Goal: Task Accomplishment & Management: Use online tool/utility

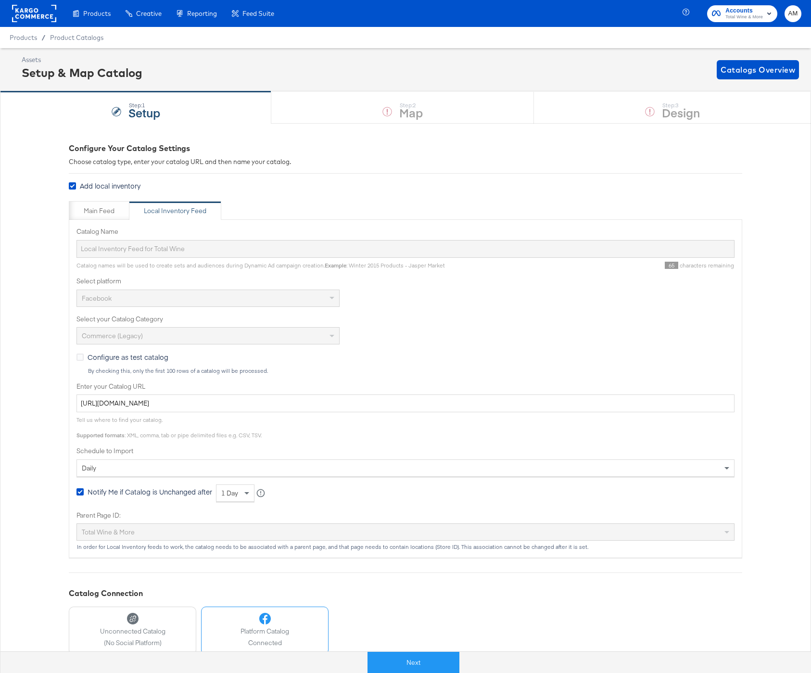
scroll to position [42, 0]
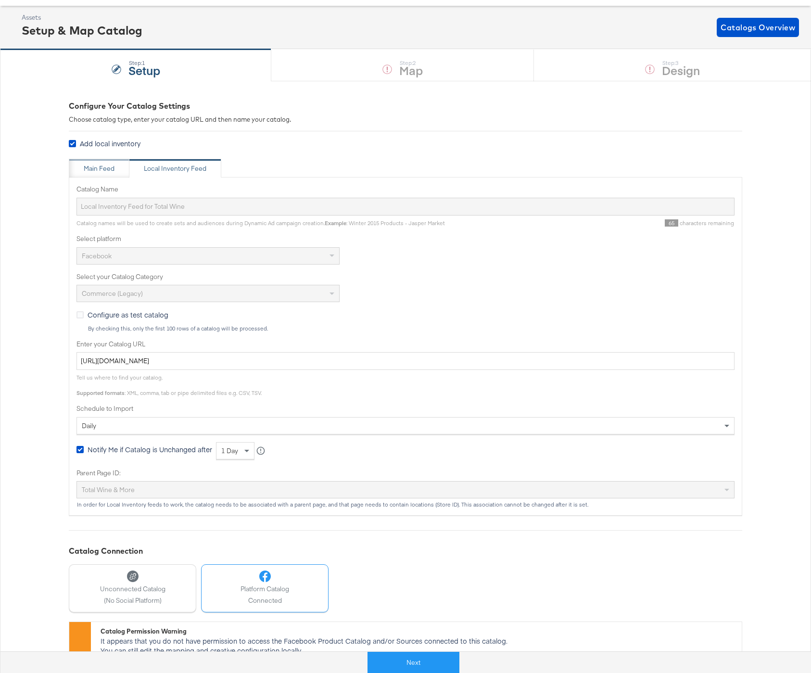
click at [103, 172] on div "Main Feed" at bounding box center [99, 168] width 31 height 9
type input "Total Wine_Local Inventory_Facebook"
type input "https://ace.stitcherads.com/exports/1313/universal/none/universal/export.tsv"
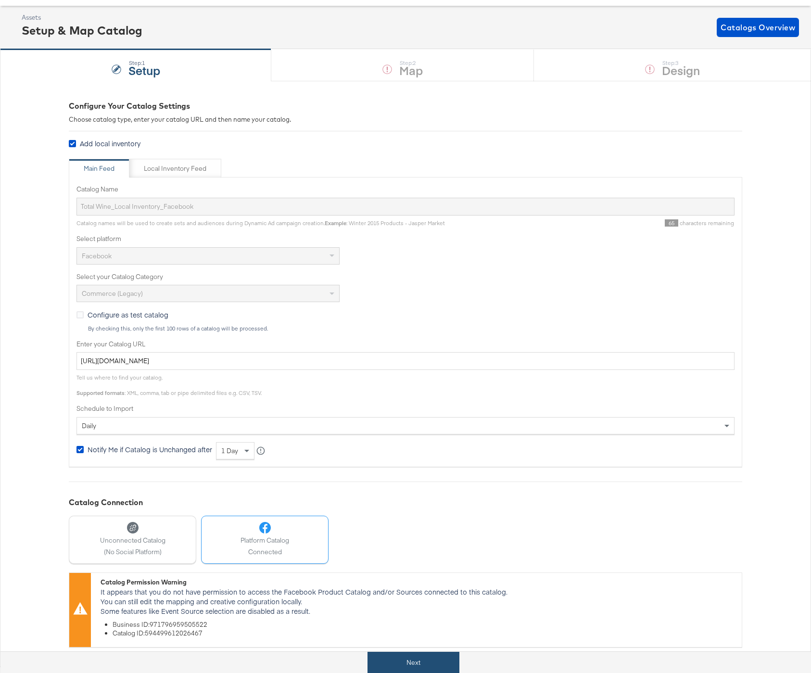
click at [421, 662] on button "Next" at bounding box center [414, 663] width 92 height 22
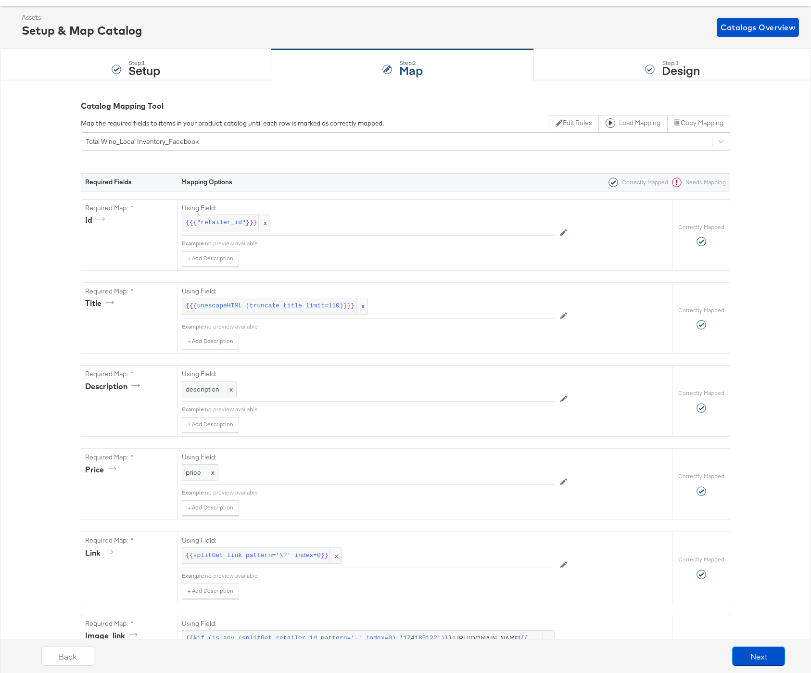
scroll to position [0, 0]
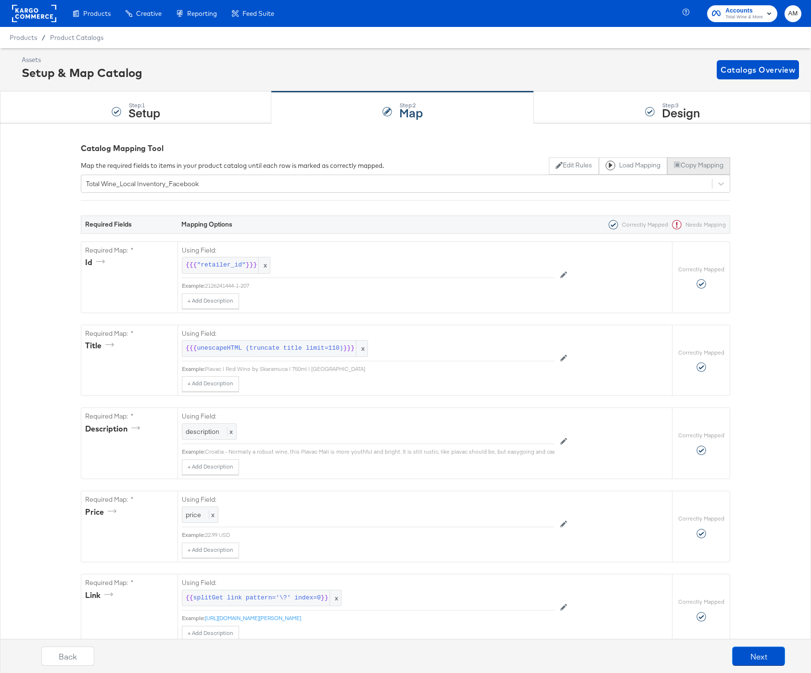
click at [699, 166] on button "Copy Mapping" at bounding box center [699, 165] width 63 height 17
click at [185, 178] on div "Total Wine_Local Inventory_Facebook" at bounding box center [396, 183] width 631 height 15
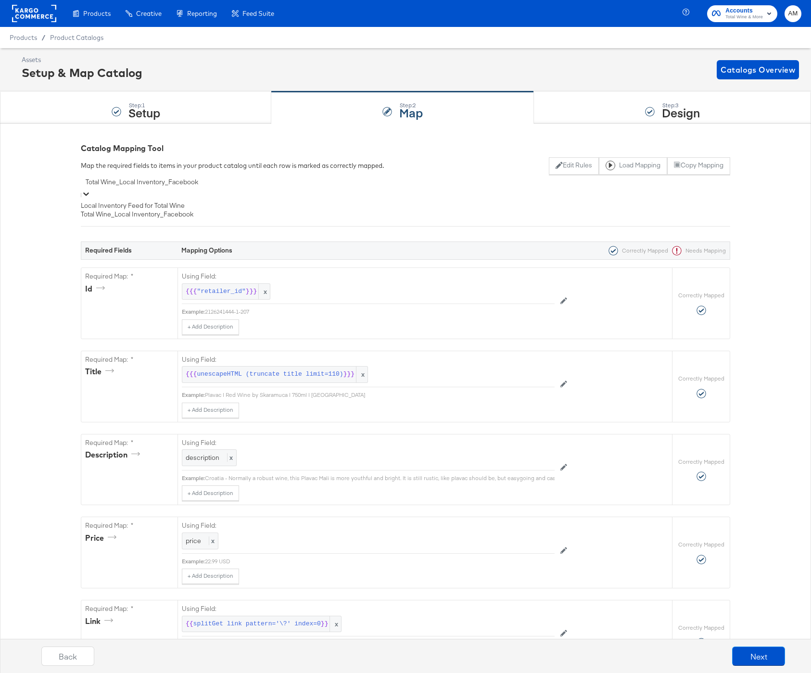
click at [187, 209] on div "Local Inventory Feed for Total Wine" at bounding box center [406, 205] width 650 height 9
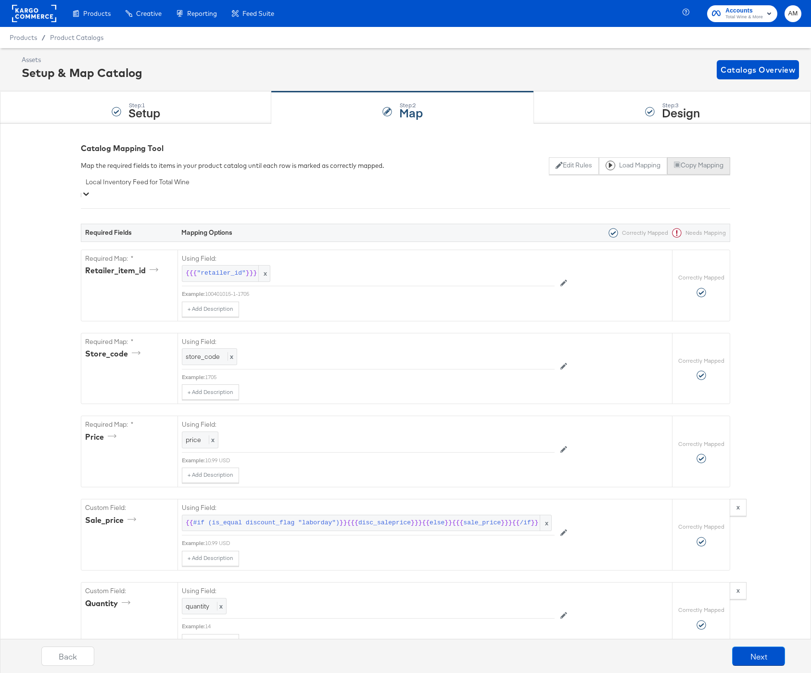
click at [689, 167] on button "Copy Mapping" at bounding box center [699, 165] width 63 height 17
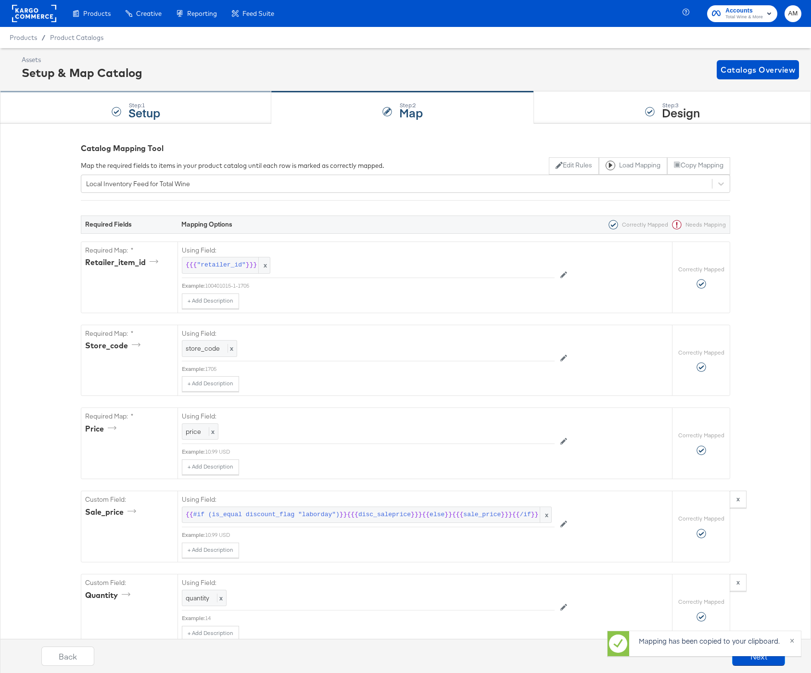
click at [59, 112] on div "Step: 1 Setup" at bounding box center [135, 108] width 271 height 32
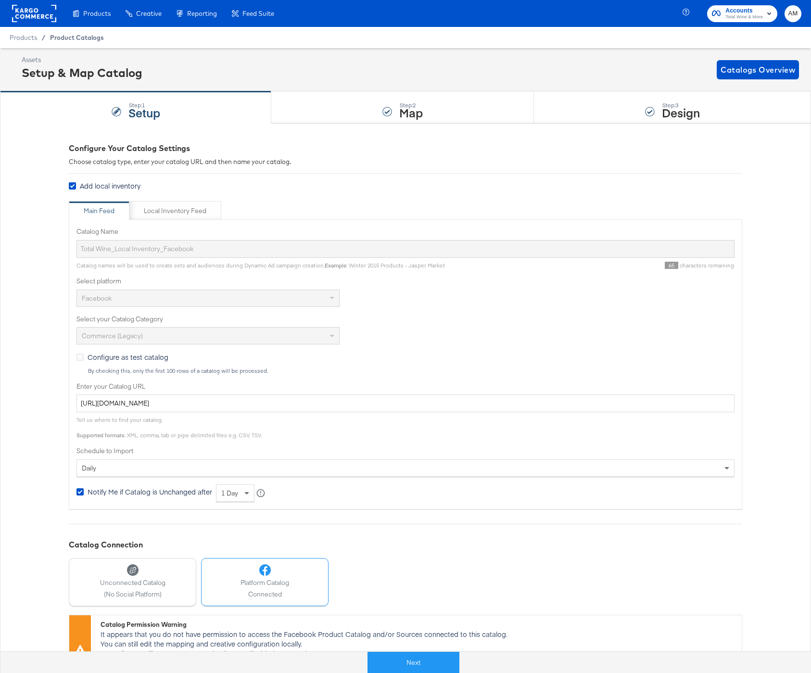
click at [71, 37] on span "Product Catalogs" at bounding box center [77, 38] width 54 height 8
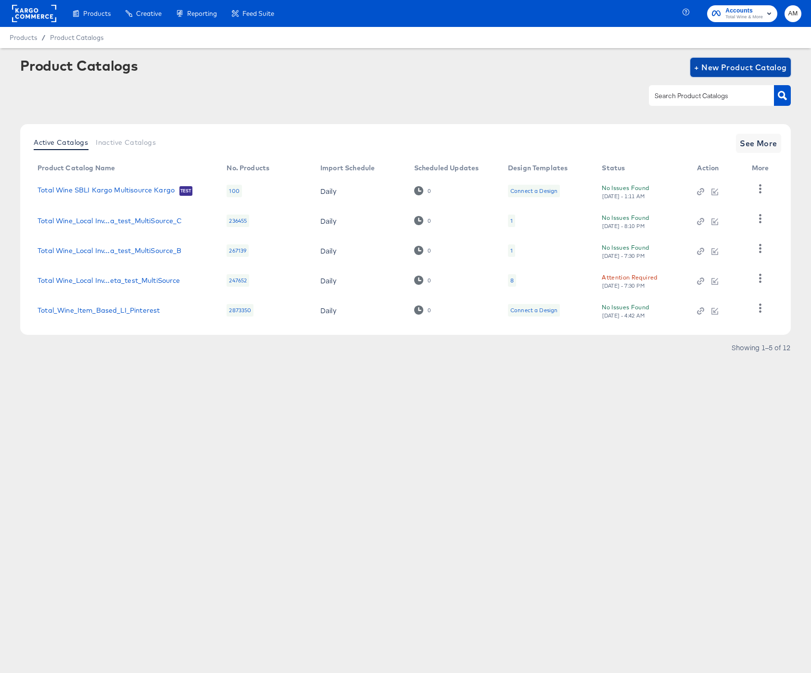
click at [722, 67] on span "+ New Product Catalog" at bounding box center [740, 67] width 93 height 13
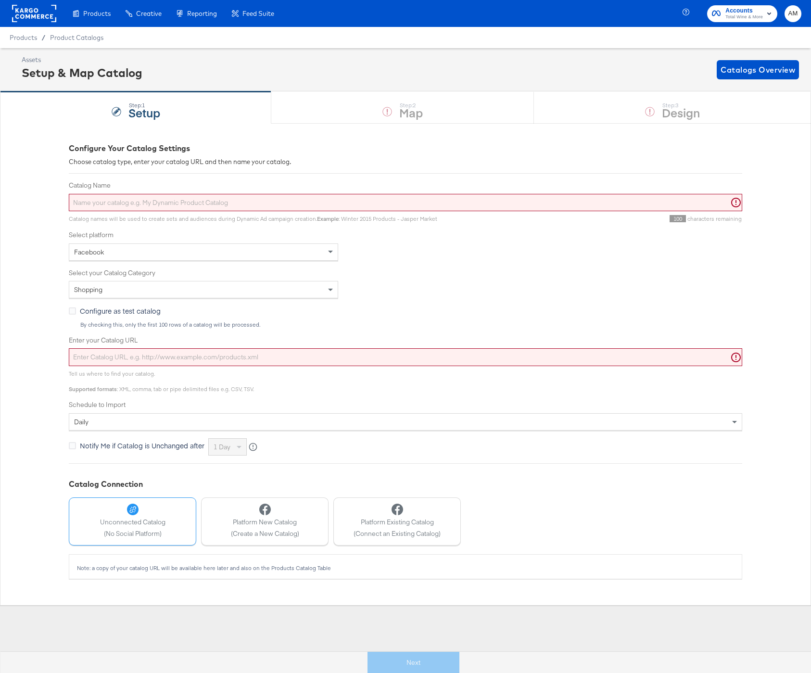
click at [218, 200] on input "Catalog Name" at bounding box center [406, 203] width 674 height 18
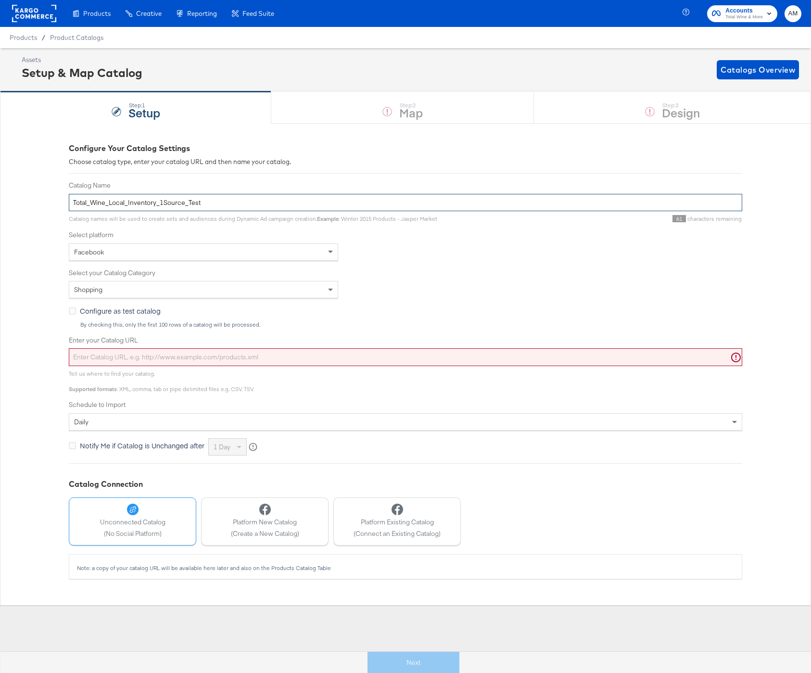
type input "Total_Wine_Local_Inventory_1Source_Test"
click at [145, 353] on input "Enter your Catalog URL" at bounding box center [406, 357] width 674 height 18
paste input "https://ace.stitcherads.com/exports/1313/universal/none/universal-2/export.tsv.…"
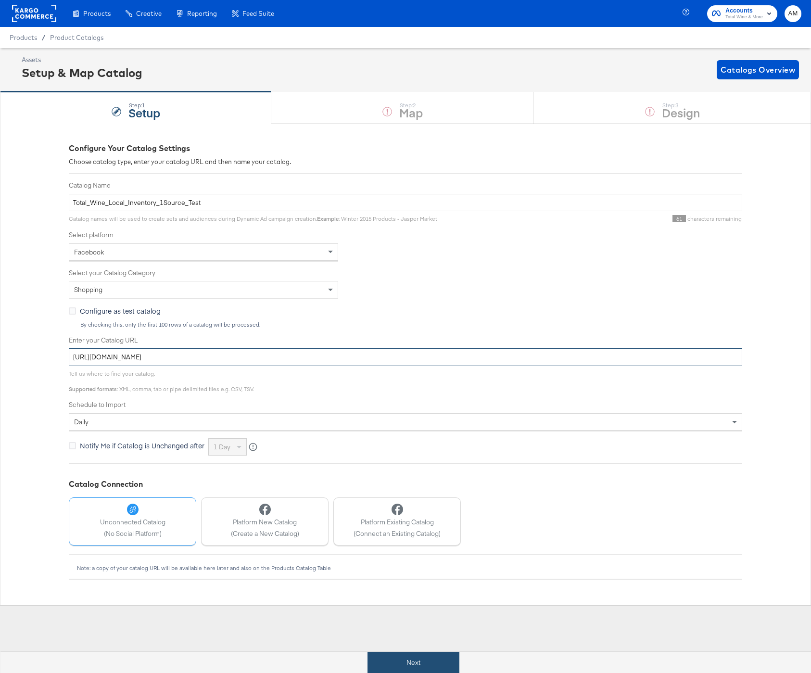
type input "https://ace.stitcherads.com/exports/1313/universal/none/universal-2/export.tsv.…"
click at [384, 663] on button "Next" at bounding box center [414, 663] width 92 height 22
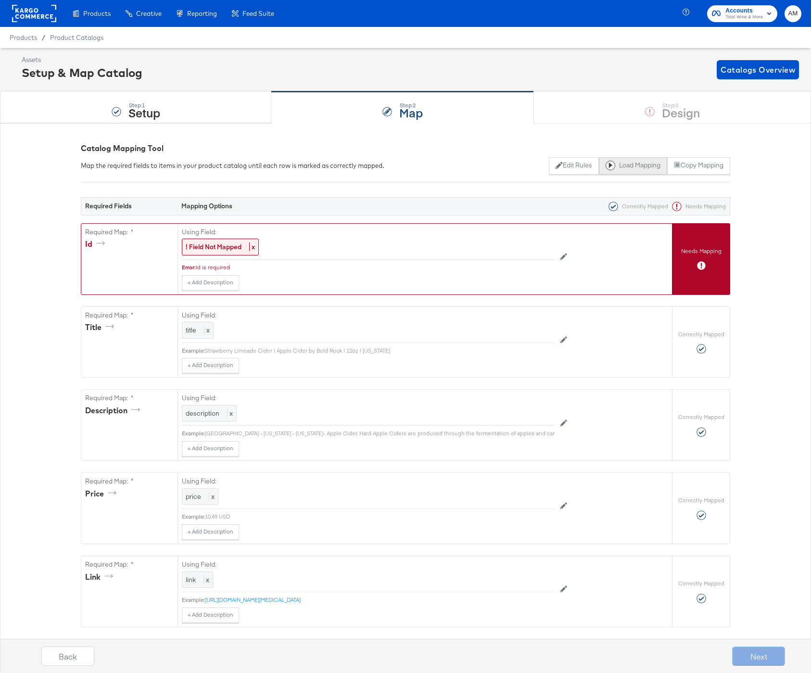
click at [630, 168] on button "Load Mapping" at bounding box center [633, 165] width 68 height 17
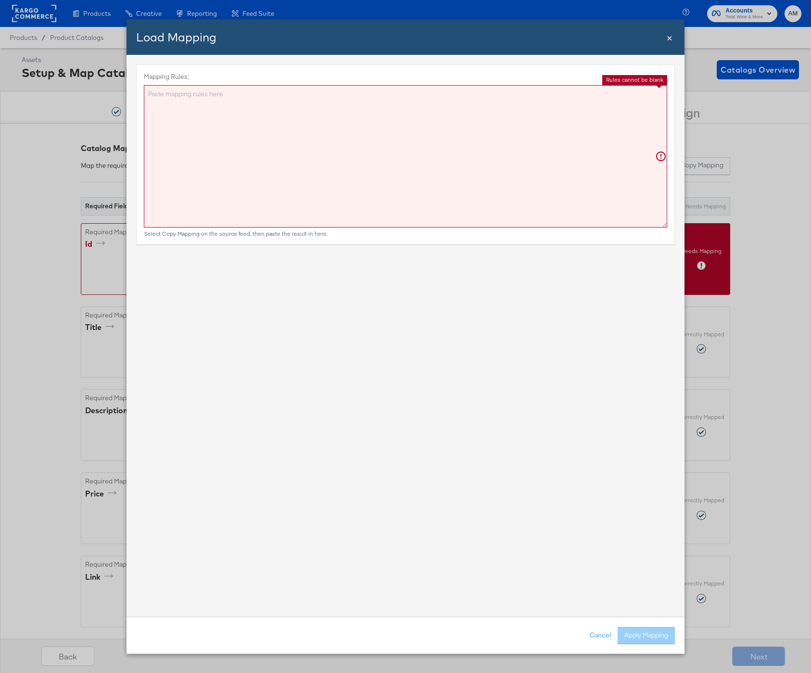
click at [412, 135] on textarea "Mapping Rules:" at bounding box center [406, 156] width 524 height 142
paste textarea "{"id":"{{{\"retailer_id\"}}}","title":"{{{unescapeHTML (truncate title limit=11…"
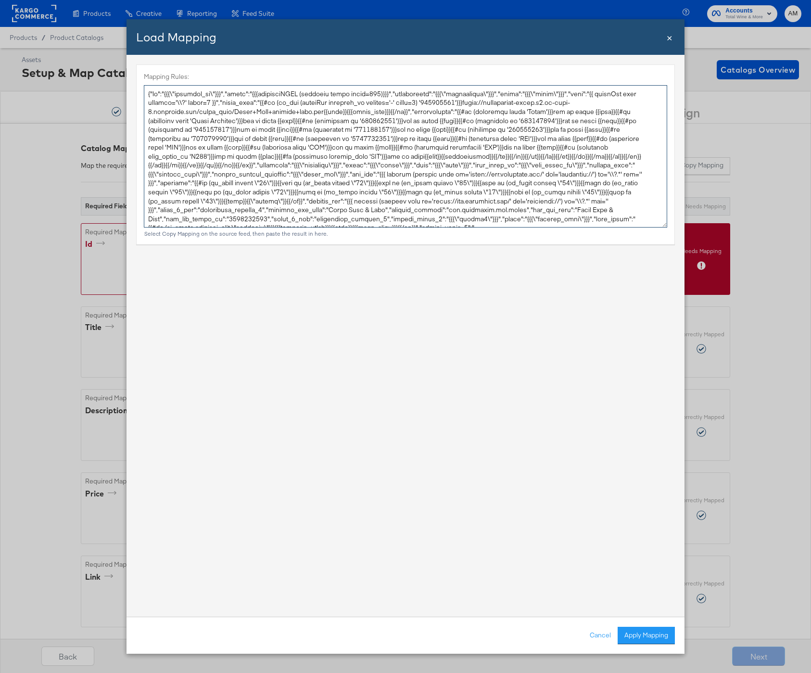
scroll to position [40, 0]
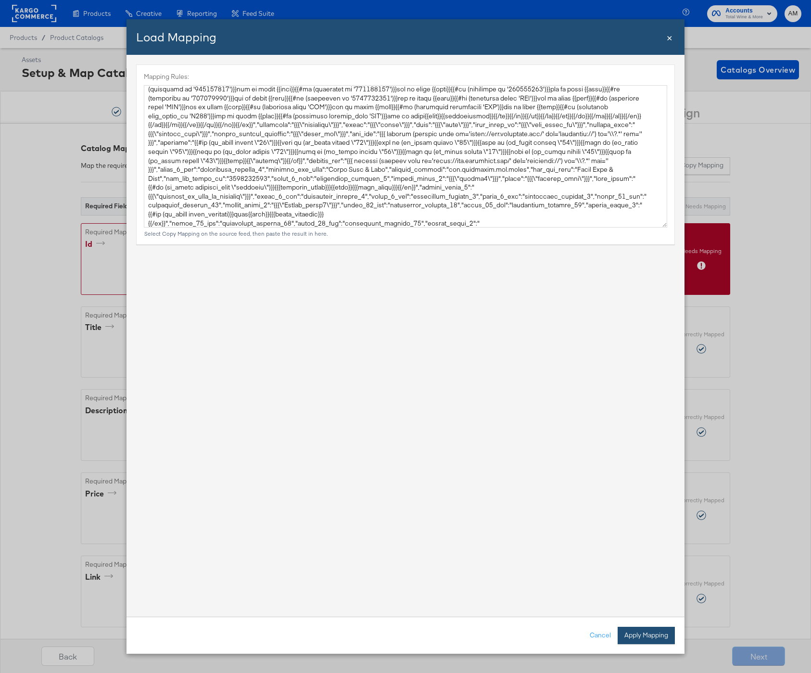
type textarea "{ "id": "{{{\"retailer_id\"}}}", "title": "{{{unescapeHTML (truncate title limi…"
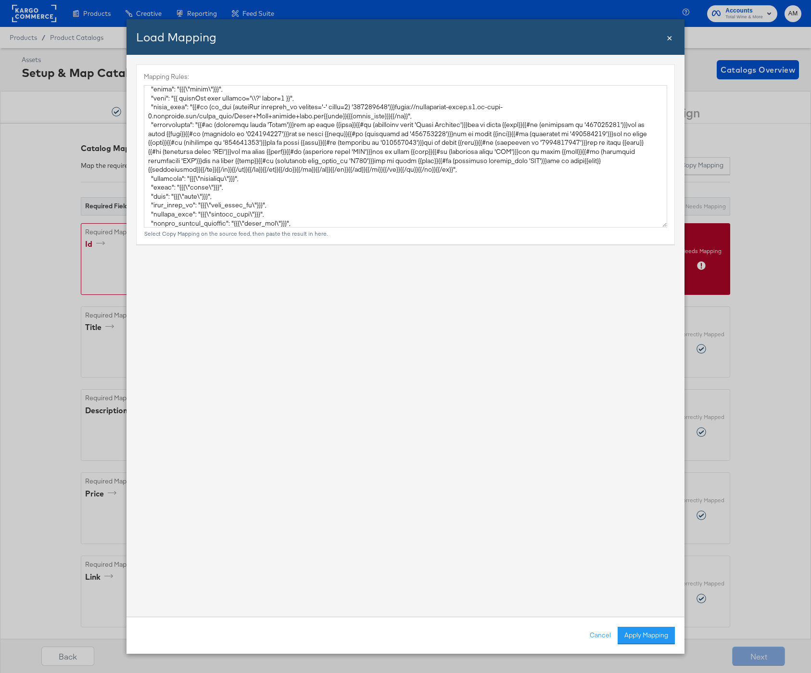
click at [635, 638] on button "Apply Mapping" at bounding box center [646, 635] width 57 height 17
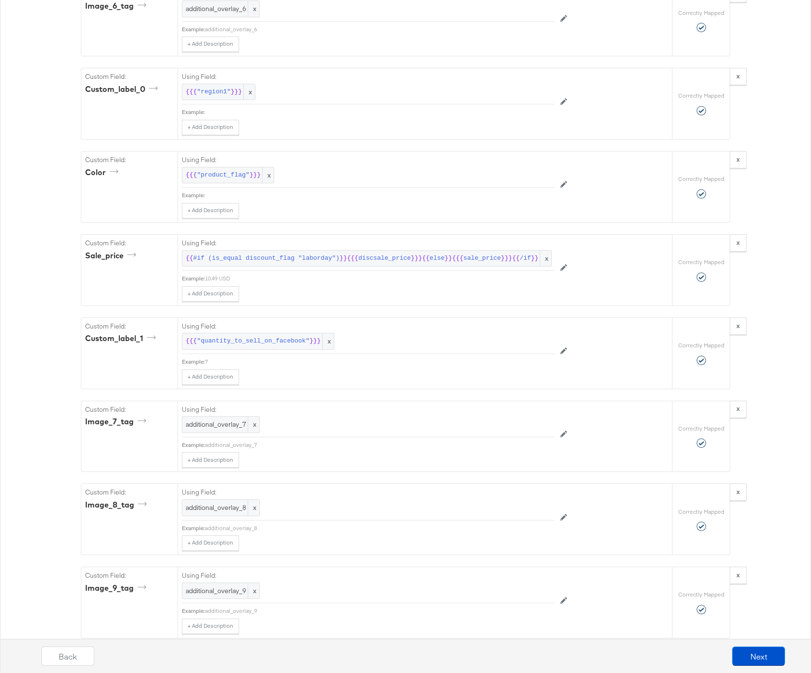
scroll to position [3086, 0]
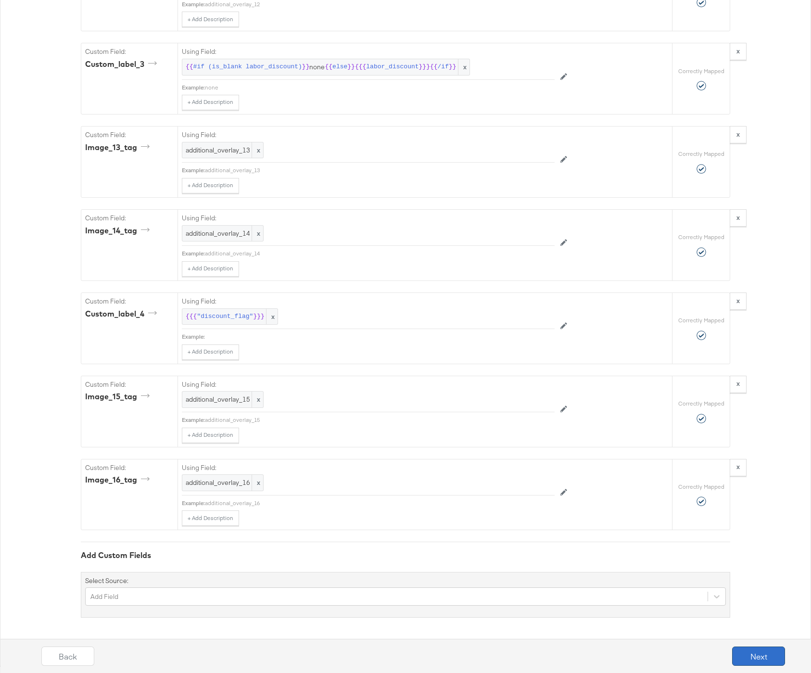
click at [762, 651] on button "Next" at bounding box center [758, 656] width 53 height 19
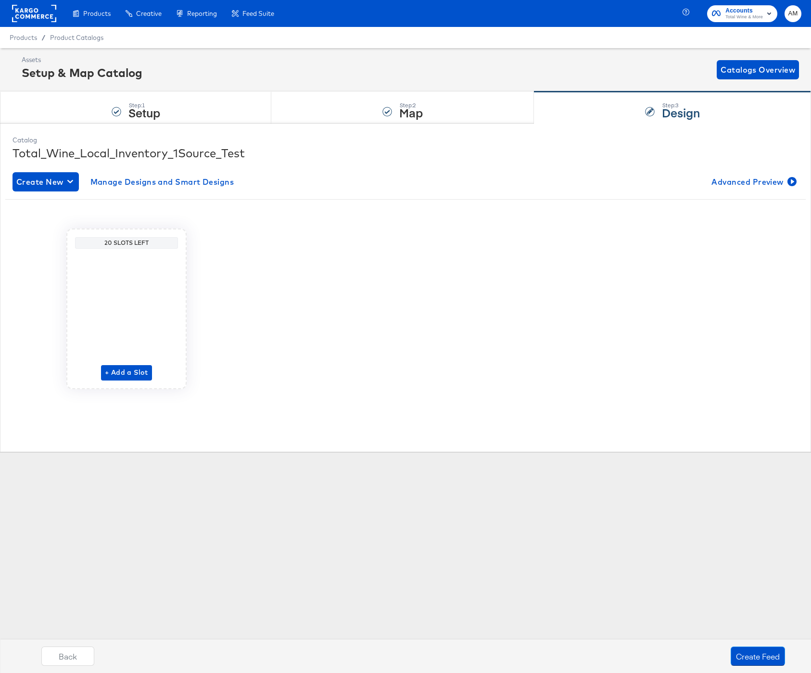
scroll to position [0, 0]
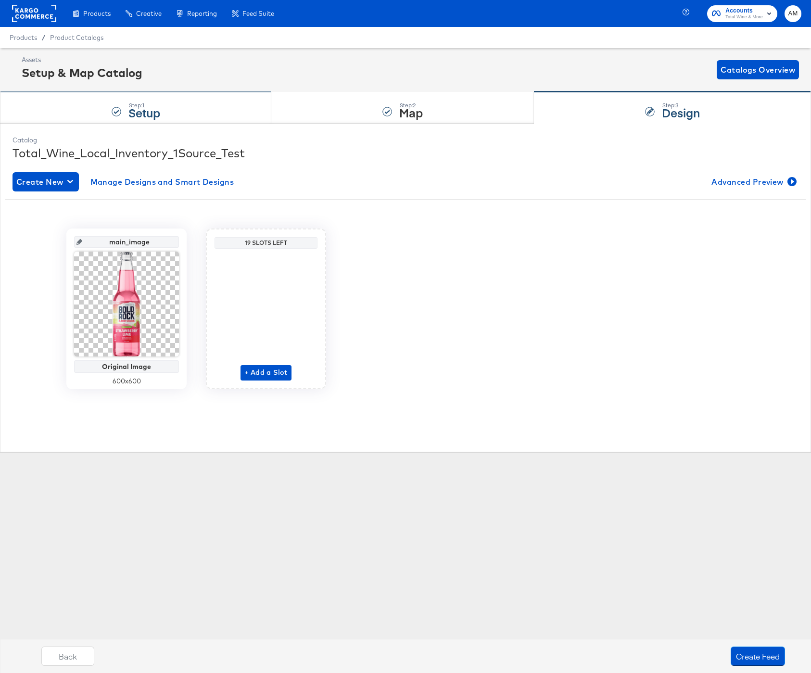
click at [229, 109] on div "Step: 1 Setup" at bounding box center [135, 108] width 271 height 32
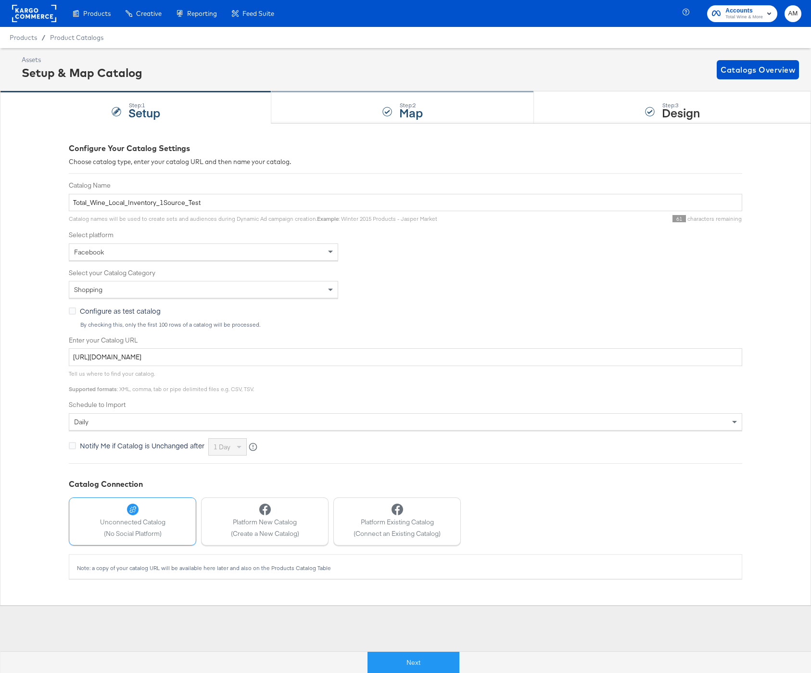
click at [388, 99] on div "Step: 2 Map" at bounding box center [402, 108] width 263 height 32
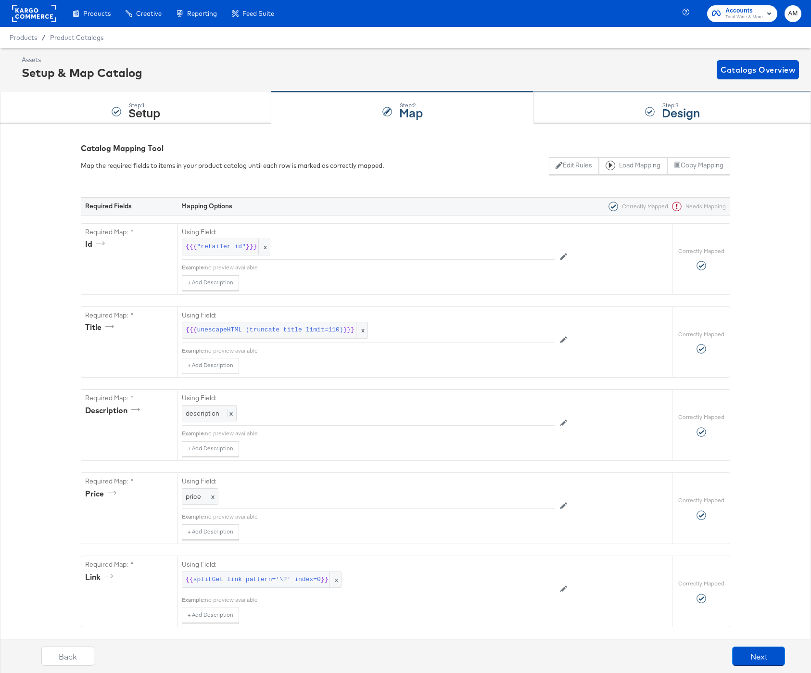
click at [617, 112] on div "Step: 3 Design" at bounding box center [672, 108] width 277 height 32
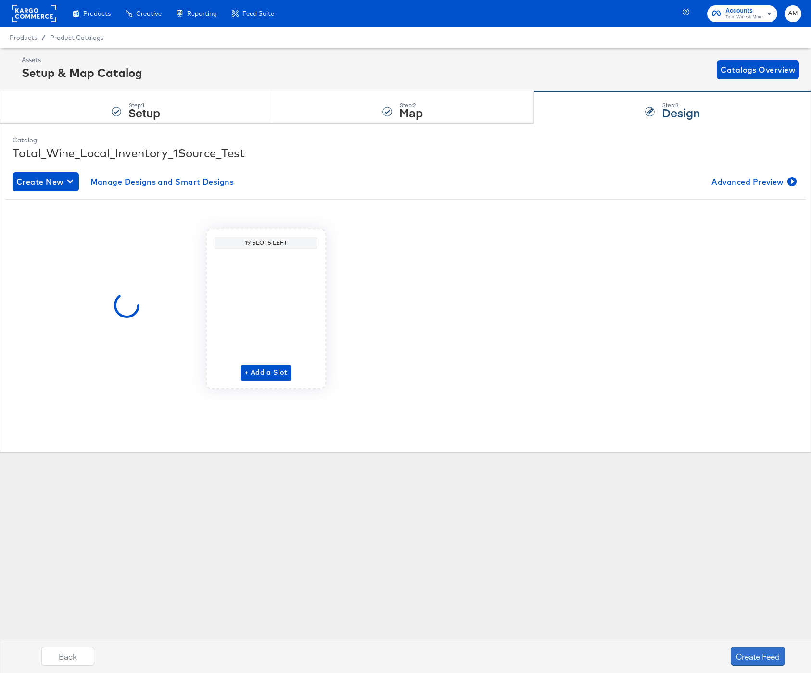
click at [749, 650] on button "Create Feed" at bounding box center [758, 656] width 54 height 19
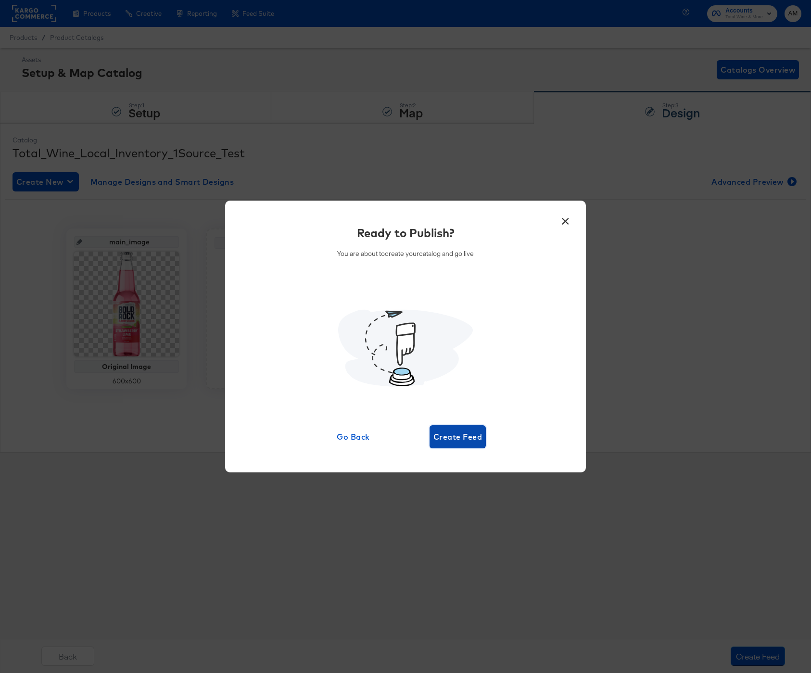
click at [466, 429] on button "Create Feed" at bounding box center [458, 436] width 56 height 23
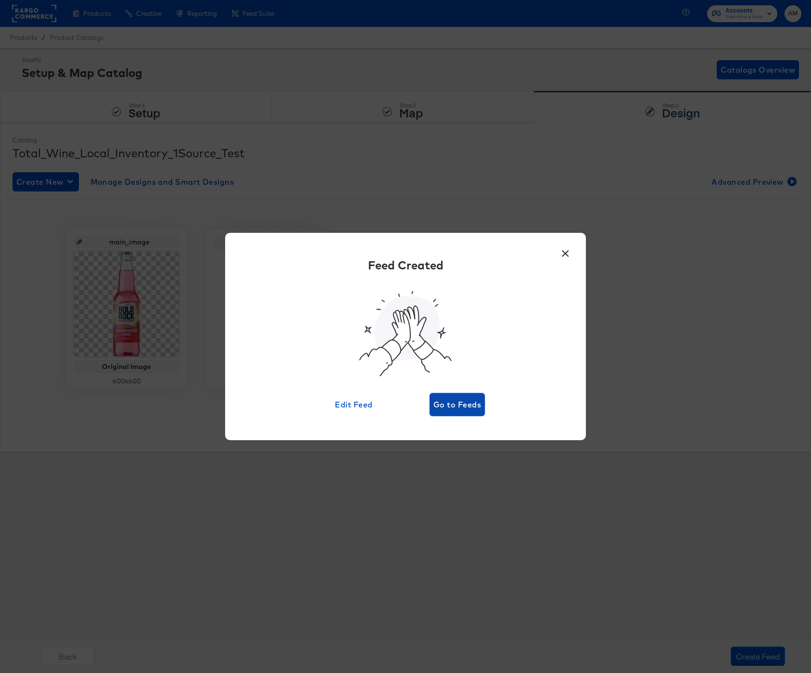
click at [442, 397] on button "Go to Feeds" at bounding box center [457, 404] width 55 height 23
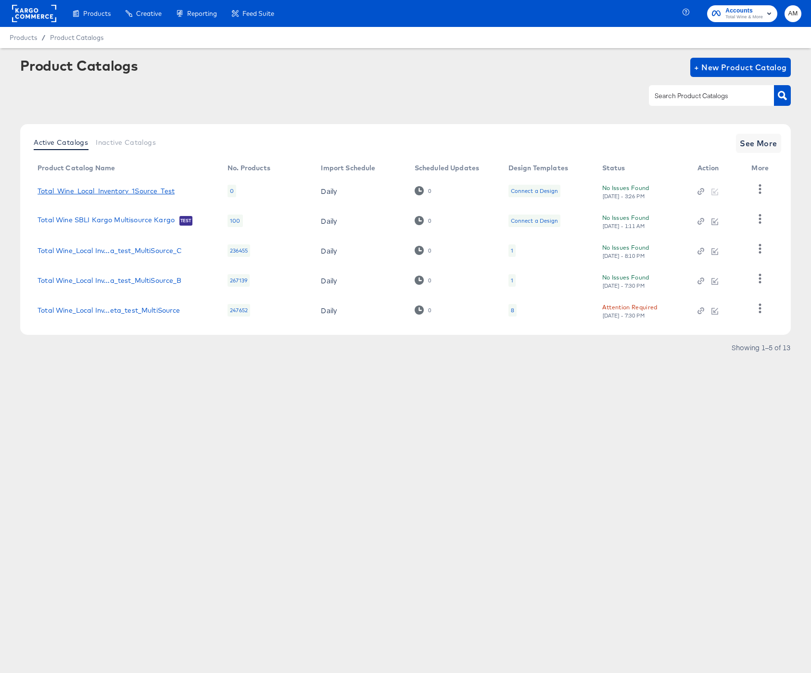
click at [90, 189] on link "Total_Wine_Local_Inventory_1Source_Test" at bounding box center [106, 191] width 137 height 8
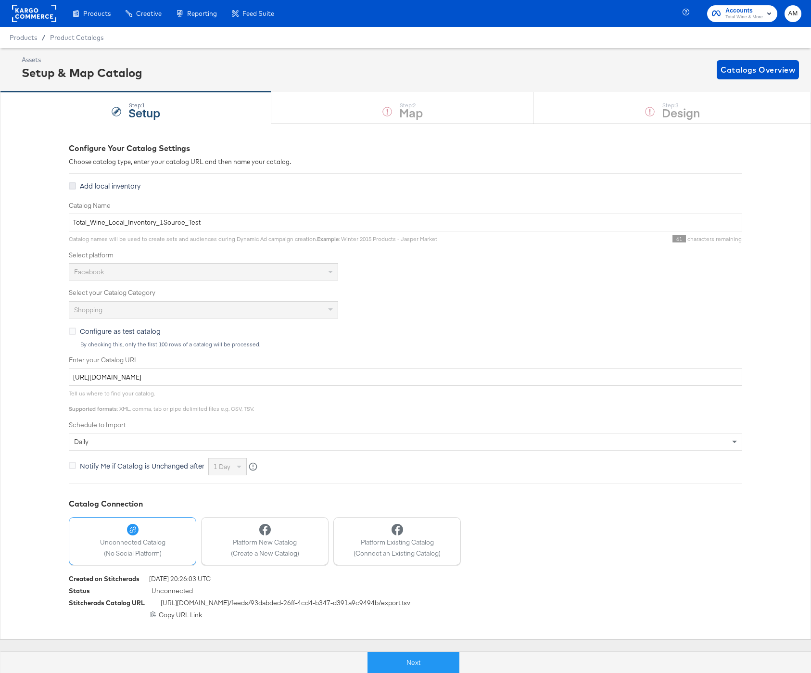
click at [72, 185] on icon at bounding box center [72, 185] width 7 height 7
click at [0, 0] on input "Add local inventory" at bounding box center [0, 0] width 0 height 0
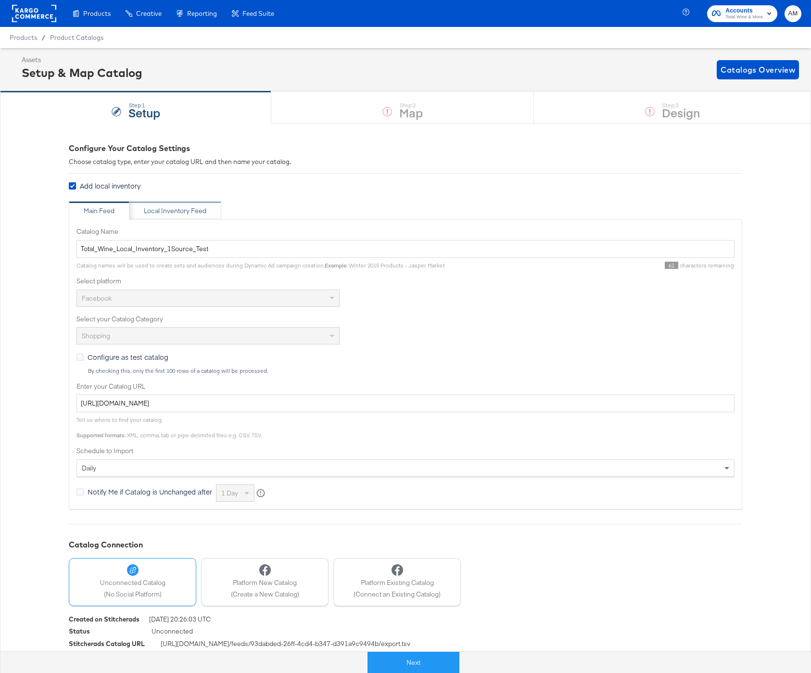
click at [175, 209] on div "Local Inventory Feed" at bounding box center [175, 210] width 63 height 9
type input "Local Inventory Feed for Total_Wine_Local_Inventory_1Source_Test"
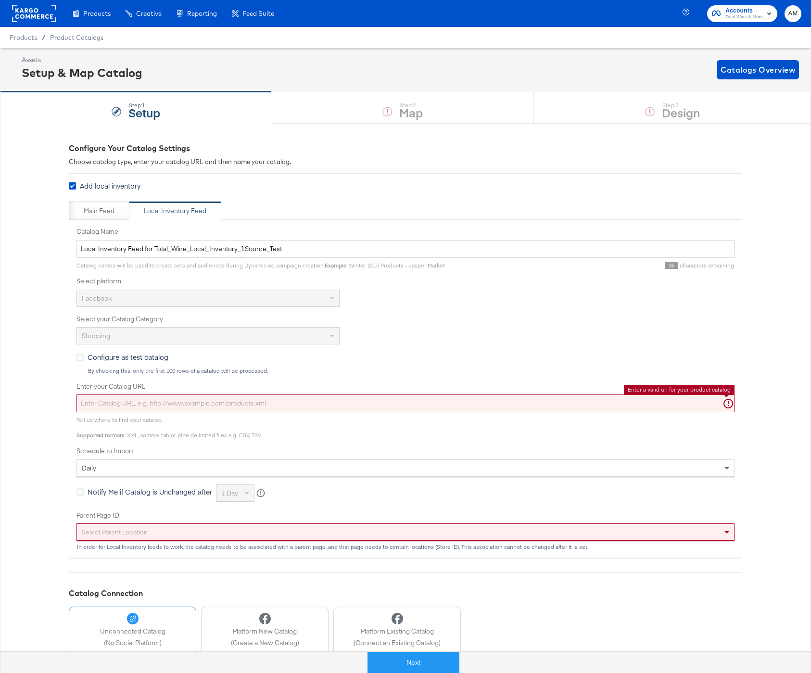
click at [141, 403] on input "Enter your Catalog URL" at bounding box center [406, 404] width 658 height 18
paste input "https://ace.stitcherads.com/exports/1314/universal/none/universal-5/export.tsv.…"
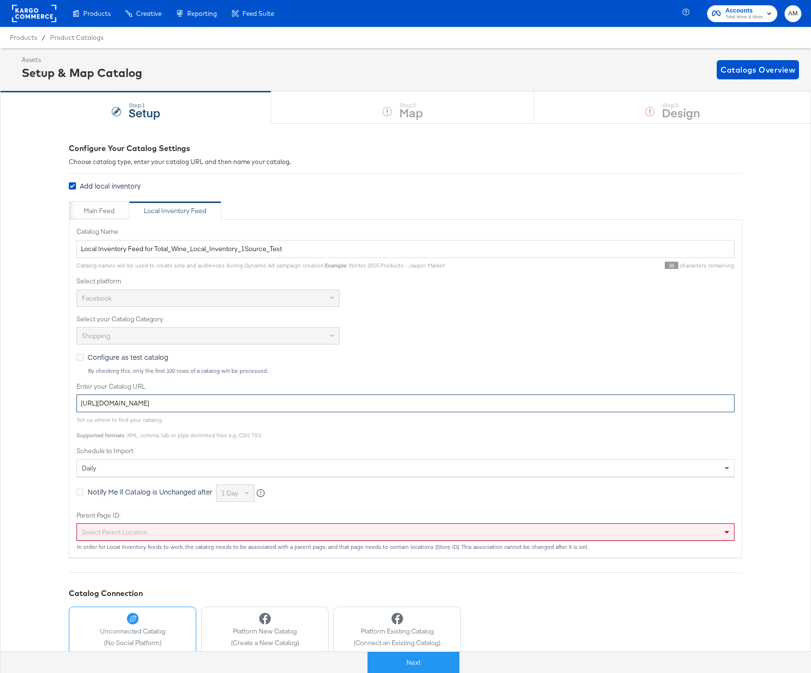
type input "https://ace.stitcherads.com/exports/1314/universal/none/universal-5/export.tsv.…"
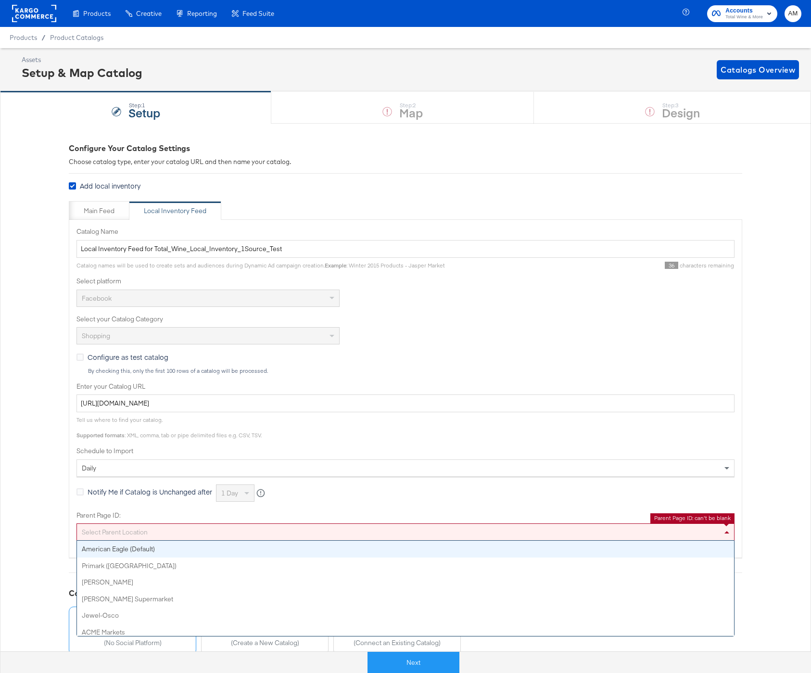
click at [158, 531] on div "Select Parent Location" at bounding box center [405, 532] width 657 height 16
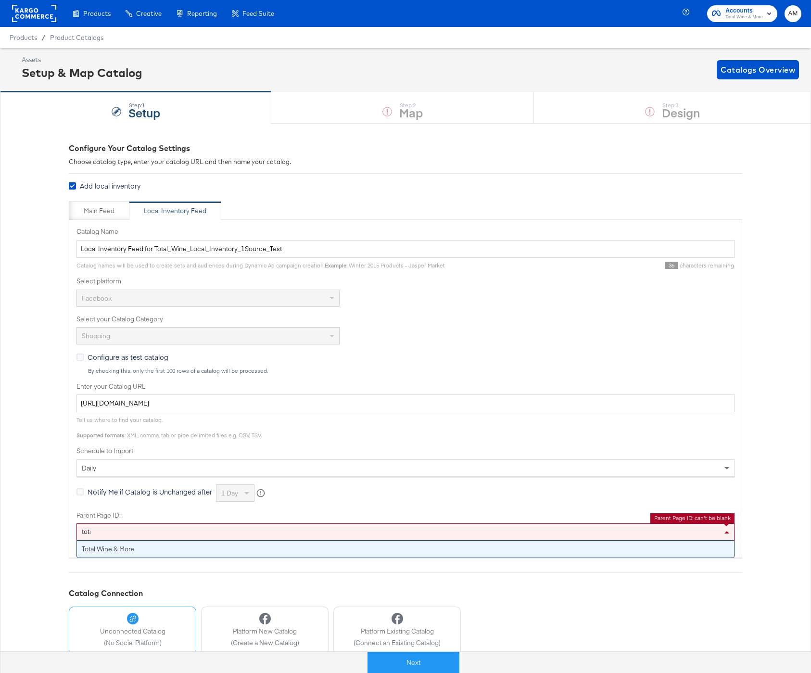
type input "total"
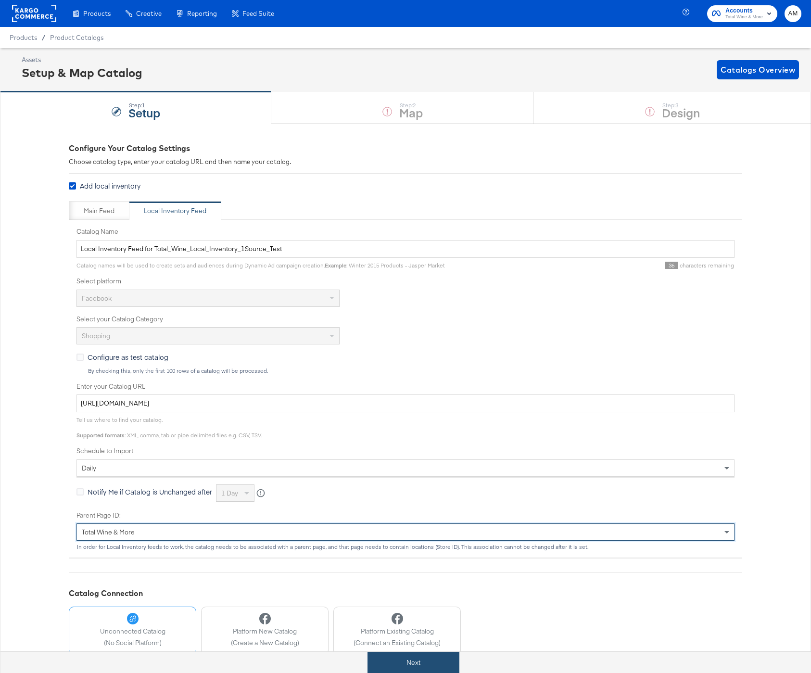
click at [398, 659] on button "Next" at bounding box center [414, 663] width 92 height 22
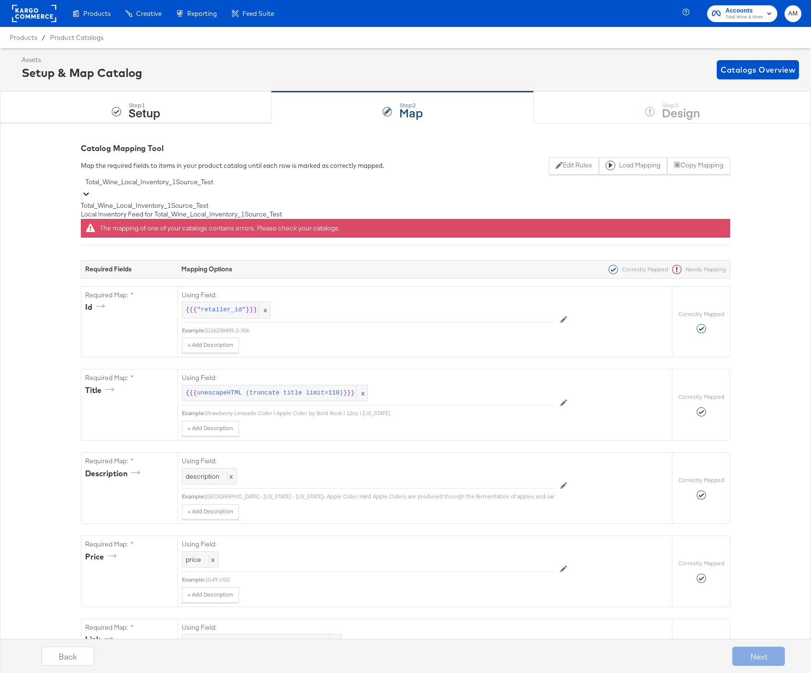
click at [344, 180] on div "Total_Wine_Local_Inventory_1Source_Test" at bounding box center [406, 182] width 650 height 15
click at [162, 219] on div "Local Inventory Feed for Total_Wine_Local_Inventory_1Source_Test" at bounding box center [406, 214] width 650 height 9
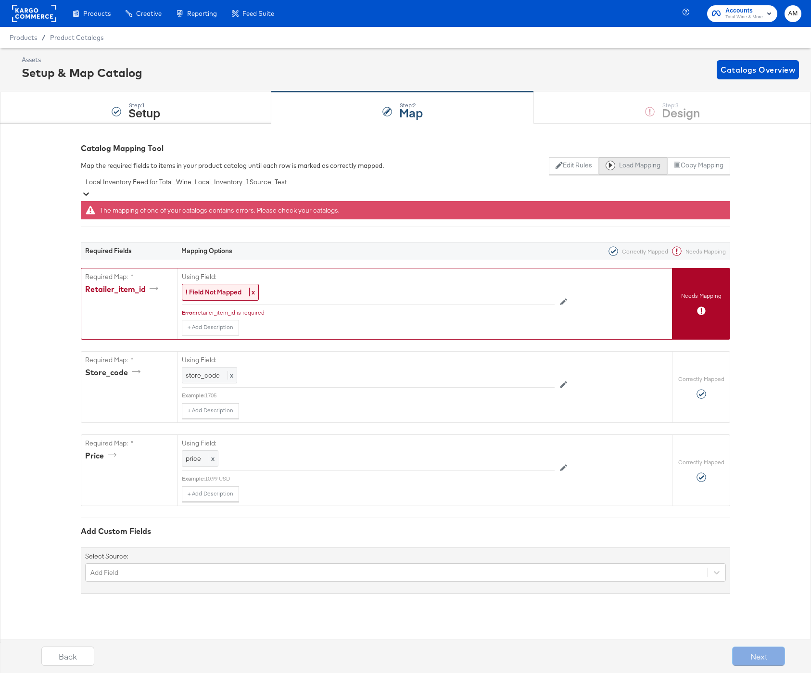
click at [630, 167] on button "Load Mapping" at bounding box center [633, 165] width 68 height 17
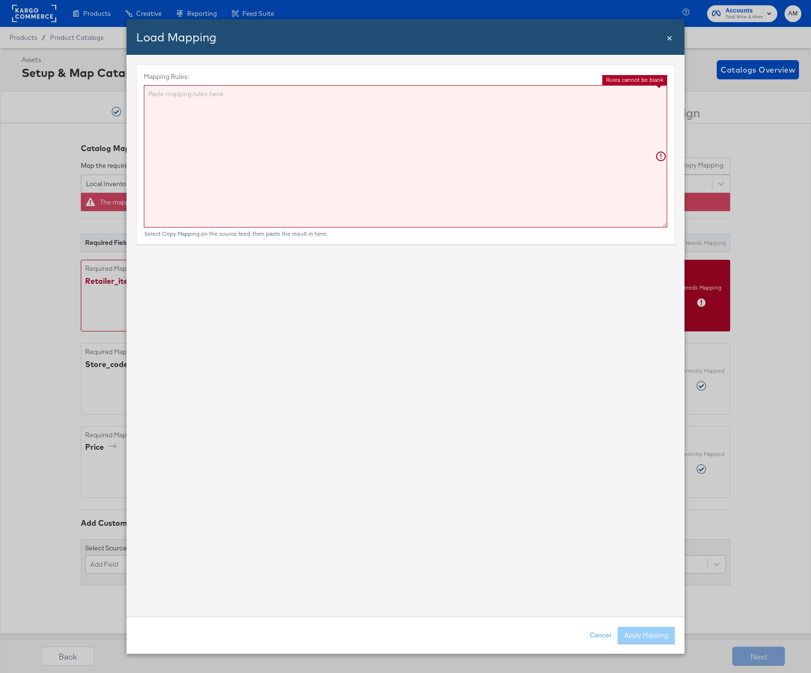
click at [426, 173] on textarea "Mapping Rules:" at bounding box center [406, 156] width 524 height 142
click at [443, 109] on textarea "Mapping Rules:" at bounding box center [406, 156] width 524 height 142
paste textarea "{"retailer_item_id":"{{{\"retailer_id\"}}}","store_code":"{{{\"store_code\"}}}"…"
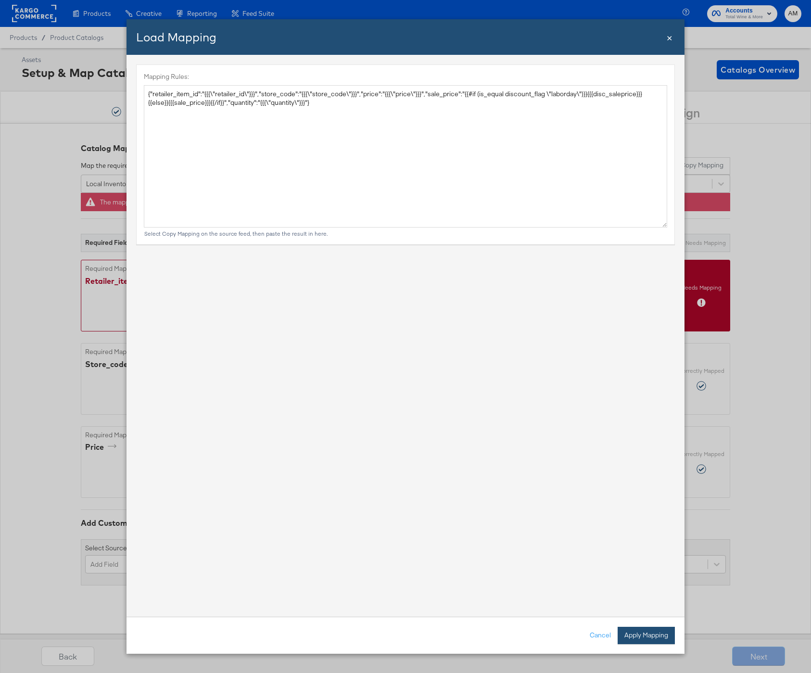
type textarea "{ "retailer_item_id": "{{{\"retailer_id\"}}}", "store_code": "{{{\"store_code\"…"
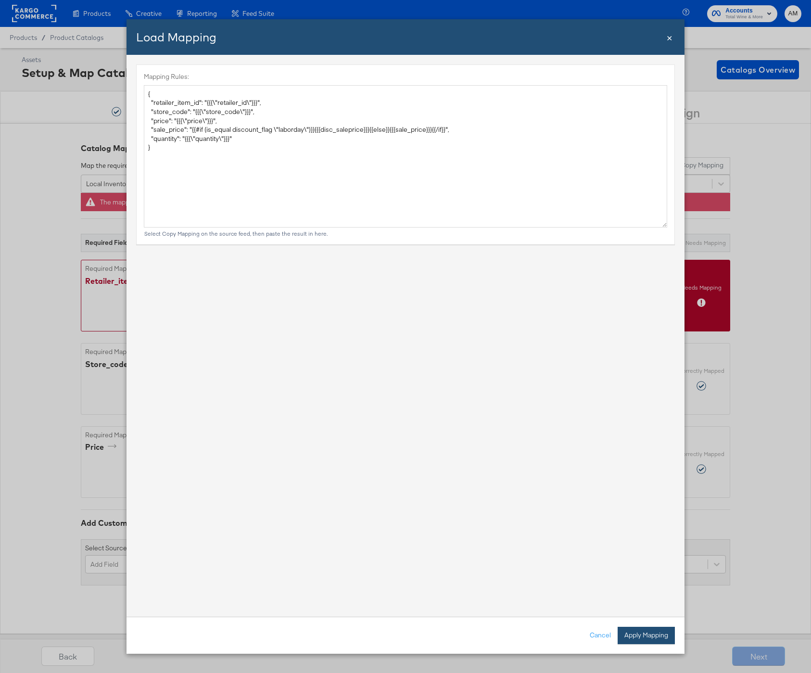
click at [638, 638] on button "Apply Mapping" at bounding box center [646, 635] width 57 height 17
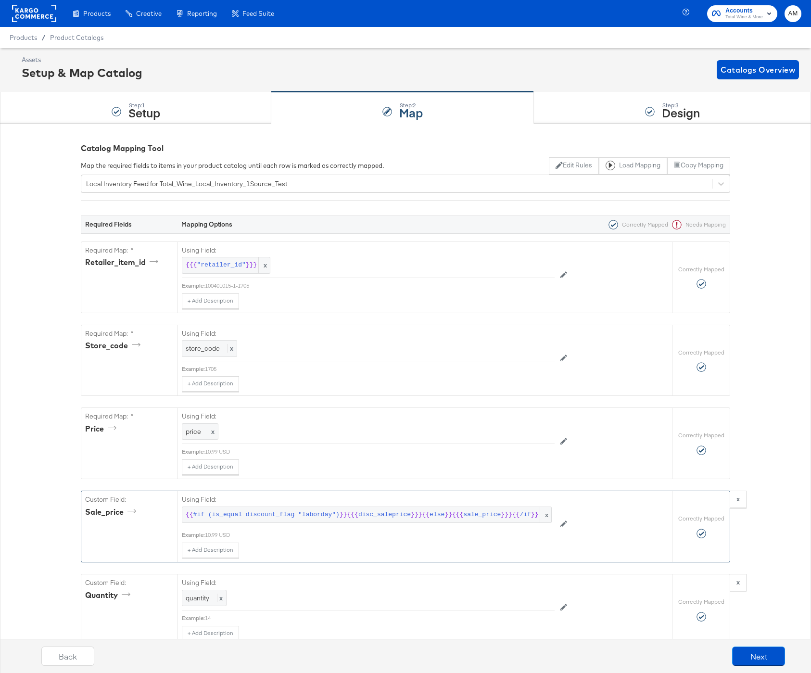
scroll to position [116, 0]
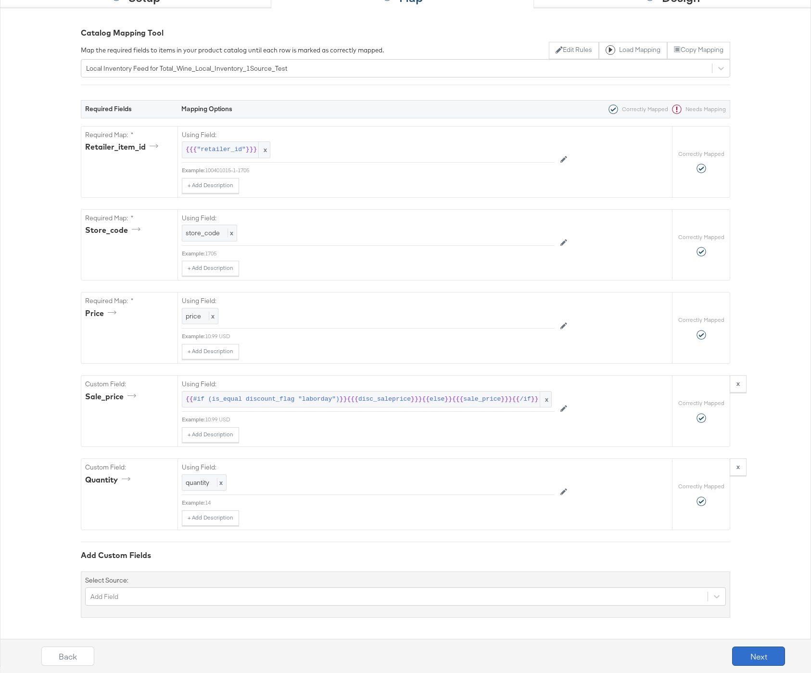
click at [751, 655] on button "Next" at bounding box center [758, 656] width 53 height 19
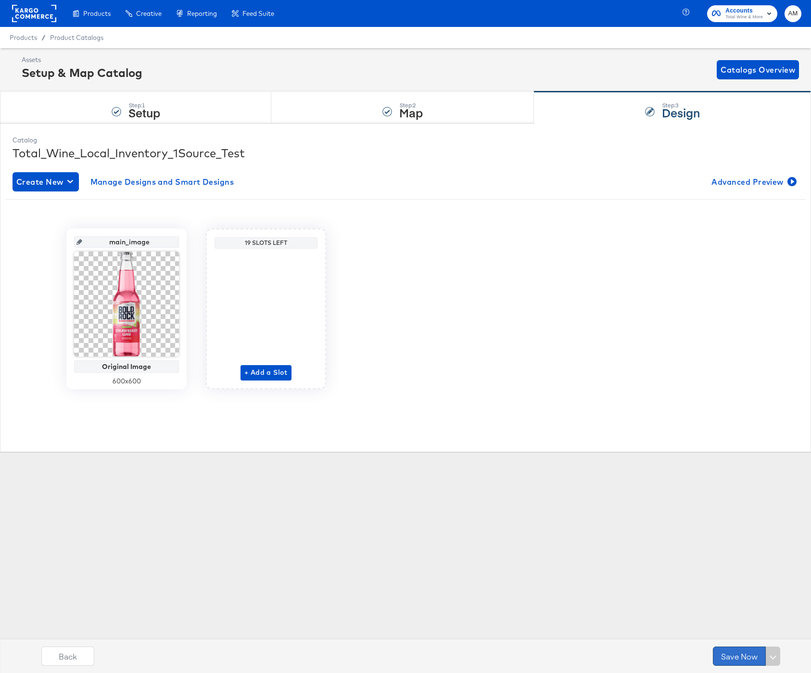
click at [738, 657] on button "Save Now" at bounding box center [739, 656] width 53 height 19
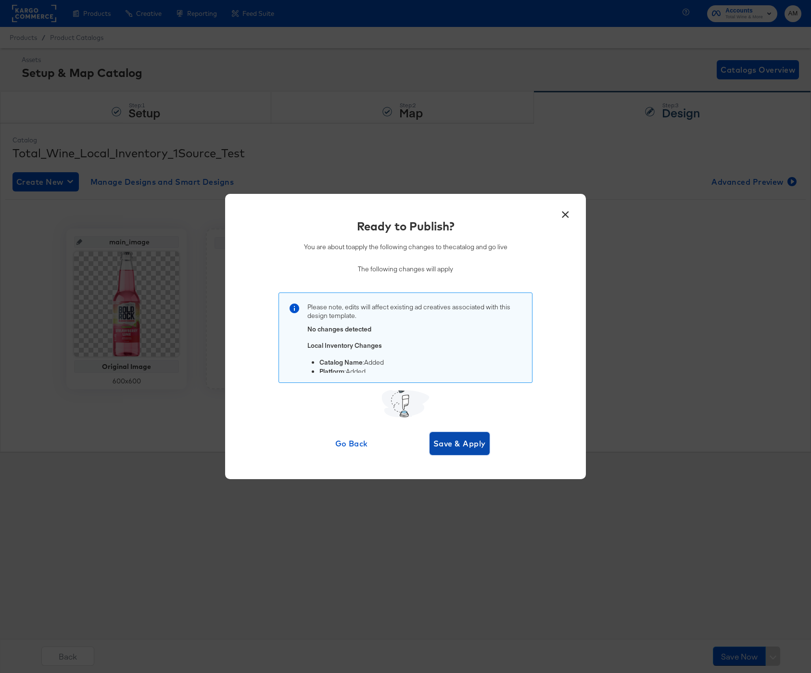
click at [455, 441] on span "Save & Apply" at bounding box center [460, 443] width 52 height 13
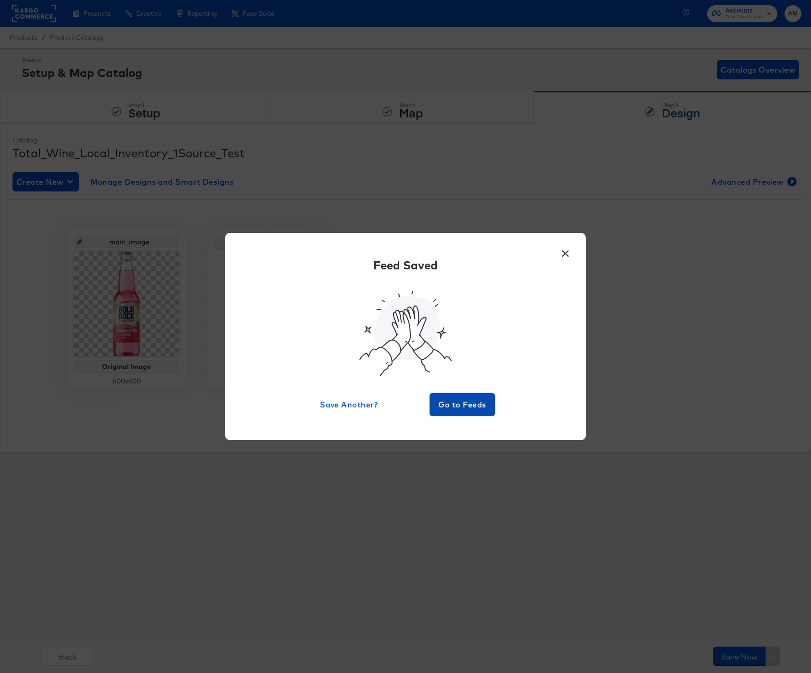
click at [458, 401] on span "Go to Feeds" at bounding box center [463, 404] width 58 height 13
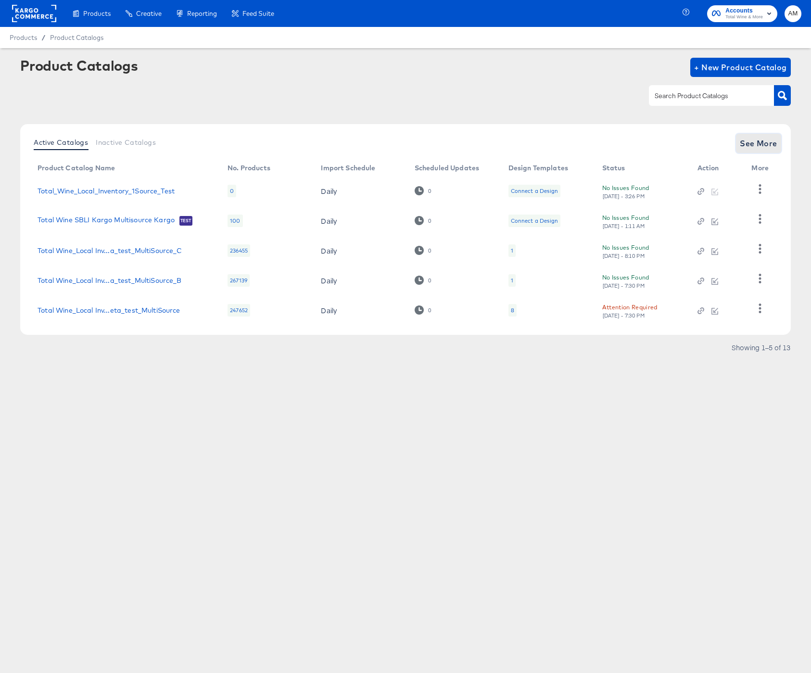
click at [753, 139] on span "See More" at bounding box center [759, 143] width 38 height 13
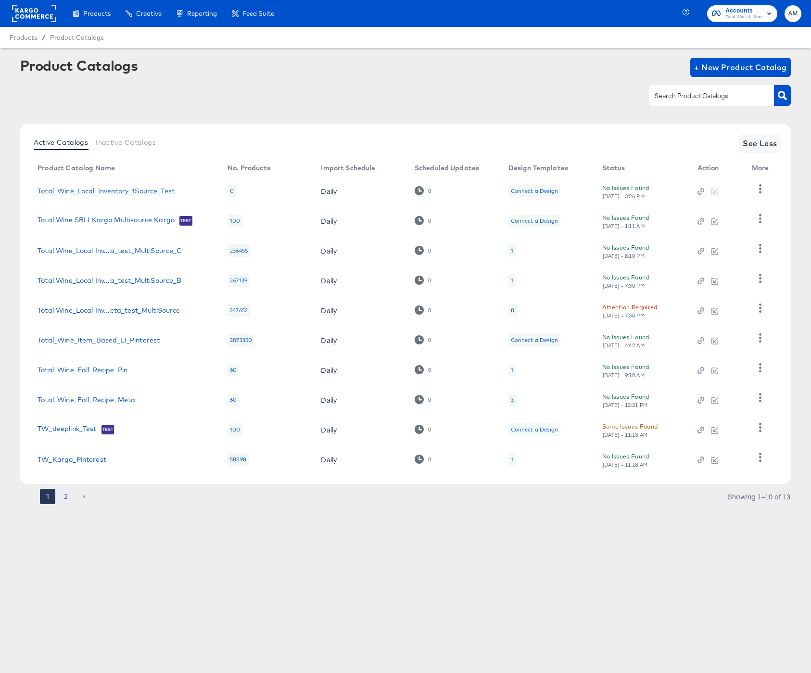
click at [64, 495] on button "2" at bounding box center [65, 496] width 15 height 15
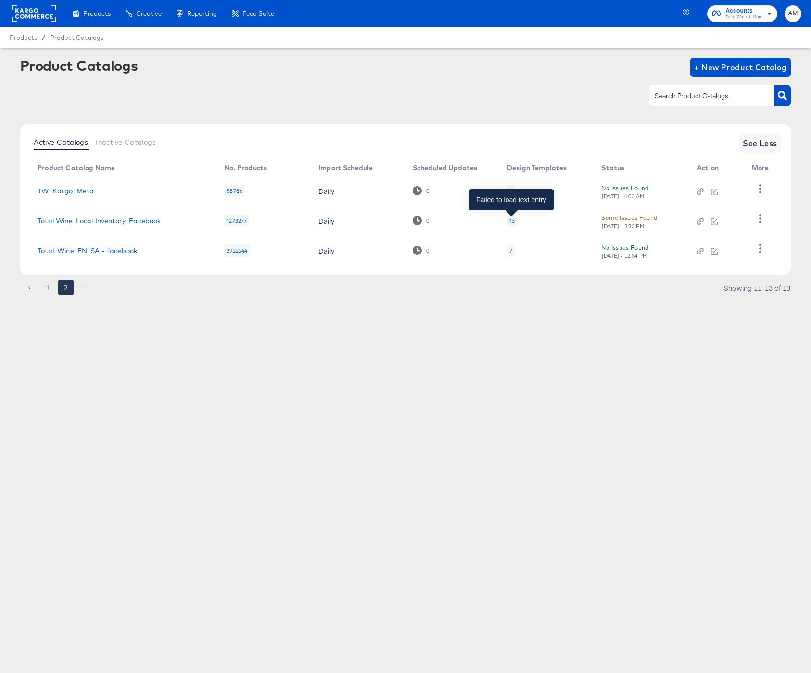
click at [512, 220] on div "13" at bounding box center [512, 221] width 5 height 8
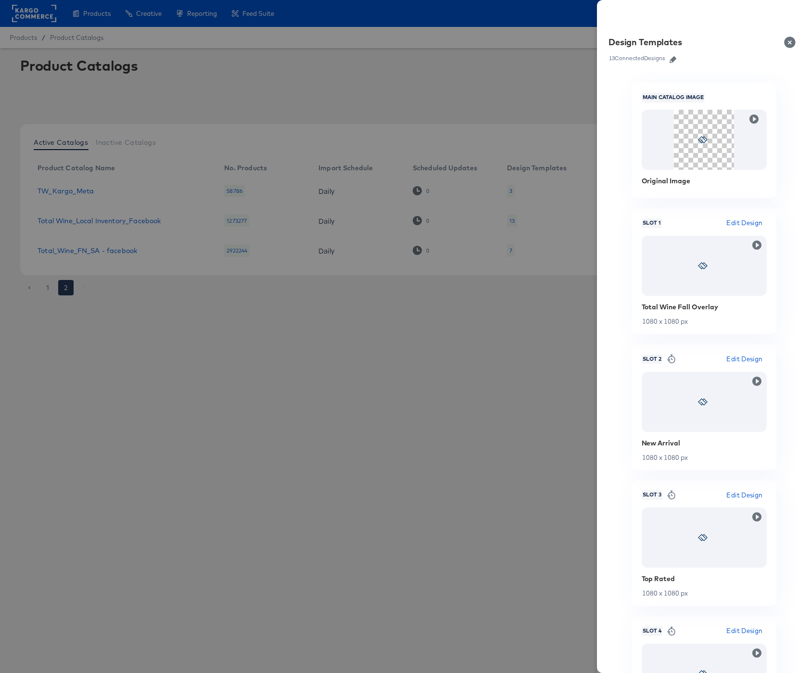
click at [677, 58] on icon "button" at bounding box center [673, 59] width 7 height 7
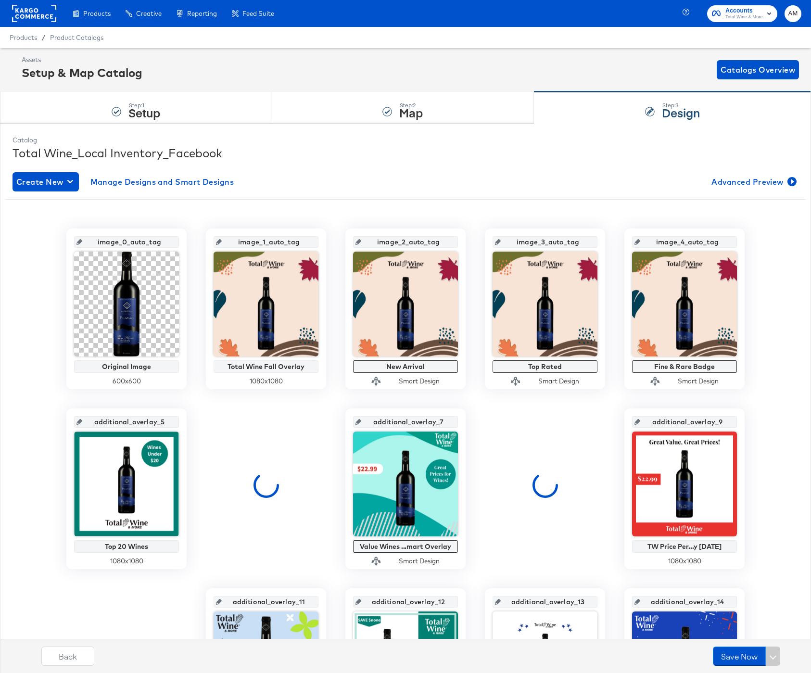
drag, startPoint x: 100, startPoint y: 243, endPoint x: 188, endPoint y: 246, distance: 87.7
click at [188, 246] on div "image_0_auto_tag Original Image 600 x 600 image_1_auto_tag Total Wine Fall Over…" at bounding box center [405, 579] width 801 height 701
click at [167, 243] on input "image_0_auto_tag" at bounding box center [129, 238] width 94 height 26
drag, startPoint x: 167, startPoint y: 243, endPoint x: 46, endPoint y: 242, distance: 120.8
click at [46, 242] on div "image_0_auto_tag Original Image 600 x 600 image_1_auto_tag Total Wine Fall Over…" at bounding box center [405, 579] width 801 height 701
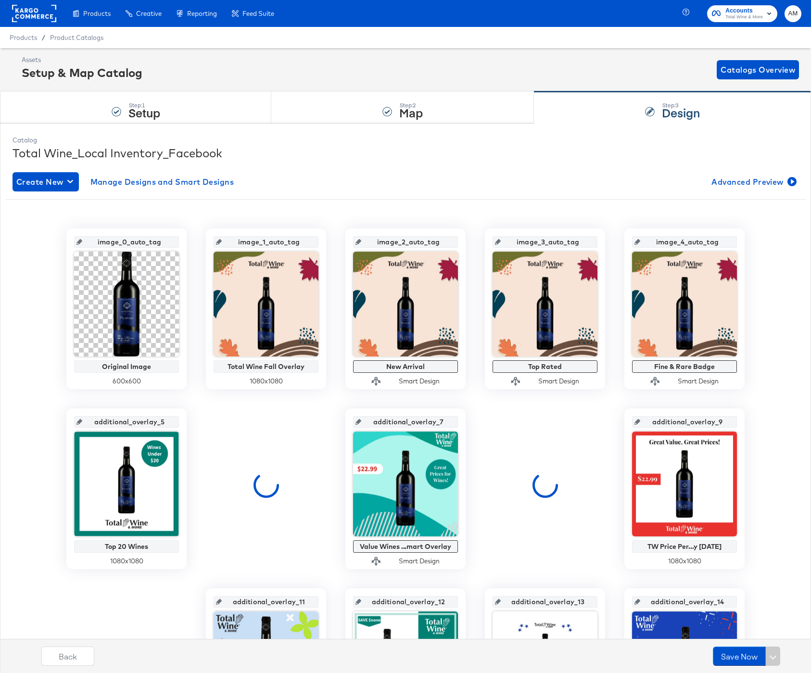
drag, startPoint x: 237, startPoint y: 241, endPoint x: 381, endPoint y: 243, distance: 143.4
click at [381, 243] on div "image_0_auto_tag Original Image 600 x 600 image_1_auto_tag Total Wine Fall Over…" at bounding box center [405, 579] width 801 height 701
drag, startPoint x: 375, startPoint y: 242, endPoint x: 474, endPoint y: 242, distance: 98.2
click at [474, 242] on div "image_0_auto_tag Original Image 600 x 600 image_1_auto_tag Total Wine Fall Over…" at bounding box center [405, 579] width 801 height 701
click at [409, 108] on strong "Map" at bounding box center [411, 112] width 24 height 16
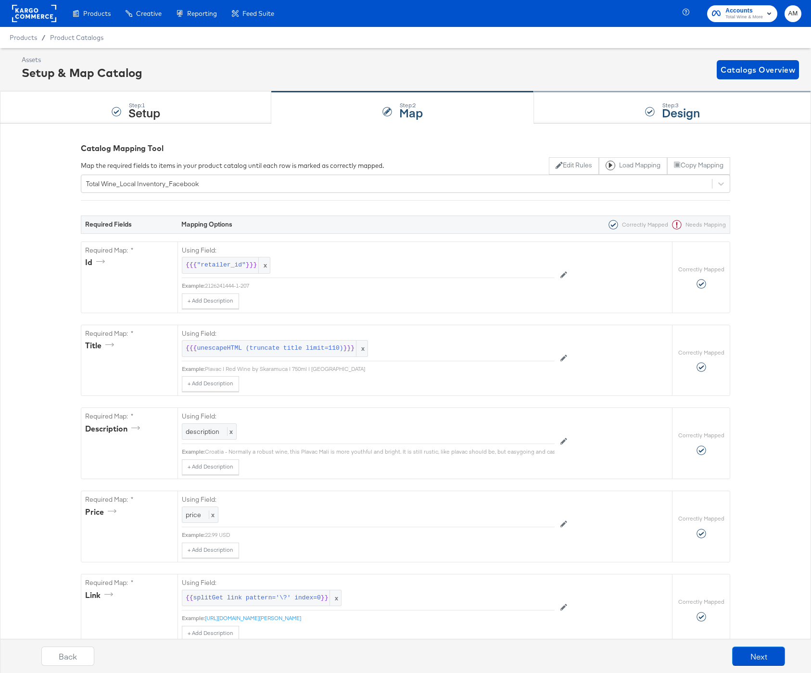
click at [635, 108] on div "Step: 3 Design" at bounding box center [672, 108] width 277 height 32
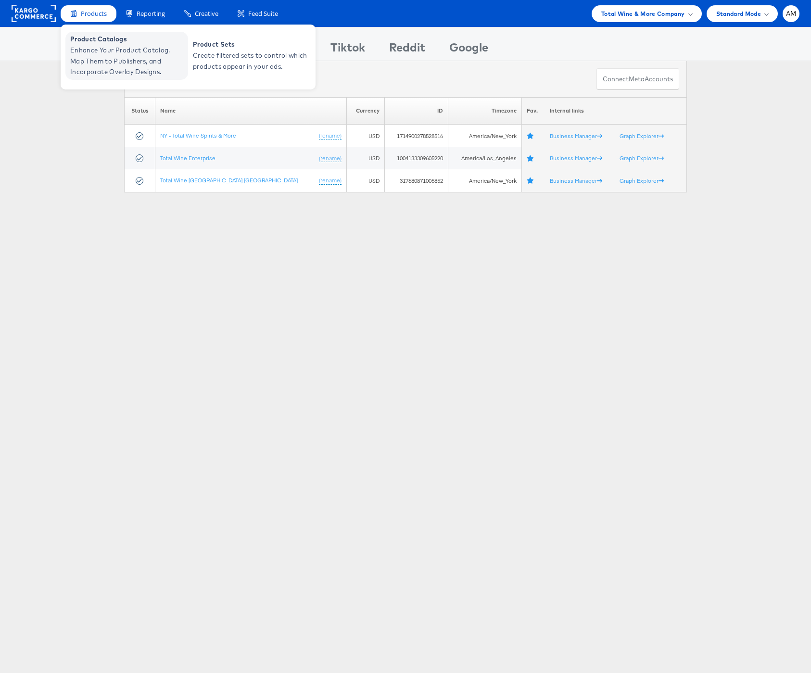
click at [108, 68] on span "Enhance Your Product Catalog, Map Them to Publishers, and Incorporate Overlay D…" at bounding box center [128, 61] width 116 height 33
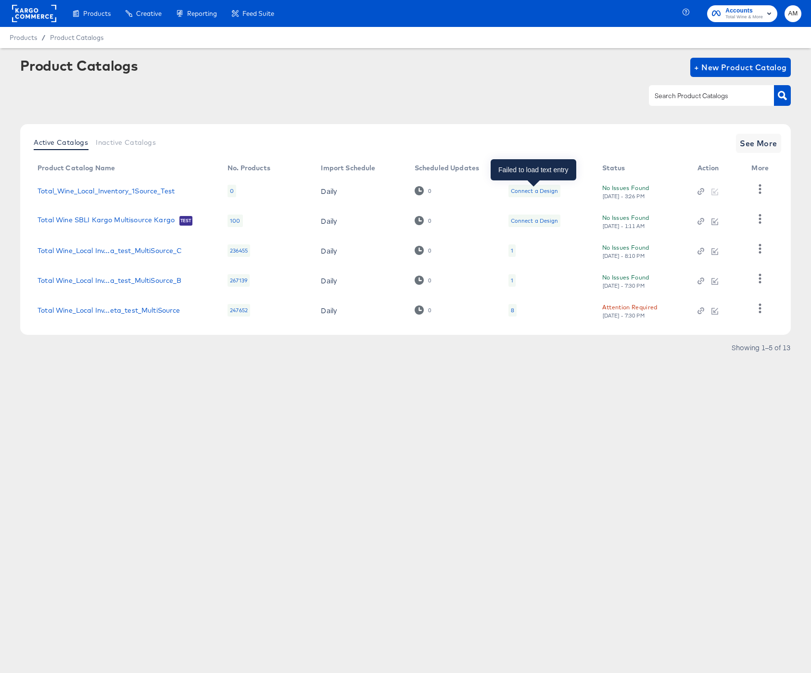
click at [521, 192] on div "Connect a Design" at bounding box center [534, 191] width 47 height 8
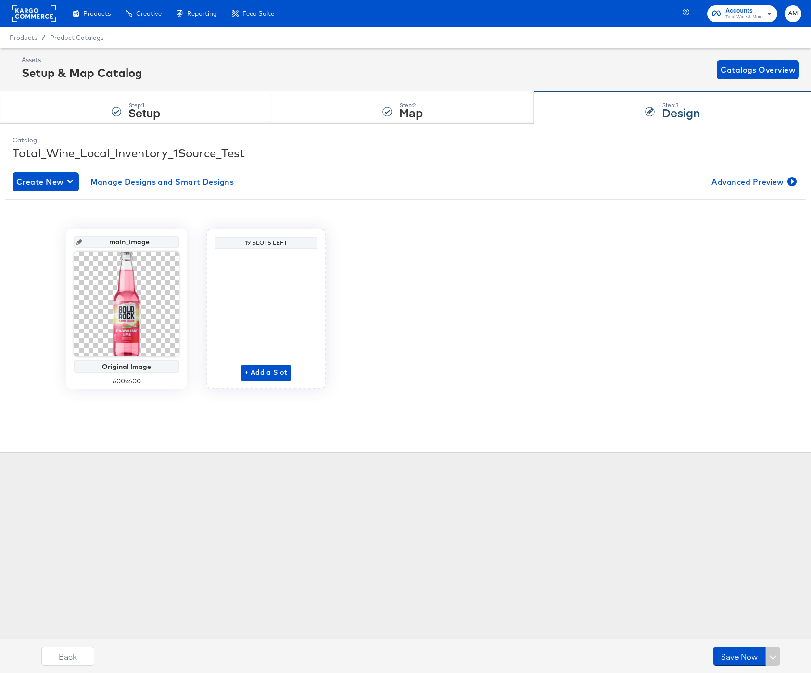
drag, startPoint x: 115, startPoint y: 240, endPoint x: 49, endPoint y: 235, distance: 66.1
click at [49, 235] on div "main_image Original Image 600 x 600 19 Slots Left + Add a Slot" at bounding box center [405, 309] width 801 height 161
paste input "image_0_auto_tag"
type input "image_0_auto_tag"
click at [267, 373] on div "+ Add a Slot" at bounding box center [266, 317] width 51 height 128
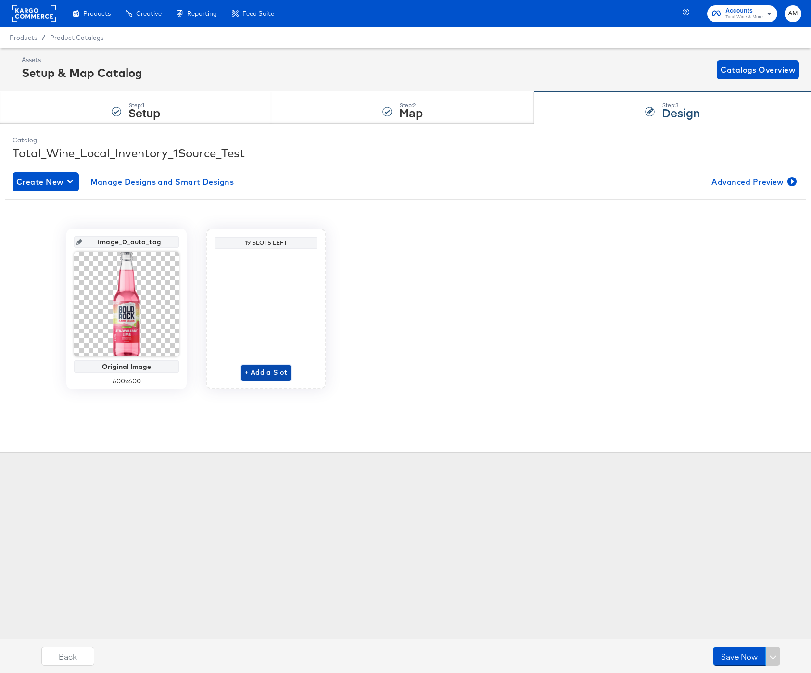
click at [267, 371] on span "+ Add a Slot" at bounding box center [265, 373] width 43 height 12
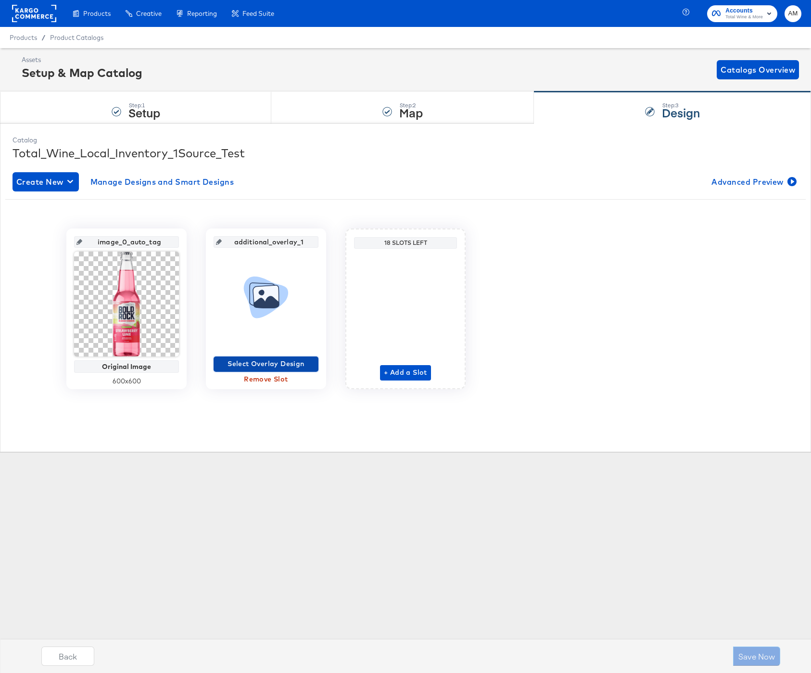
click at [261, 363] on span "Select Overlay Design" at bounding box center [266, 364] width 97 height 12
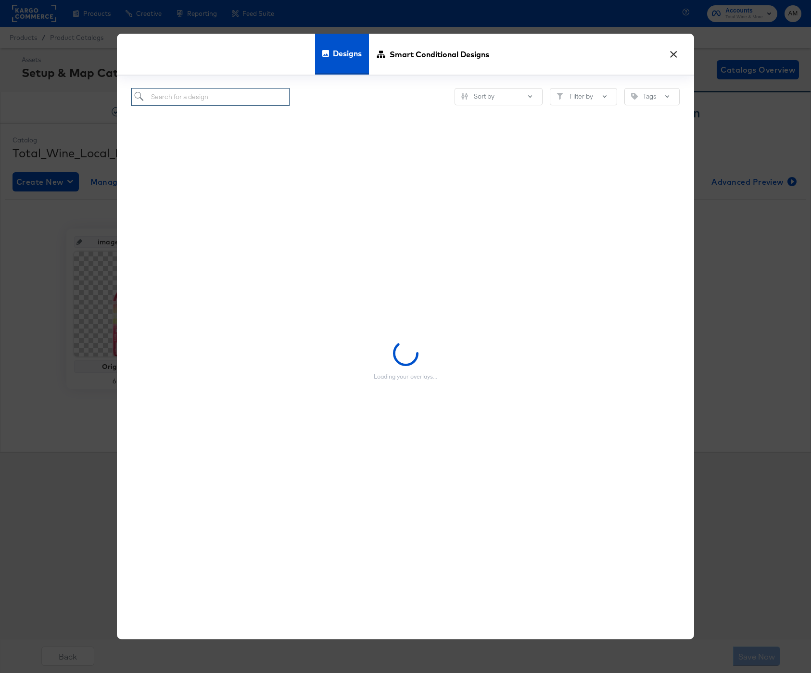
click at [178, 96] on input "search" at bounding box center [210, 97] width 158 height 18
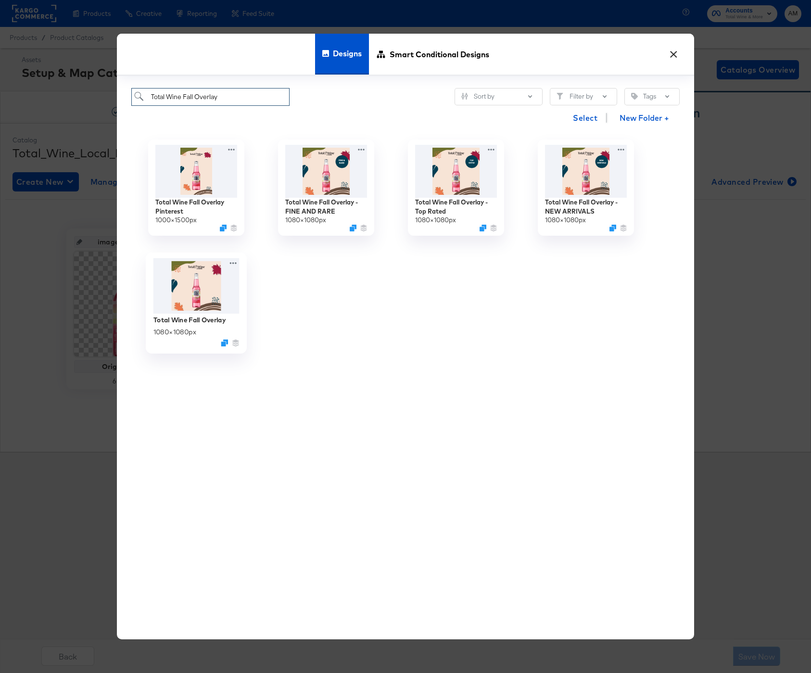
type input "Total Wine Fall Overlay"
click at [203, 281] on img at bounding box center [197, 286] width 86 height 56
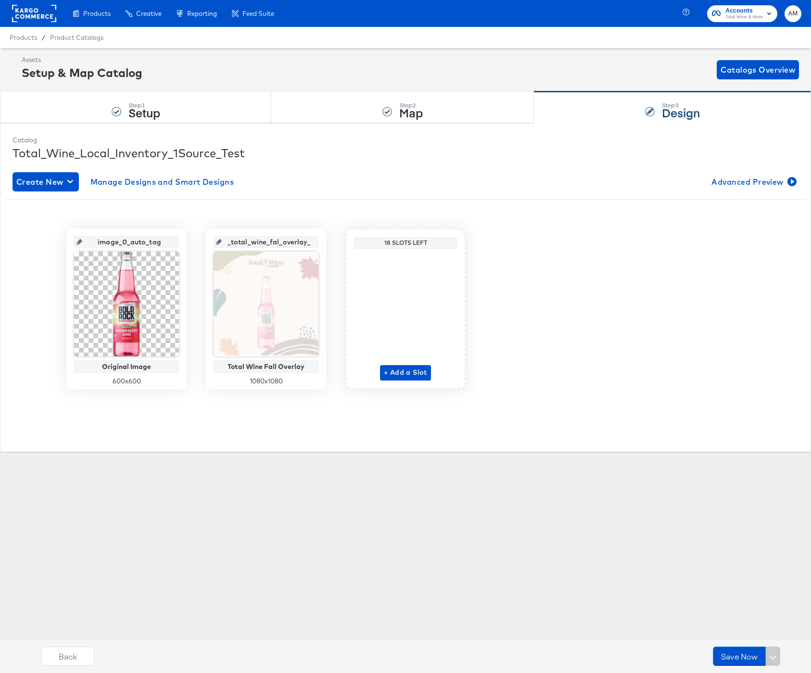
click at [296, 242] on input "_total_wine_fal_overlay_1" at bounding box center [269, 238] width 94 height 26
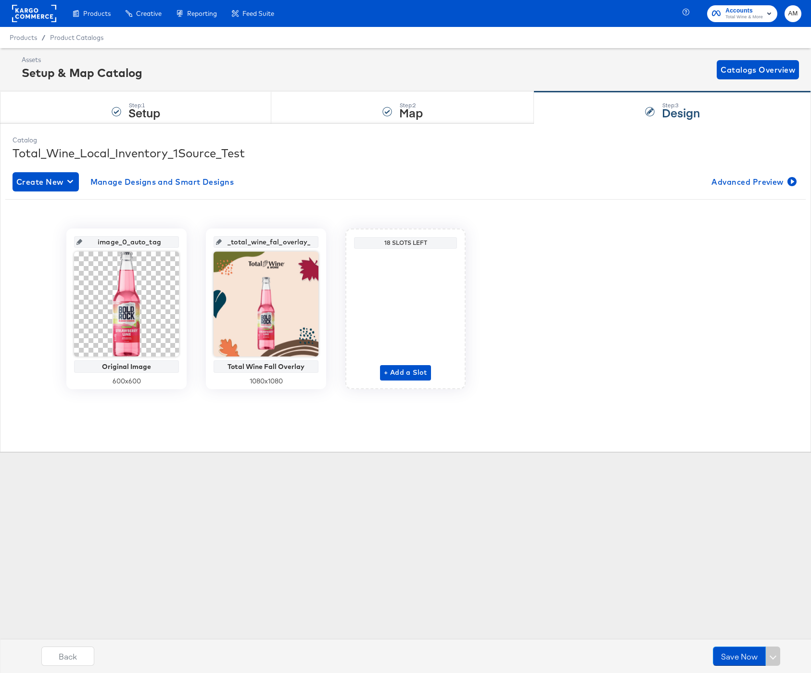
paste input "image_1_auto_tag"
type input "image_1_auto_tag"
click at [389, 373] on div "+ Add a Slot" at bounding box center [405, 317] width 51 height 128
click at [399, 373] on span "+ Add a Slot" at bounding box center [405, 373] width 43 height 12
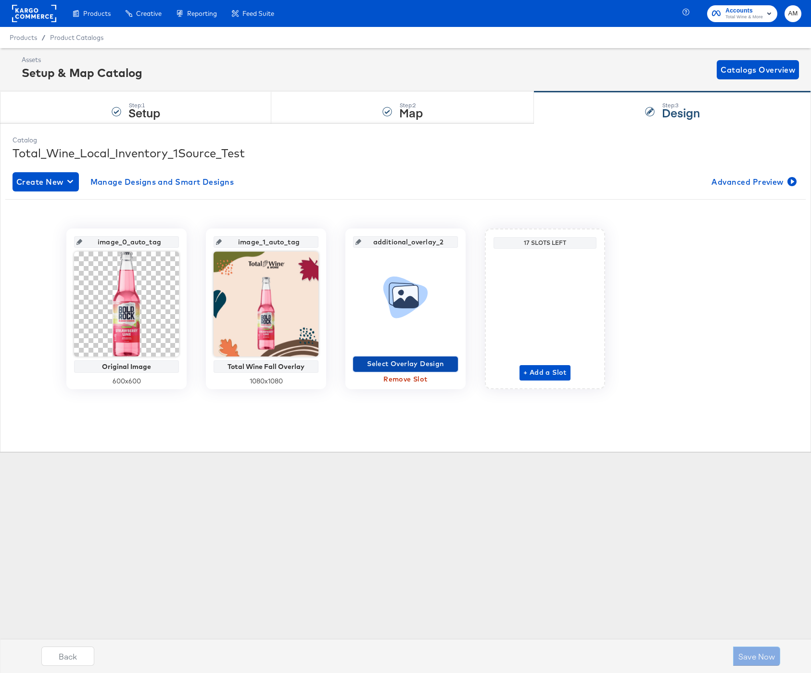
click at [393, 365] on span "Select Overlay Design" at bounding box center [405, 364] width 97 height 12
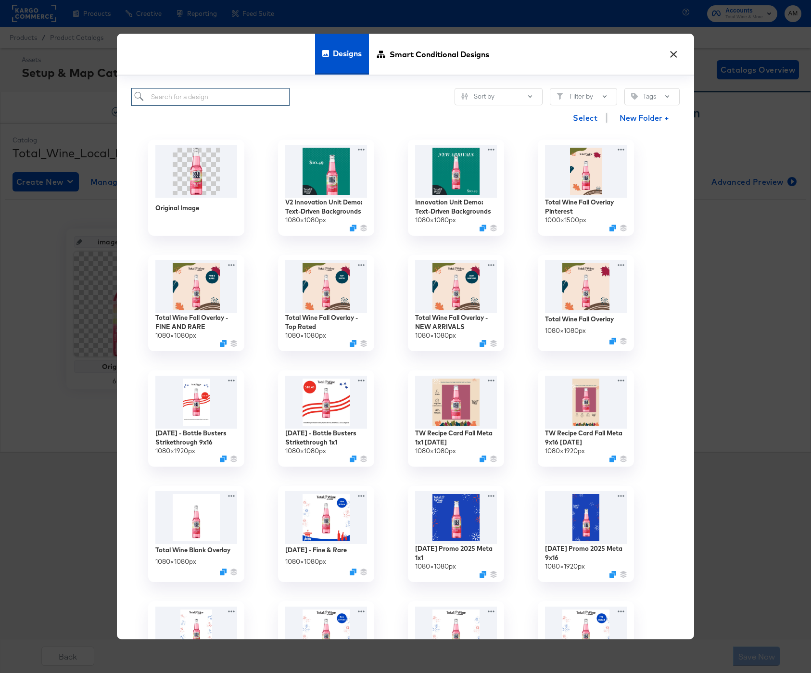
click at [167, 100] on input "search" at bounding box center [210, 97] width 158 height 18
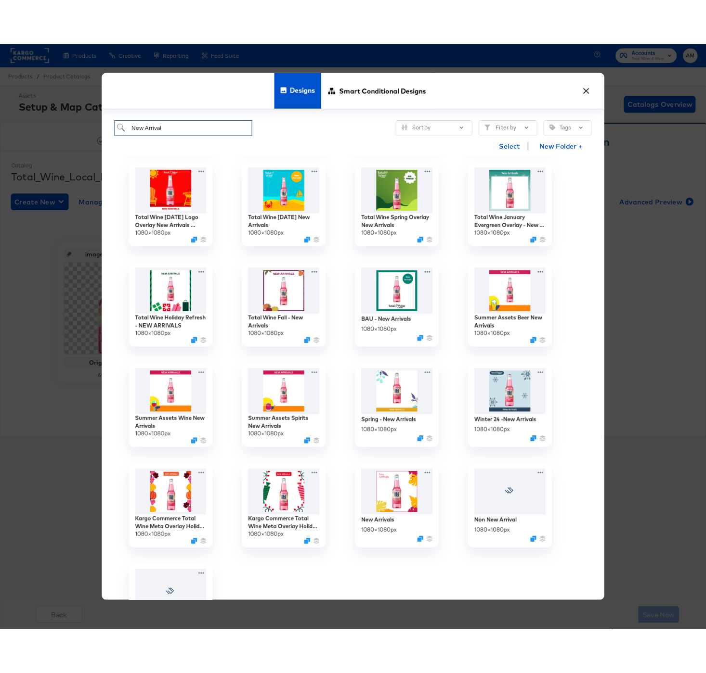
scroll to position [207, 0]
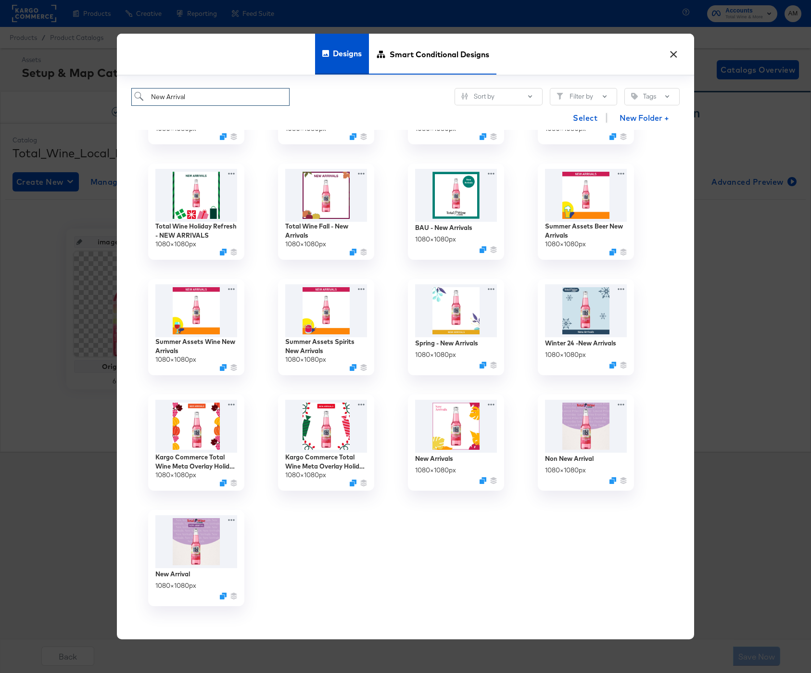
type input "New Arrival"
click at [396, 42] on span "Smart Conditional Designs" at bounding box center [440, 54] width 100 height 42
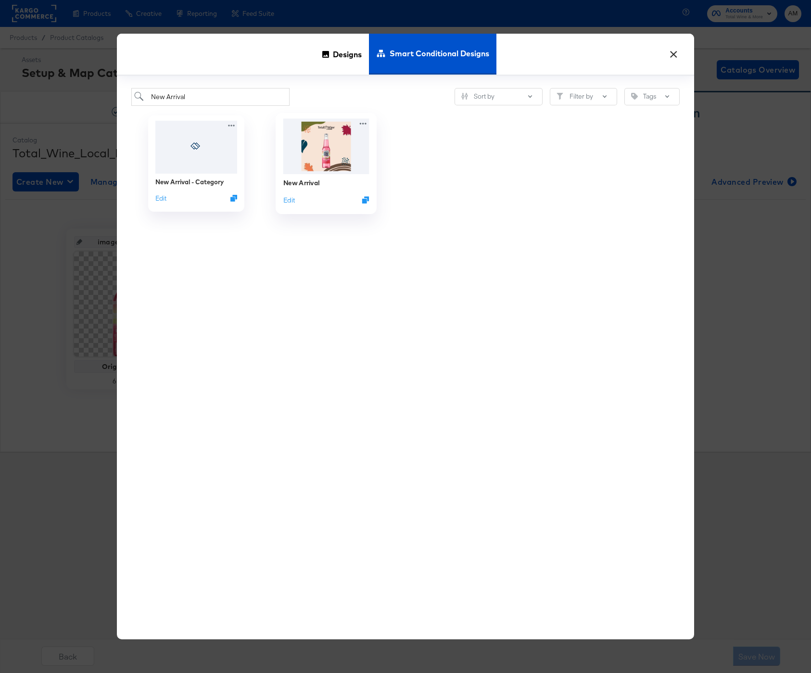
click at [317, 142] on img at bounding box center [326, 145] width 86 height 55
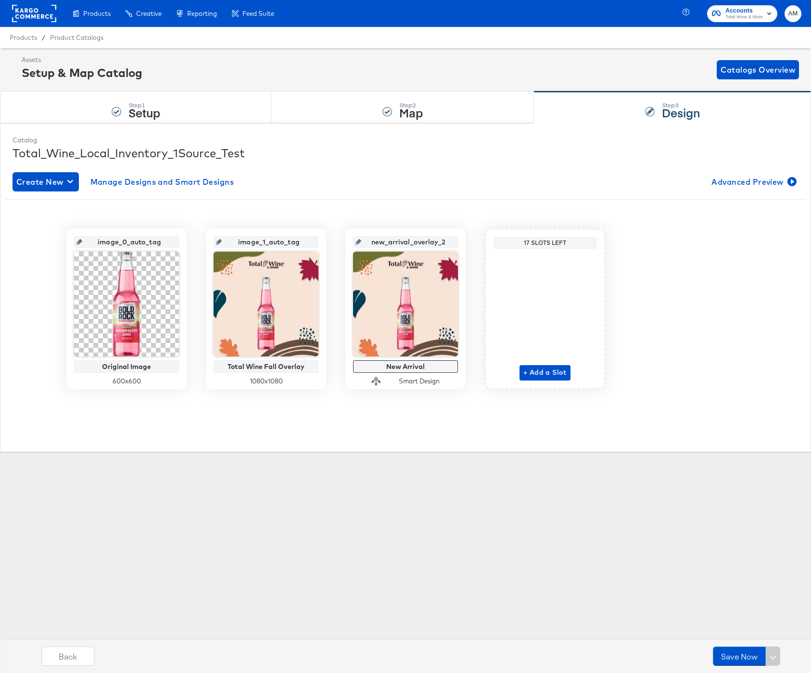
drag, startPoint x: 372, startPoint y: 243, endPoint x: 488, endPoint y: 242, distance: 117.0
click at [488, 242] on div "image_0_auto_tag Original Image 600 x 600 image_1_auto_tag Total Wine Fall Over…" at bounding box center [405, 309] width 801 height 161
paste input "image_2_auto_tag"
type input "image_2_auto_tag"
click at [534, 371] on span "+ Add a Slot" at bounding box center [545, 373] width 43 height 12
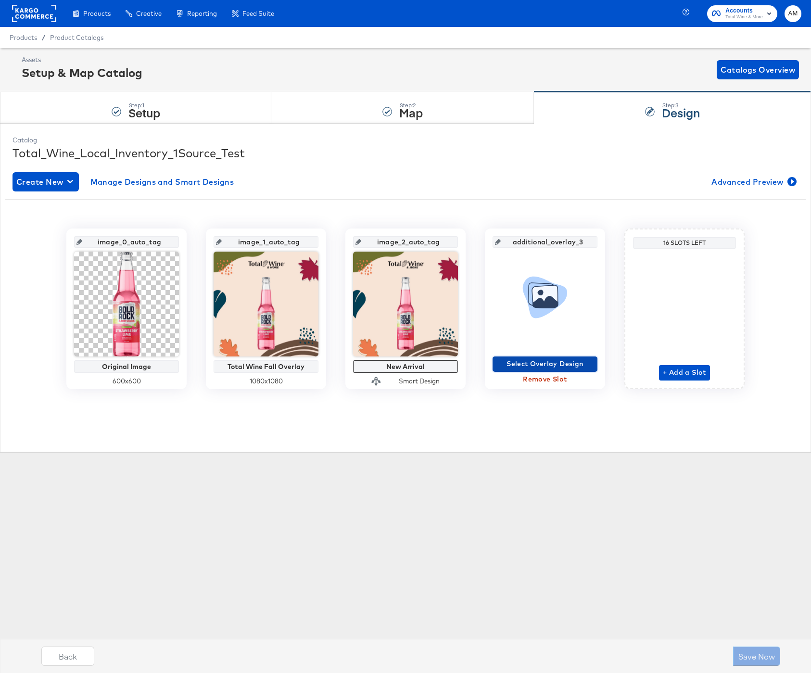
click at [532, 365] on span "Select Overlay Design" at bounding box center [545, 364] width 97 height 12
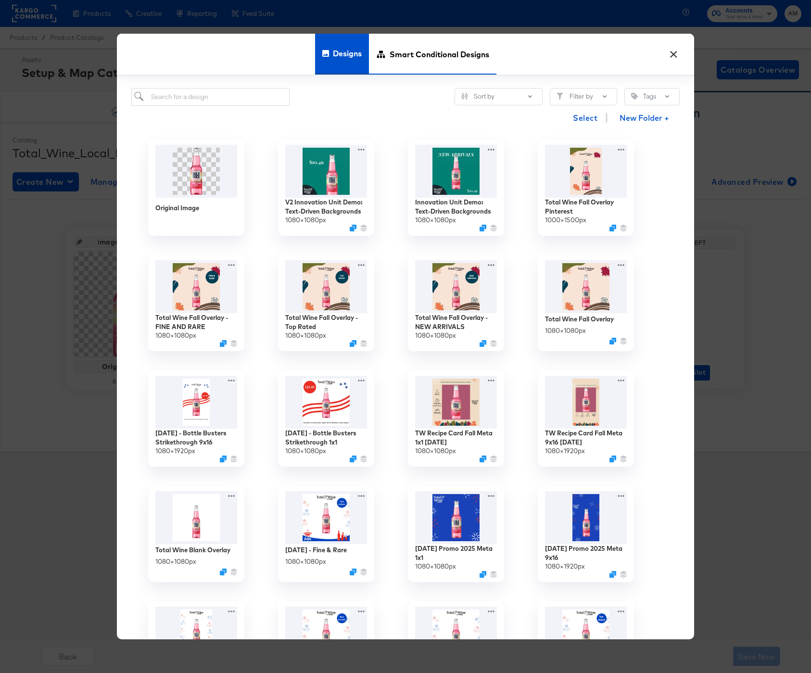
drag, startPoint x: 406, startPoint y: 58, endPoint x: 294, endPoint y: 79, distance: 114.1
click at [406, 58] on span "Smart Conditional Designs" at bounding box center [440, 54] width 100 height 42
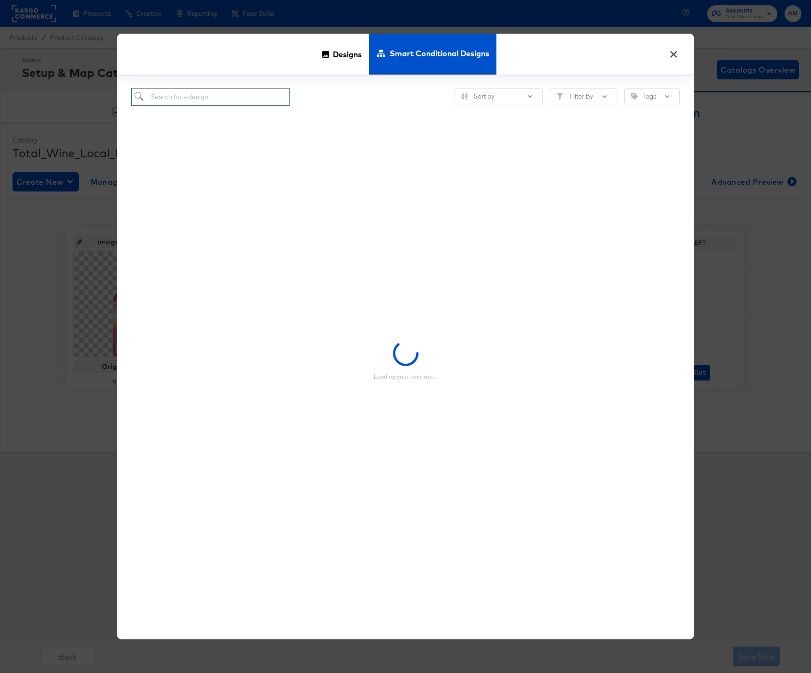
click at [219, 94] on input "search" at bounding box center [210, 97] width 158 height 18
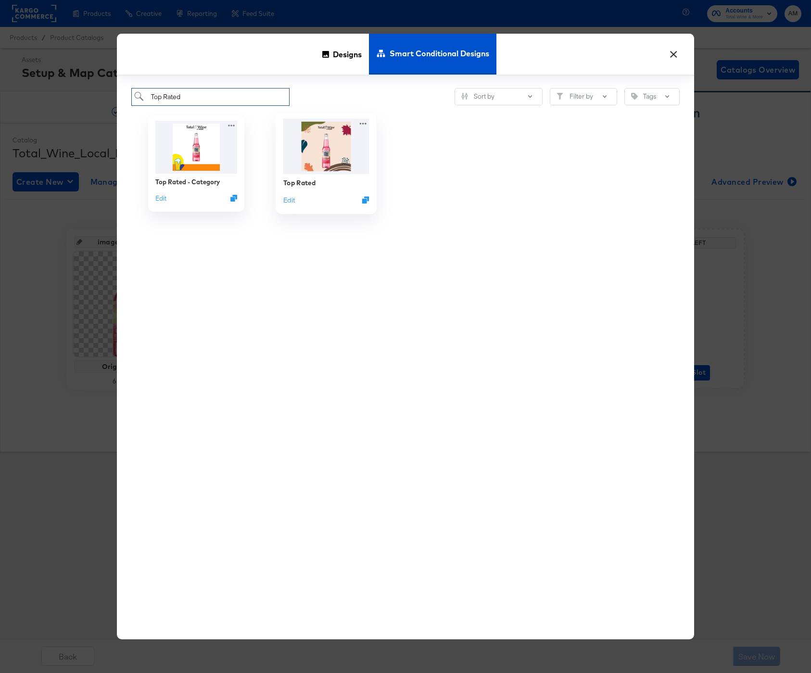
type input "Top Rated"
click at [334, 145] on img at bounding box center [326, 145] width 86 height 55
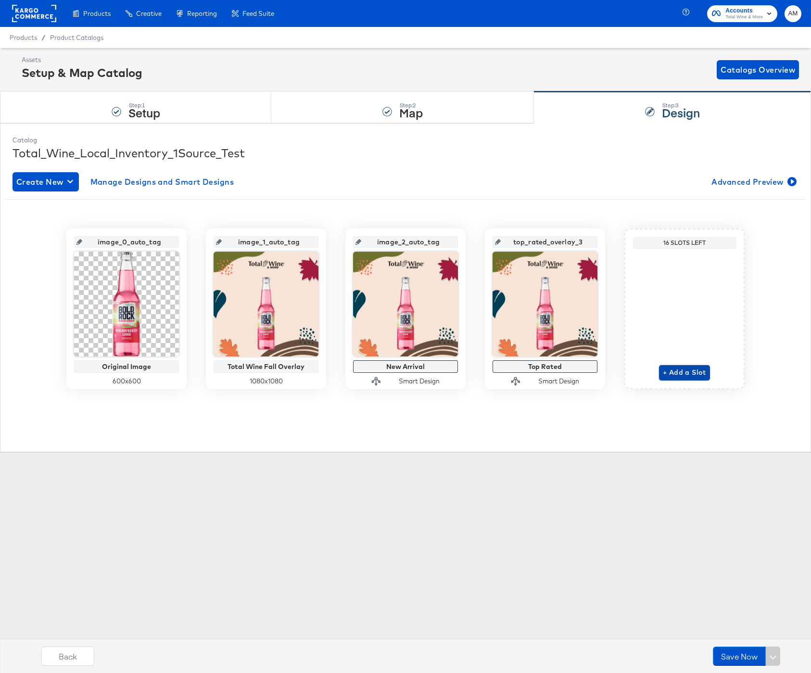
click at [688, 374] on span "+ Add a Slot" at bounding box center [684, 373] width 43 height 12
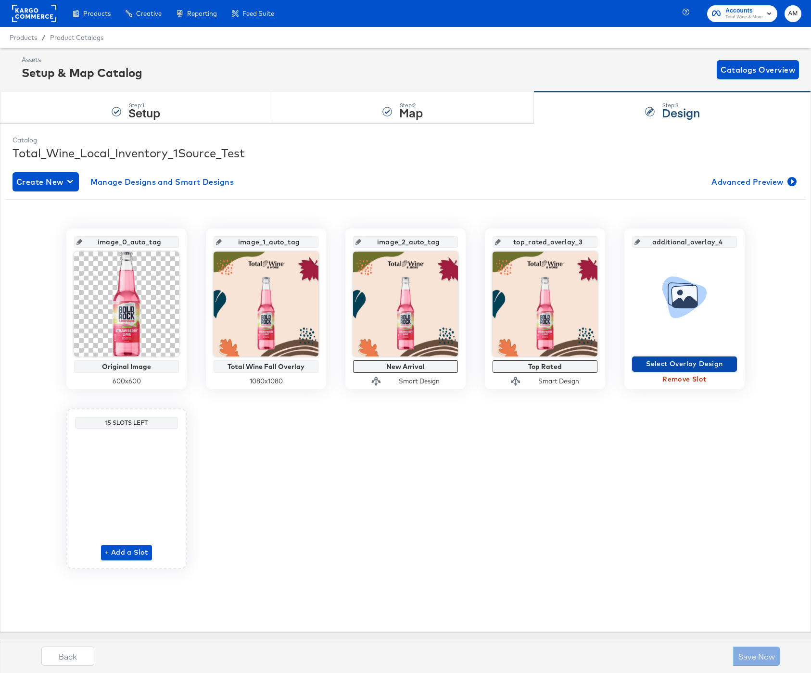
click at [683, 363] on span "Select Overlay Design" at bounding box center [684, 364] width 97 height 12
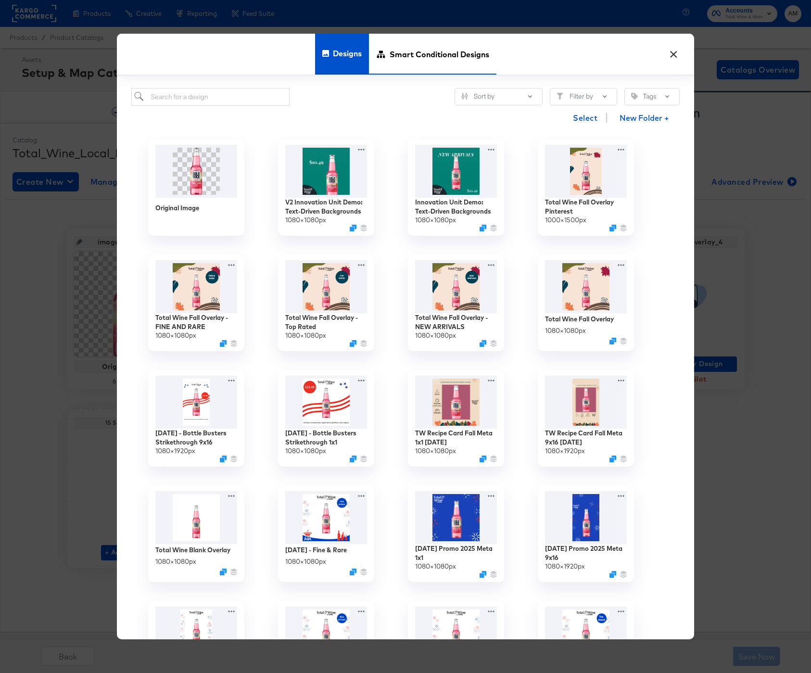
drag, startPoint x: 413, startPoint y: 56, endPoint x: 387, endPoint y: 56, distance: 26.0
click at [413, 56] on span "Smart Conditional Designs" at bounding box center [440, 54] width 100 height 42
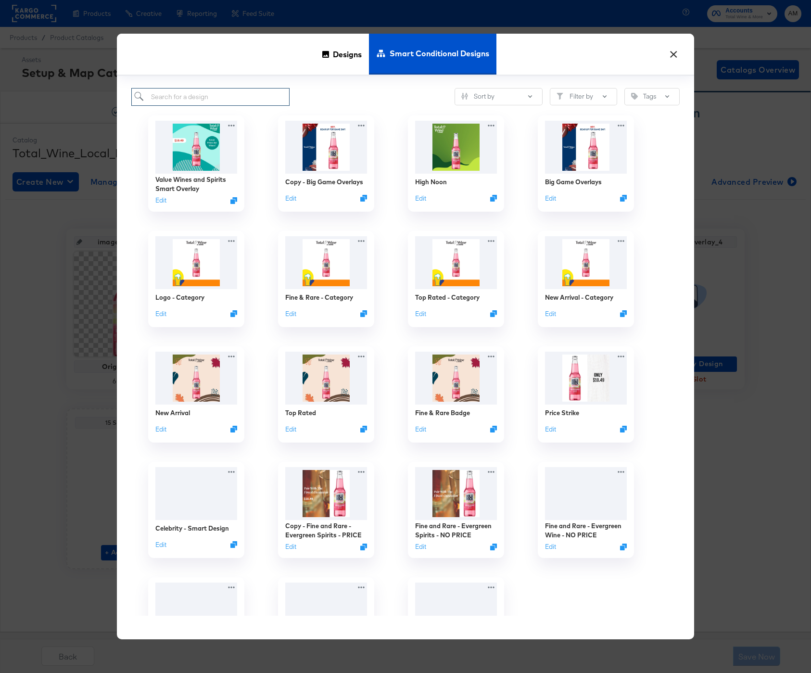
click at [219, 93] on input "search" at bounding box center [210, 97] width 158 height 18
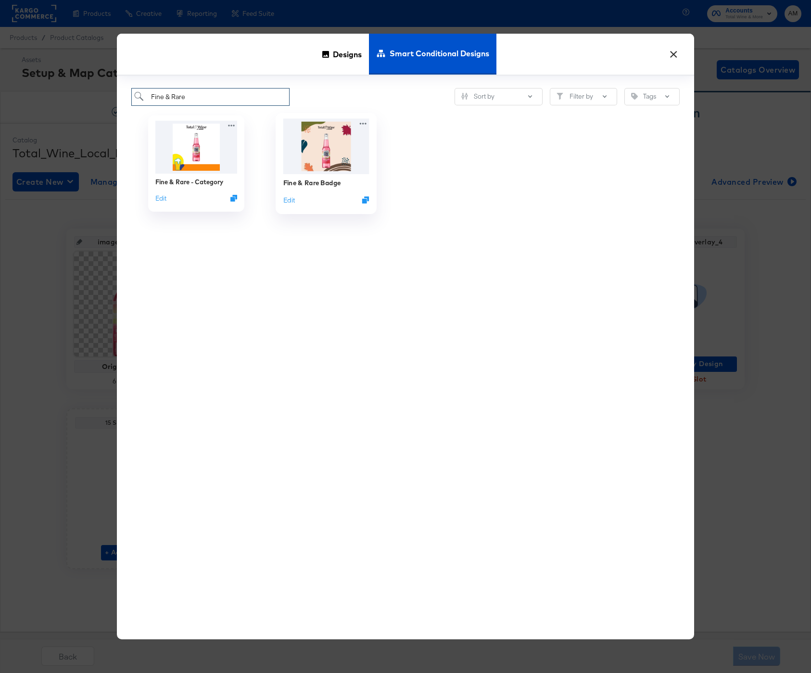
type input "Fine & Rare"
click at [320, 151] on img at bounding box center [326, 145] width 86 height 55
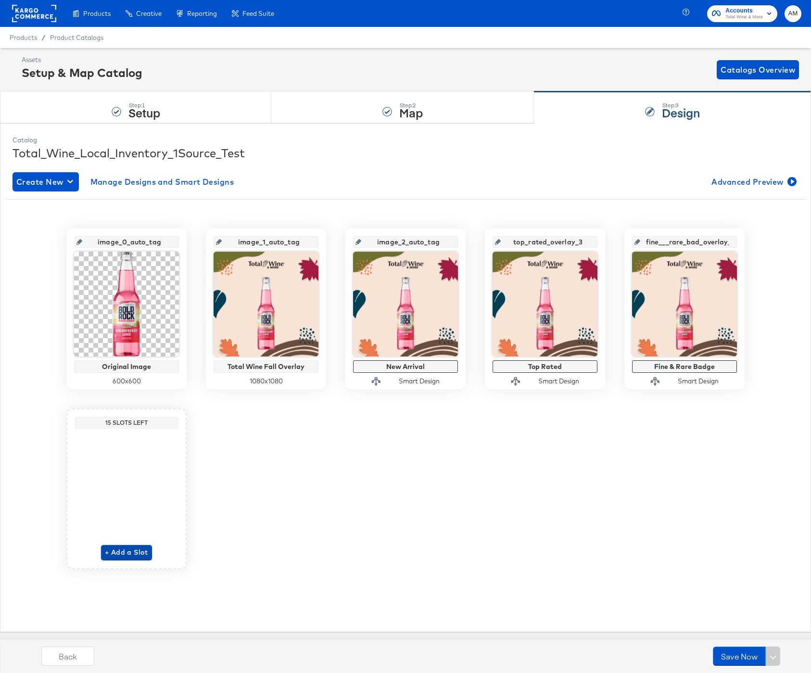
click at [122, 554] on span "+ Add a Slot" at bounding box center [126, 553] width 43 height 12
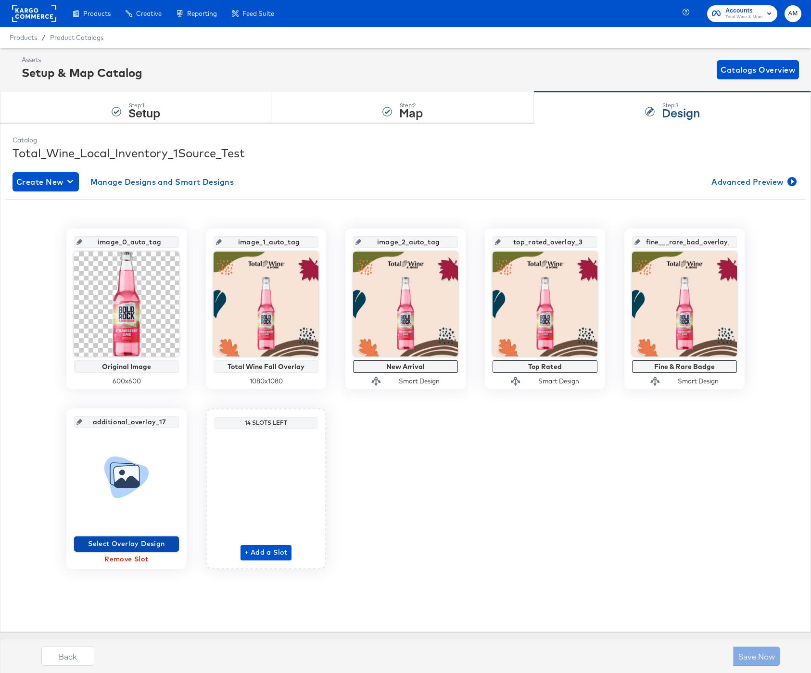
click at [118, 544] on span "Select Overlay Design" at bounding box center [126, 544] width 97 height 12
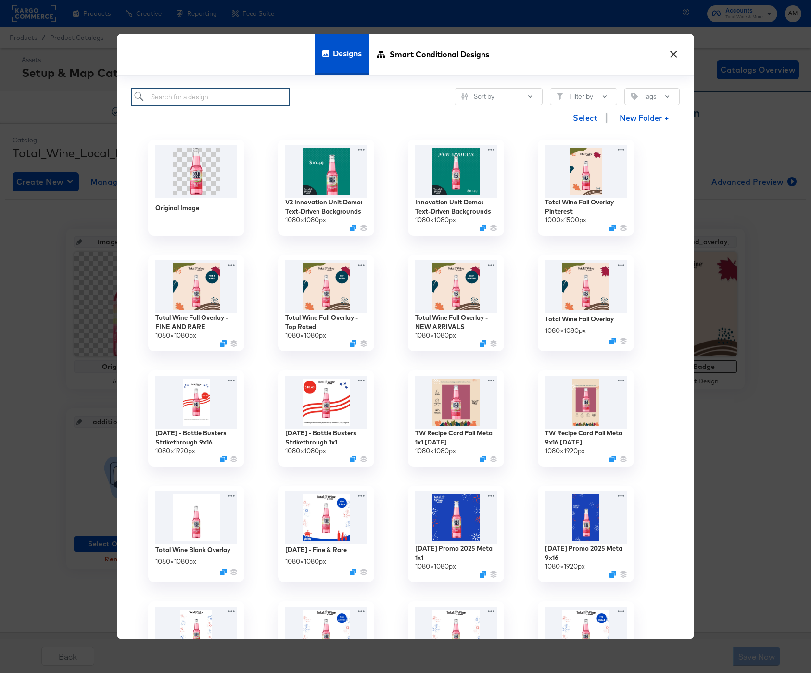
click at [178, 92] on input "search" at bounding box center [210, 97] width 158 height 18
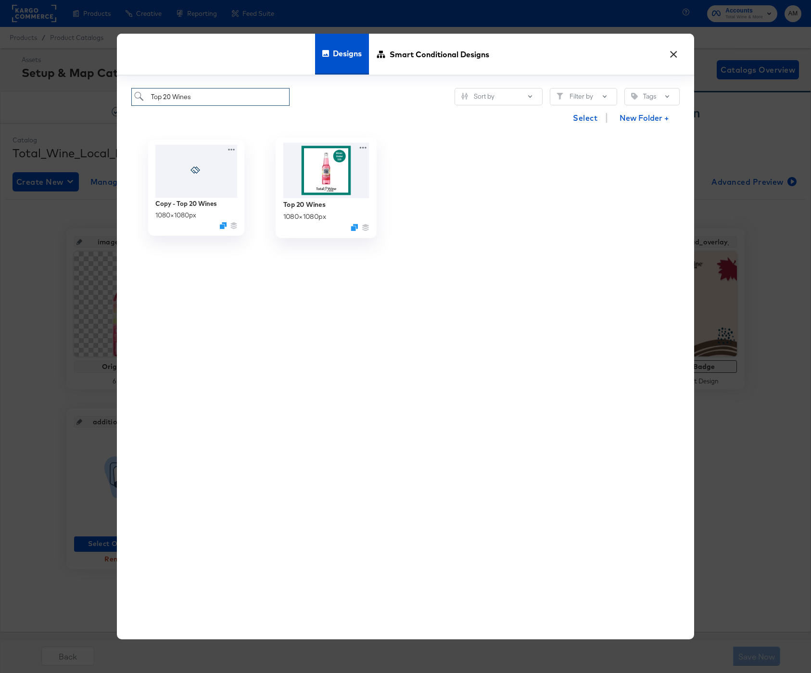
type input "Top 20 Wines"
click at [340, 180] on img at bounding box center [326, 170] width 86 height 55
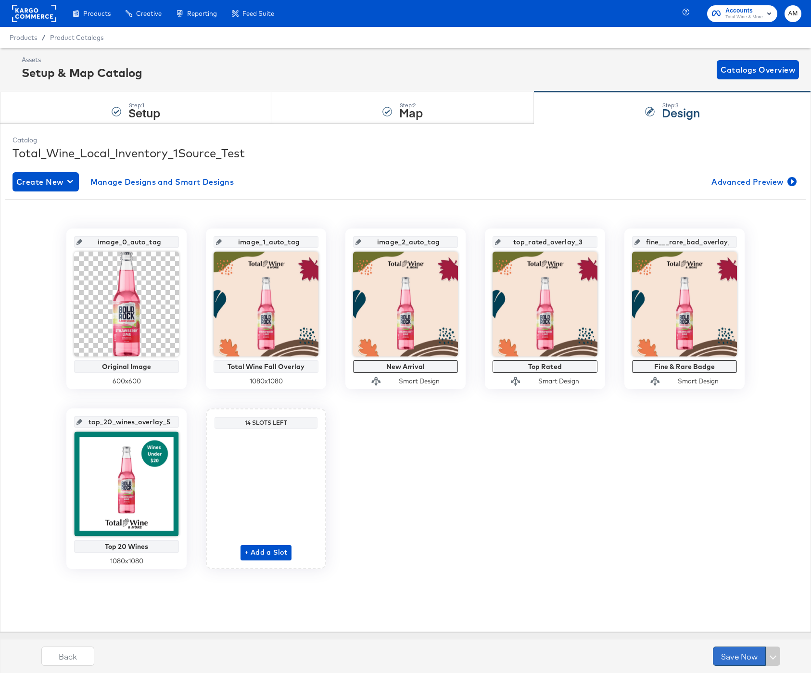
click at [735, 657] on button "Save Now" at bounding box center [739, 656] width 53 height 19
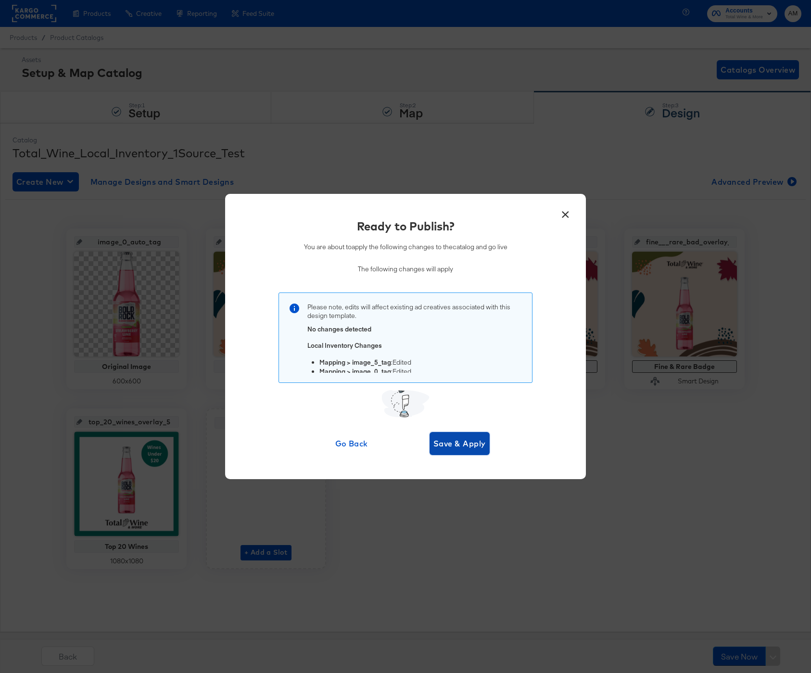
click at [471, 449] on span "Save & Apply" at bounding box center [460, 443] width 52 height 13
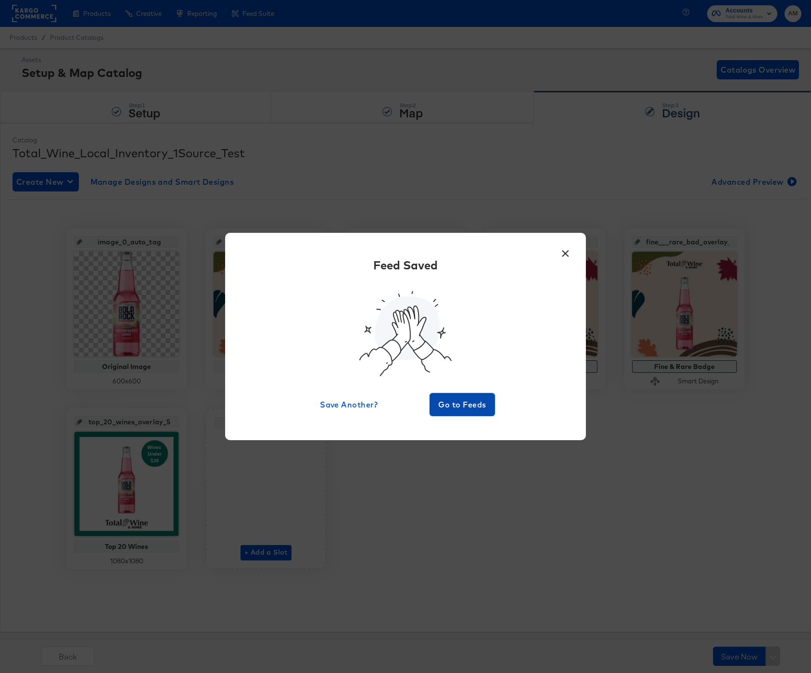
click at [468, 404] on span "Go to Feeds" at bounding box center [463, 404] width 58 height 13
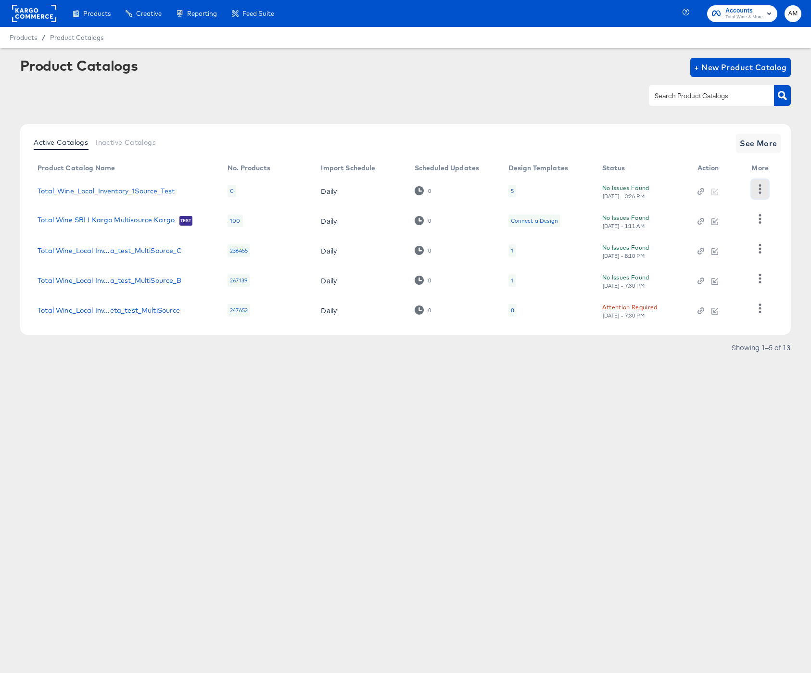
click at [756, 184] on icon "button" at bounding box center [760, 188] width 9 height 9
click at [709, 221] on div "HUD Checks (Internal)" at bounding box center [721, 224] width 96 height 15
click at [514, 191] on div "5" at bounding box center [513, 191] width 8 height 13
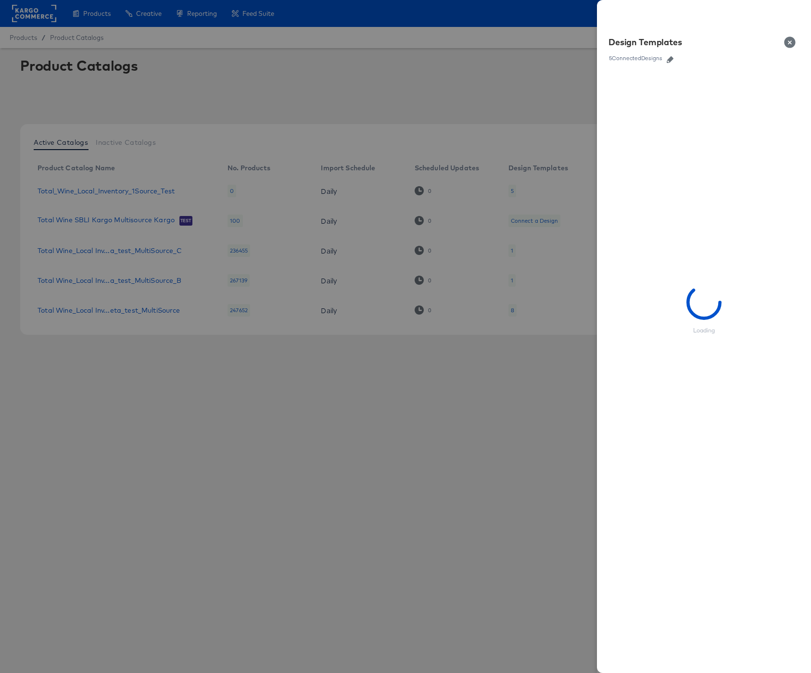
click at [672, 57] on icon "button" at bounding box center [670, 59] width 7 height 7
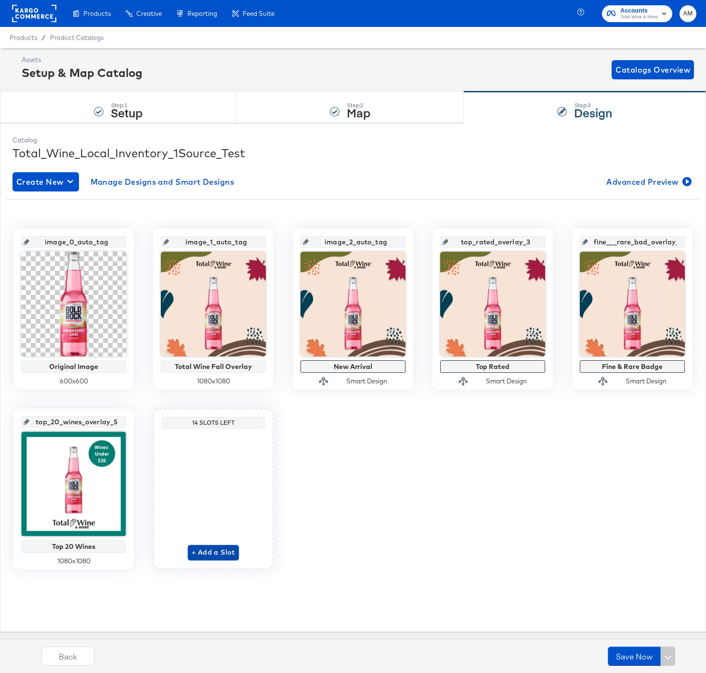
click at [205, 554] on span "+ Add a Slot" at bounding box center [213, 553] width 43 height 12
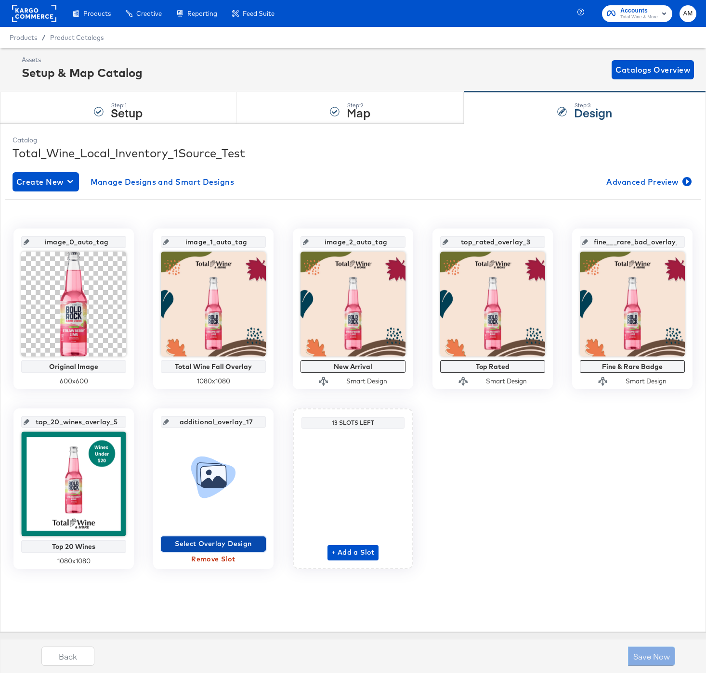
click at [207, 542] on span "Select Overlay Design" at bounding box center [213, 544] width 97 height 12
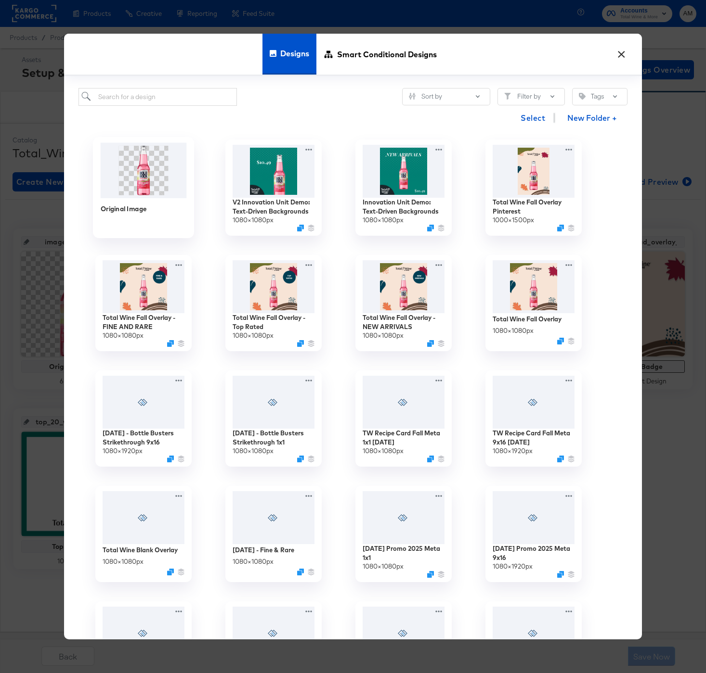
click at [151, 190] on img at bounding box center [144, 170] width 86 height 55
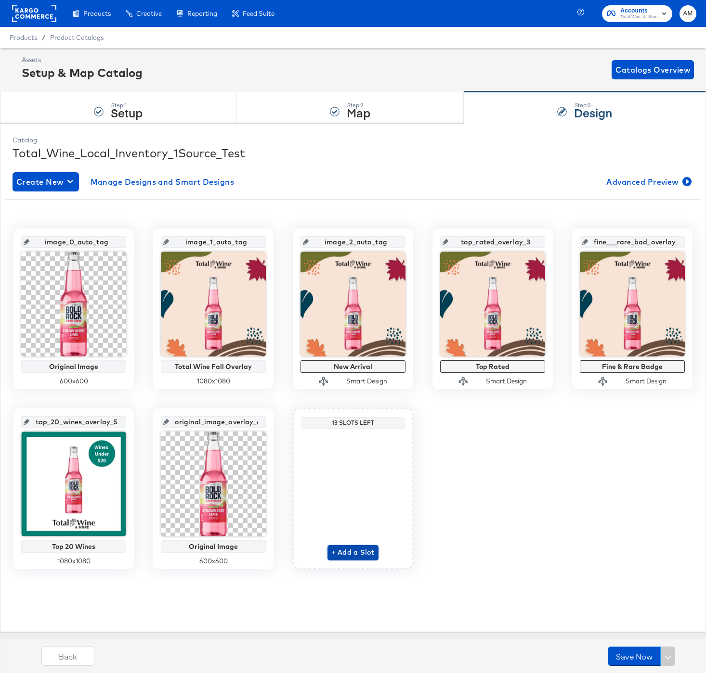
click at [357, 554] on span "+ Add a Slot" at bounding box center [352, 553] width 43 height 12
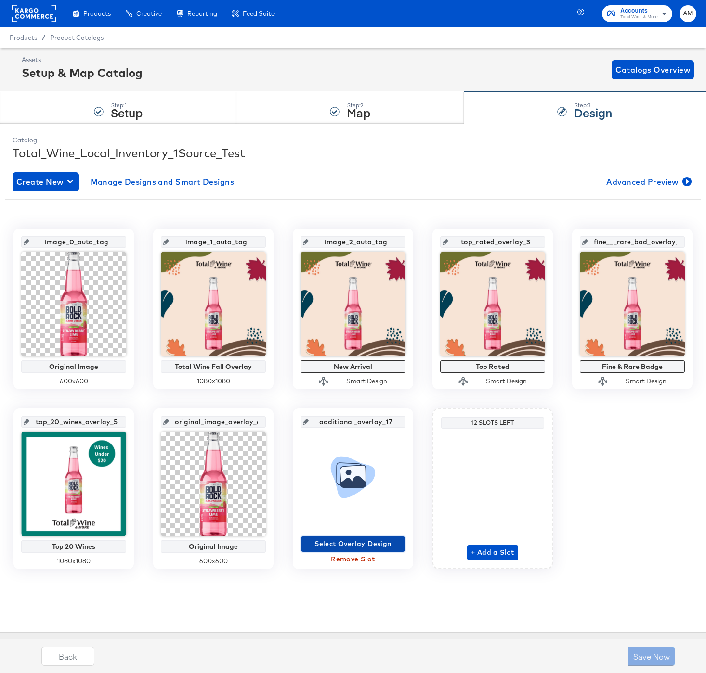
click at [362, 545] on span "Select Overlay Design" at bounding box center [352, 544] width 97 height 12
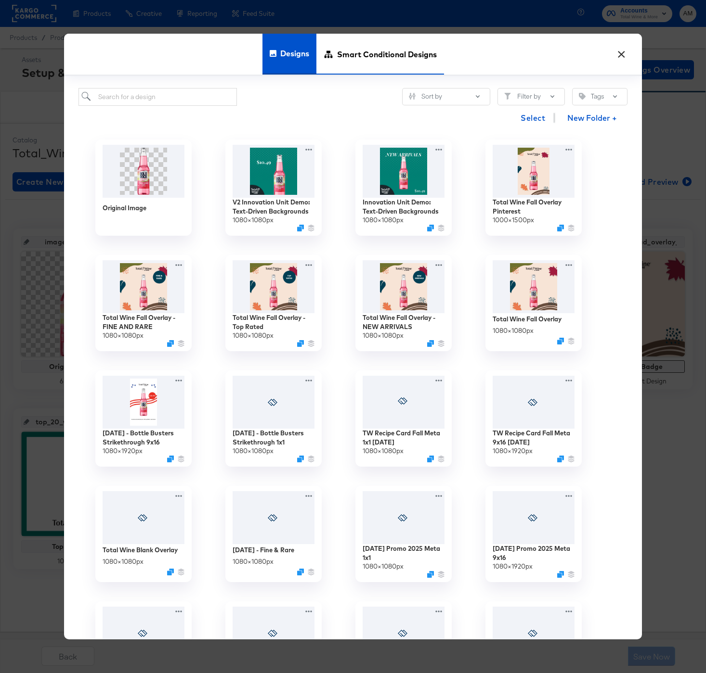
click at [362, 57] on span "Smart Conditional Designs" at bounding box center [387, 54] width 100 height 42
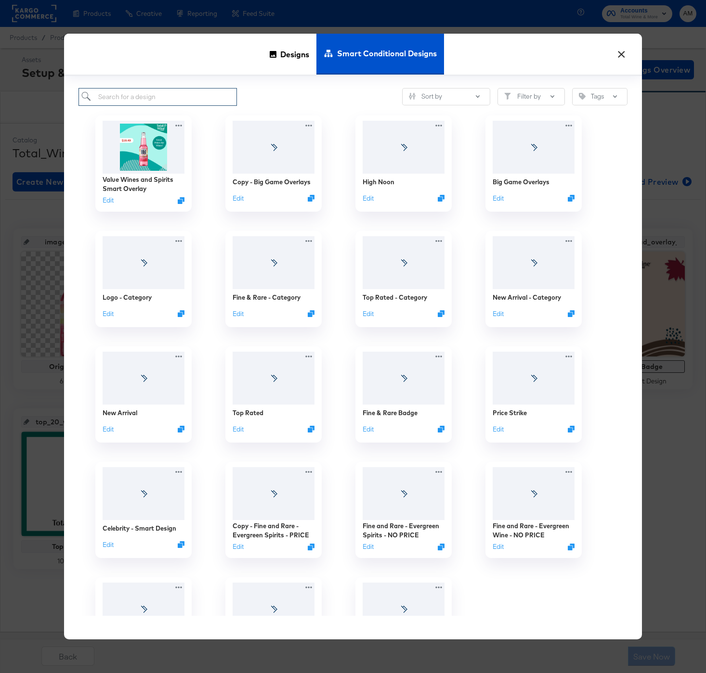
click at [153, 93] on input "search" at bounding box center [157, 97] width 158 height 18
paste input "Value Wines and Spirits Smart Overlay"
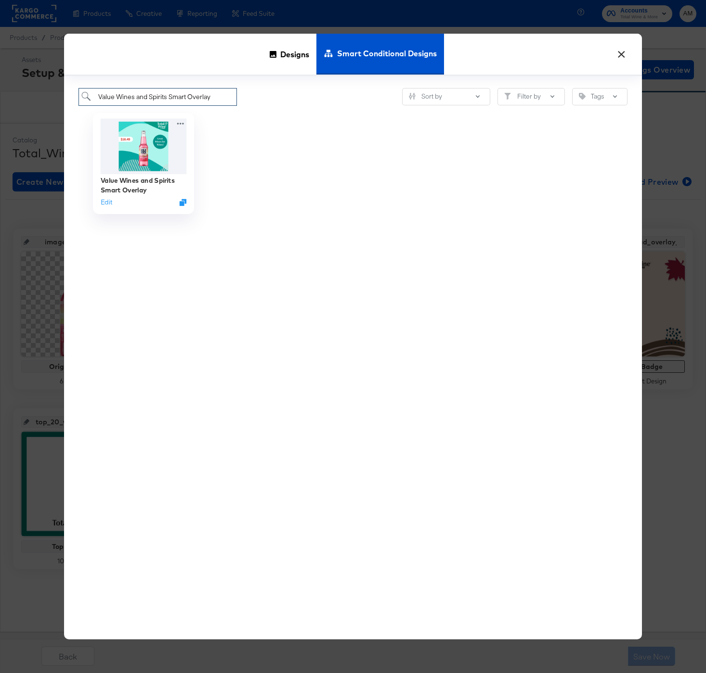
type input "Value Wines and Spirits Smart Overlay"
click at [141, 145] on img at bounding box center [144, 145] width 86 height 55
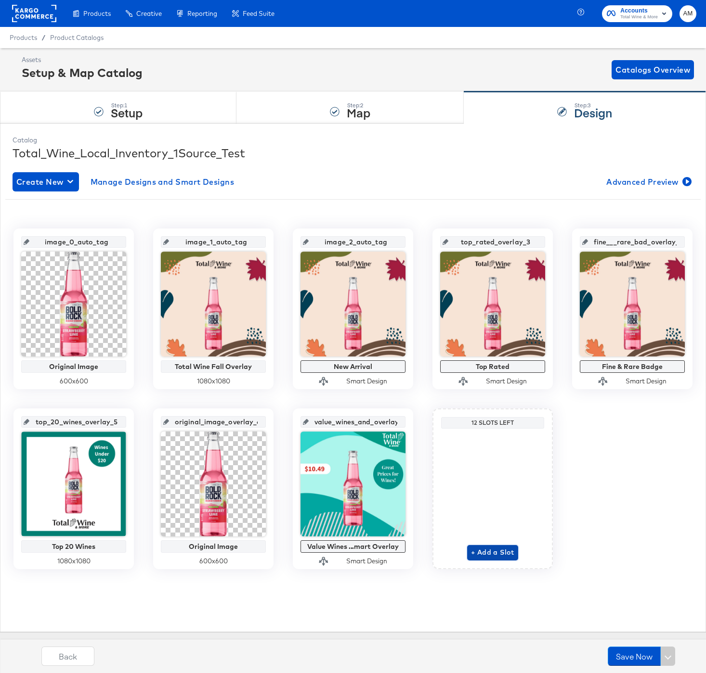
click at [498, 553] on span "+ Add a Slot" at bounding box center [492, 553] width 43 height 12
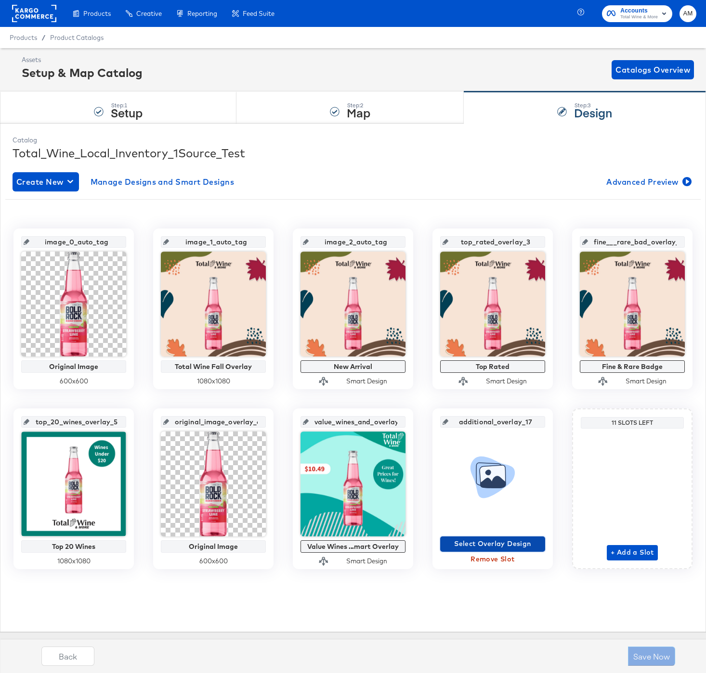
click at [465, 544] on span "Select Overlay Design" at bounding box center [492, 544] width 97 height 12
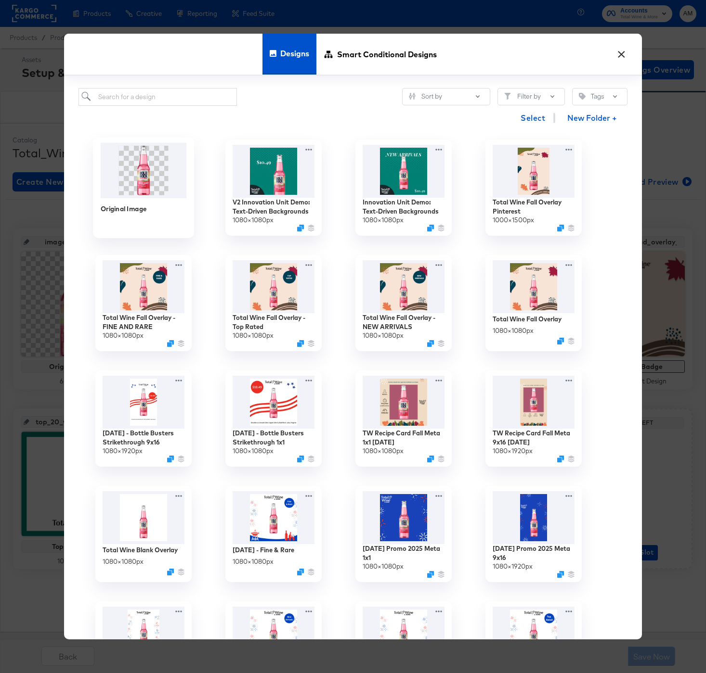
click at [141, 181] on img at bounding box center [144, 170] width 86 height 55
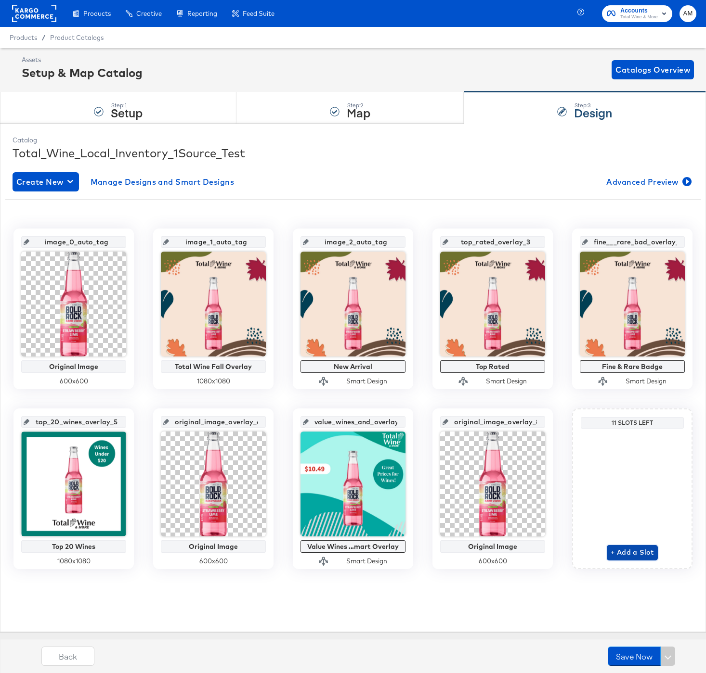
click at [632, 555] on span "+ Add a Slot" at bounding box center [631, 553] width 43 height 12
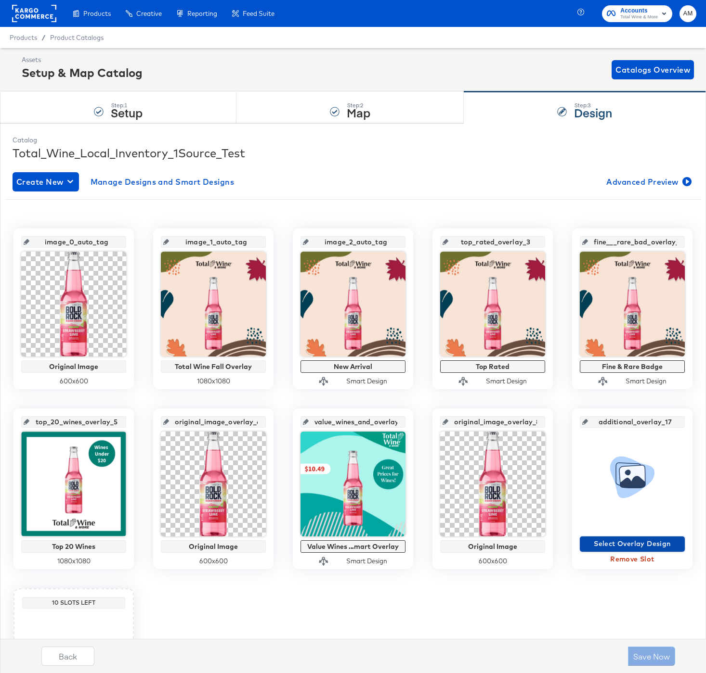
click at [601, 544] on span "Select Overlay Design" at bounding box center [631, 544] width 97 height 12
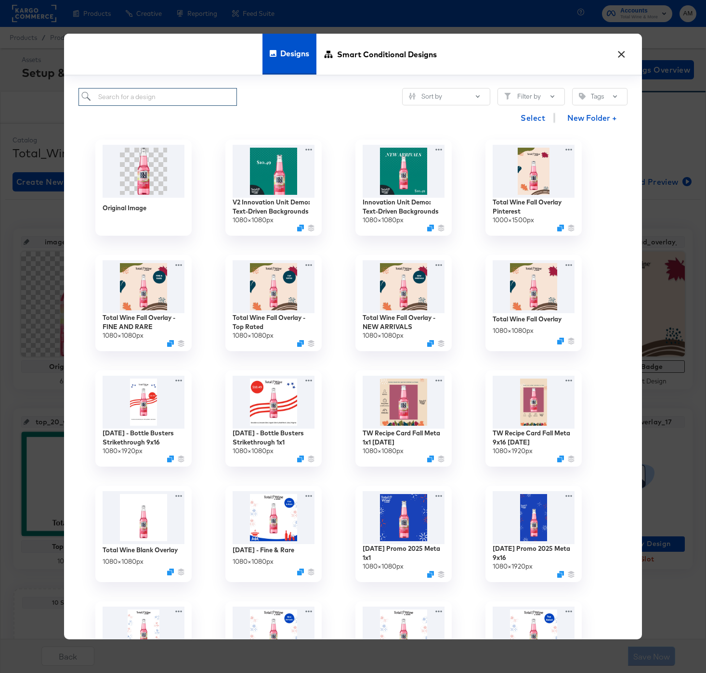
click at [130, 98] on input "search" at bounding box center [157, 97] width 158 height 18
paste input "TW Price Perception Overlay 12.30.2024"
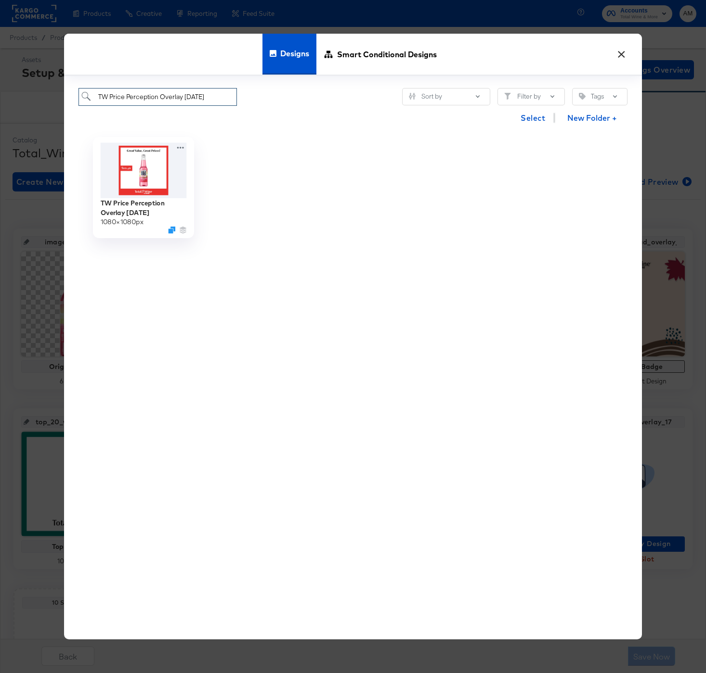
type input "TW Price Perception Overlay 12.30.2024"
click at [137, 179] on img at bounding box center [144, 170] width 86 height 55
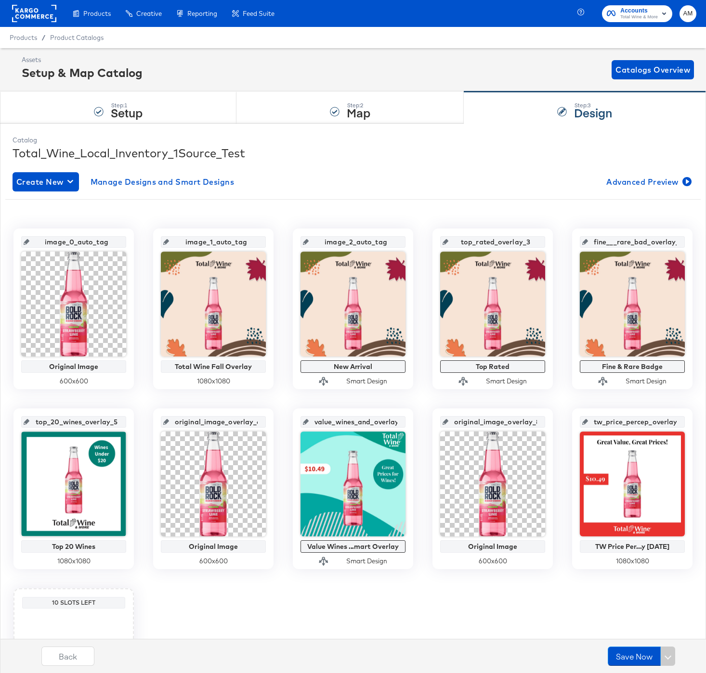
scroll to position [145, 0]
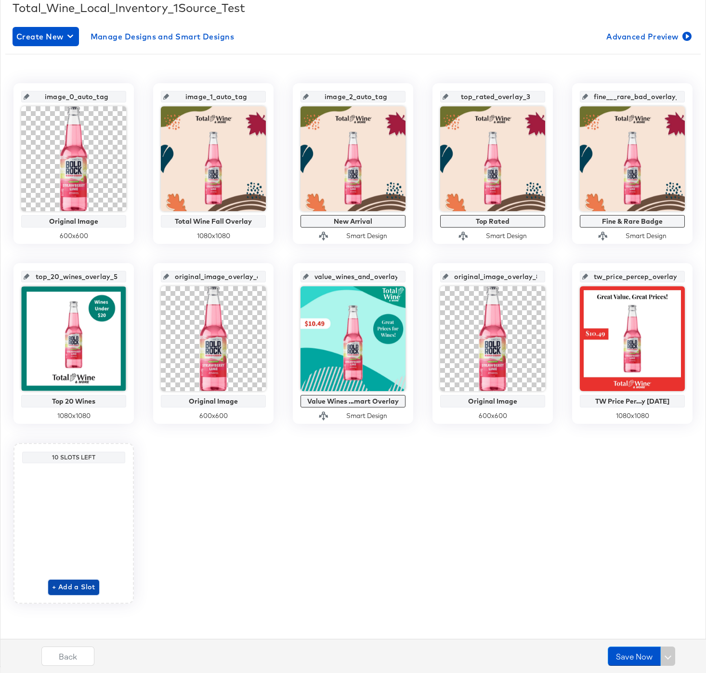
click at [73, 587] on span "+ Add a Slot" at bounding box center [73, 587] width 43 height 12
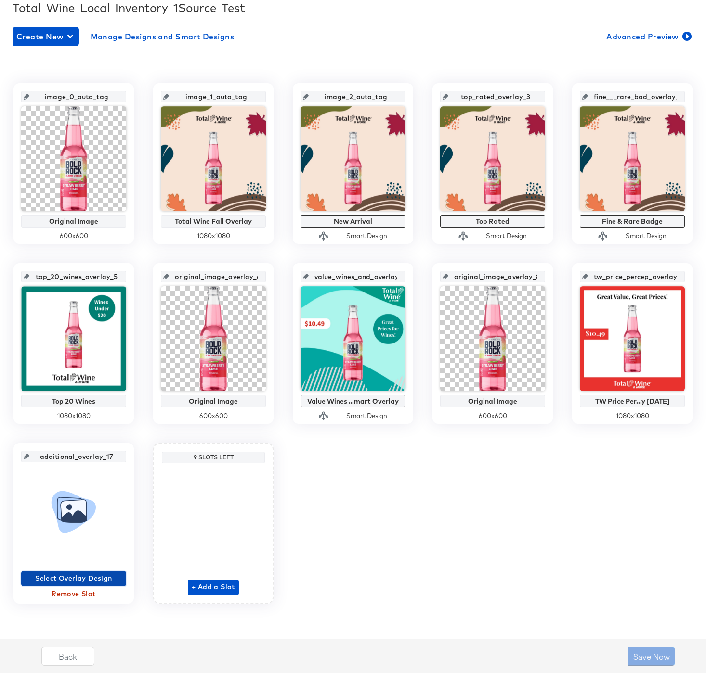
click at [76, 577] on span "Select Overlay Design" at bounding box center [73, 579] width 97 height 12
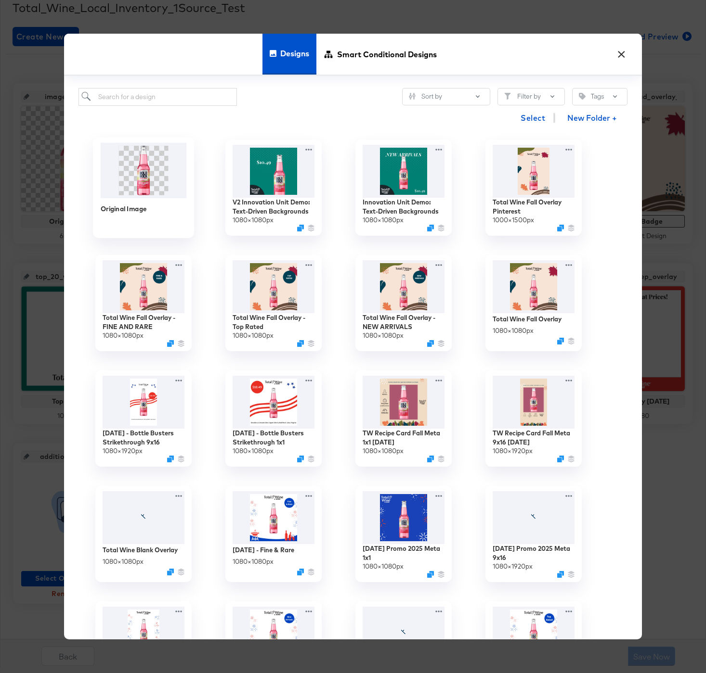
click at [151, 180] on img at bounding box center [144, 170] width 86 height 55
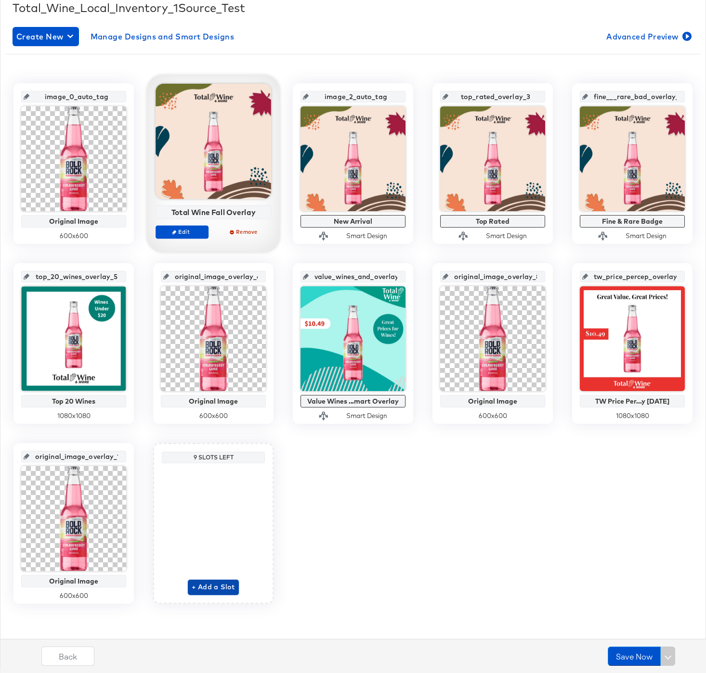
click at [218, 591] on span "+ Add a Slot" at bounding box center [213, 587] width 43 height 12
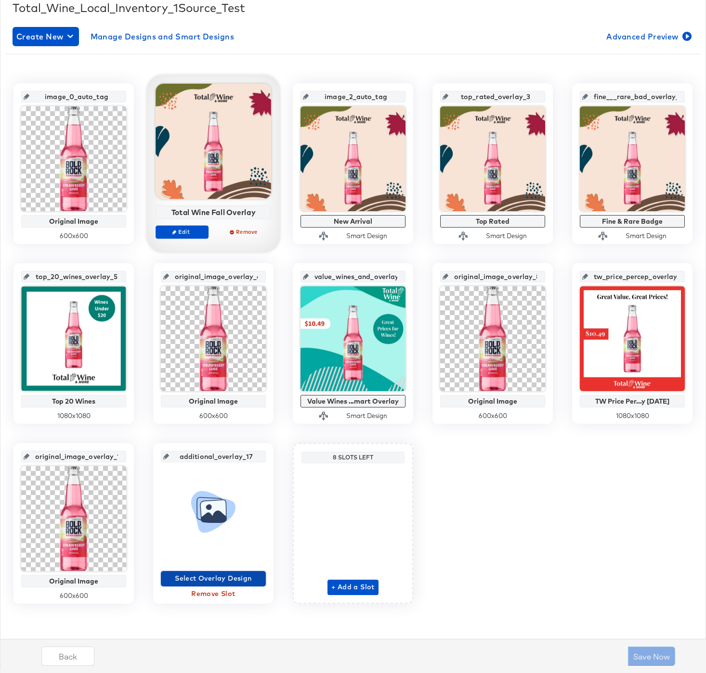
click at [215, 579] on span "Select Overlay Design" at bounding box center [213, 579] width 97 height 12
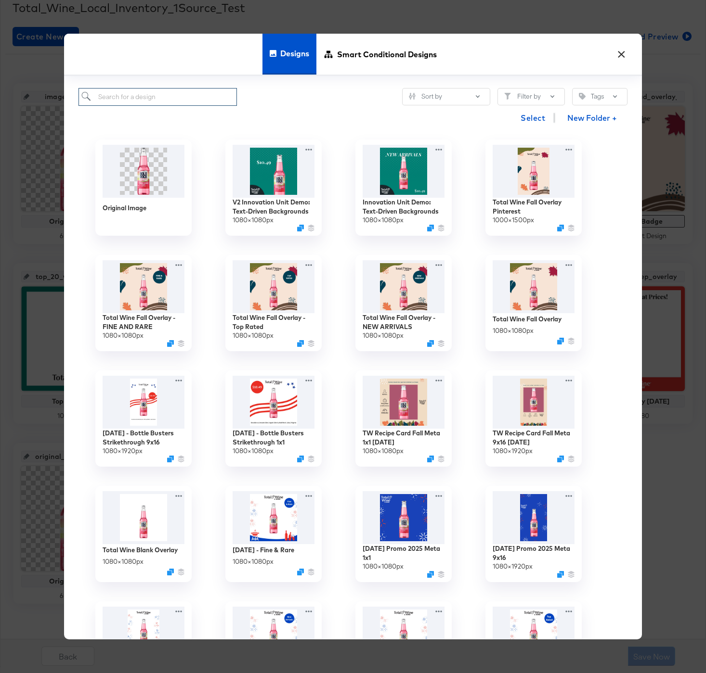
click at [154, 98] on input "search" at bounding box center [157, 97] width 158 height 18
paste input "Kosher Wines Revised 05.16.2025"
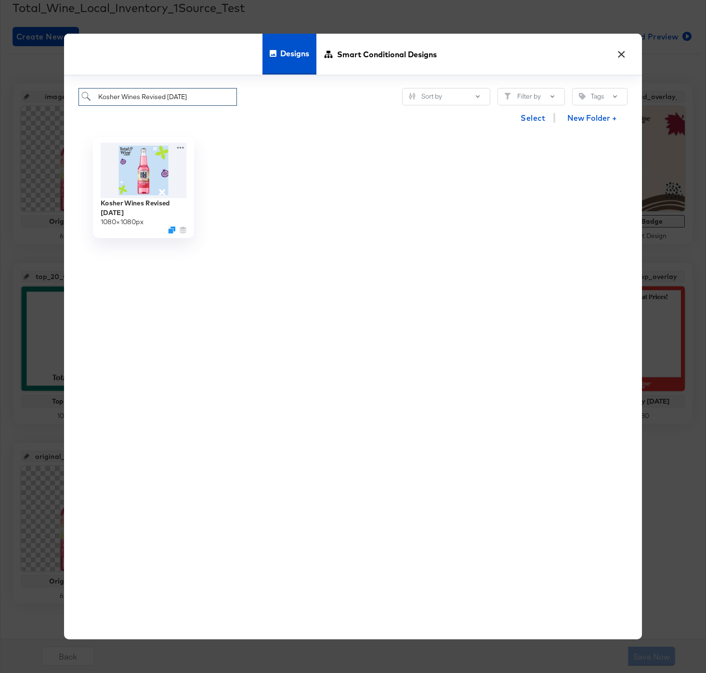
type input "Kosher Wines Revised 05.16.2025"
click at [145, 181] on img at bounding box center [144, 170] width 86 height 55
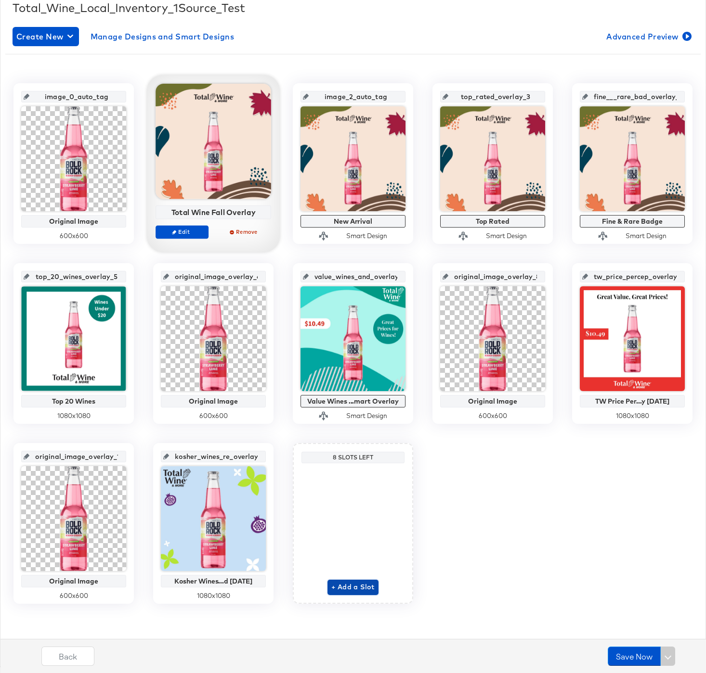
click at [355, 588] on span "+ Add a Slot" at bounding box center [352, 587] width 43 height 12
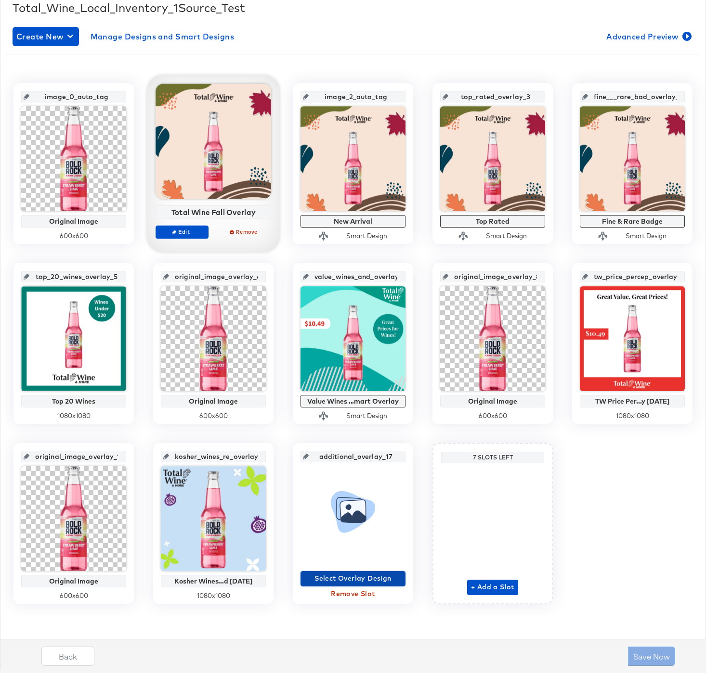
click at [362, 581] on span "Select Overlay Design" at bounding box center [352, 579] width 97 height 12
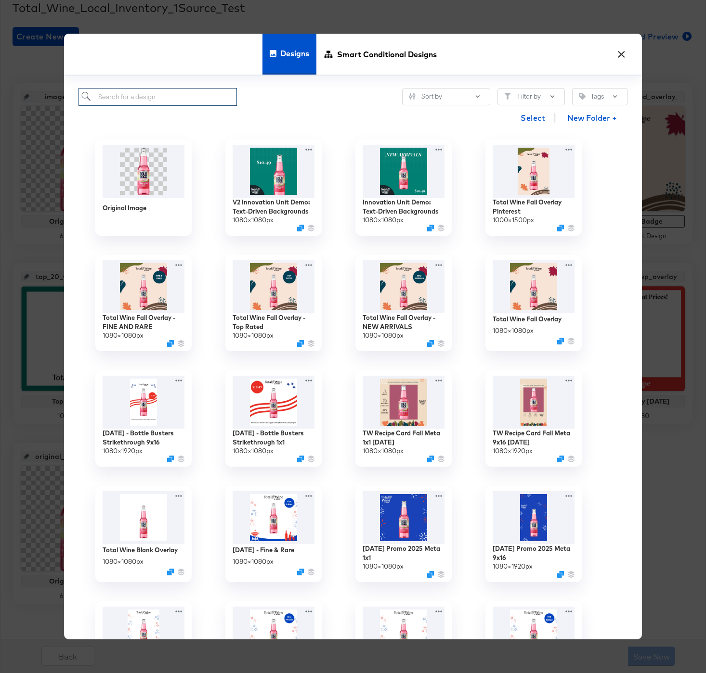
click at [135, 96] on input "search" at bounding box center [157, 97] width 158 height 18
paste input "TW Bottle Busters Overlay 1x1 04.30.2025"
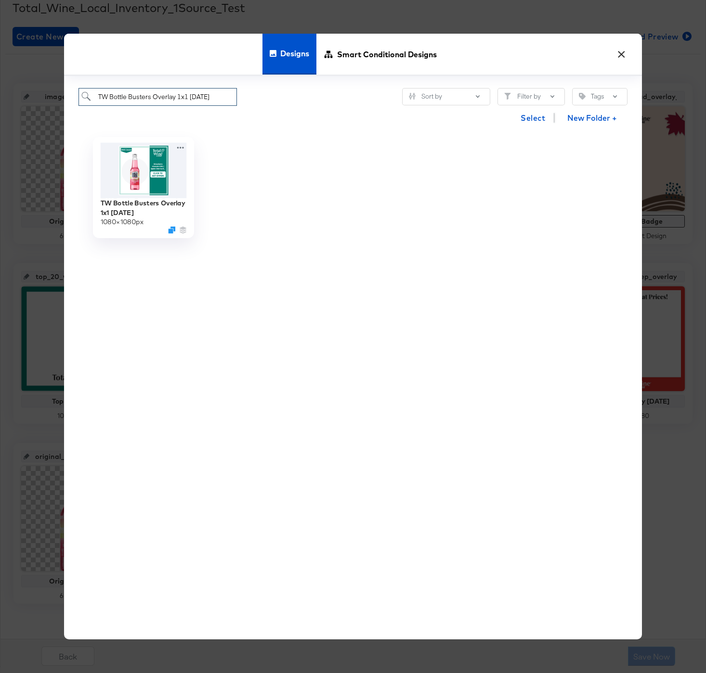
type input "TW Bottle Busters Overlay 1x1 04.30.2025"
click at [135, 178] on img at bounding box center [144, 170] width 86 height 55
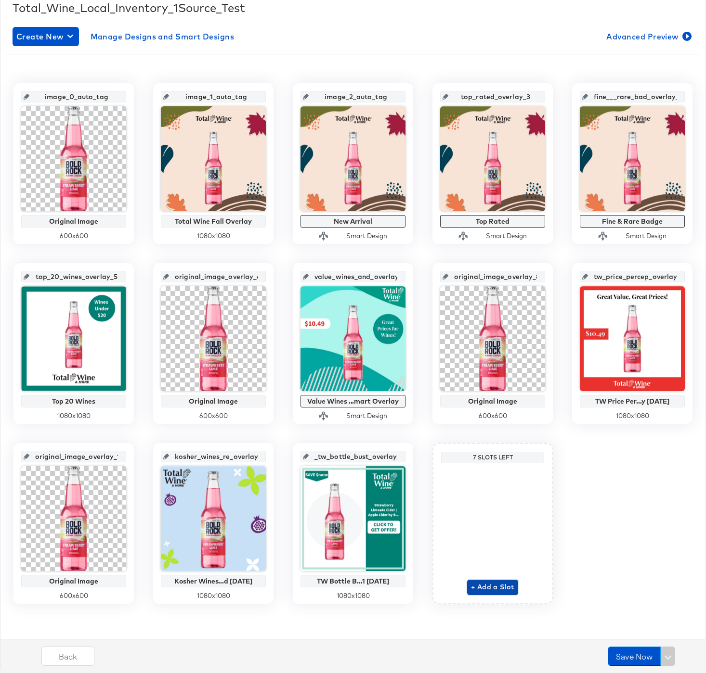
click at [489, 586] on span "+ Add a Slot" at bounding box center [492, 587] width 43 height 12
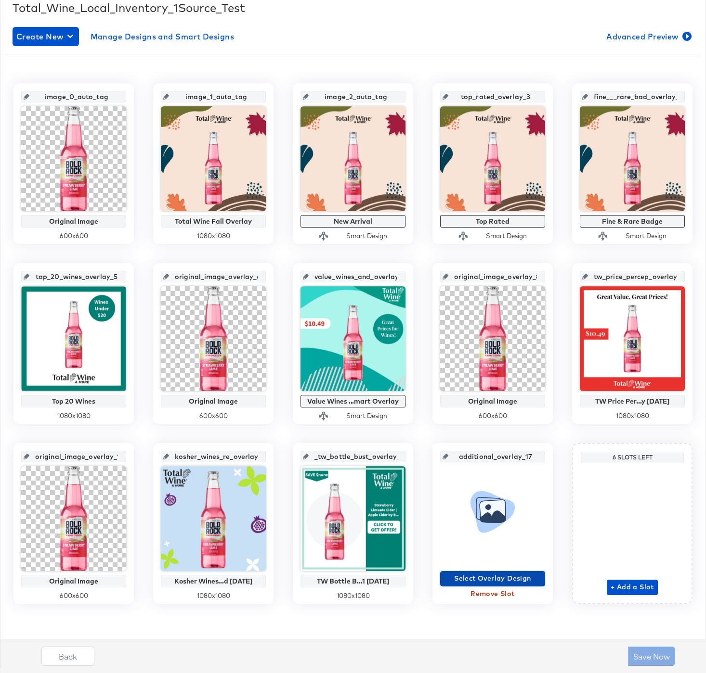
click at [491, 581] on span "Select Overlay Design" at bounding box center [492, 579] width 97 height 12
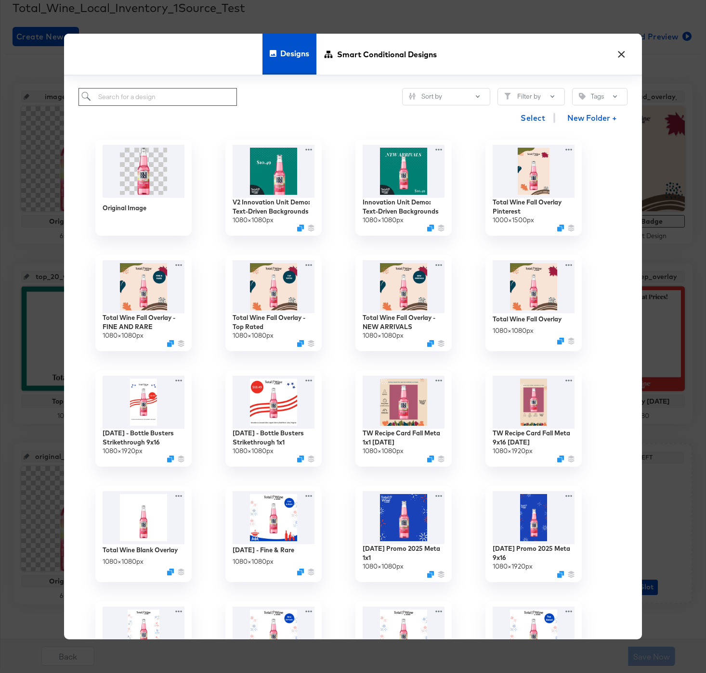
click at [132, 99] on input "search" at bounding box center [157, 97] width 158 height 18
paste input "Labor Day - Bottle Busters Strikethrough 9x16"
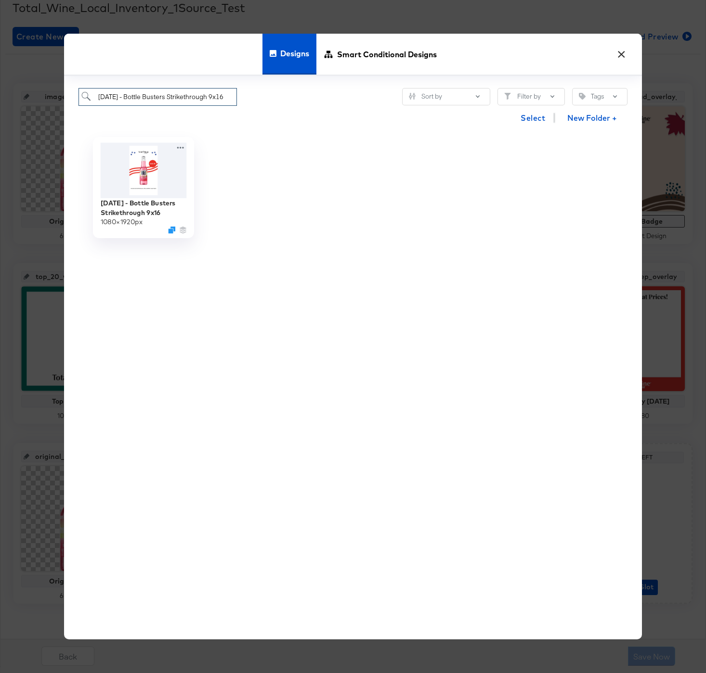
type input "Labor Day - Bottle Busters Strikethrough 9x16"
click at [151, 191] on img at bounding box center [144, 170] width 86 height 55
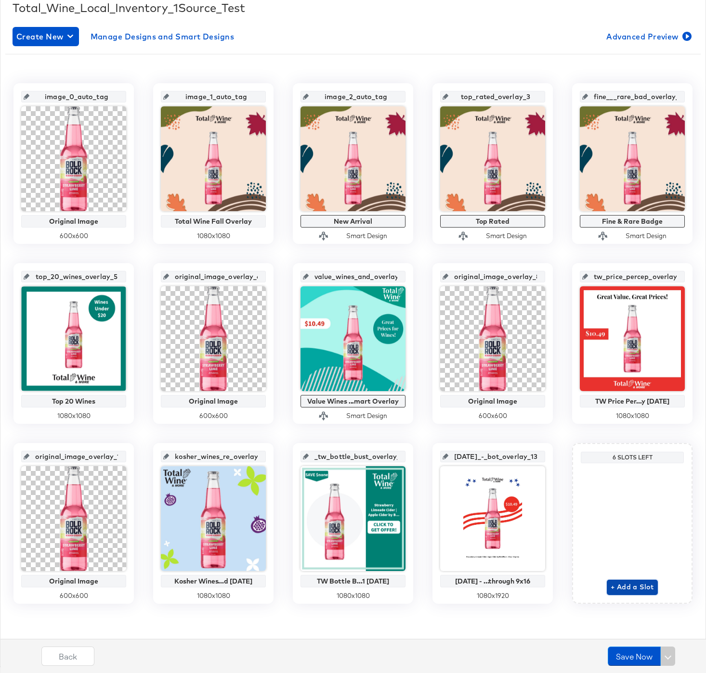
click at [640, 586] on span "+ Add a Slot" at bounding box center [631, 587] width 43 height 12
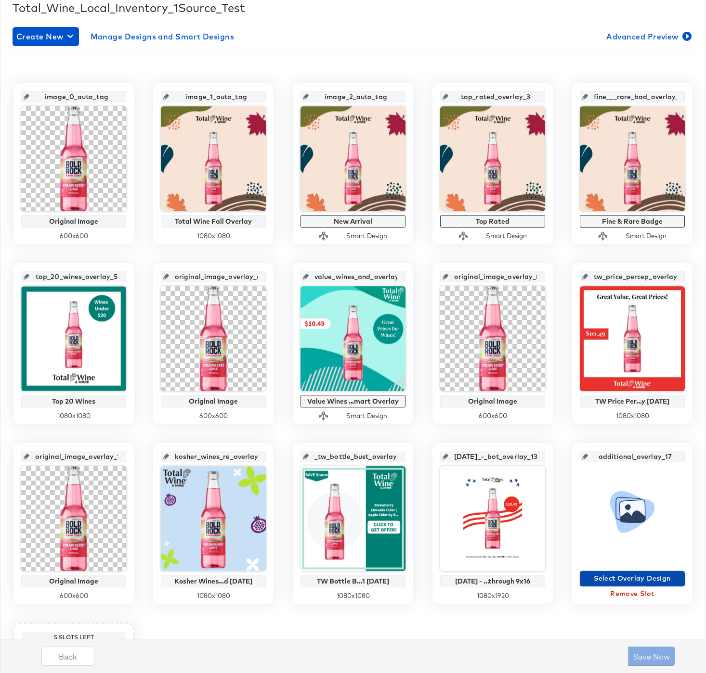
click at [625, 578] on span "Select Overlay Design" at bounding box center [631, 579] width 97 height 12
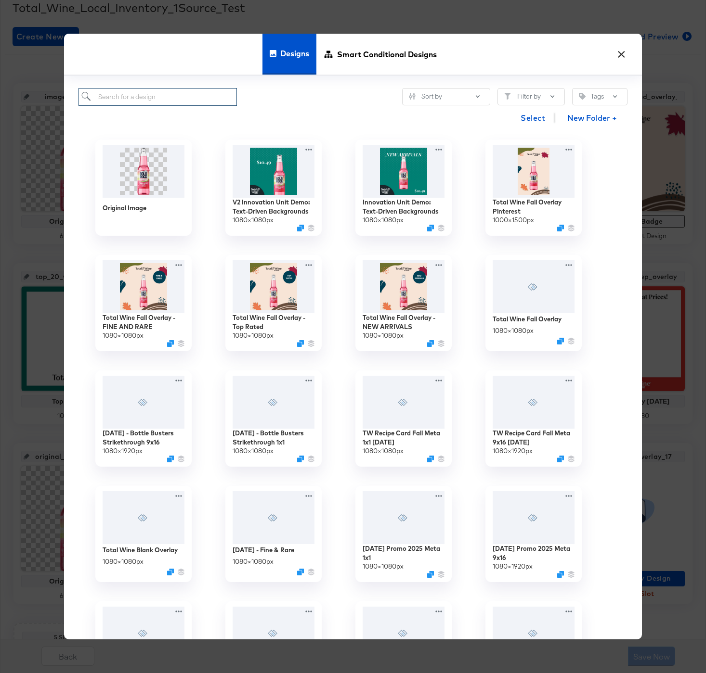
click at [142, 98] on input "search" at bounding box center [157, 97] width 158 height 18
paste input "4th of July Promo 2025 Meta 1x1"
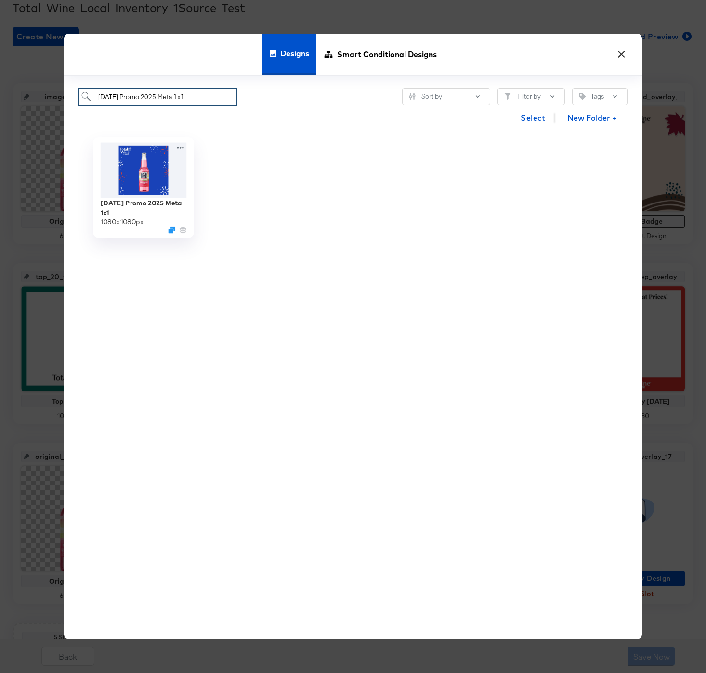
type input "4th of July Promo 2025 Meta 1x1"
click at [130, 179] on img at bounding box center [144, 170] width 86 height 55
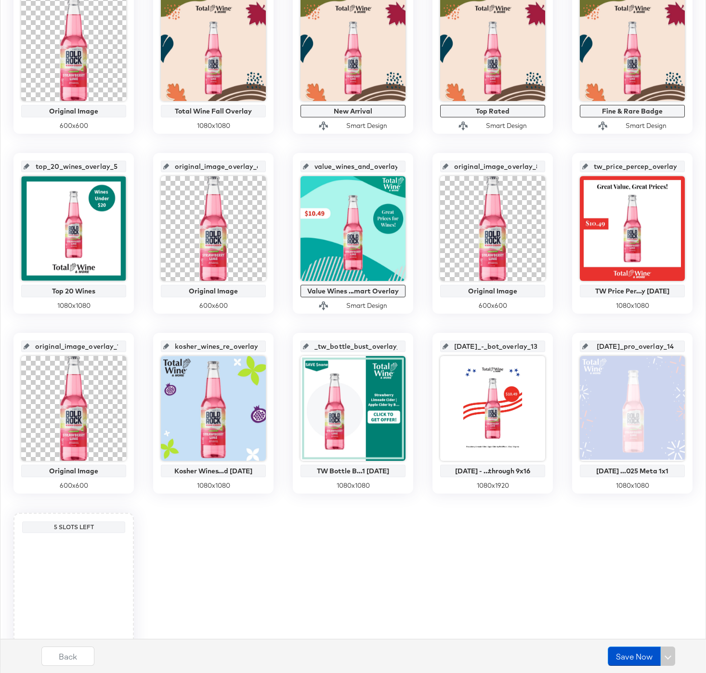
scroll to position [325, 0]
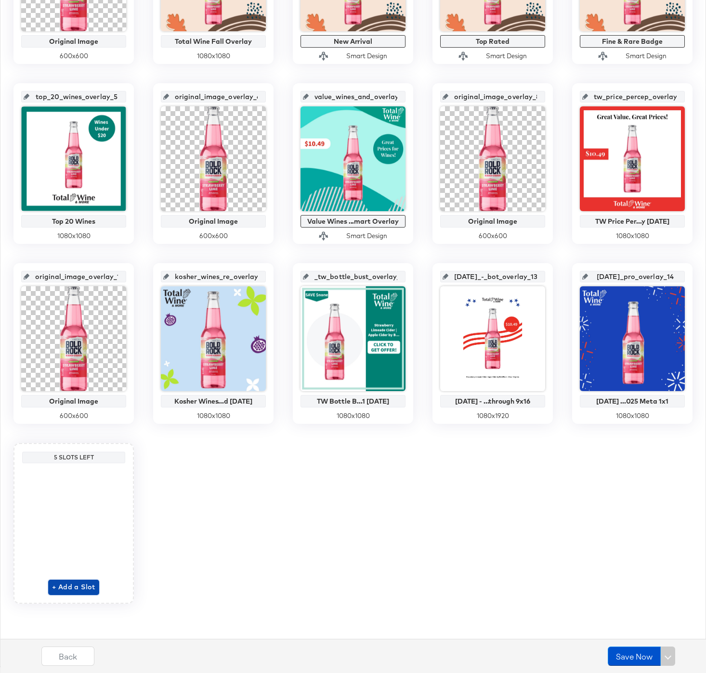
click at [81, 593] on button "+ Add a Slot" at bounding box center [73, 587] width 51 height 15
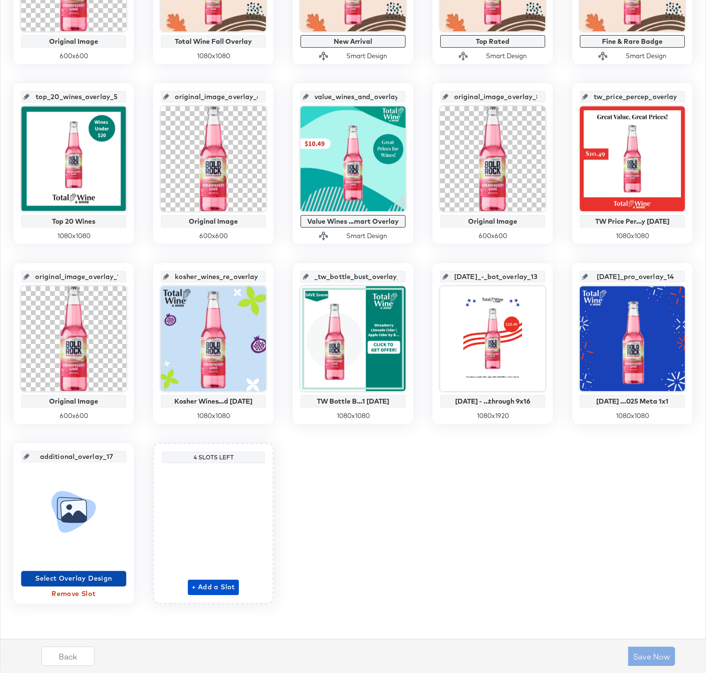
click at [71, 578] on span "Select Overlay Design" at bounding box center [73, 579] width 97 height 12
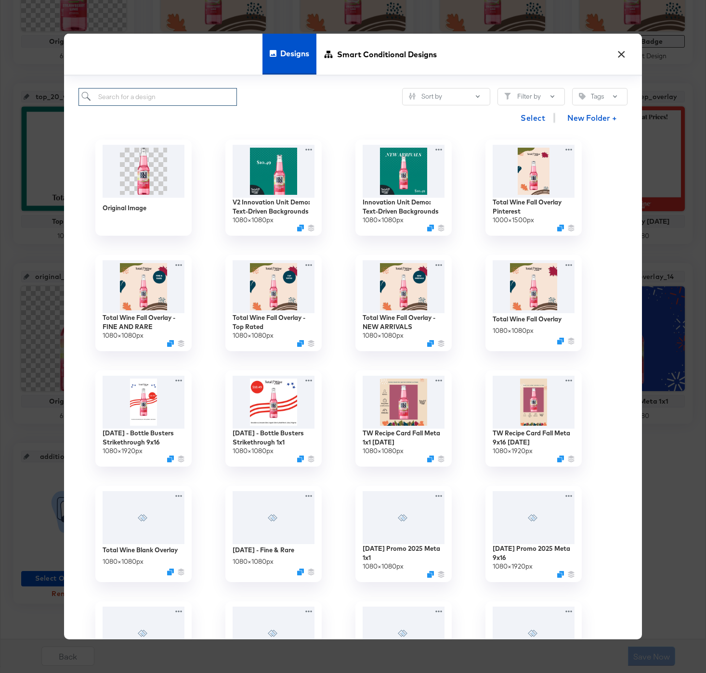
click at [159, 100] on input "search" at bounding box center [157, 97] width 158 height 18
paste input "Total Wine Blank Overlay"
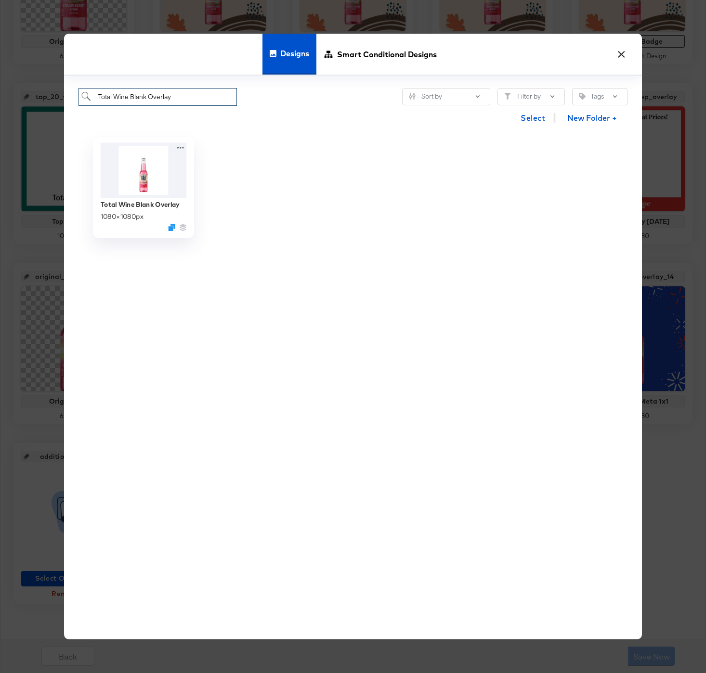
type input "Total Wine Blank Overlay"
click at [147, 165] on img at bounding box center [144, 170] width 86 height 55
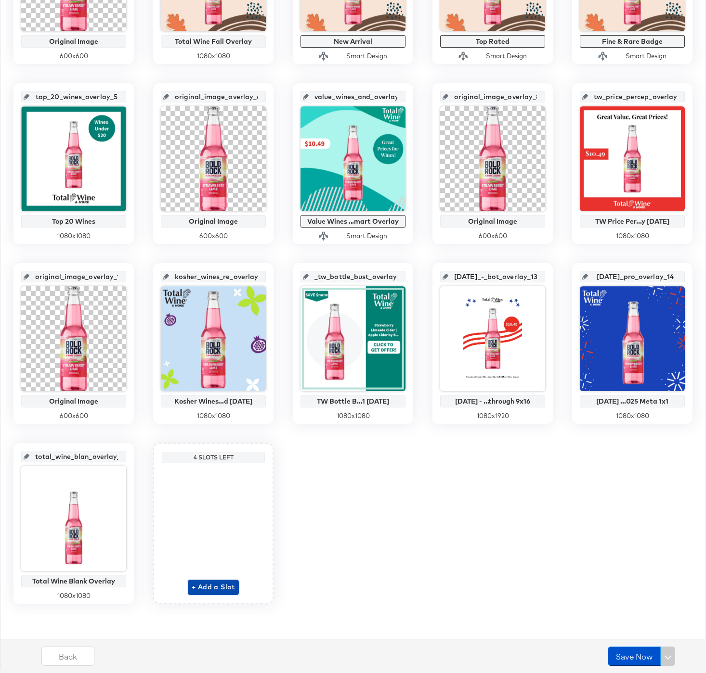
click at [226, 585] on span "+ Add a Slot" at bounding box center [213, 587] width 43 height 12
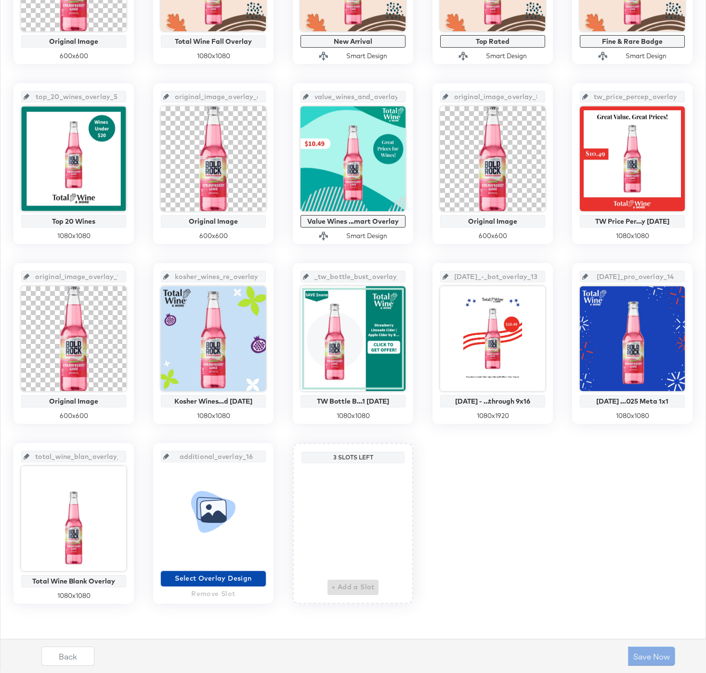
click at [214, 578] on span "Select Overlay Design" at bounding box center [213, 579] width 97 height 12
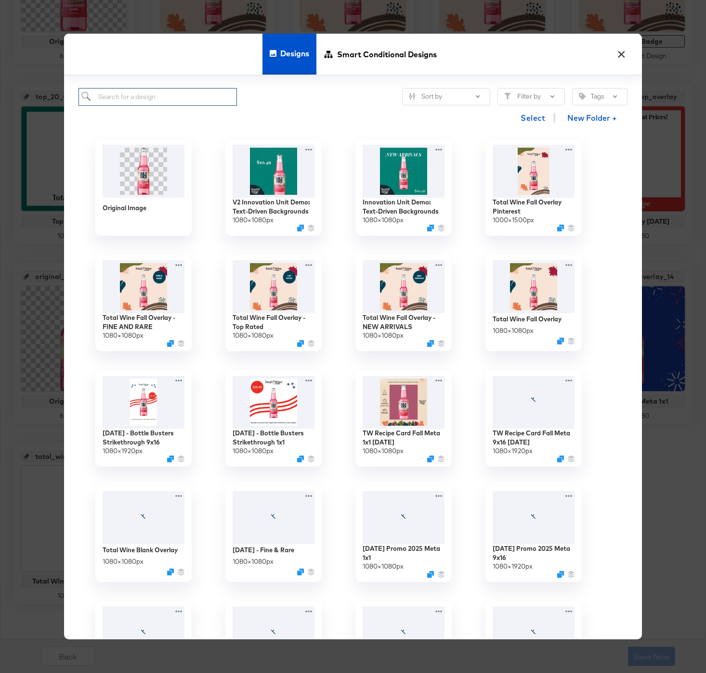
click at [161, 96] on input "search" at bounding box center [157, 97] width 158 height 18
paste input "Labor Day - Bottle Busters Strikethrough 1x1"
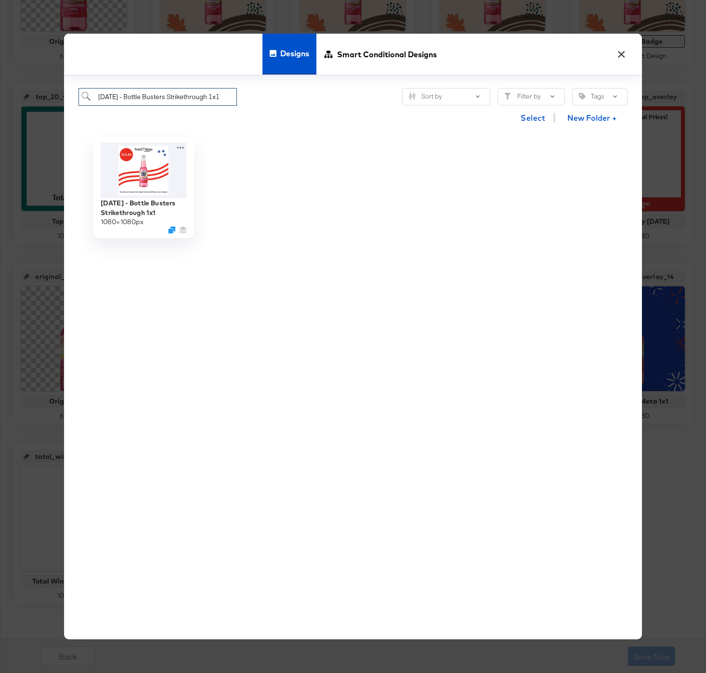
type input "Labor Day - Bottle Busters Strikethrough 1x1"
click at [134, 177] on img at bounding box center [144, 170] width 86 height 55
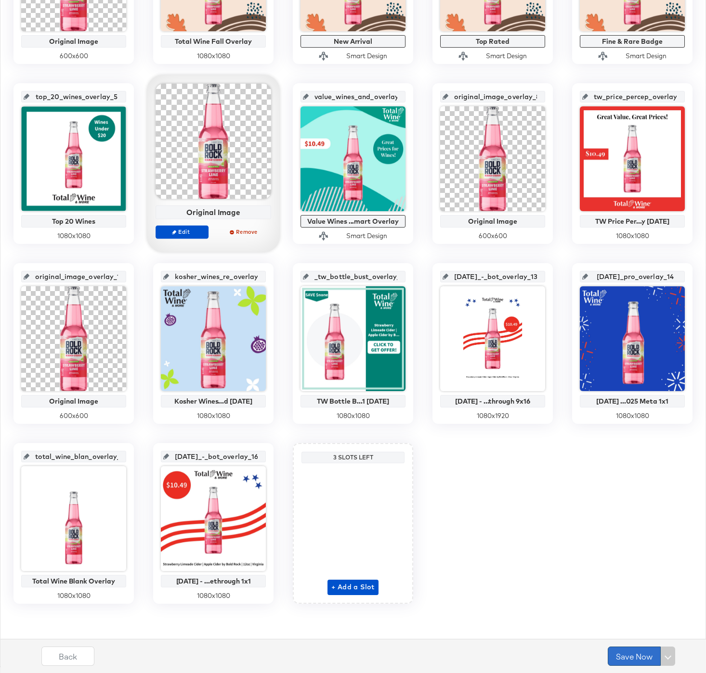
click at [627, 654] on button "Save Now" at bounding box center [633, 656] width 53 height 19
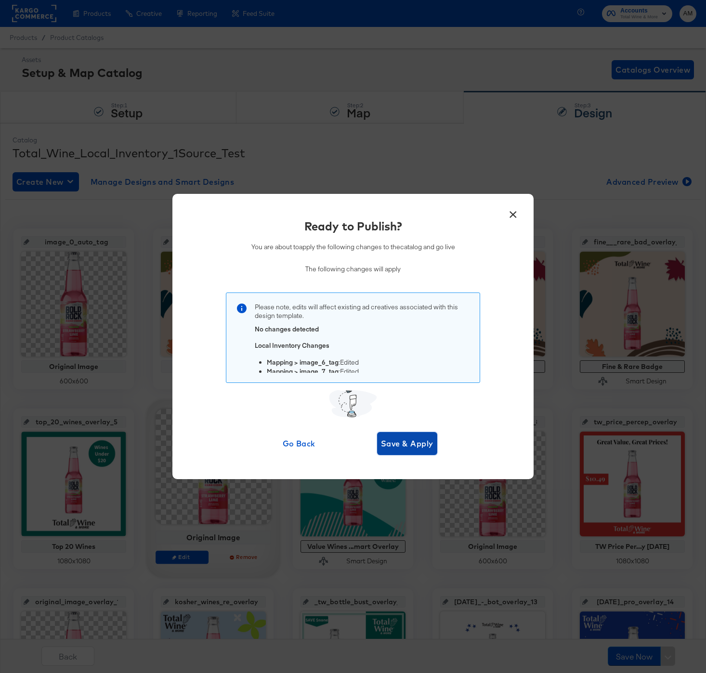
click at [386, 442] on span "Save & Apply" at bounding box center [407, 443] width 52 height 13
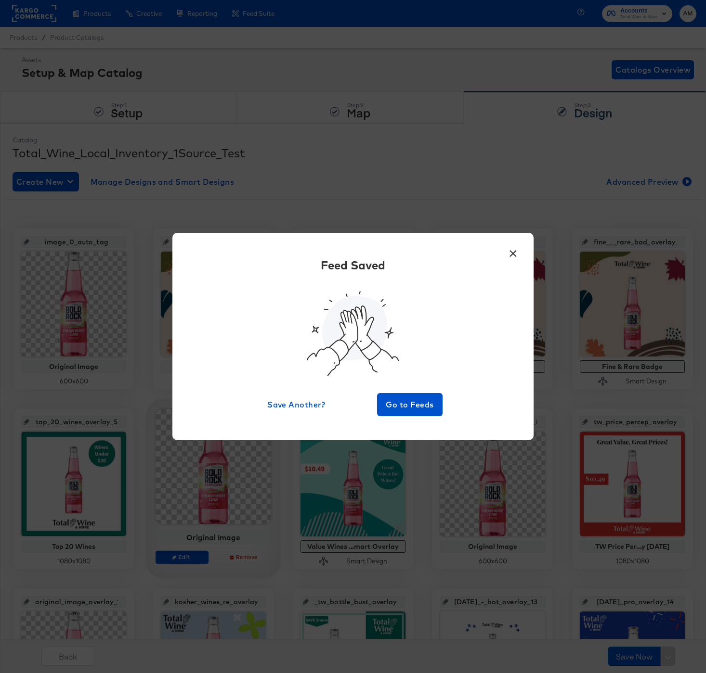
scroll to position [325, 0]
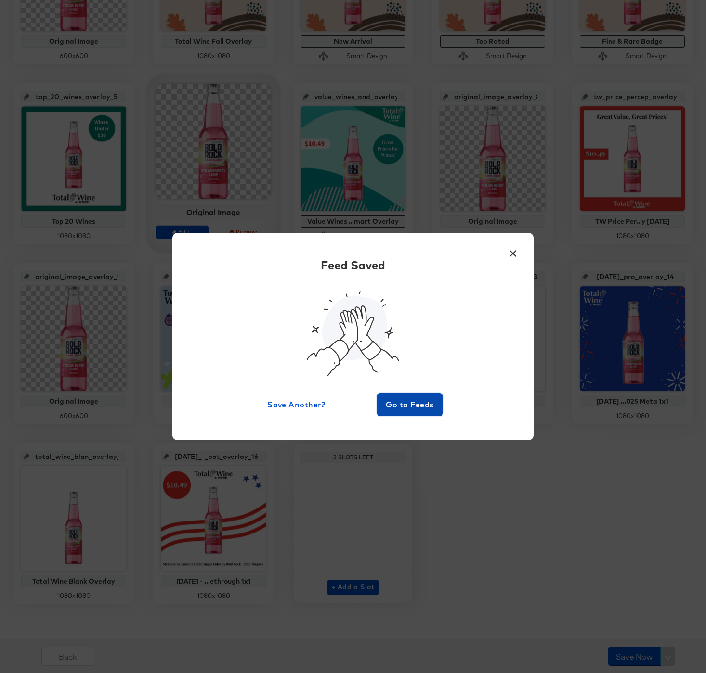
click at [403, 405] on span "Go to Feeds" at bounding box center [410, 404] width 58 height 13
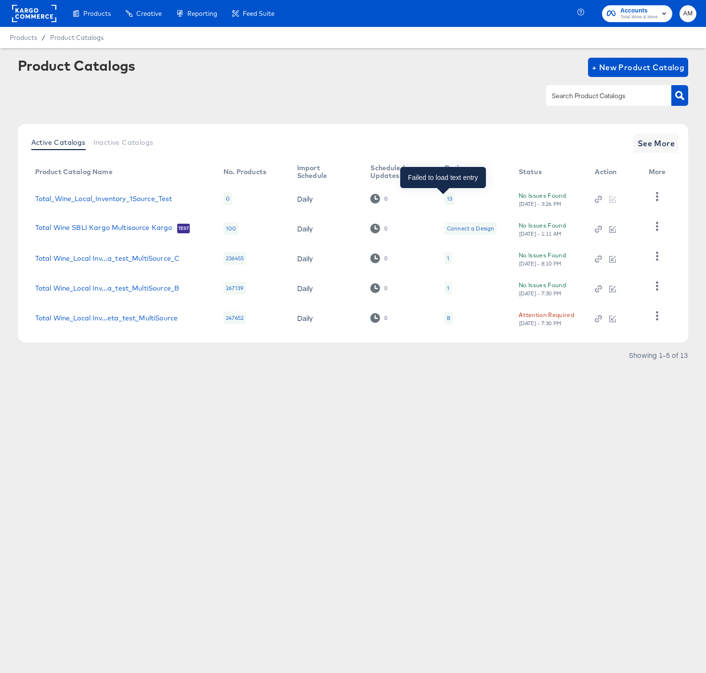
click at [447, 198] on div "13" at bounding box center [449, 199] width 5 height 8
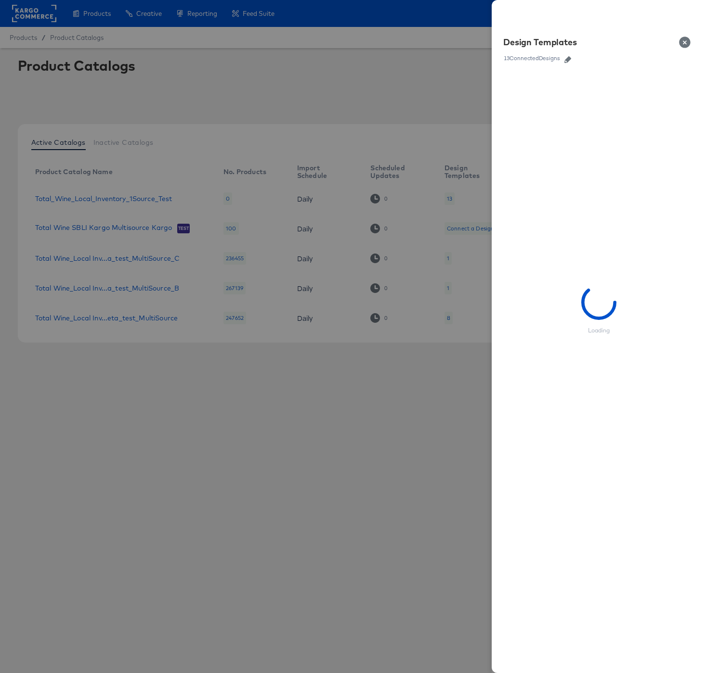
click at [567, 55] on link at bounding box center [567, 58] width 14 height 11
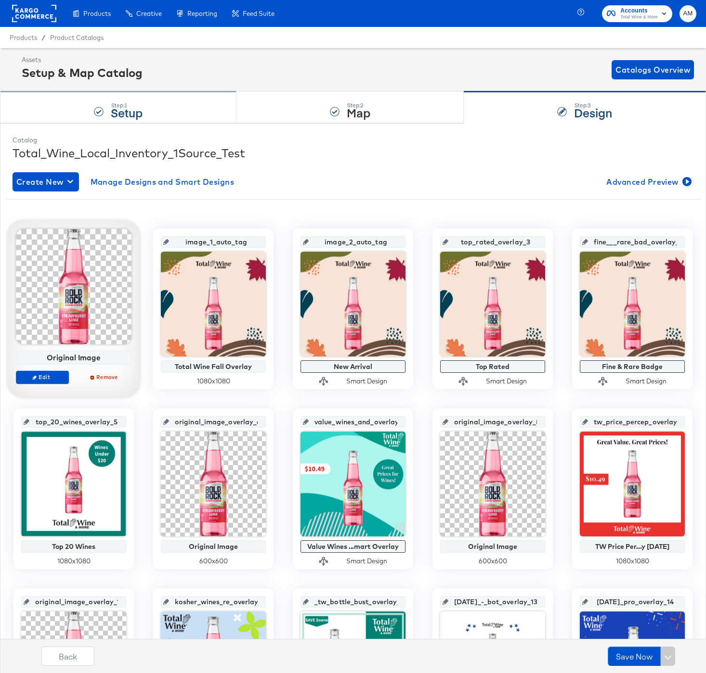
click at [59, 109] on div "Step: 1 Setup" at bounding box center [118, 108] width 236 height 32
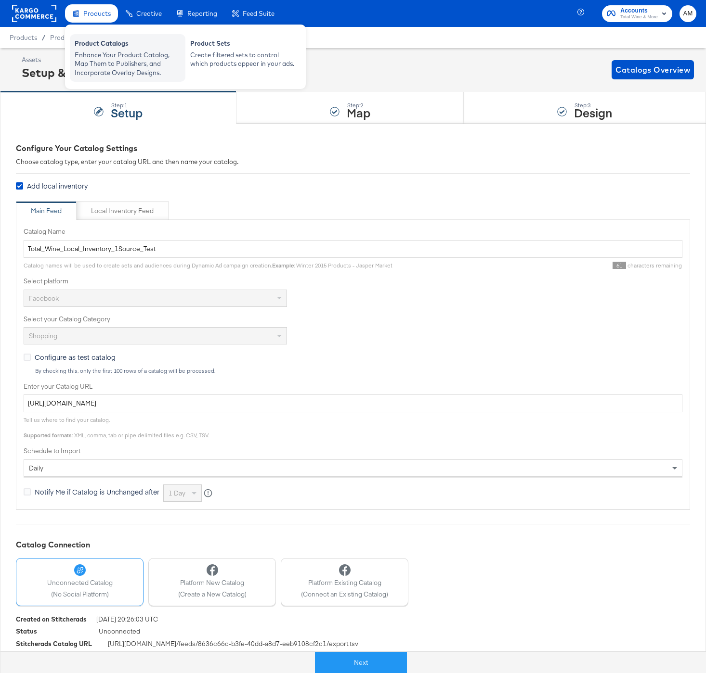
click at [108, 53] on div "Enhance Your Product Catalog, Map Them to Publishers, and Incorporate Overlay D…" at bounding box center [128, 64] width 106 height 27
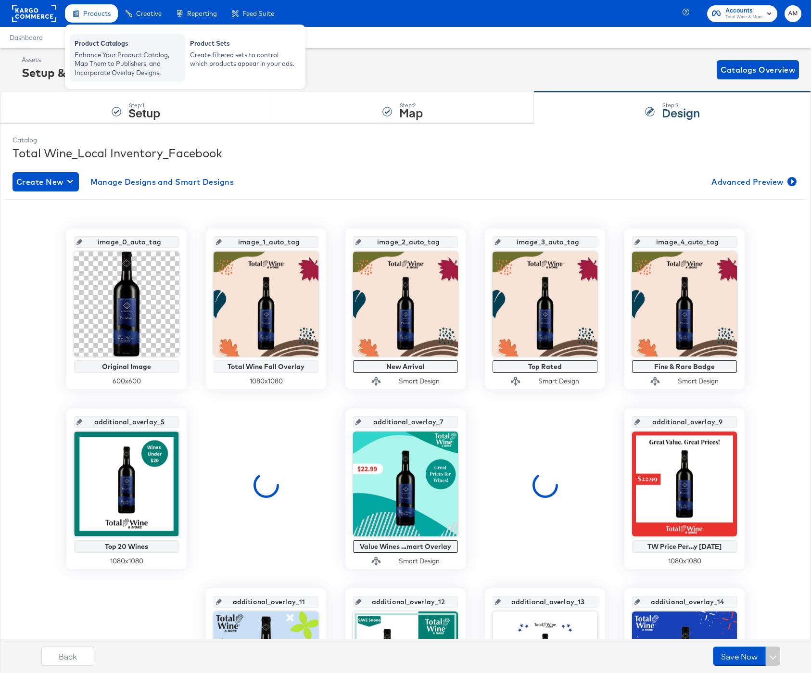
click at [95, 58] on div "Enhance Your Product Catalog, Map Them to Publishers, and Incorporate Overlay D…" at bounding box center [128, 64] width 106 height 27
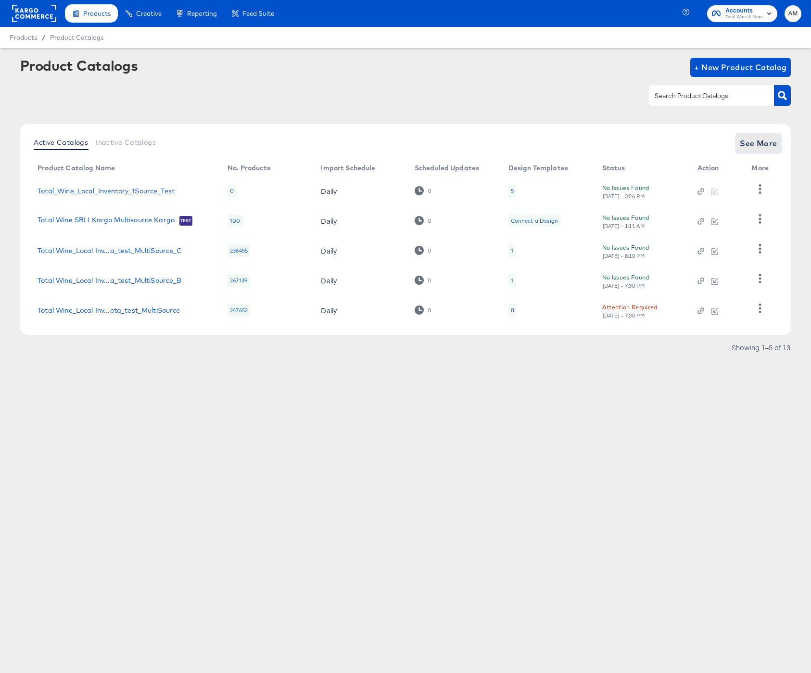
click at [745, 140] on span "See More" at bounding box center [759, 143] width 38 height 13
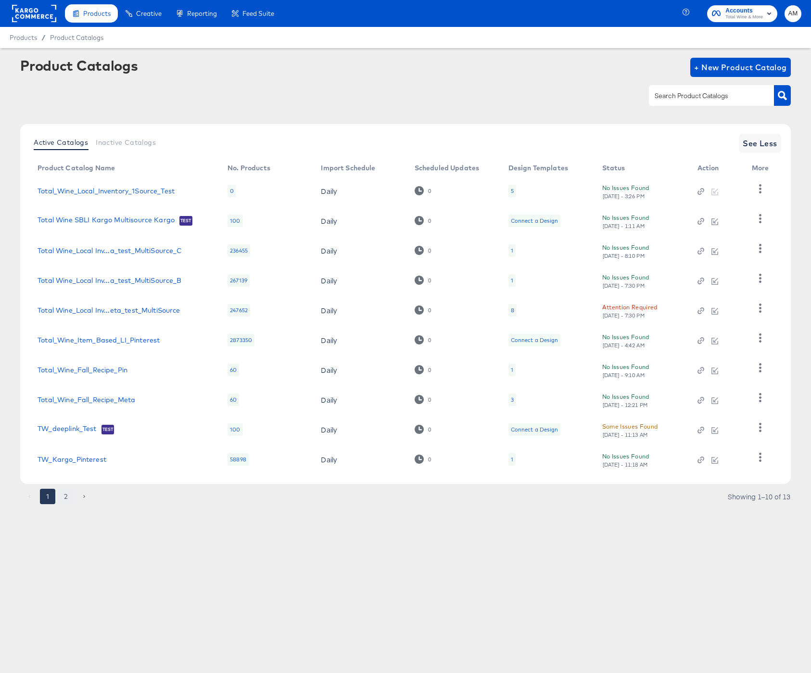
click at [62, 497] on button "2" at bounding box center [65, 496] width 15 height 15
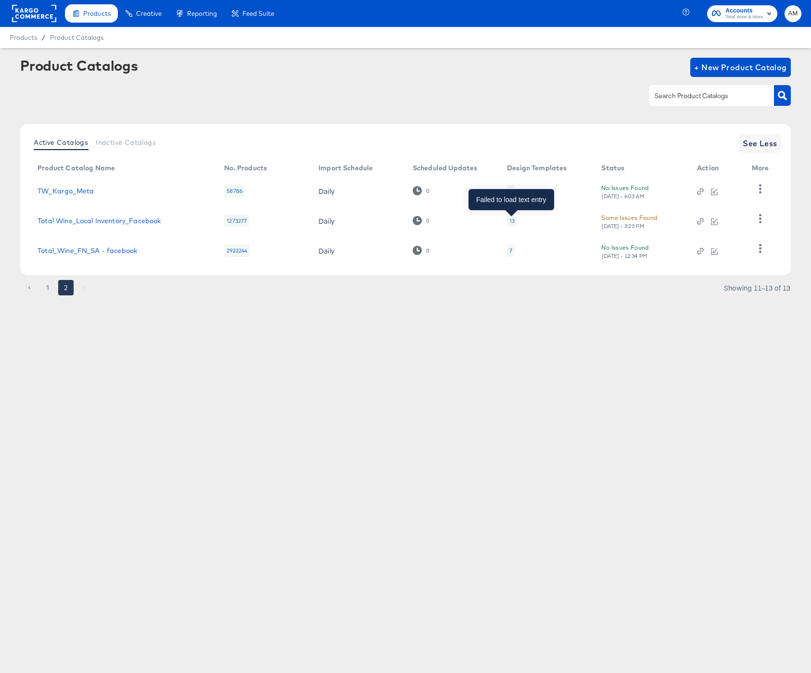
click at [513, 223] on div "13" at bounding box center [512, 221] width 5 height 8
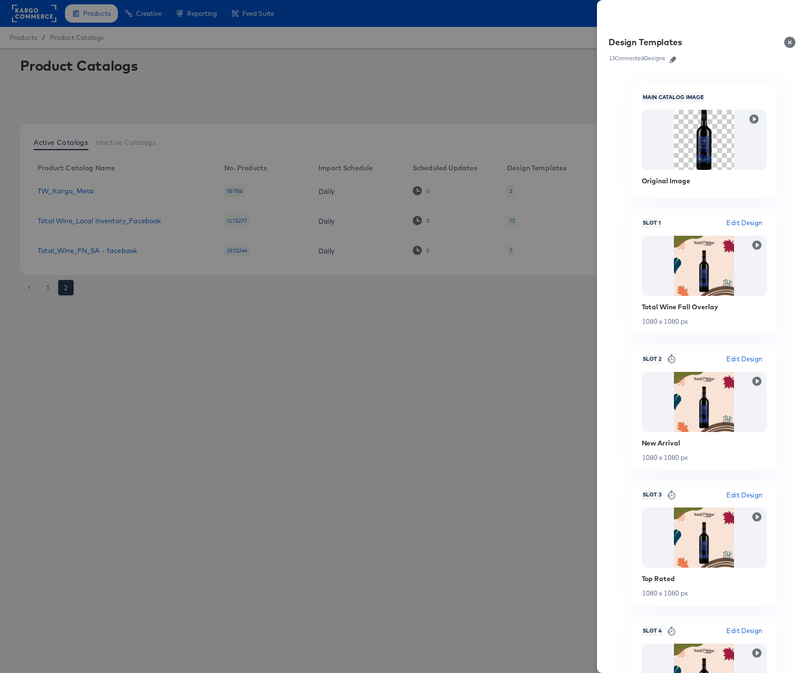
click at [674, 58] on icon "button" at bounding box center [673, 59] width 7 height 7
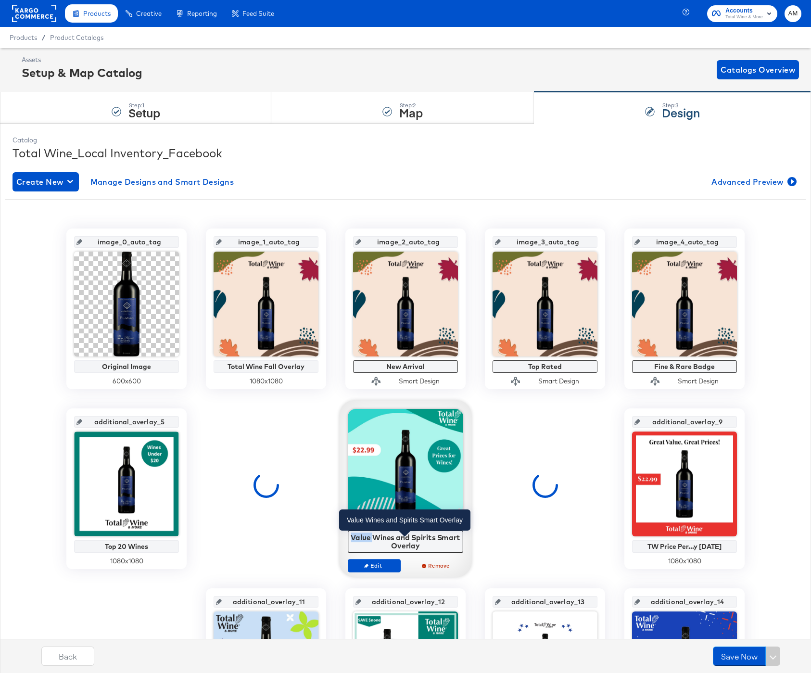
drag, startPoint x: 397, startPoint y: 543, endPoint x: 372, endPoint y: 540, distance: 25.3
click at [372, 540] on div "Value Wines and Spirits Smart Overlay" at bounding box center [406, 541] width 110 height 17
click at [390, 542] on div "Value Wines and Spirits Smart Overlay" at bounding box center [406, 541] width 110 height 17
drag, startPoint x: 425, startPoint y: 546, endPoint x: 353, endPoint y: 536, distance: 72.8
click at [353, 536] on div "Value Wines and Spirits Smart Overlay" at bounding box center [406, 541] width 110 height 17
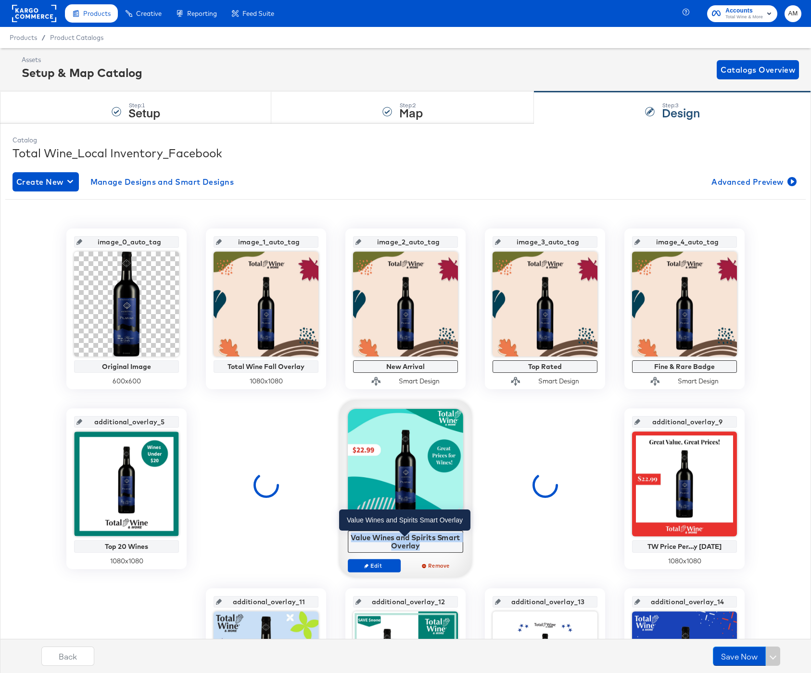
copy div "Value Wines and Spirits Smart Overlay"
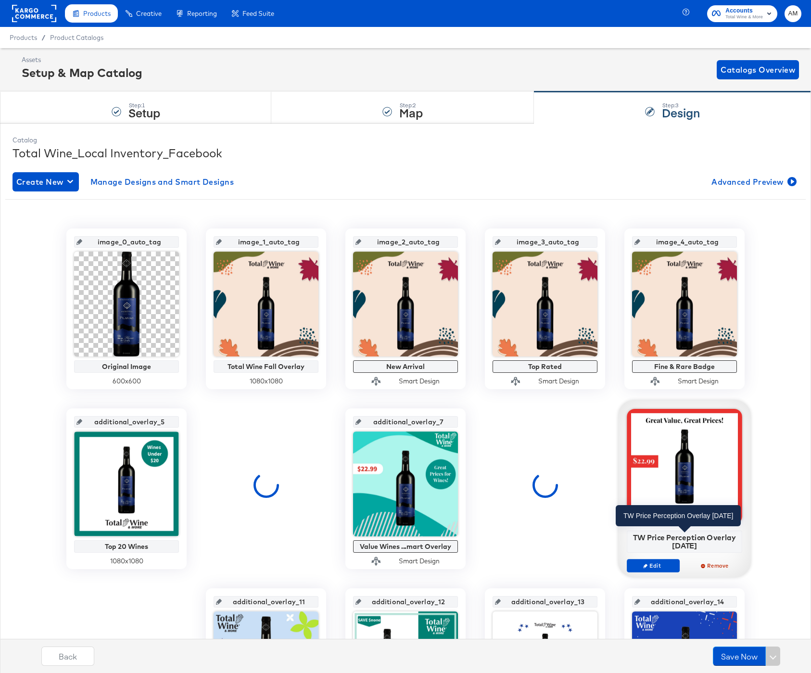
drag, startPoint x: 693, startPoint y: 544, endPoint x: 631, endPoint y: 533, distance: 62.5
click at [631, 533] on div "TW Price Perception Overlay 12.30.2024" at bounding box center [685, 541] width 110 height 17
copy div "TW Price Perception Overlay 12.30.2024"
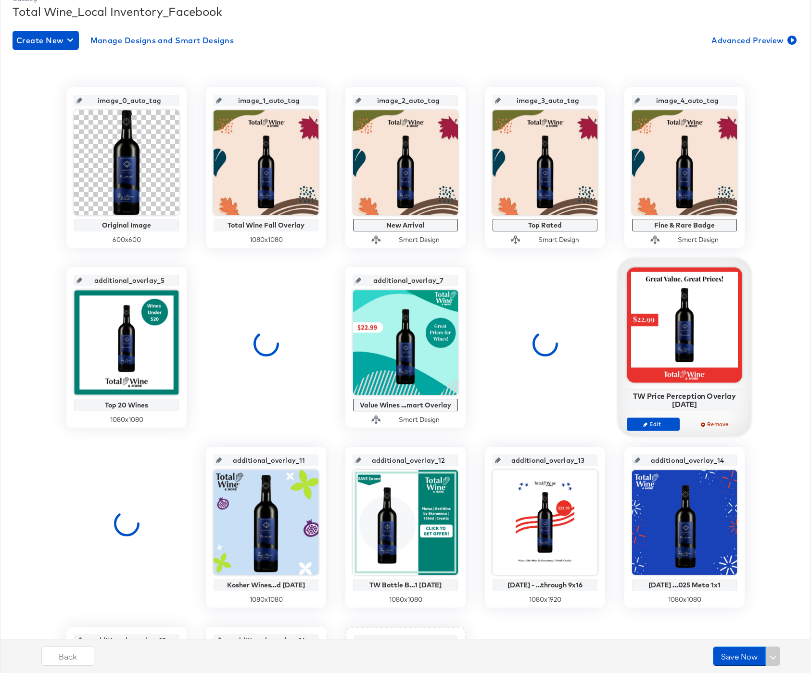
scroll to position [302, 0]
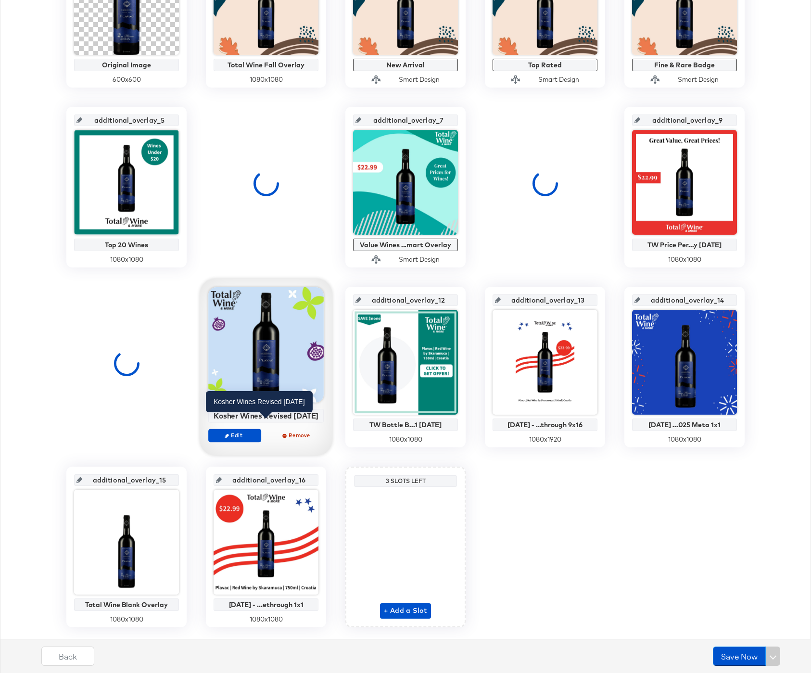
drag, startPoint x: 228, startPoint y: 416, endPoint x: 304, endPoint y: 428, distance: 77.4
click at [304, 420] on div "Kosher Wines Revised 05.16.2025" at bounding box center [266, 415] width 110 height 9
copy div "Kosher Wines Revised 05.16.2025"
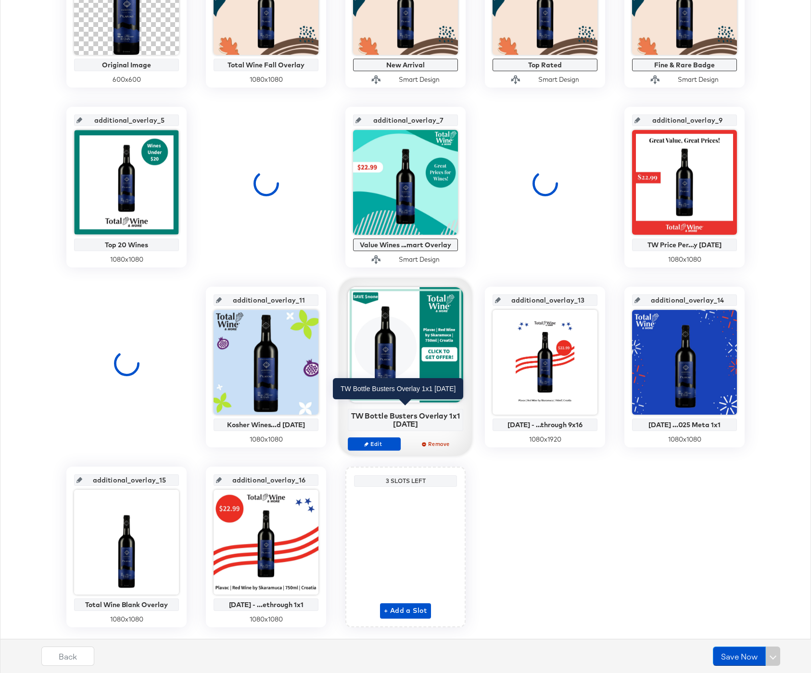
drag, startPoint x: 354, startPoint y: 417, endPoint x: 453, endPoint y: 422, distance: 99.7
click at [453, 422] on div "TW Bottle Busters Overlay 1x1 04.30.2025" at bounding box center [406, 419] width 110 height 17
copy div "TW Bottle Busters Overlay 1x1 04.30.2025"
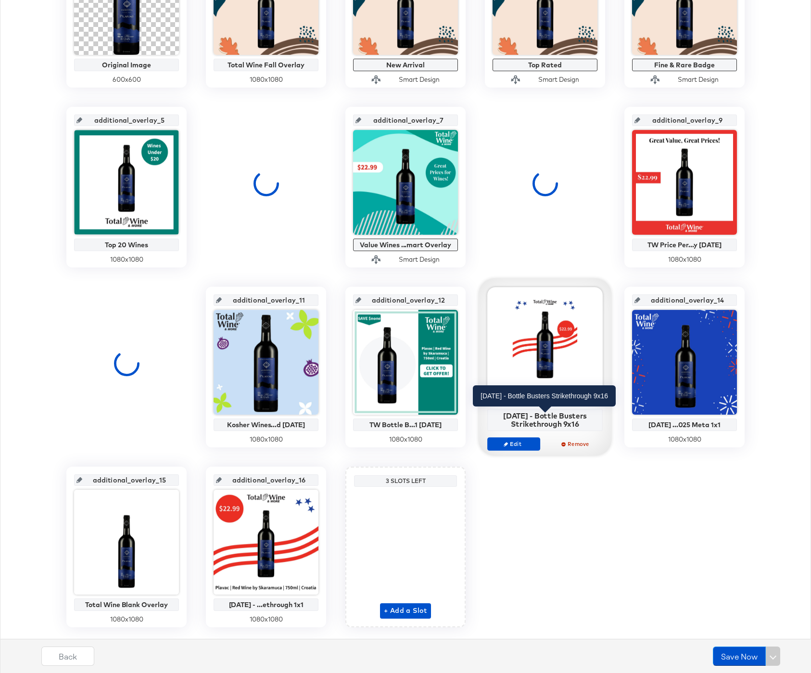
drag, startPoint x: 498, startPoint y: 416, endPoint x: 587, endPoint y: 429, distance: 89.5
click at [587, 428] on div "Labor Day - Bottle Busters Strikethrough 9x16" at bounding box center [545, 419] width 110 height 17
copy div "Labor Day - Bottle Busters Strikethrough 9x16"
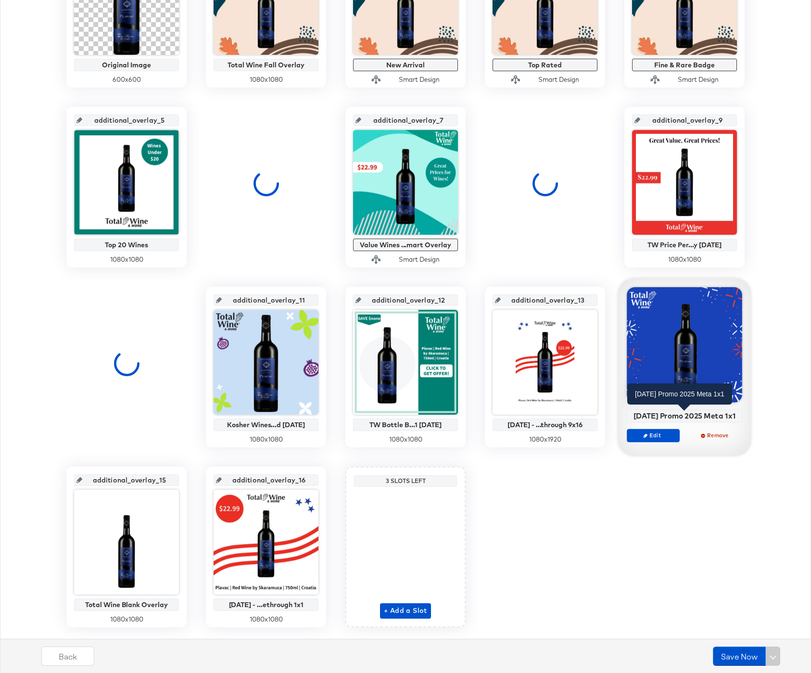
drag, startPoint x: 633, startPoint y: 415, endPoint x: 736, endPoint y: 421, distance: 103.7
click at [736, 420] on div "4th of July Promo 2025 Meta 1x1" at bounding box center [685, 415] width 110 height 9
copy div "4th of July Promo 2025 Meta 1x1"
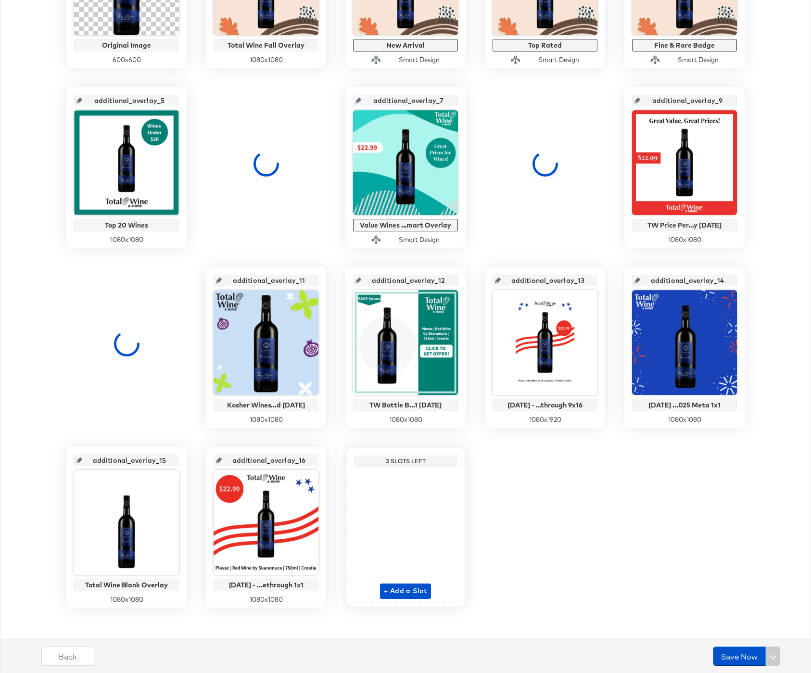
scroll to position [325, 0]
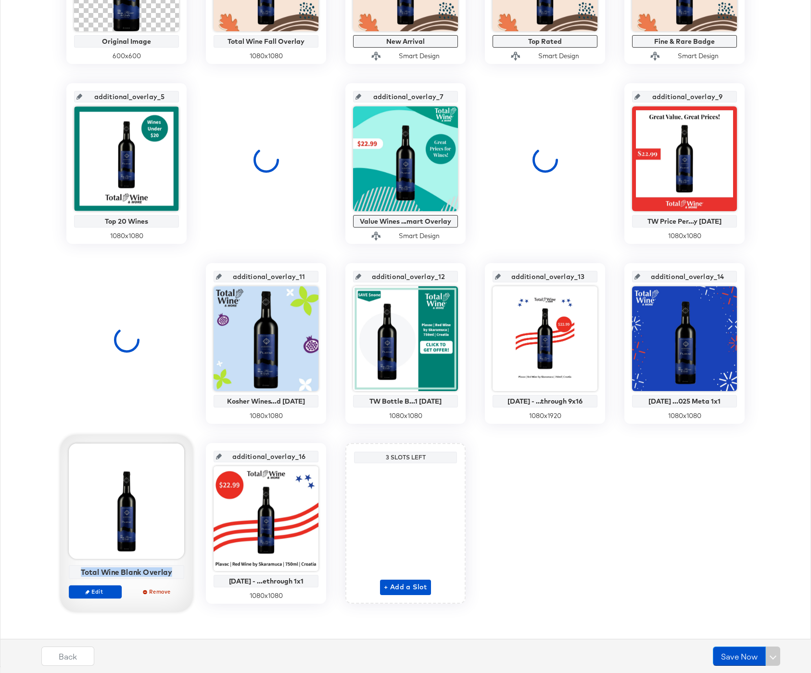
drag, startPoint x: 80, startPoint y: 571, endPoint x: 178, endPoint y: 573, distance: 98.2
click at [178, 573] on div "Total Wine Blank Overlay" at bounding box center [127, 572] width 110 height 9
copy div "Total Wine Blank Overlay"
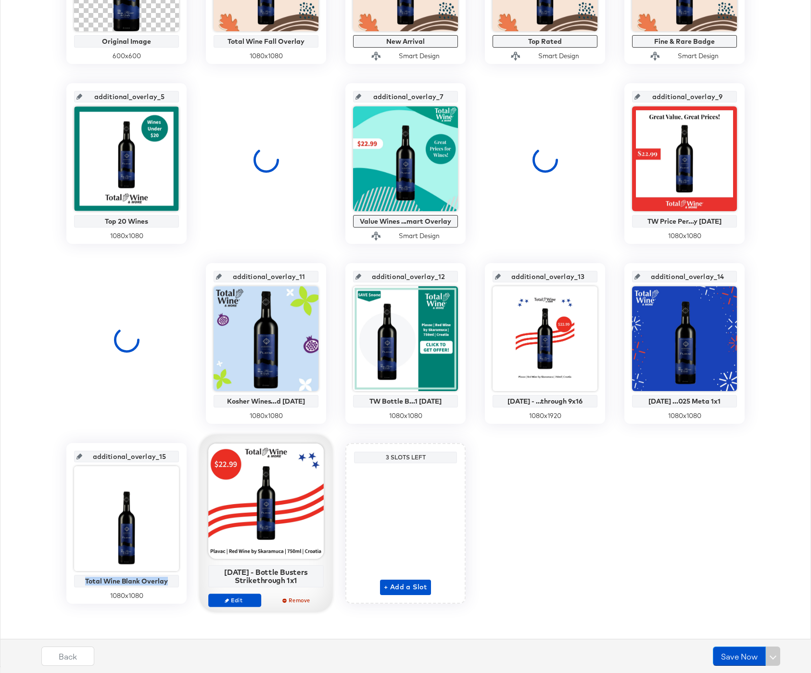
drag, startPoint x: 218, startPoint y: 571, endPoint x: 305, endPoint y: 587, distance: 88.1
click at [305, 587] on div "Labor Day - Bottle Busters Strikethrough 1x1" at bounding box center [266, 576] width 116 height 22
copy div "Labor Day - Bottle Busters Strikethrough 1x1"
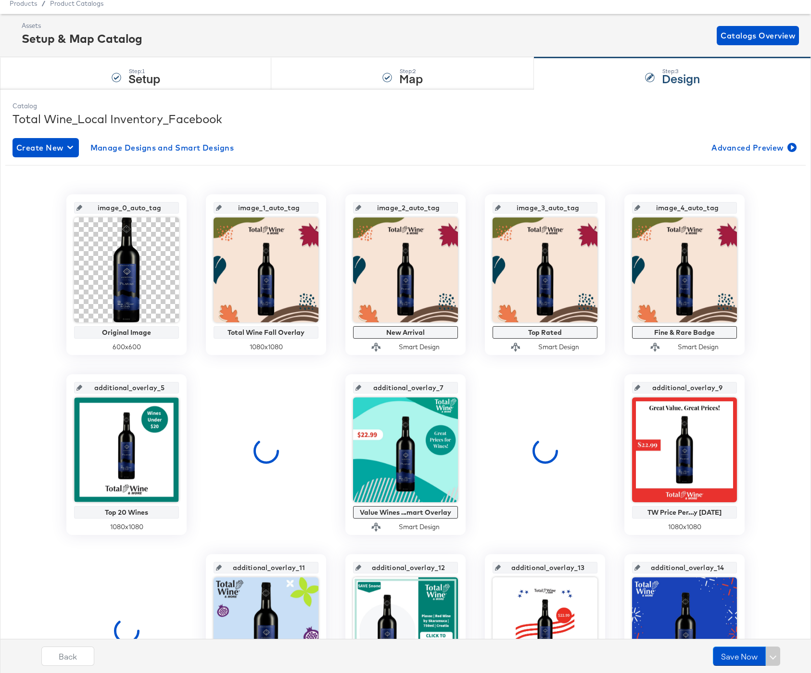
scroll to position [0, 0]
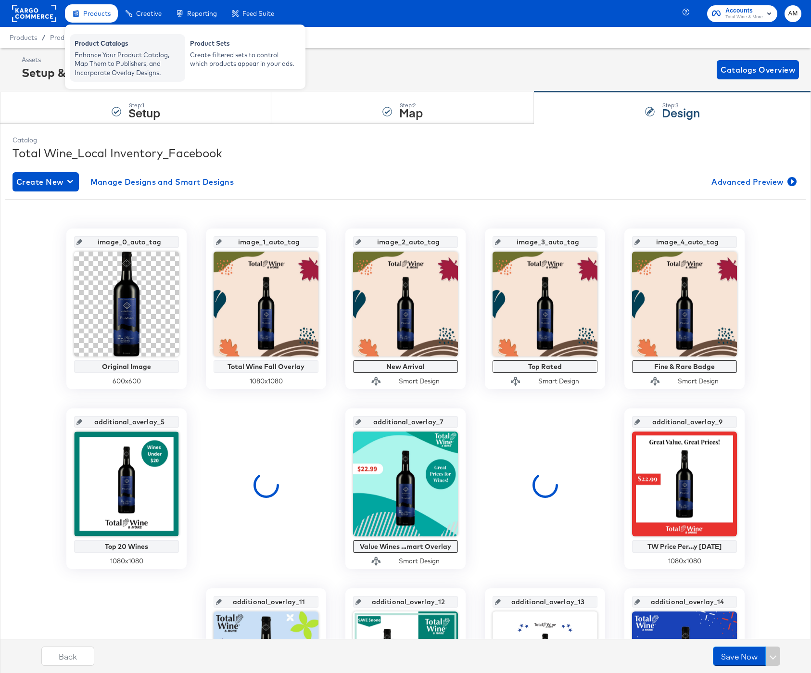
click at [103, 60] on div "Enhance Your Product Catalog, Map Them to Publishers, and Incorporate Overlay D…" at bounding box center [128, 64] width 106 height 27
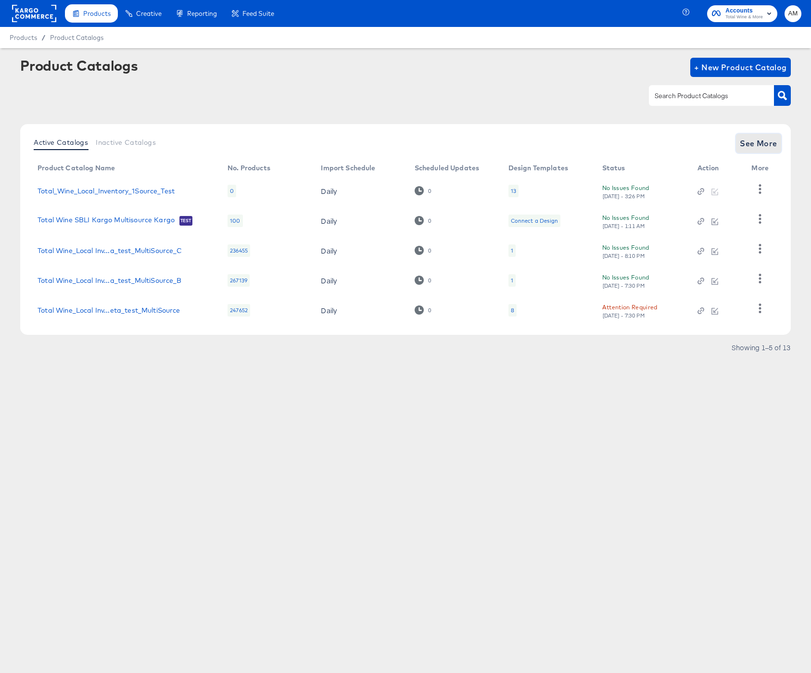
click at [758, 141] on span "See More" at bounding box center [759, 143] width 38 height 13
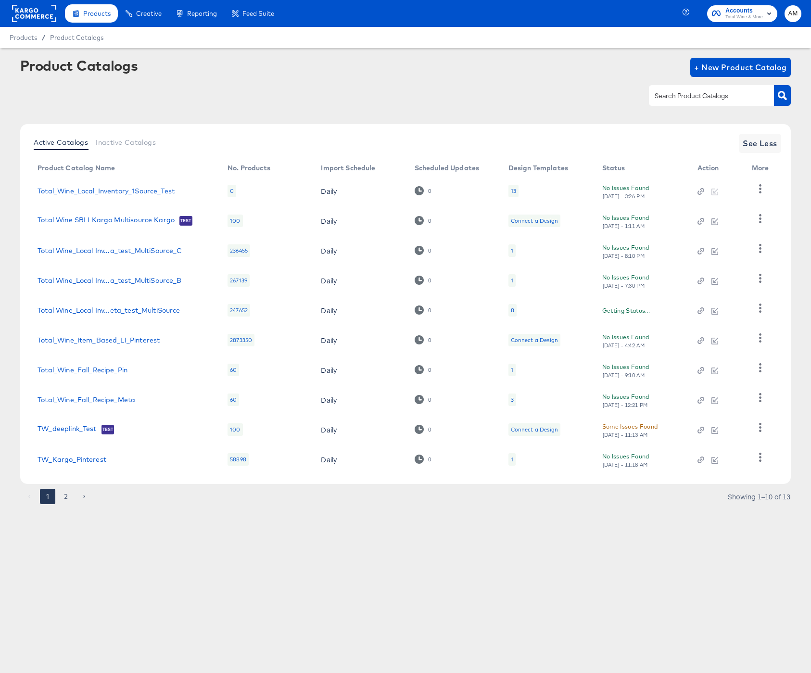
click at [67, 511] on article "Product Catalogs + New Product Catalog Active Catalogs Inactive Catalogs See Le…" at bounding box center [405, 293] width 811 height 490
click at [64, 497] on button "2" at bounding box center [65, 496] width 15 height 15
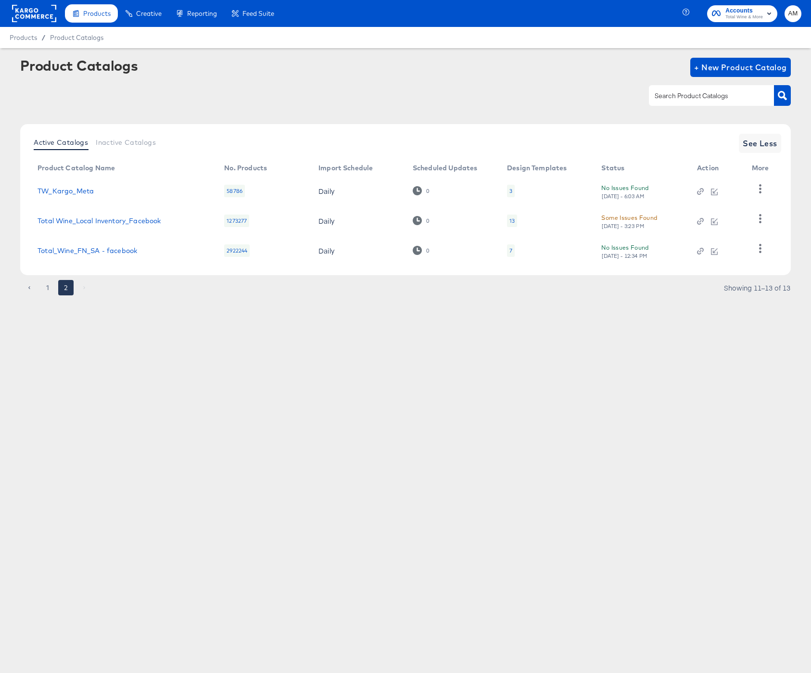
click at [515, 221] on div "13" at bounding box center [512, 221] width 10 height 13
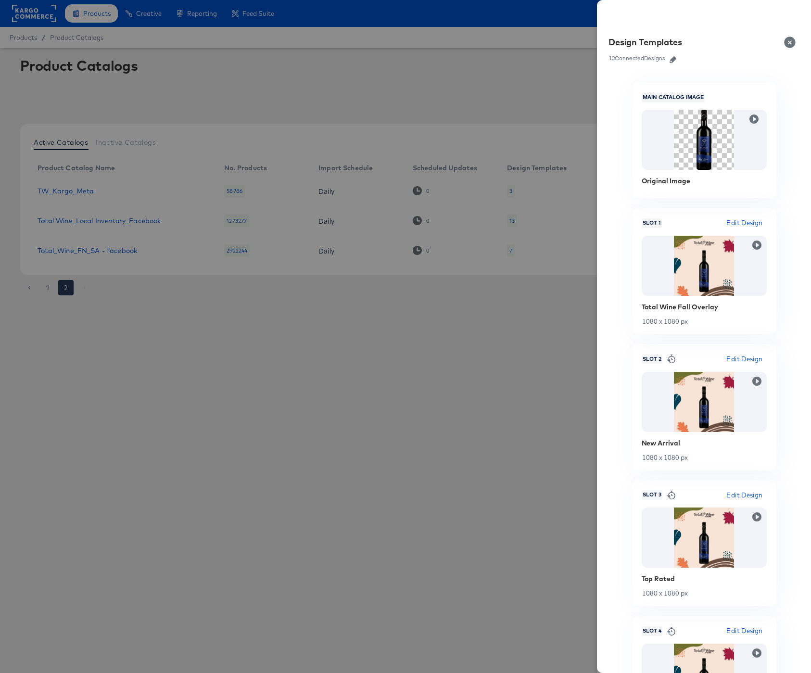
click at [671, 60] on icon "button" at bounding box center [673, 59] width 7 height 7
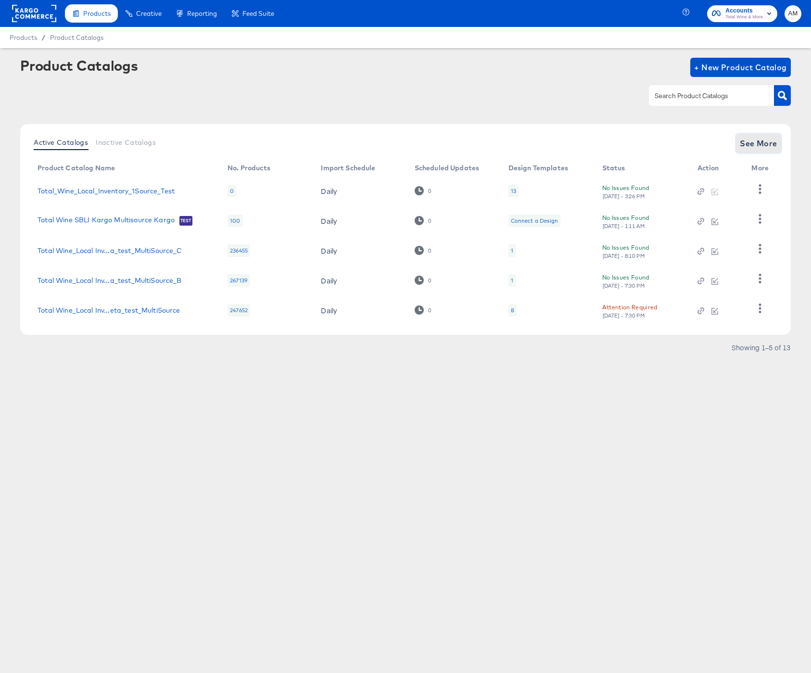
click at [755, 144] on span "See More" at bounding box center [759, 143] width 38 height 13
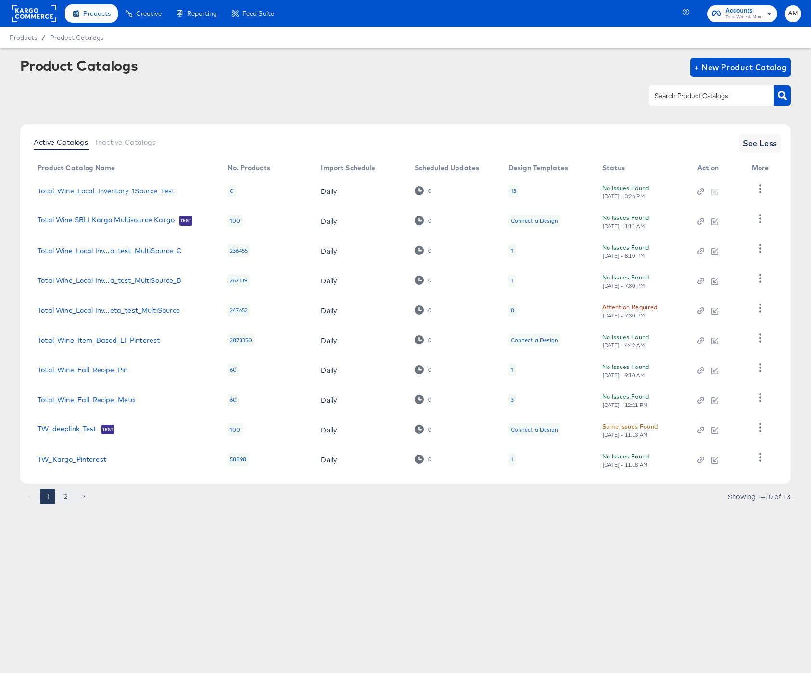
click at [66, 501] on button "2" at bounding box center [65, 496] width 15 height 15
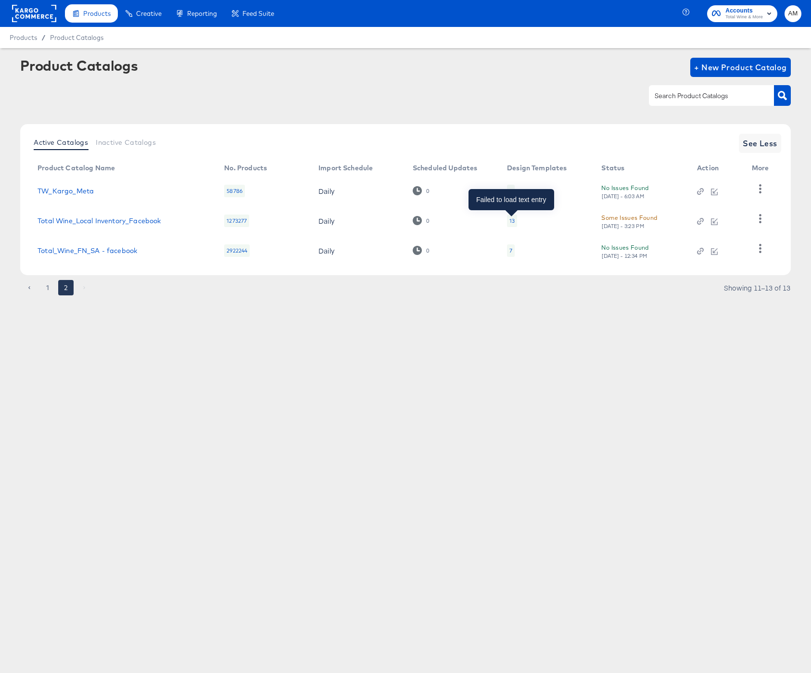
click at [511, 223] on div "13" at bounding box center [512, 221] width 5 height 8
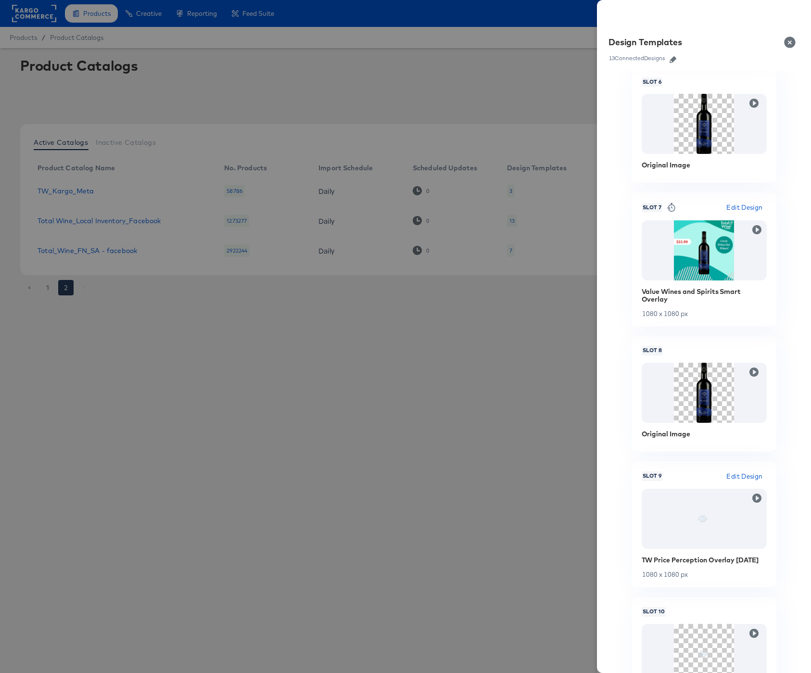
scroll to position [1756, 0]
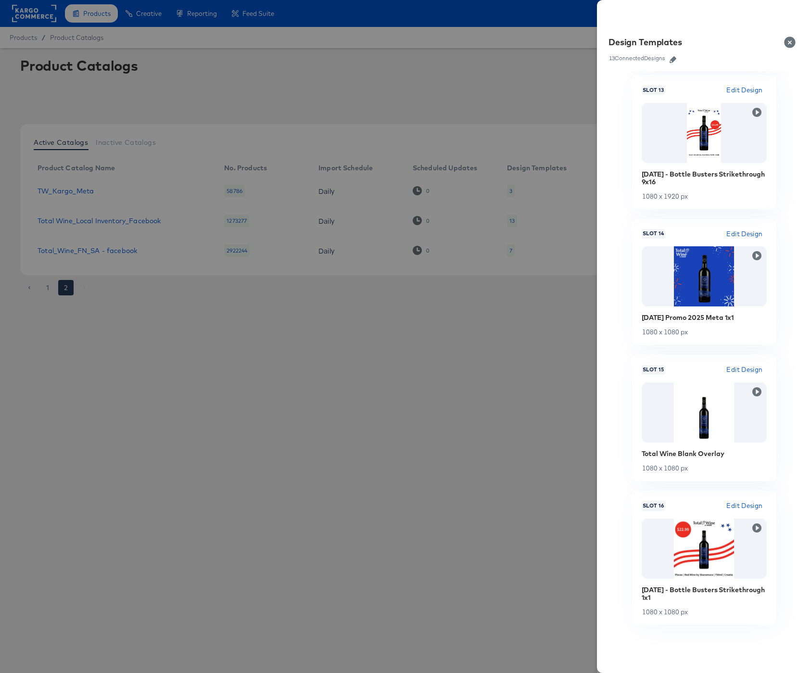
drag, startPoint x: 604, startPoint y: 343, endPoint x: 642, endPoint y: 345, distance: 38.0
click at [604, 343] on div "Main Catalog Image Original Image Slot 1 Edit Design Total Wine Fall Overlay 10…" at bounding box center [704, 372] width 214 height 602
drag, startPoint x: 798, startPoint y: 366, endPoint x: 743, endPoint y: 300, distance: 86.1
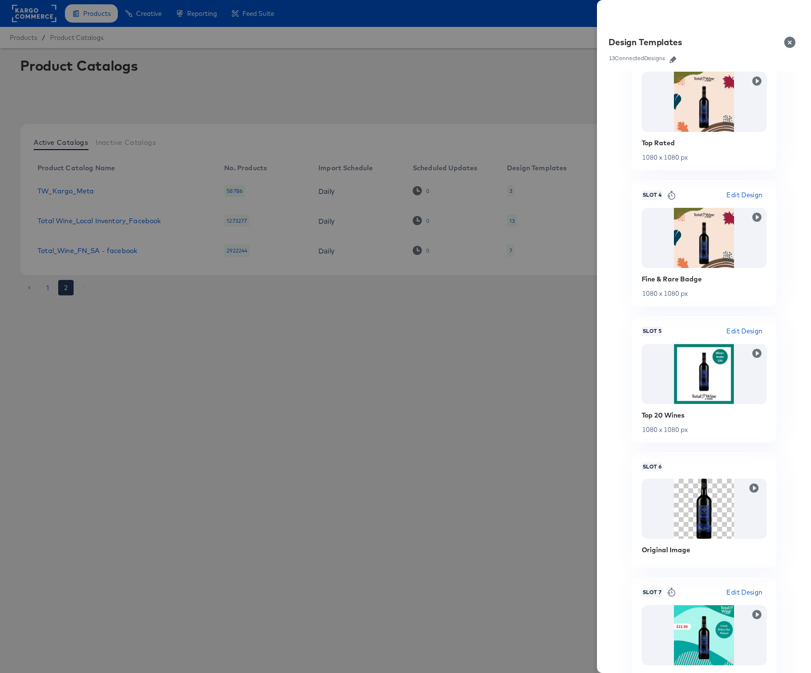
scroll to position [361, 0]
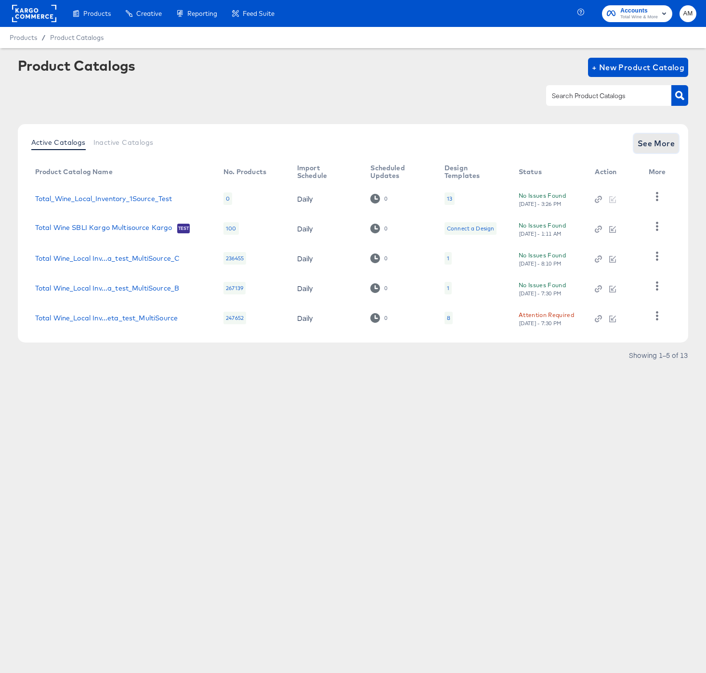
click at [652, 138] on span "See More" at bounding box center [656, 143] width 38 height 13
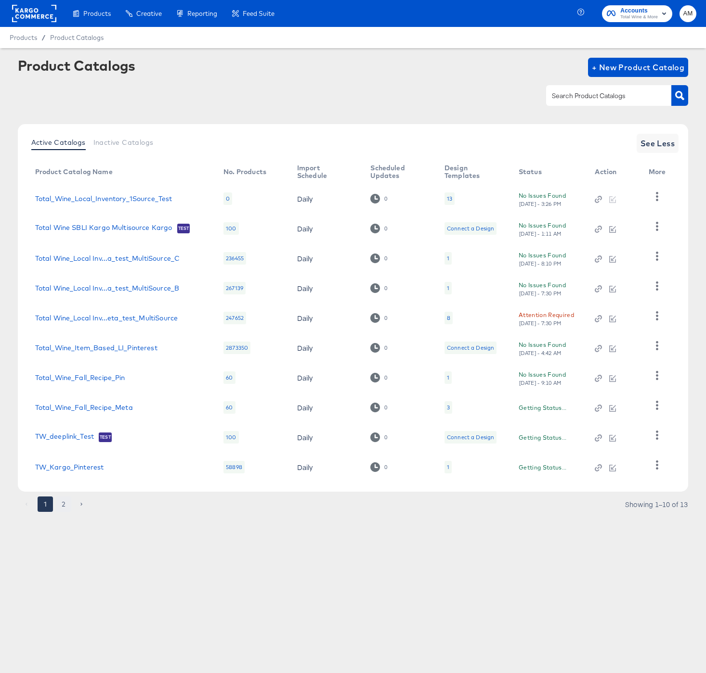
click at [63, 504] on button "2" at bounding box center [63, 504] width 15 height 15
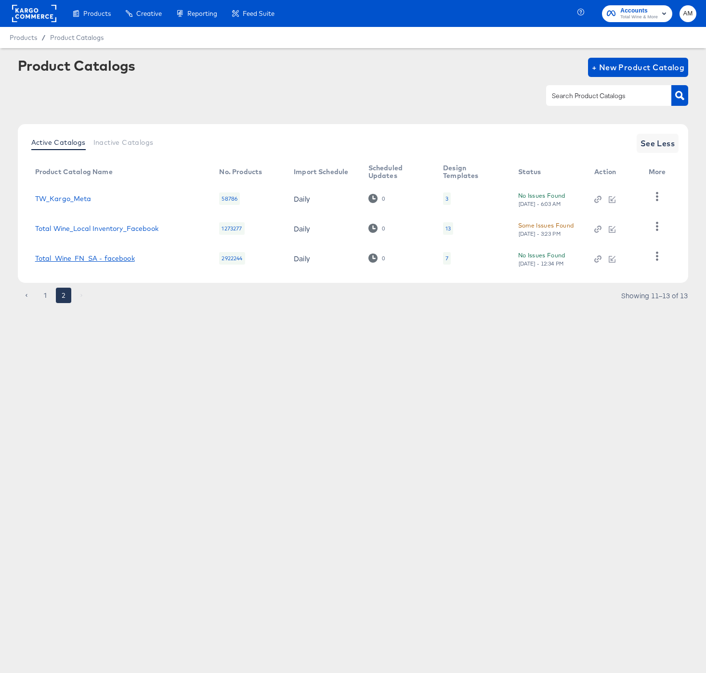
click at [125, 258] on link "Total_Wine_FN_SA - facebook" at bounding box center [85, 259] width 100 height 8
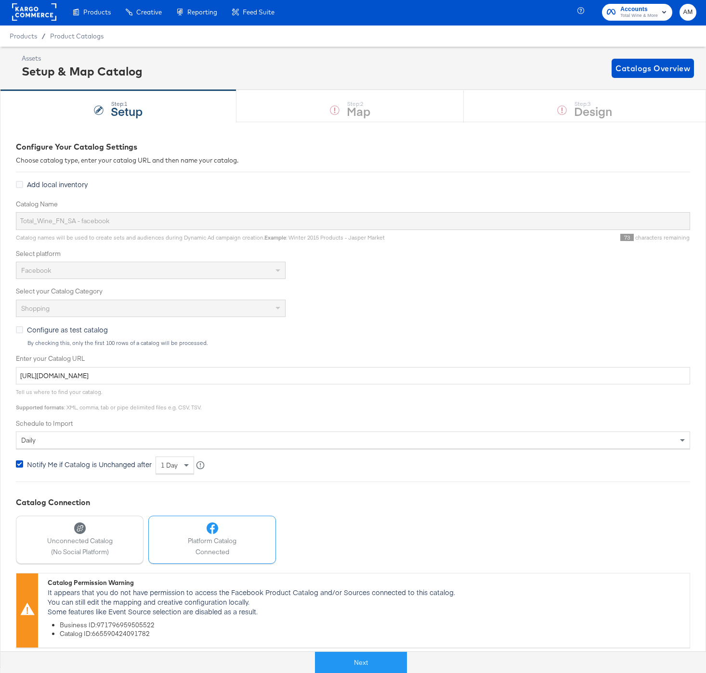
scroll to position [1, 0]
click at [119, 633] on li "Catalog ID: 665590424091782" at bounding box center [372, 634] width 625 height 9
click at [81, 33] on span "Product Catalogs" at bounding box center [77, 36] width 54 height 8
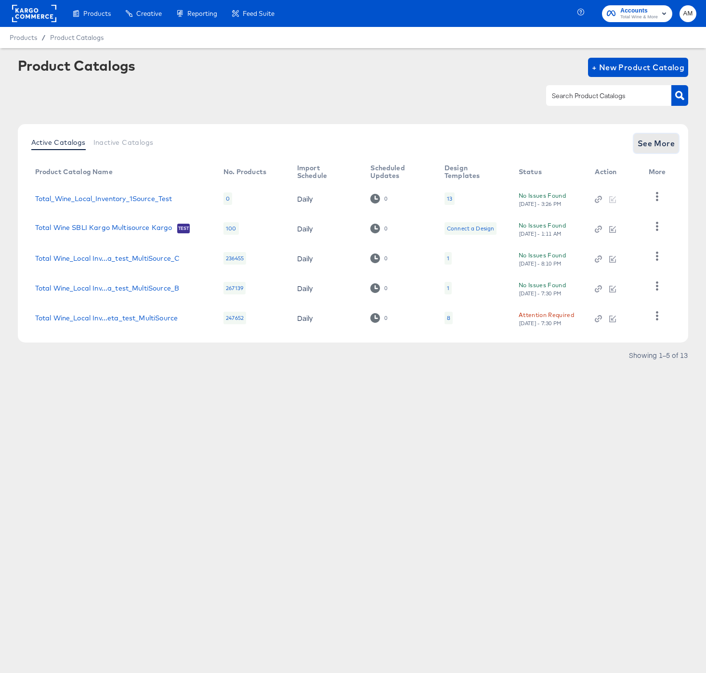
click at [663, 141] on span "See More" at bounding box center [656, 143] width 38 height 13
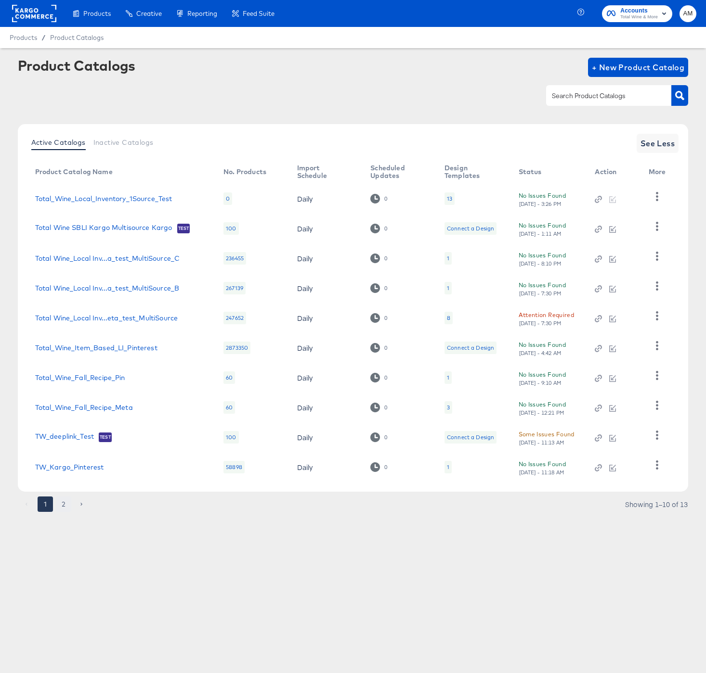
click at [63, 503] on button "2" at bounding box center [63, 504] width 15 height 15
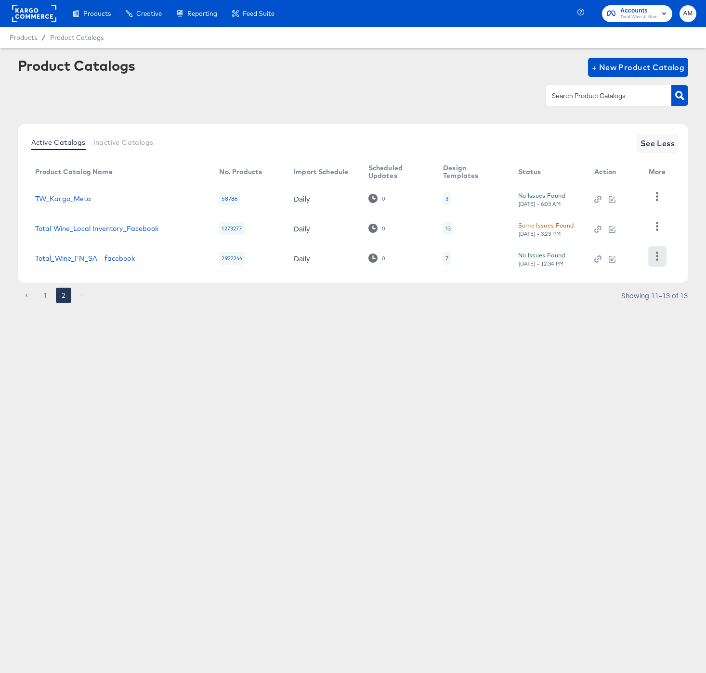
click at [657, 257] on icon "button" at bounding box center [656, 256] width 2 height 9
click at [594, 241] on div "Business Manager" at bounding box center [617, 234] width 96 height 15
click at [44, 296] on button "1" at bounding box center [45, 295] width 15 height 15
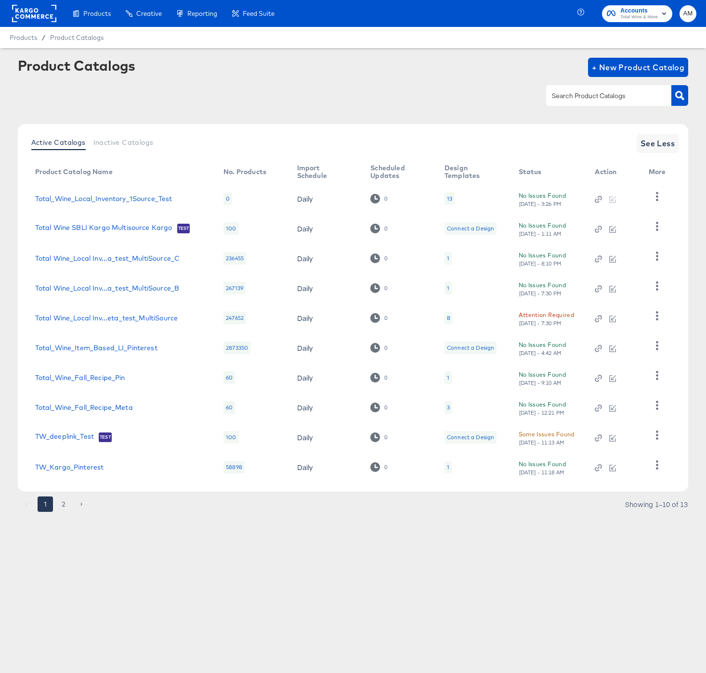
click at [532, 320] on div "[DATE] - 7:30 PM" at bounding box center [539, 323] width 43 height 7
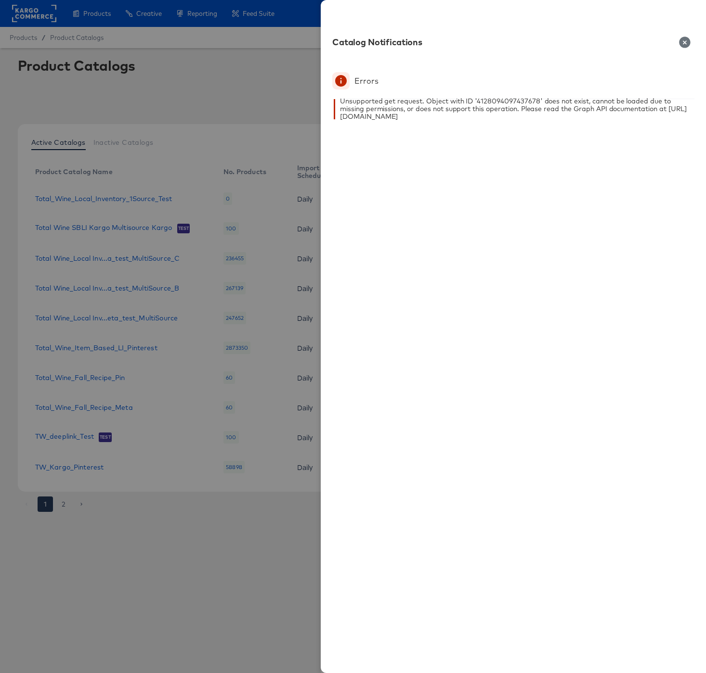
click at [499, 100] on div "Unsupported get request. Object with ID '4128094097437678' does not exist, cann…" at bounding box center [517, 108] width 354 height 23
copy div "4128094097437678"
click at [685, 41] on icon "button" at bounding box center [685, 43] width 12 height 12
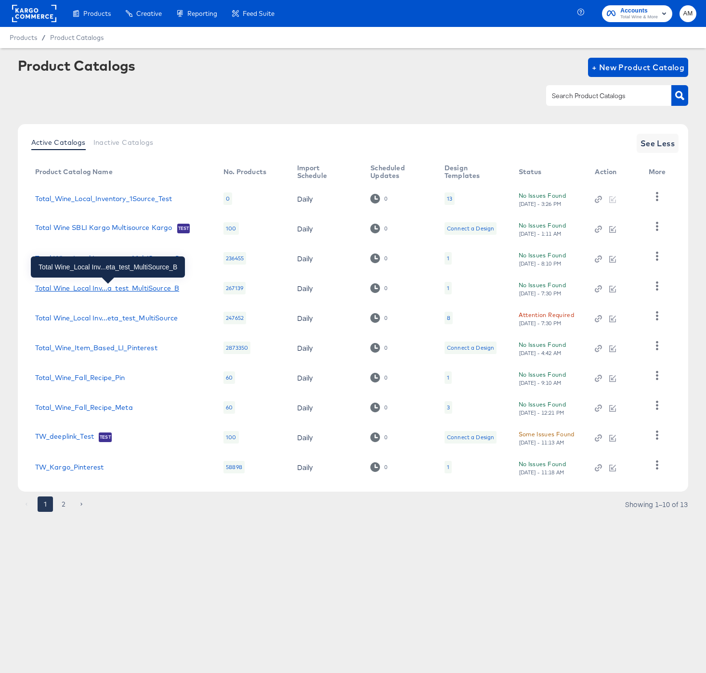
click at [125, 289] on div "Total Wine_Local Inv...a_test_MultiSource_B" at bounding box center [107, 288] width 144 height 8
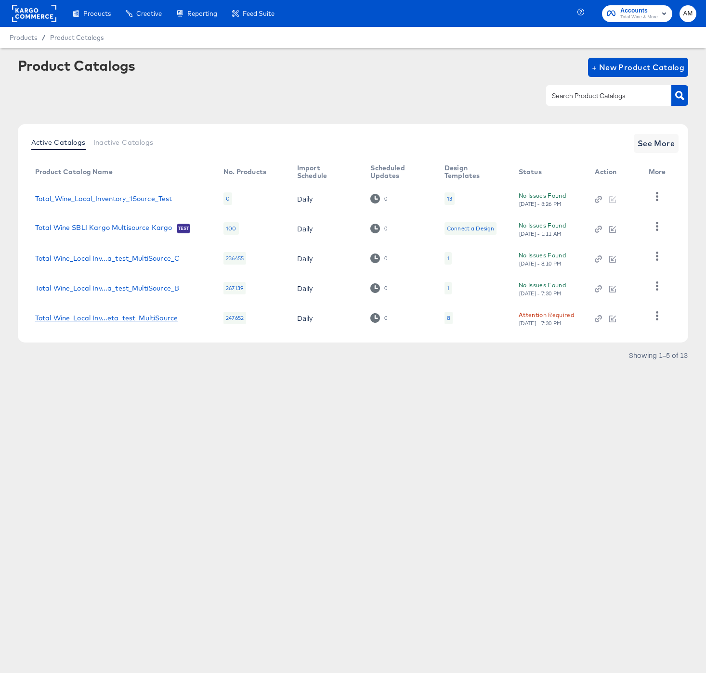
click at [140, 319] on div "Total Wine_Local Inv...eta_test_MultiSource" at bounding box center [106, 318] width 142 height 8
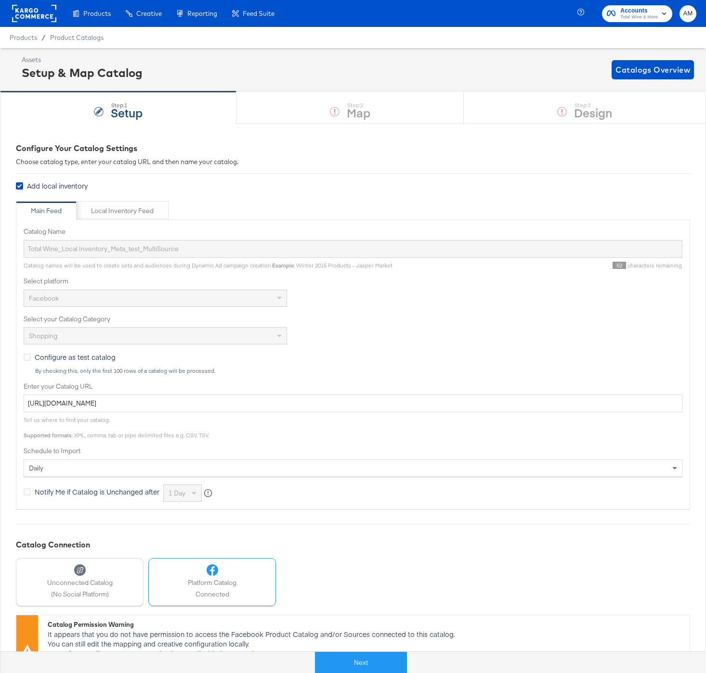
scroll to position [42, 0]
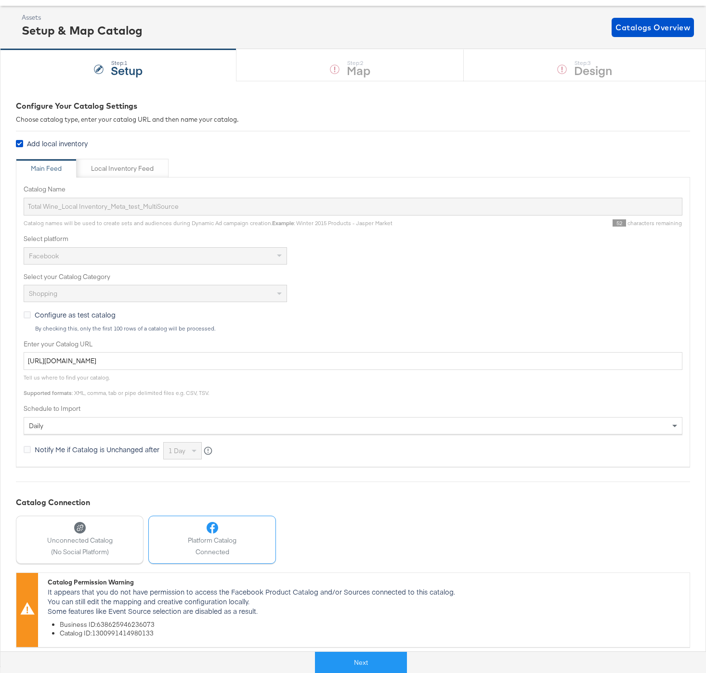
click at [117, 634] on li "Catalog ID: 1300991414980133" at bounding box center [372, 634] width 625 height 9
copy li "1300991414980133"
click at [115, 634] on li "Catalog ID: 1300991414980133" at bounding box center [372, 634] width 625 height 9
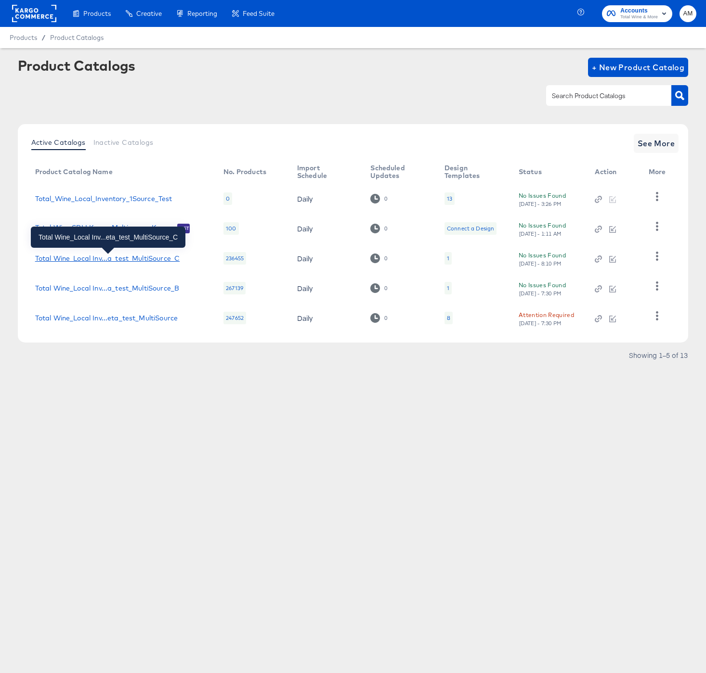
click at [154, 259] on div "Total Wine_Local Inv...a_test_MultiSource_C" at bounding box center [107, 259] width 144 height 8
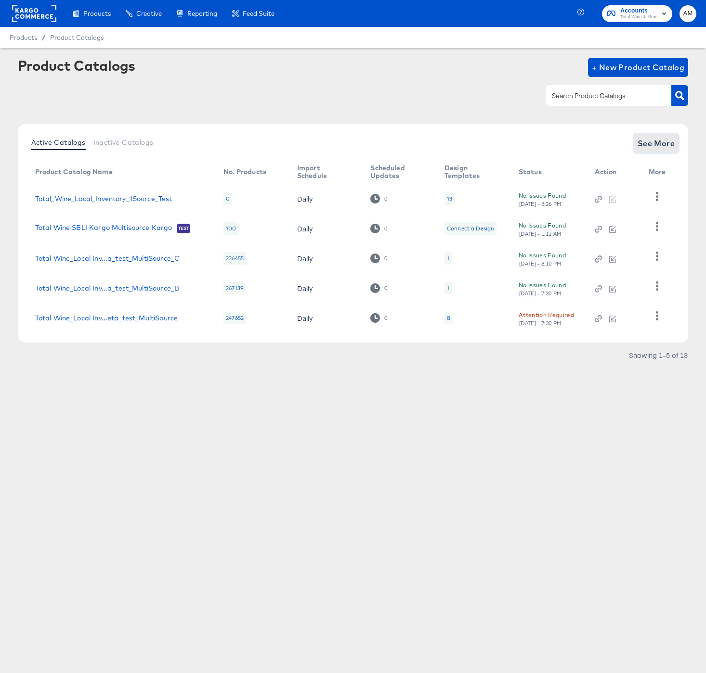
click at [654, 145] on span "See More" at bounding box center [656, 143] width 38 height 13
click at [661, 194] on icon "button" at bounding box center [656, 196] width 9 height 9
click at [640, 231] on div "HUD Checks (Internal)" at bounding box center [617, 231] width 96 height 15
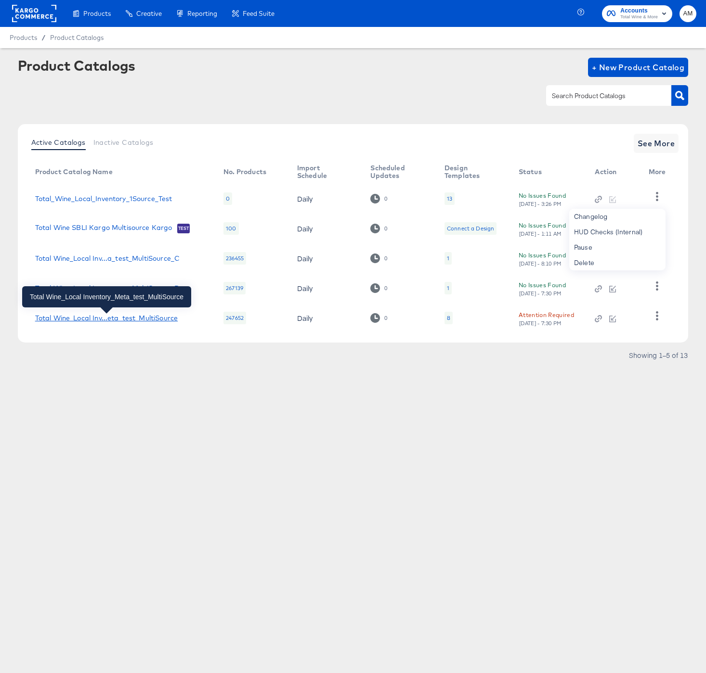
click at [158, 318] on div "Total Wine_Local Inv...eta_test_MultiSource" at bounding box center [106, 318] width 142 height 8
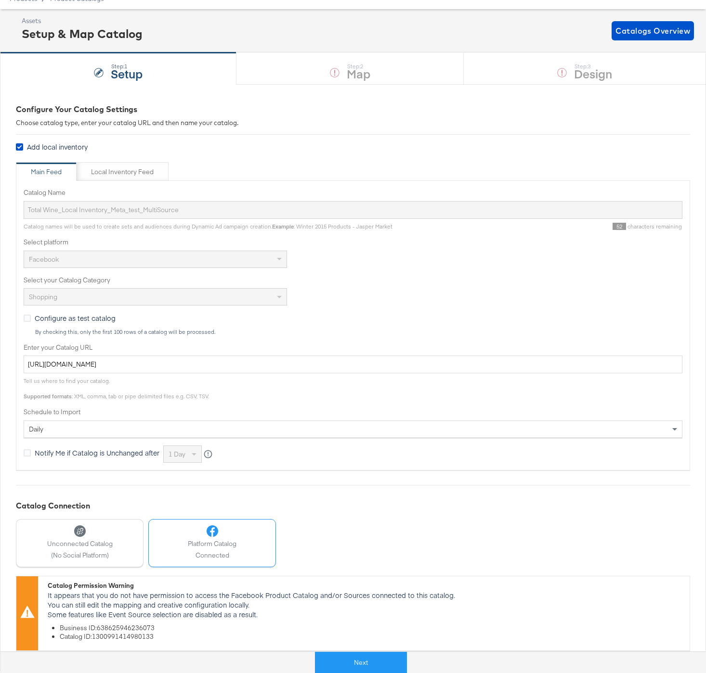
scroll to position [42, 0]
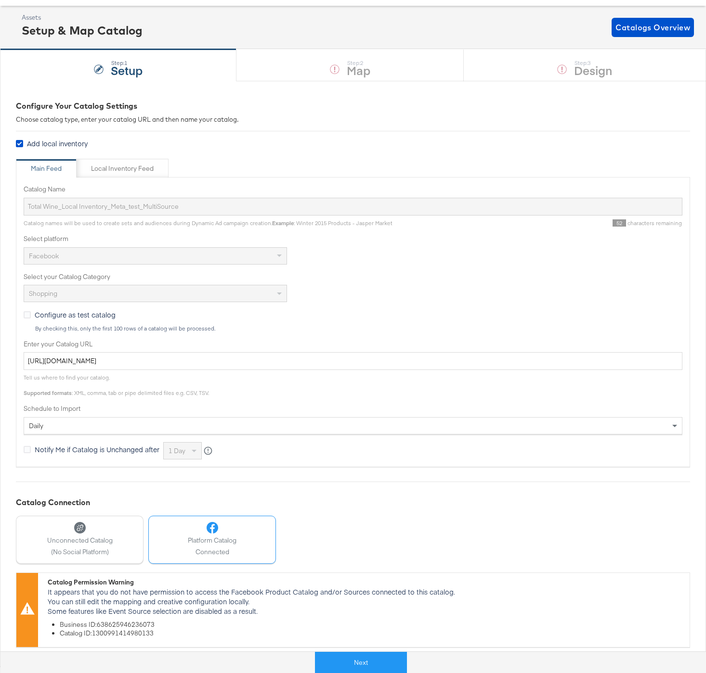
click at [112, 636] on li "Catalog ID: 1300991414980133" at bounding box center [372, 634] width 625 height 9
copy li "1300991414980133"
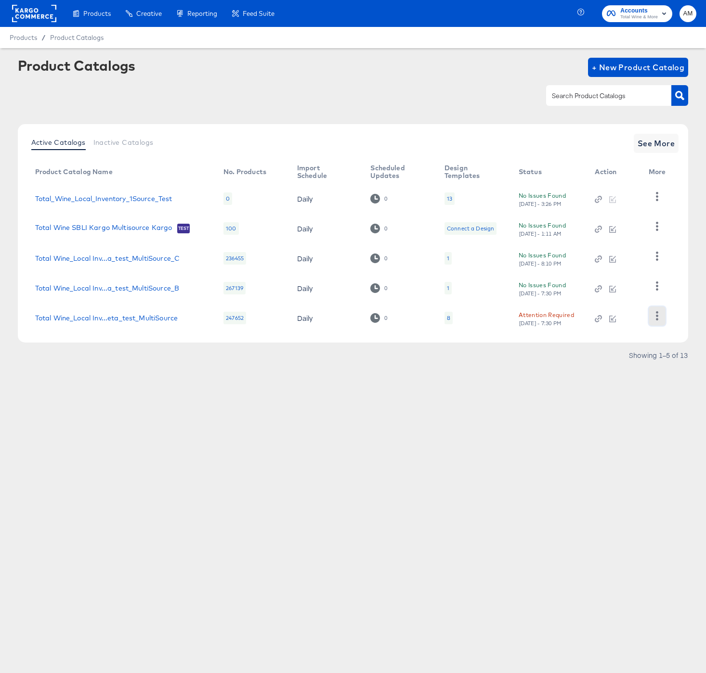
click at [660, 316] on icon "button" at bounding box center [656, 315] width 9 height 9
click at [609, 237] on div "HUD Checks (Internal)" at bounding box center [617, 237] width 96 height 15
click at [535, 319] on div "Attention Required" at bounding box center [545, 315] width 55 height 10
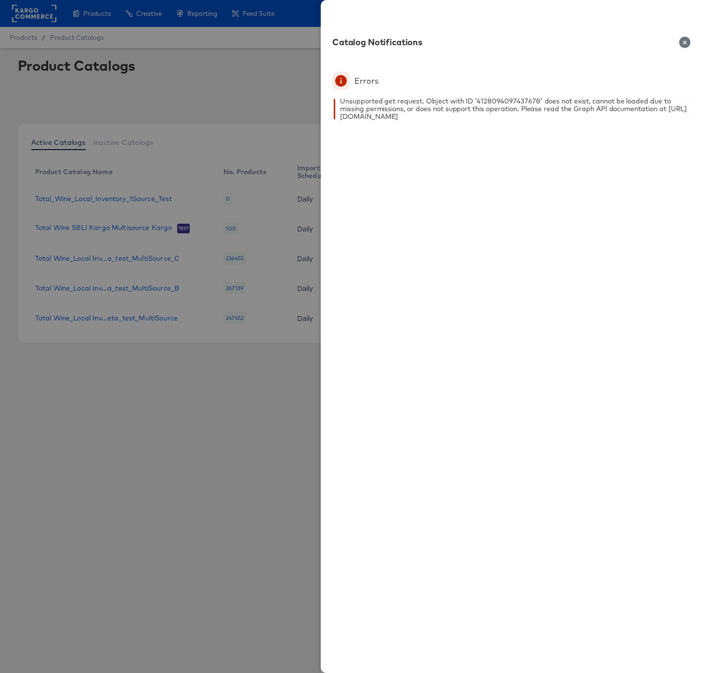
click at [684, 42] on icon "button" at bounding box center [685, 43] width 12 height 12
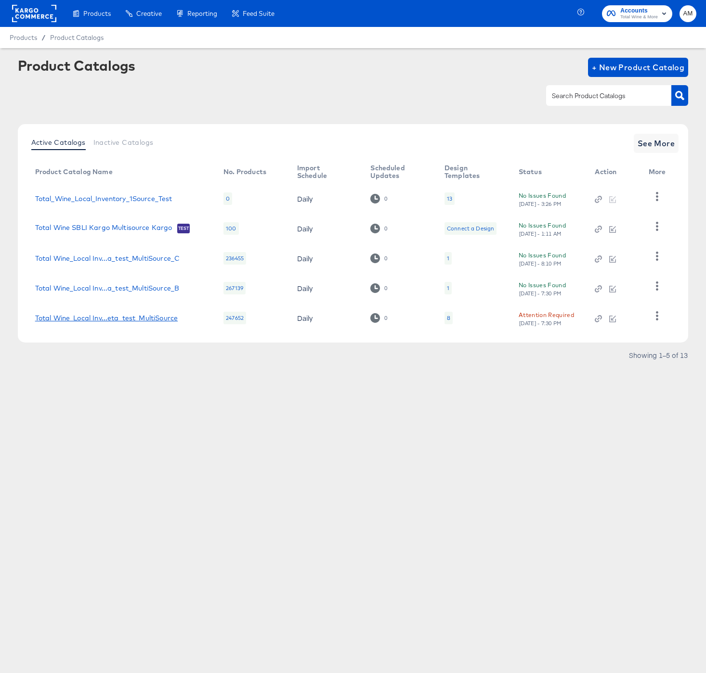
click at [157, 321] on div "Total Wine_Local Inv...eta_test_MultiSource" at bounding box center [106, 318] width 142 height 8
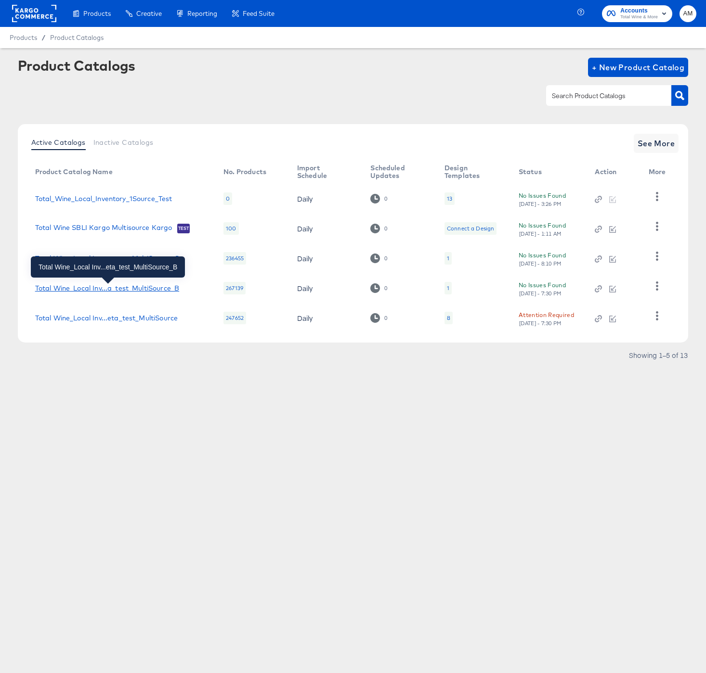
click at [85, 290] on div "Total Wine_Local Inv...a_test_MultiSource_B" at bounding box center [107, 288] width 144 height 8
click at [548, 316] on div "Attention Required" at bounding box center [545, 315] width 55 height 10
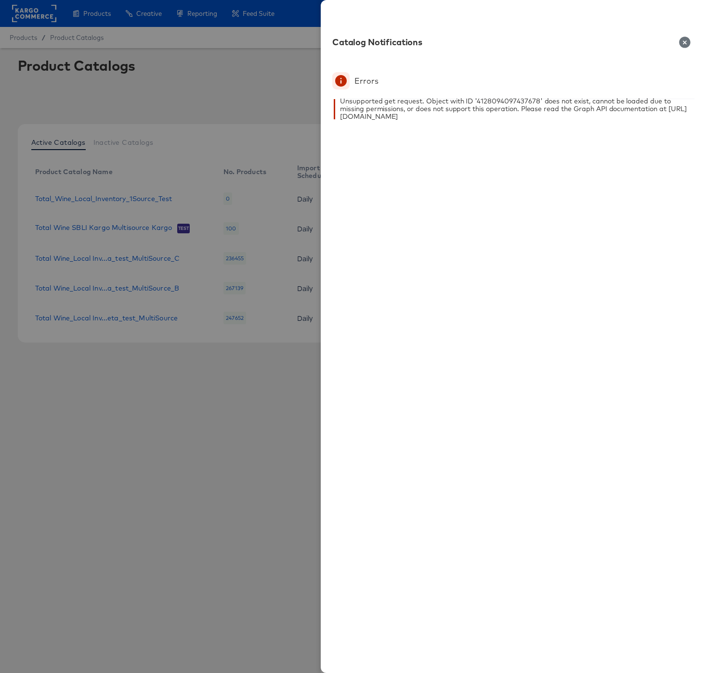
click at [491, 102] on div "Unsupported get request. Object with ID '4128094097437678' does not exist, cann…" at bounding box center [517, 108] width 354 height 23
copy div "4128094097437678"
click at [683, 41] on icon "button" at bounding box center [684, 42] width 11 height 11
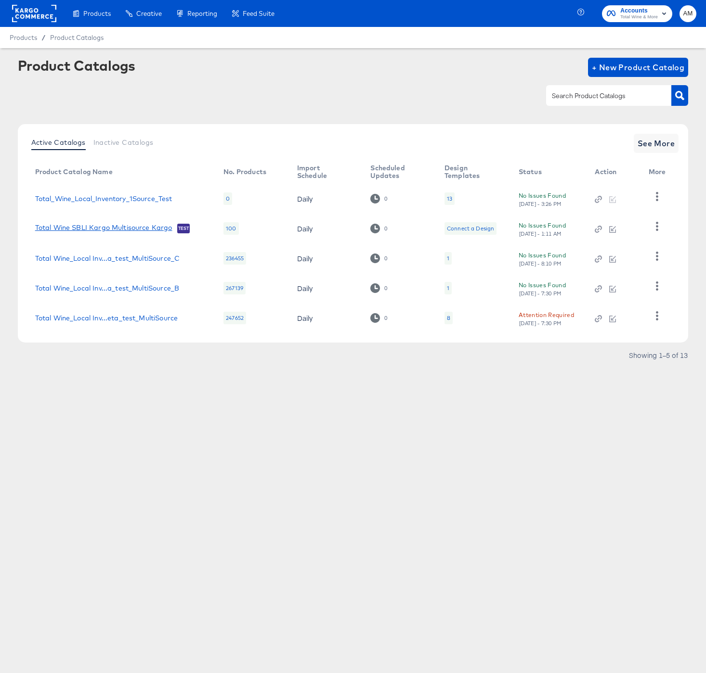
click at [141, 229] on link "Total Wine SBLI Kargo Multisource Kargo" at bounding box center [103, 229] width 137 height 10
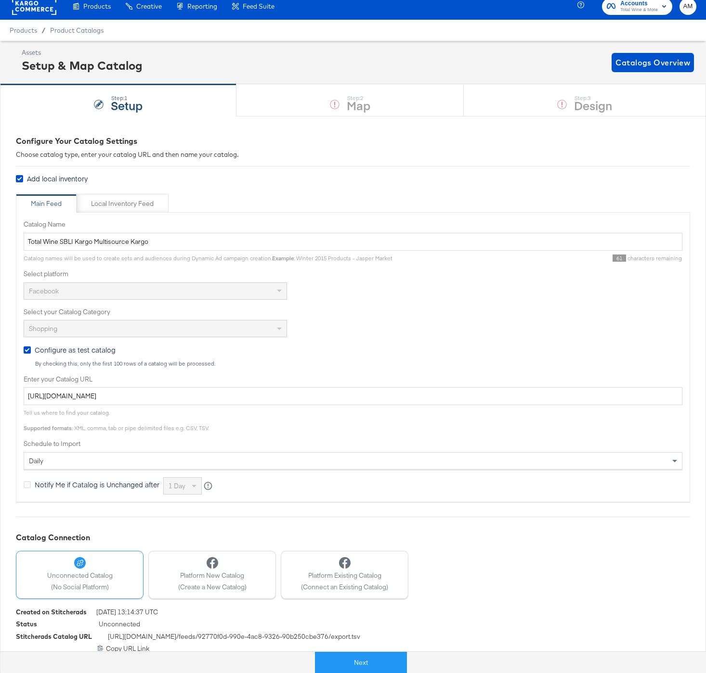
scroll to position [13, 0]
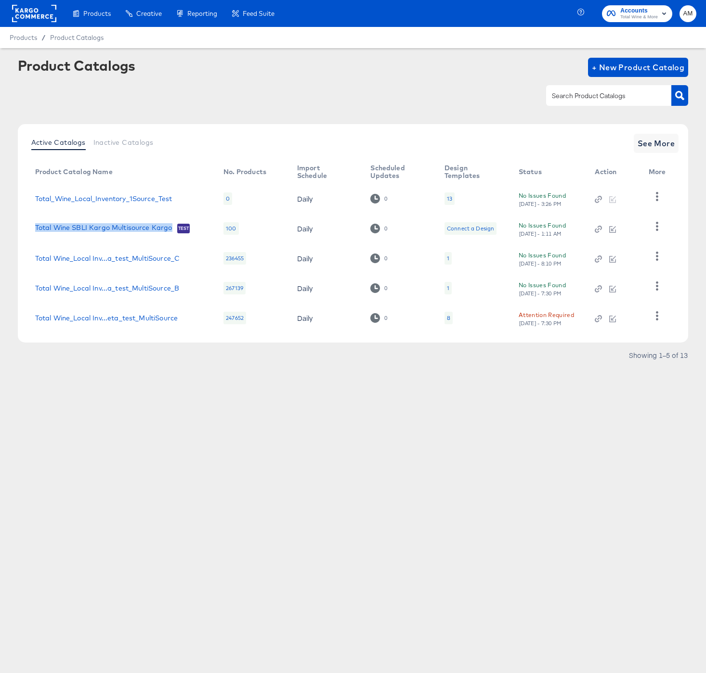
drag, startPoint x: 173, startPoint y: 227, endPoint x: 32, endPoint y: 226, distance: 140.5
click at [32, 226] on td "Total Wine SBLI Kargo Multisource Kargo Test" at bounding box center [121, 229] width 189 height 30
copy link "Total Wine SBLI Kargo Multisource Kargo"
click at [105, 226] on link "Total Wine SBLI Kargo Multisource Kargo" at bounding box center [103, 229] width 137 height 10
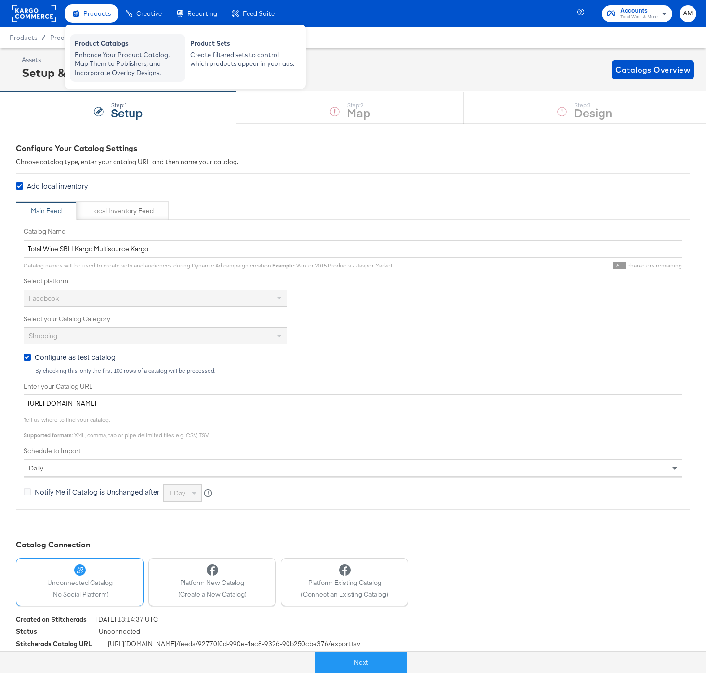
click at [83, 49] on div "Product Catalogs" at bounding box center [128, 45] width 106 height 12
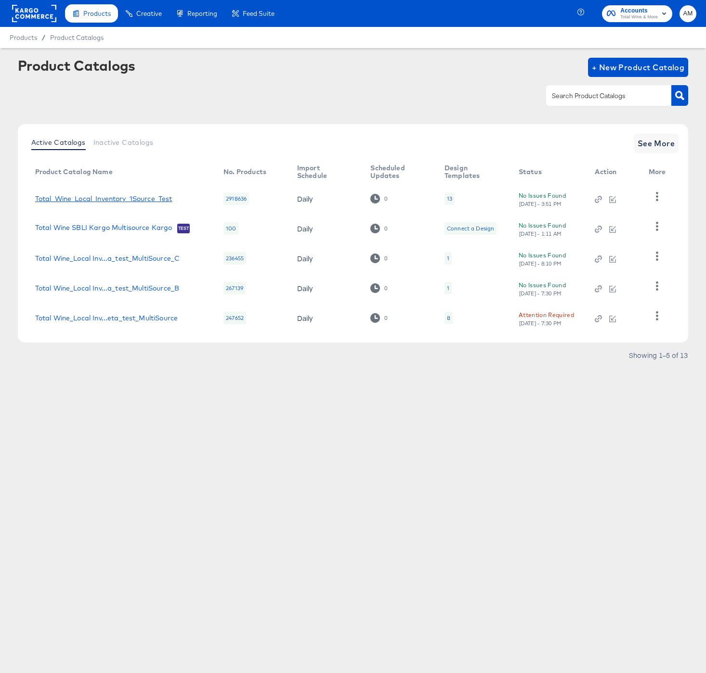
click at [157, 199] on link "Total_Wine_Local_Inventory_1Source_Test" at bounding box center [103, 199] width 137 height 8
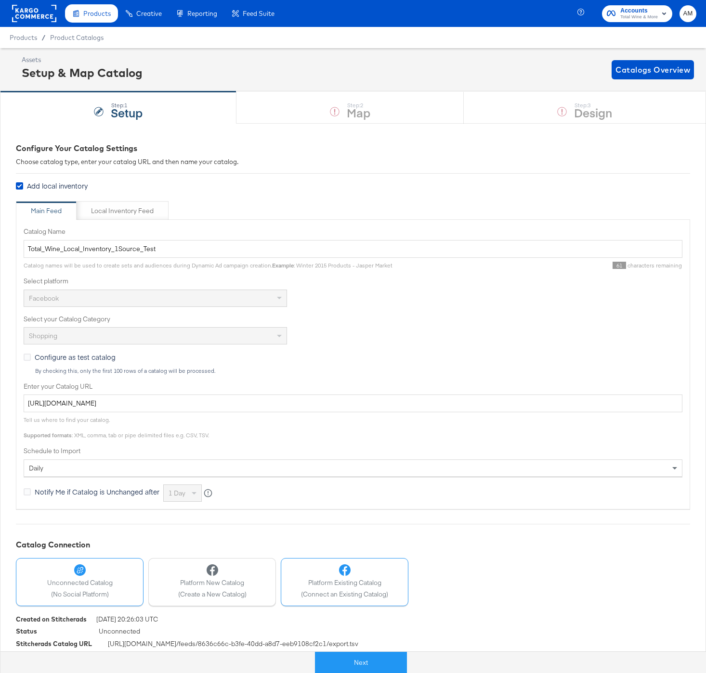
click at [349, 585] on span "Platform Existing Catalog" at bounding box center [344, 582] width 87 height 9
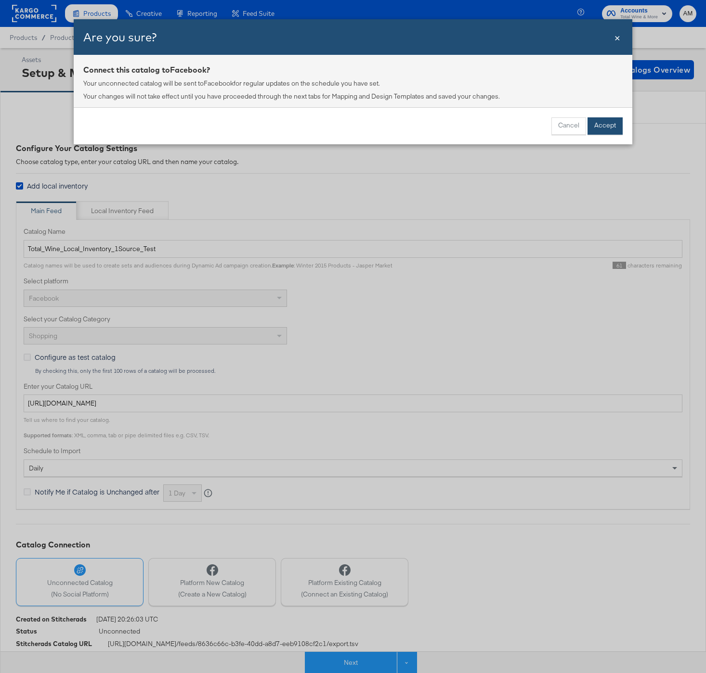
click at [609, 124] on button "Accept" at bounding box center [604, 125] width 35 height 17
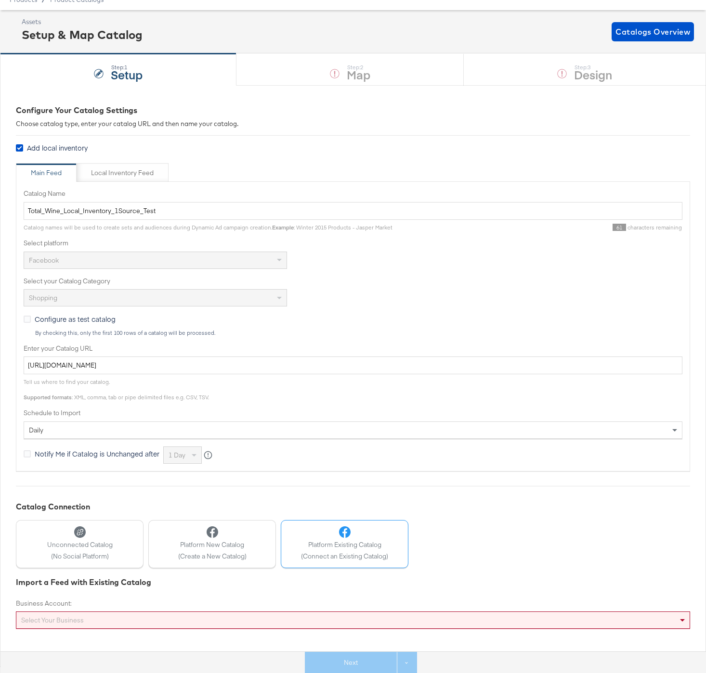
scroll to position [38, 0]
click at [129, 621] on div "Select your business" at bounding box center [352, 620] width 673 height 16
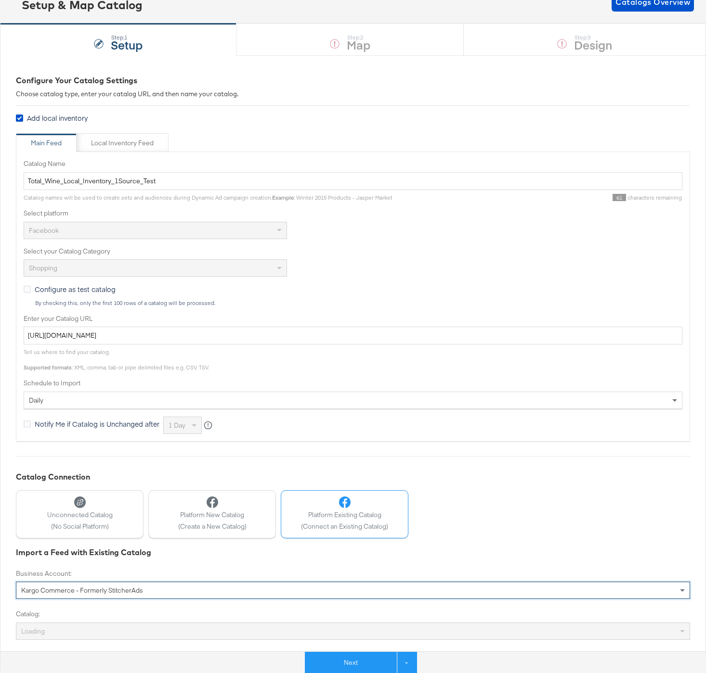
scroll to position [68, 0]
click at [244, 527] on span "(Create a New Catalog)" at bounding box center [212, 526] width 68 height 9
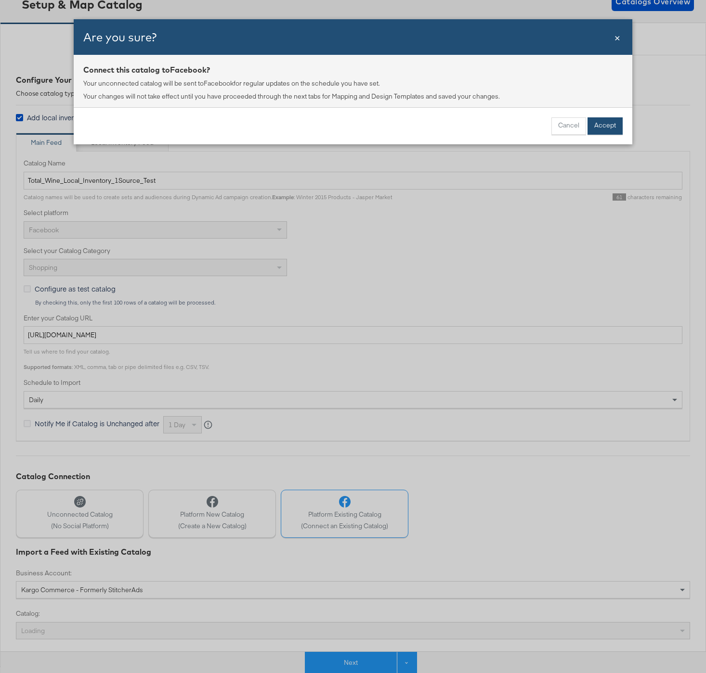
click at [596, 124] on button "Accept" at bounding box center [604, 125] width 35 height 17
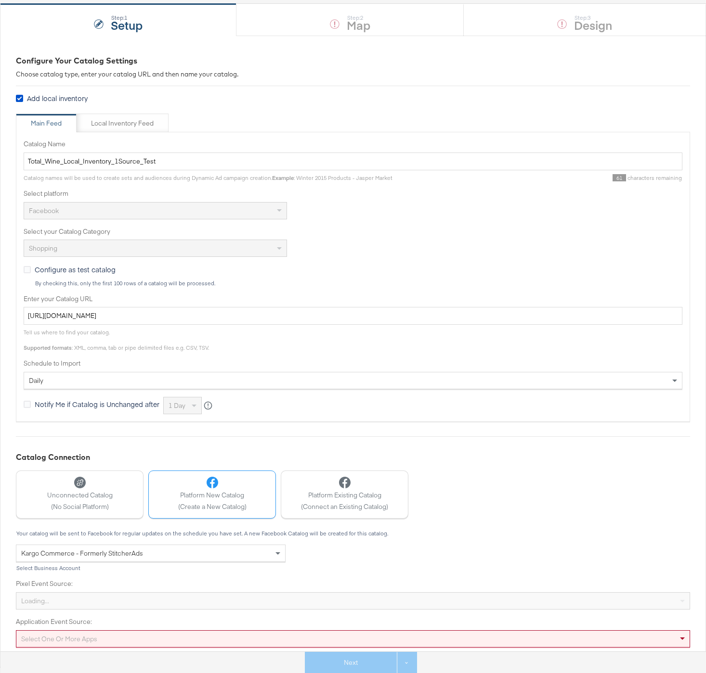
click at [157, 636] on div "Select one or more apps" at bounding box center [353, 638] width 674 height 17
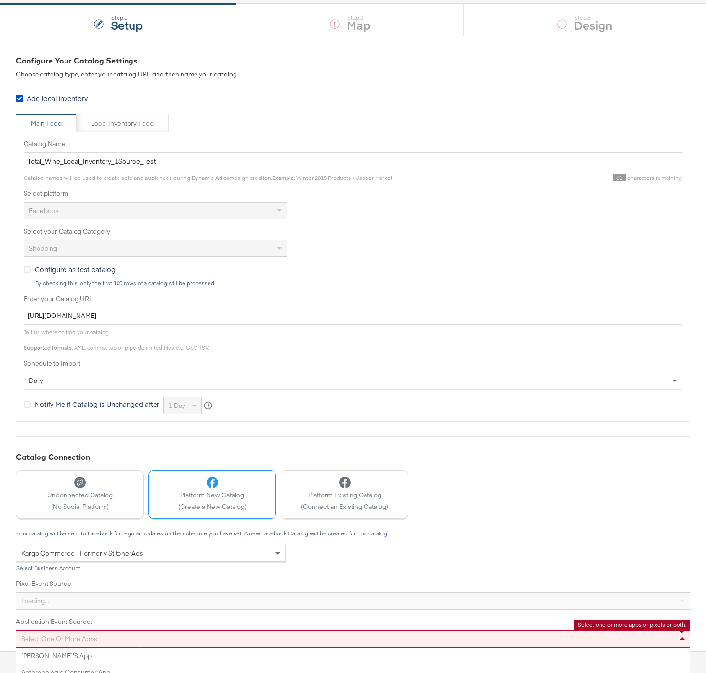
scroll to position [157, 0]
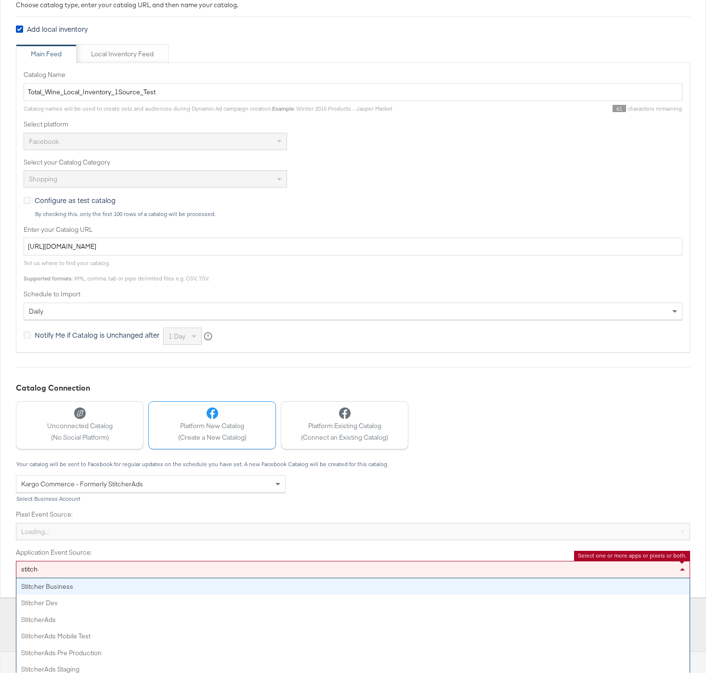
type input "stitcher"
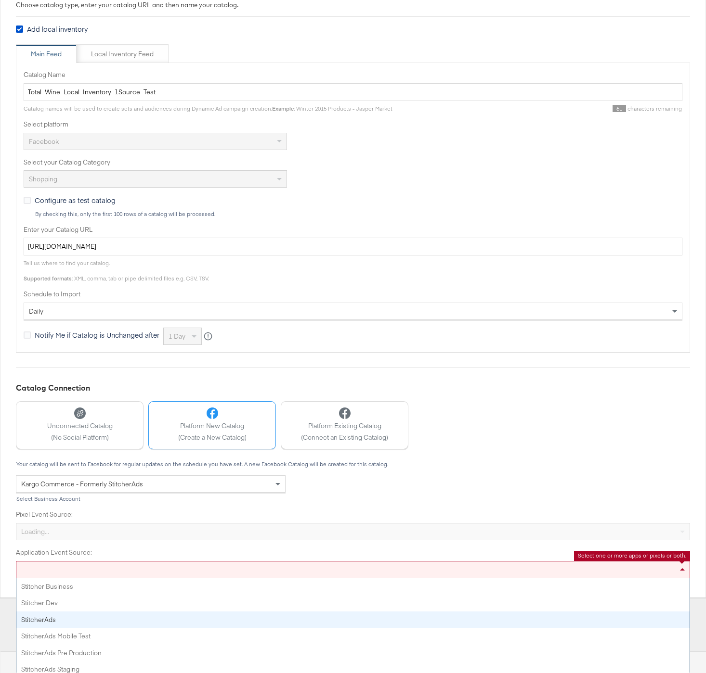
scroll to position [88, 0]
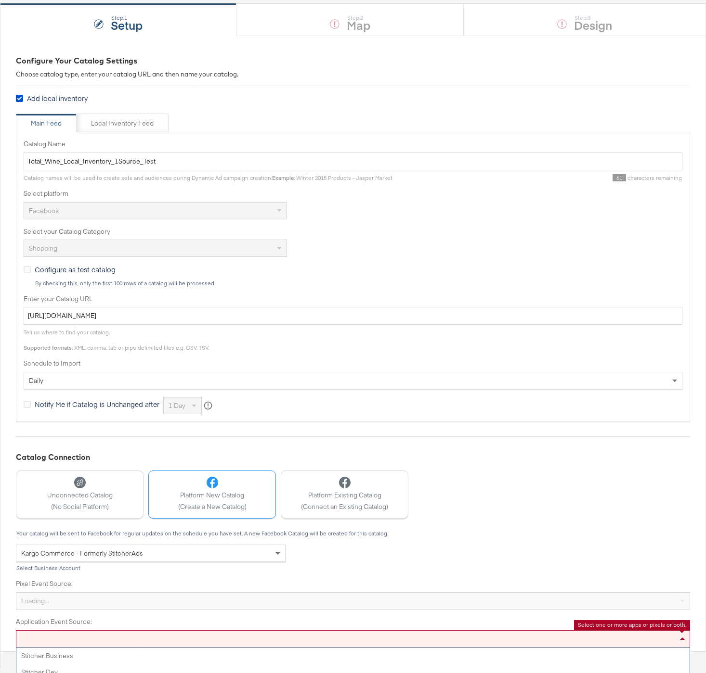
drag, startPoint x: 95, startPoint y: 617, endPoint x: 109, endPoint y: 615, distance: 14.0
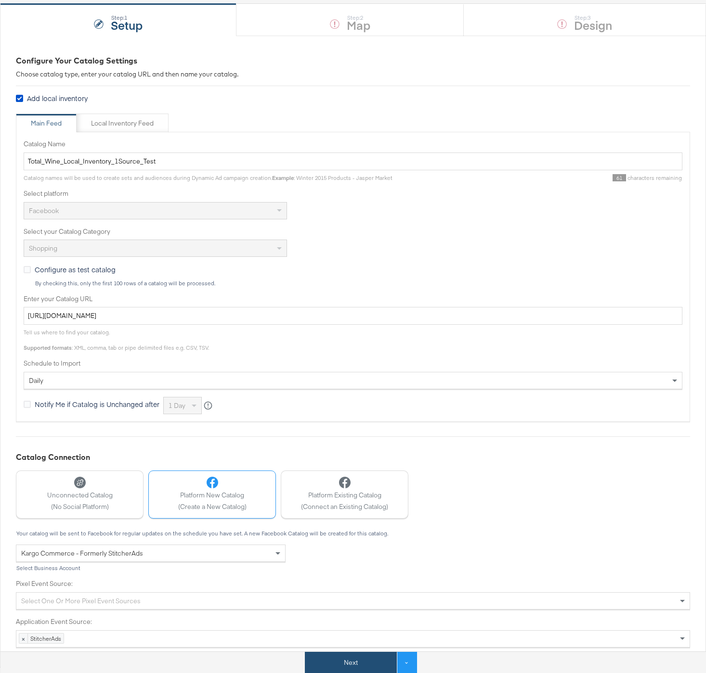
click at [360, 664] on button "Next" at bounding box center [351, 663] width 92 height 22
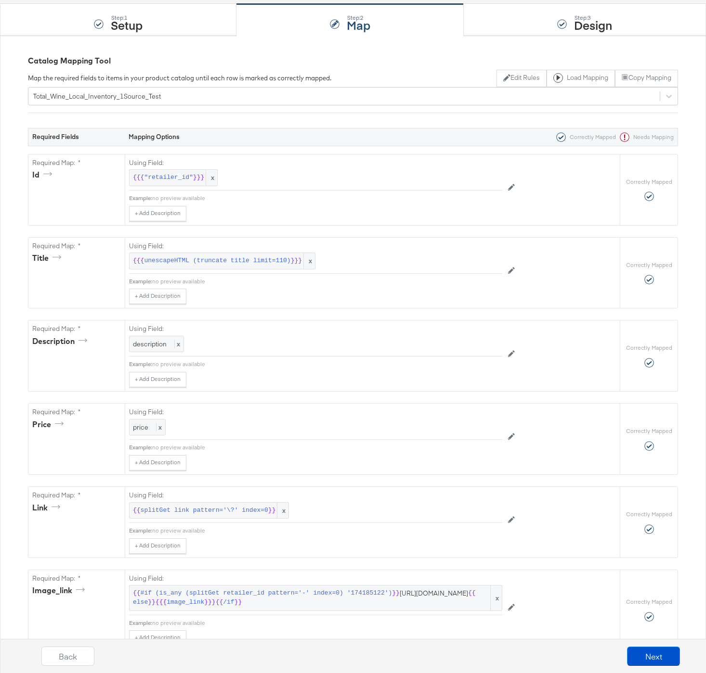
scroll to position [0, 0]
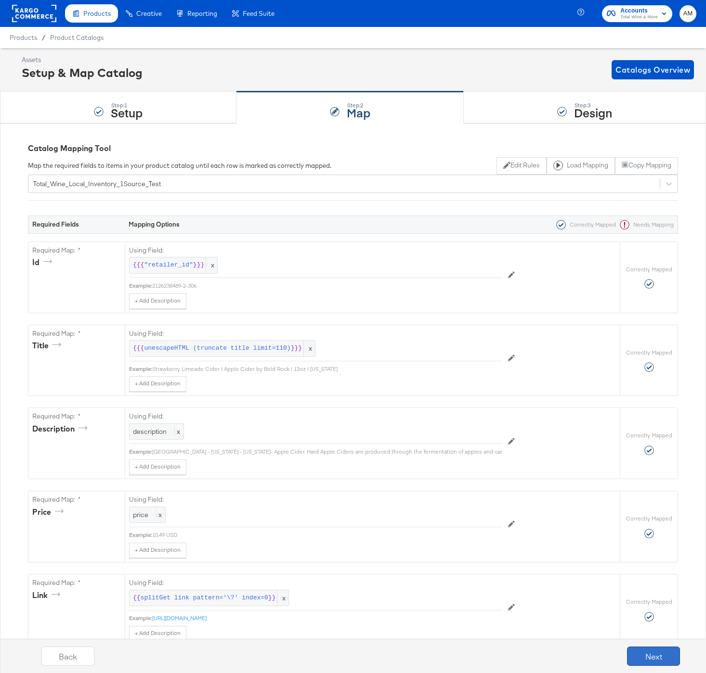
click at [642, 656] on button "Next" at bounding box center [653, 656] width 53 height 19
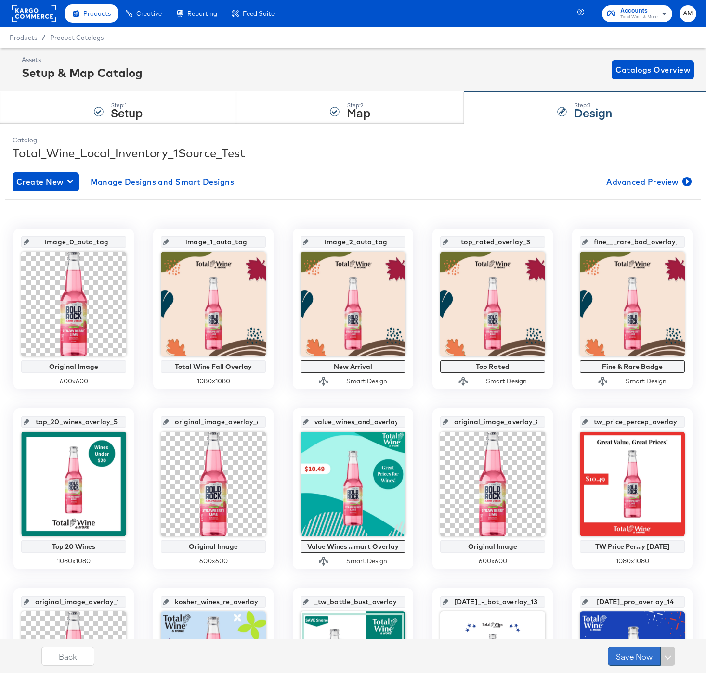
click at [623, 658] on button "Save Now" at bounding box center [633, 656] width 53 height 19
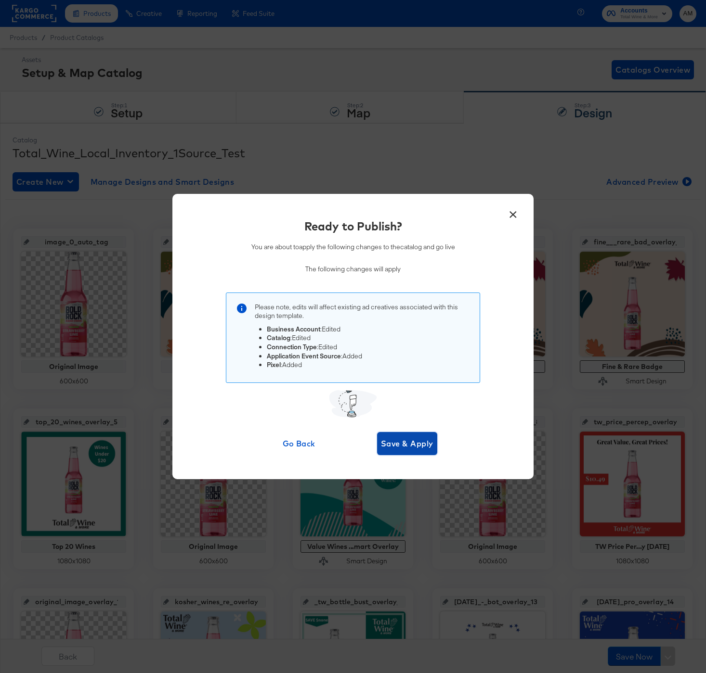
click at [407, 449] on span "Save & Apply" at bounding box center [407, 443] width 52 height 13
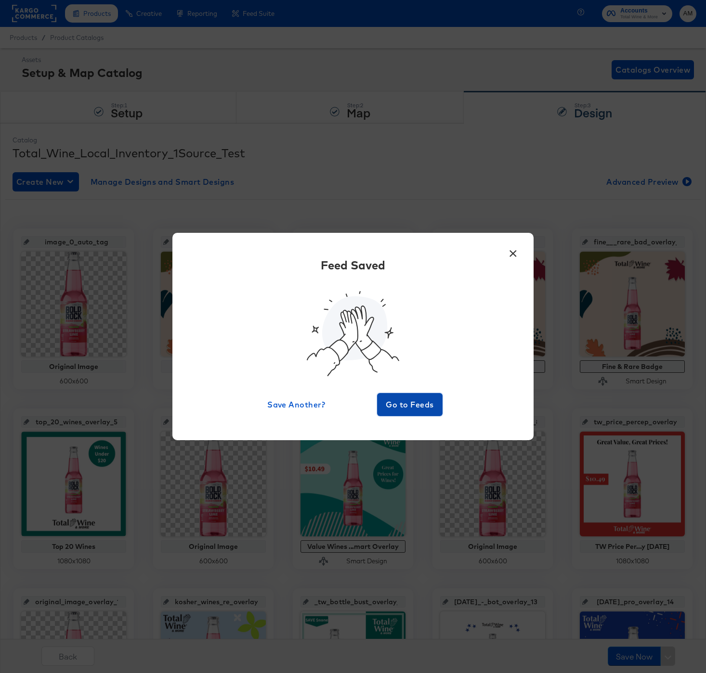
click at [404, 400] on span "Go to Feeds" at bounding box center [410, 404] width 58 height 13
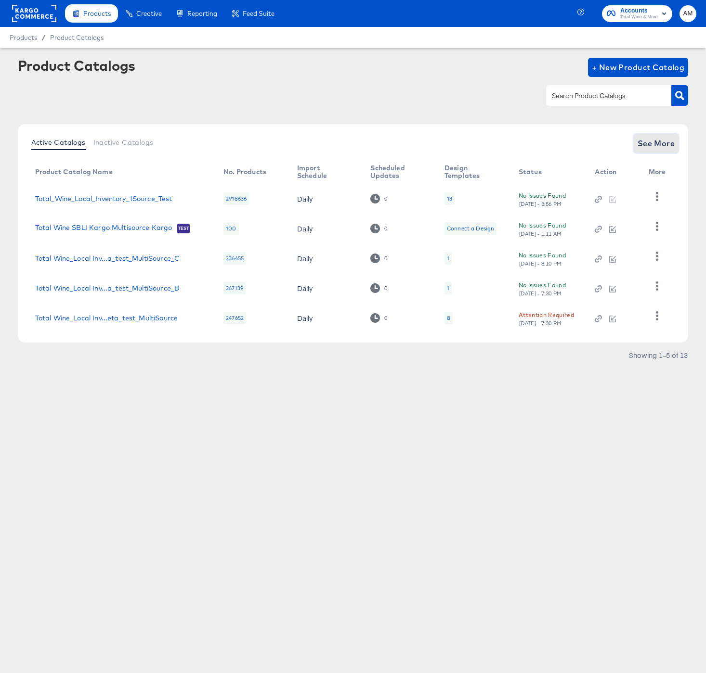
click at [654, 143] on span "See More" at bounding box center [656, 143] width 38 height 13
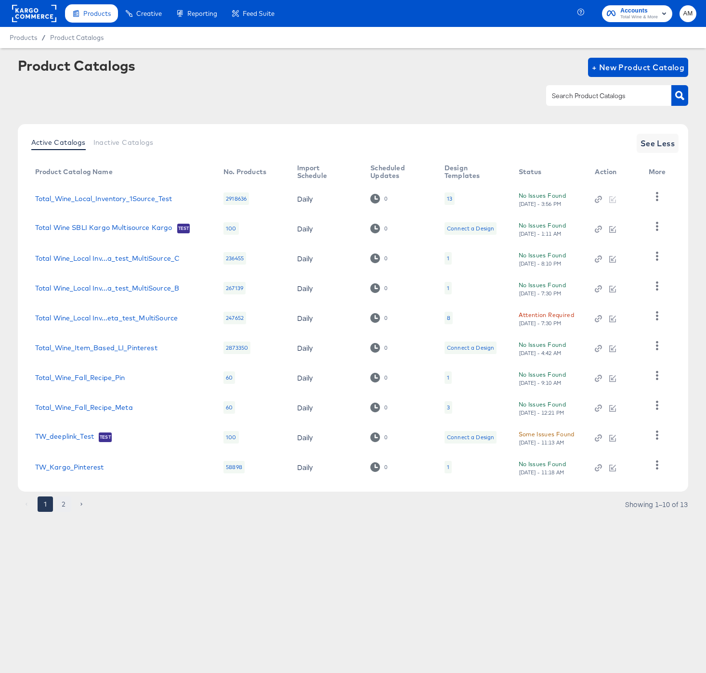
click at [62, 509] on button "2" at bounding box center [63, 504] width 15 height 15
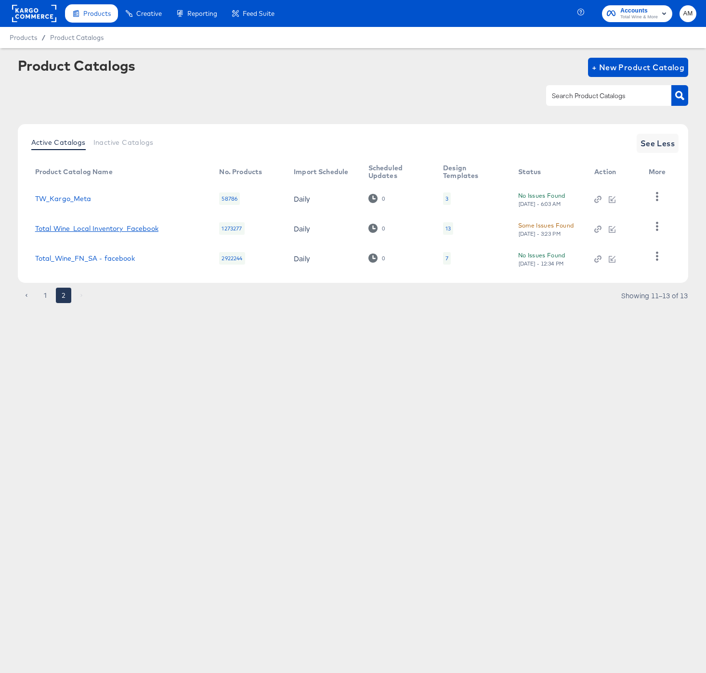
click at [98, 228] on link "Total Wine_Local Inventory_Facebook" at bounding box center [96, 229] width 123 height 8
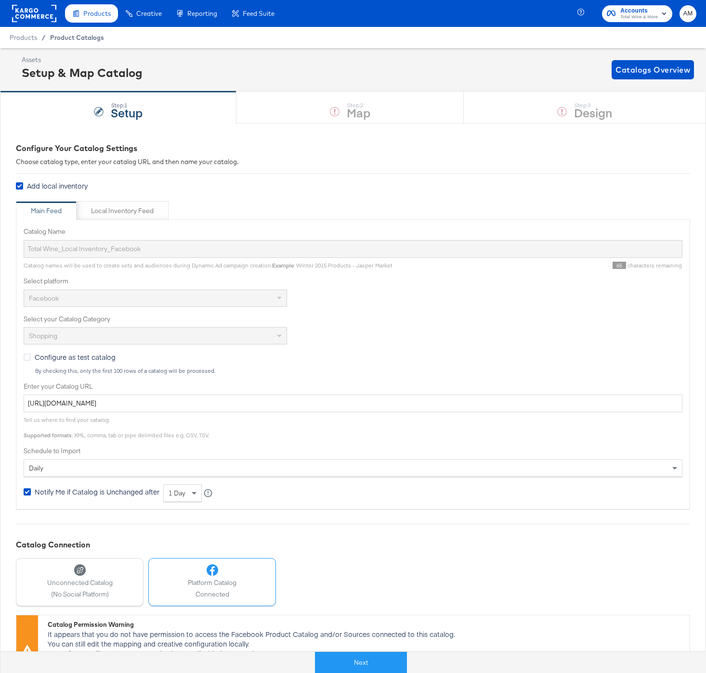
click at [76, 39] on span "Product Catalogs" at bounding box center [77, 38] width 54 height 8
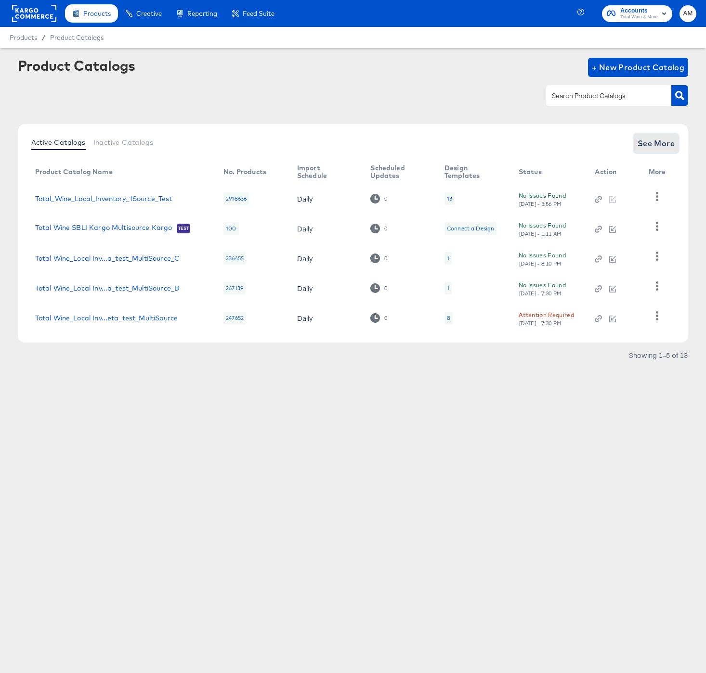
click at [657, 146] on span "See More" at bounding box center [656, 143] width 38 height 13
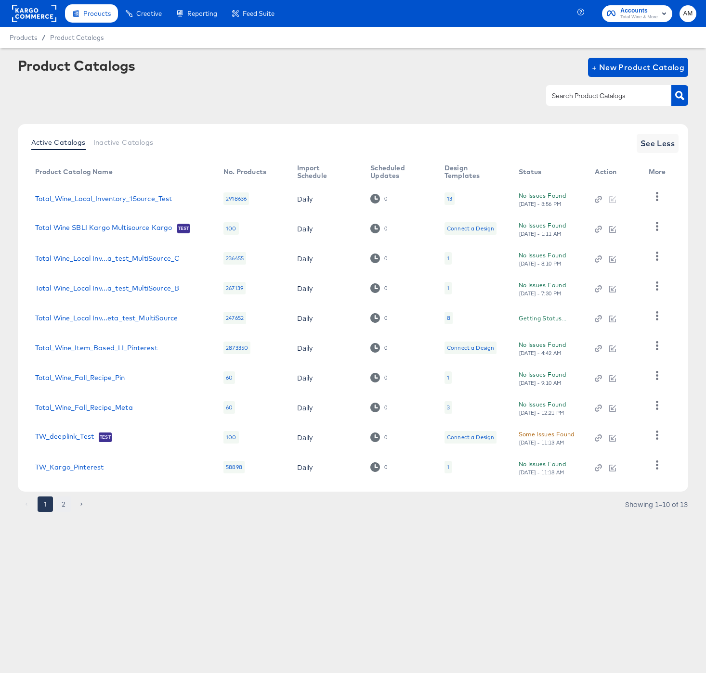
click at [64, 509] on button "2" at bounding box center [63, 504] width 15 height 15
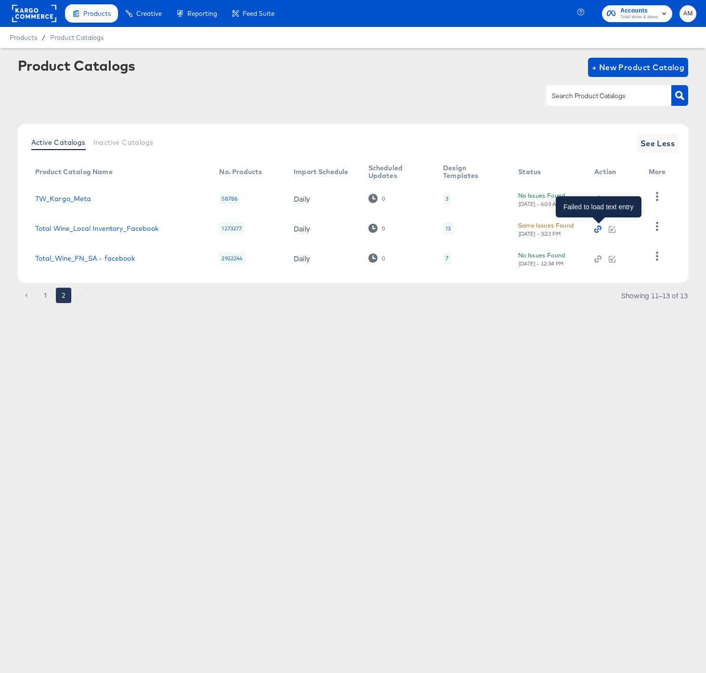
click at [599, 229] on icon "button" at bounding box center [597, 229] width 7 height 7
click at [167, 228] on div "Total Wine_Local Inventory_Facebook" at bounding box center [117, 229] width 165 height 8
drag, startPoint x: 170, startPoint y: 228, endPoint x: 32, endPoint y: 228, distance: 138.1
click at [32, 228] on td "Total Wine_Local Inventory_Facebook" at bounding box center [119, 229] width 184 height 30
copy link "Total Wine_Local Inventory_Facebook"
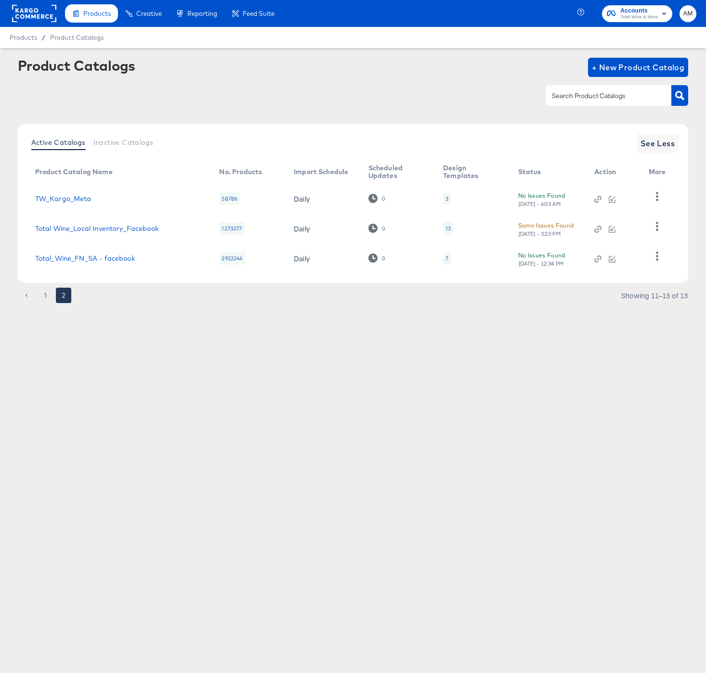
click at [172, 234] on td "Total Wine_Local Inventory_Facebook" at bounding box center [119, 229] width 184 height 30
drag, startPoint x: 94, startPoint y: 230, endPoint x: 36, endPoint y: 231, distance: 57.8
click at [36, 231] on div "Total Wine_Local Inventory_Facebook" at bounding box center [117, 229] width 165 height 8
copy link "Total Wine_Local Inventory_Facebook"
click at [87, 227] on link "Total Wine_Local Inventory_Facebook" at bounding box center [96, 229] width 123 height 8
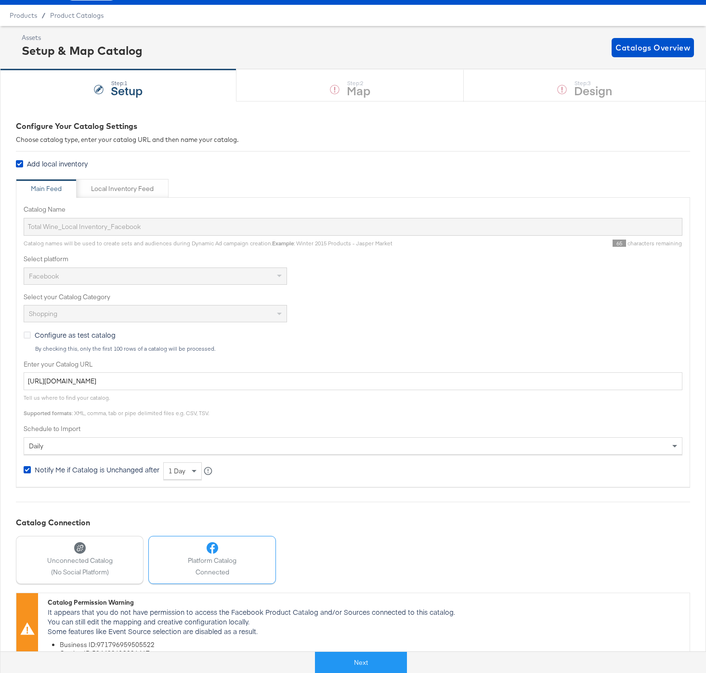
scroll to position [42, 0]
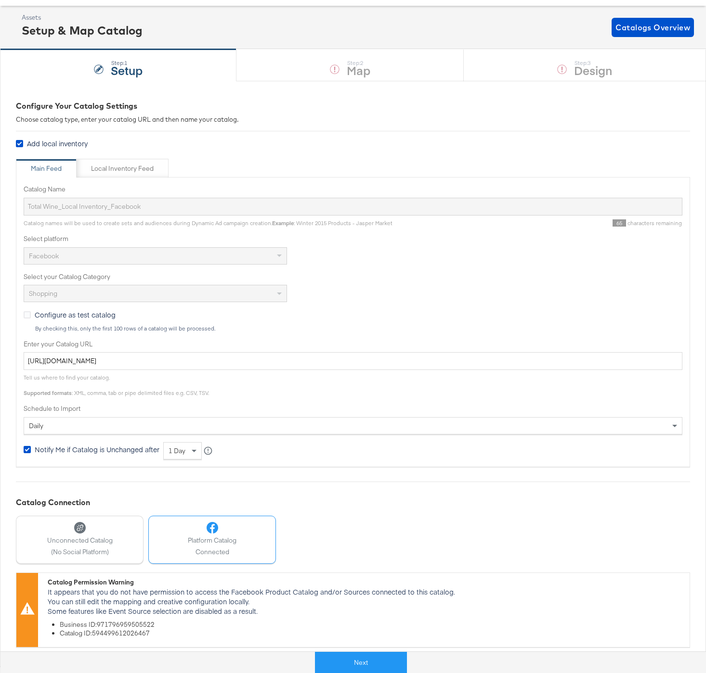
click at [108, 634] on li "Catalog ID: 594499612026467" at bounding box center [372, 634] width 625 height 9
copy li "594499612026467"
click at [109, 167] on div "Local Inventory Feed" at bounding box center [122, 168] width 63 height 9
type input "Local Inventory Feed for Total Wine"
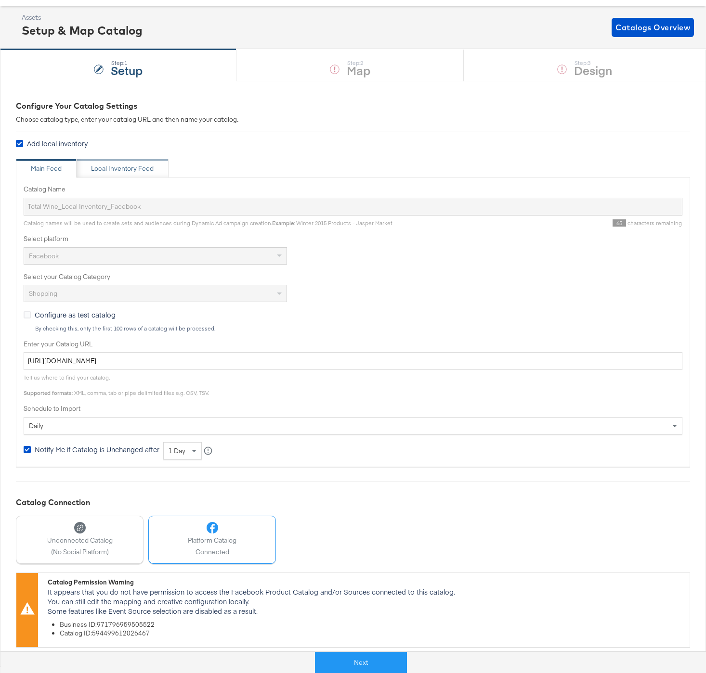
type input "https://ace.stitcherads.com/exports/1314/universal/none/universal/export.csv"
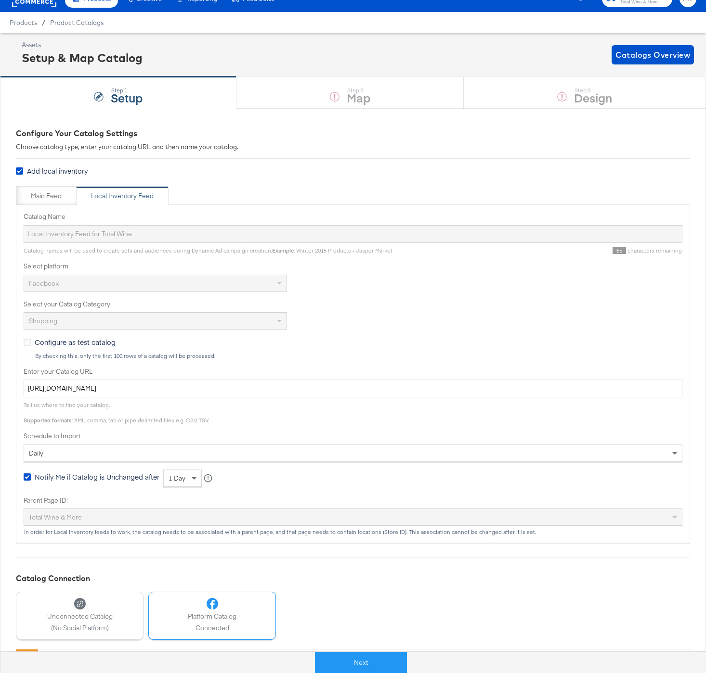
scroll to position [0, 0]
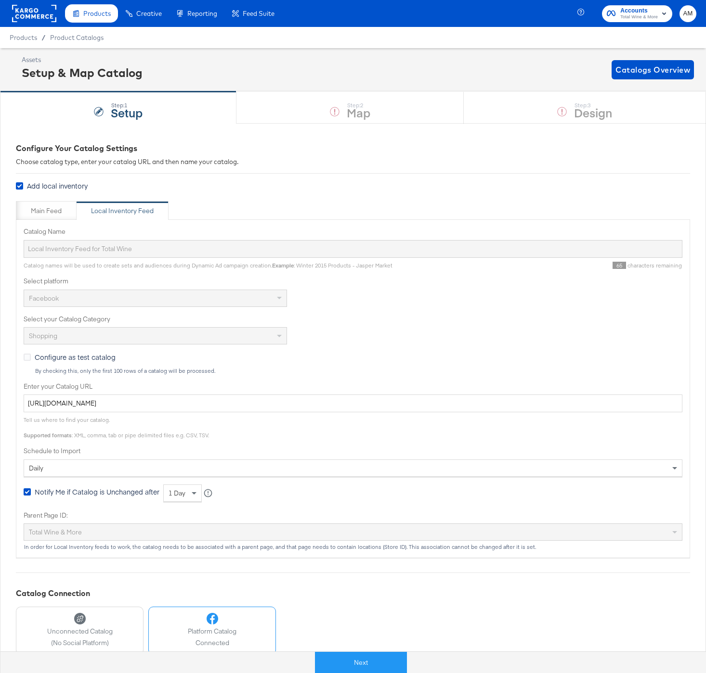
click at [72, 36] on span "Product Catalogs" at bounding box center [76, 38] width 53 height 8
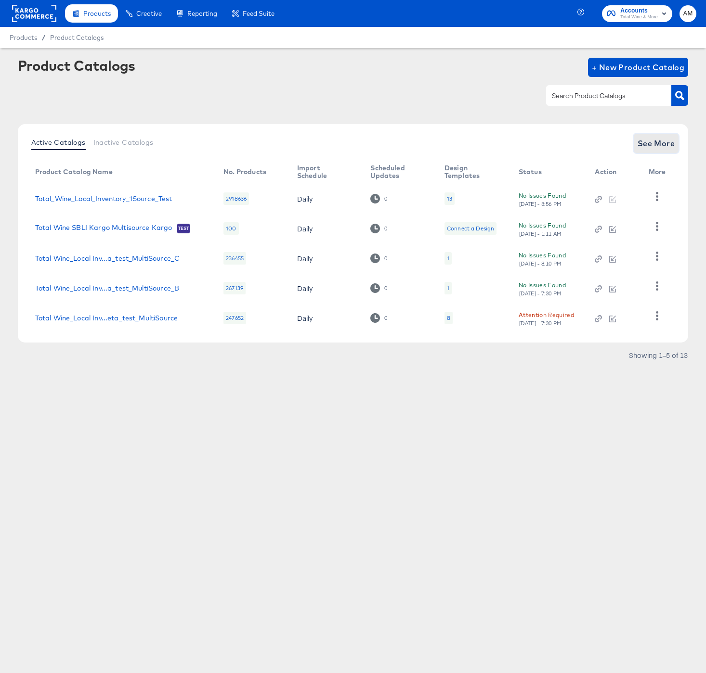
click at [667, 142] on span "See More" at bounding box center [656, 143] width 38 height 13
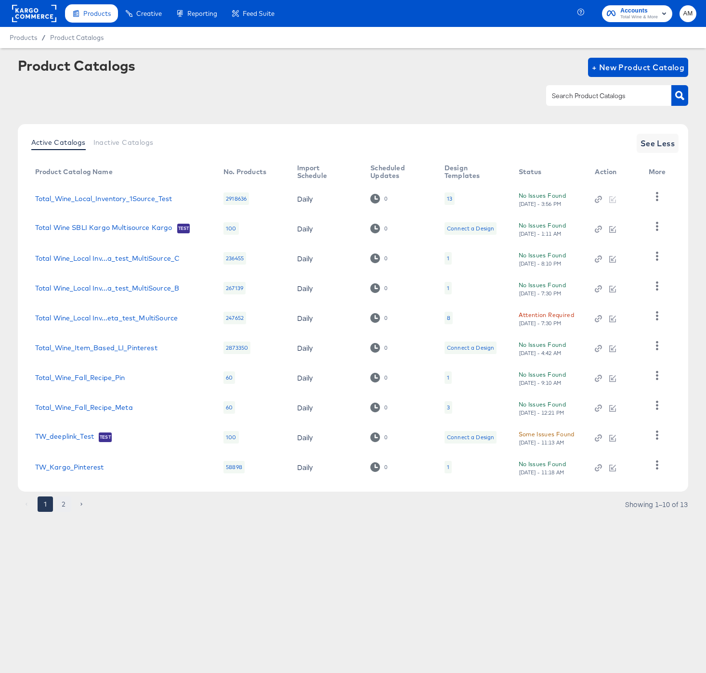
click at [65, 504] on button "2" at bounding box center [63, 504] width 15 height 15
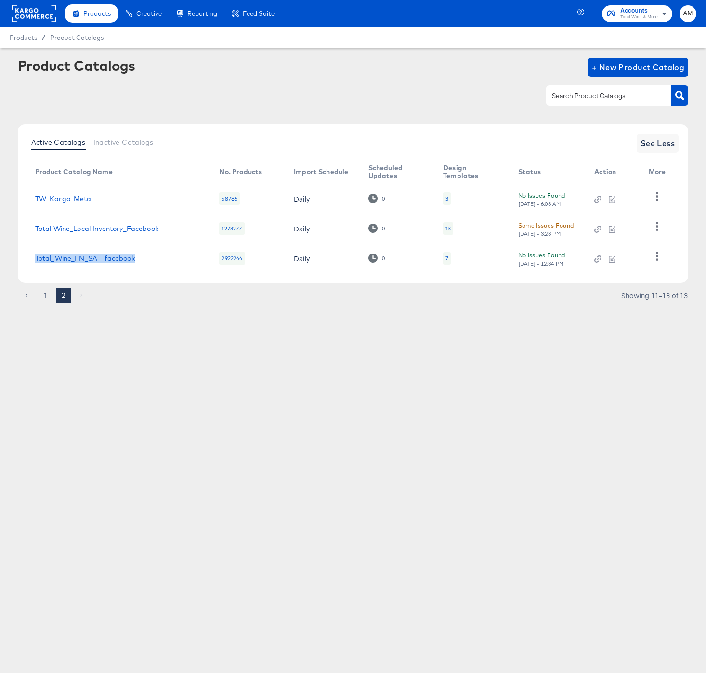
drag, startPoint x: 142, startPoint y: 262, endPoint x: 30, endPoint y: 260, distance: 112.6
click at [30, 260] on td "Total_Wine_FN_SA - facebook" at bounding box center [119, 259] width 184 height 30
copy link "Total_Wine_FN_SA - facebook"
click at [119, 258] on link "Total_Wine_FN_SA - facebook" at bounding box center [85, 259] width 100 height 8
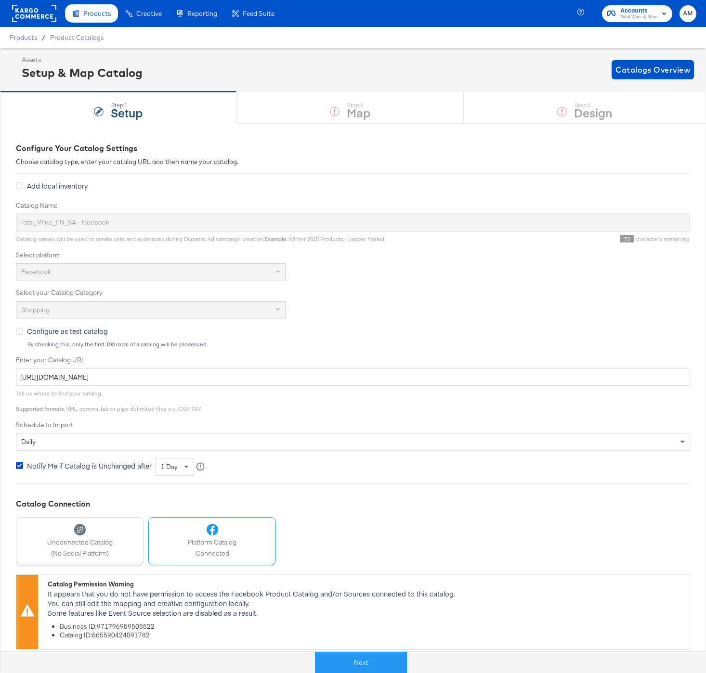
click at [106, 632] on li "Catalog ID: 665590424091782" at bounding box center [372, 635] width 625 height 9
copy li "665590424091782"
click at [65, 34] on span "Product Catalogs" at bounding box center [76, 38] width 53 height 8
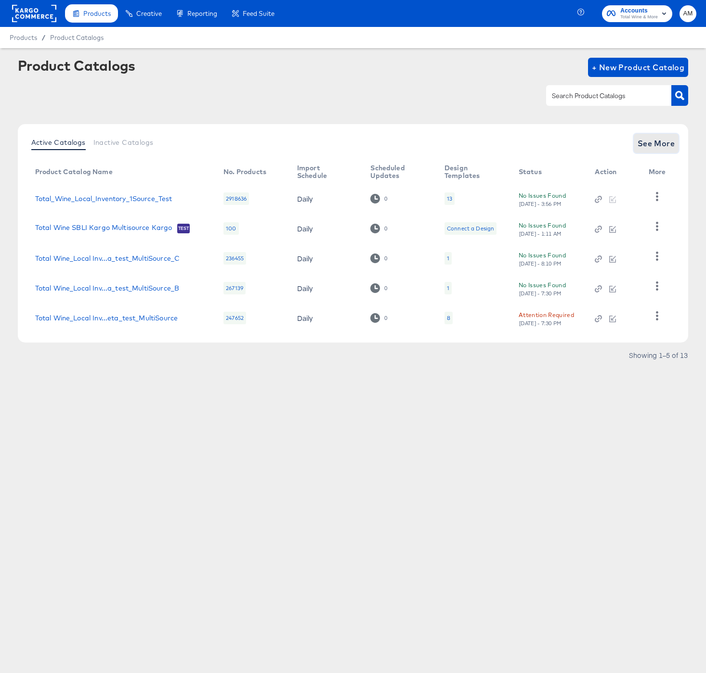
click at [672, 144] on span "See More" at bounding box center [656, 143] width 38 height 13
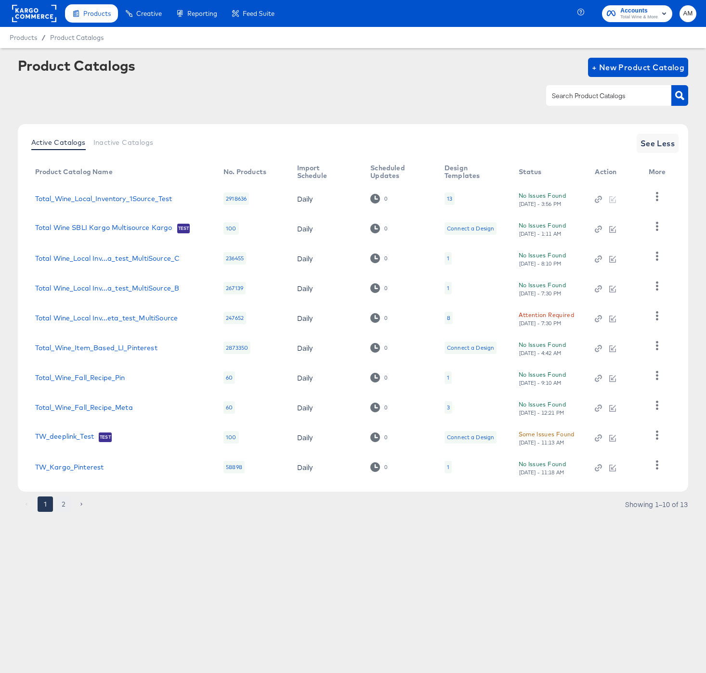
click at [65, 504] on button "2" at bounding box center [63, 504] width 15 height 15
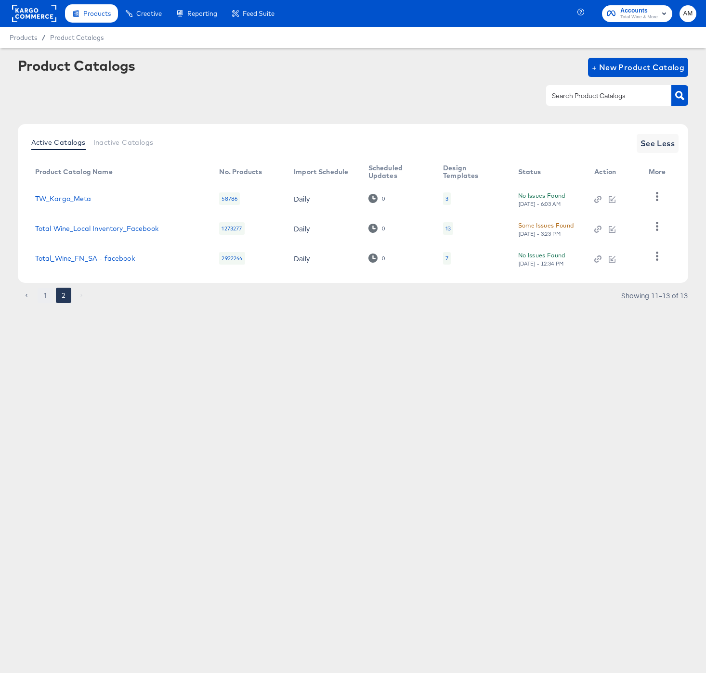
click at [46, 296] on button "1" at bounding box center [45, 295] width 15 height 15
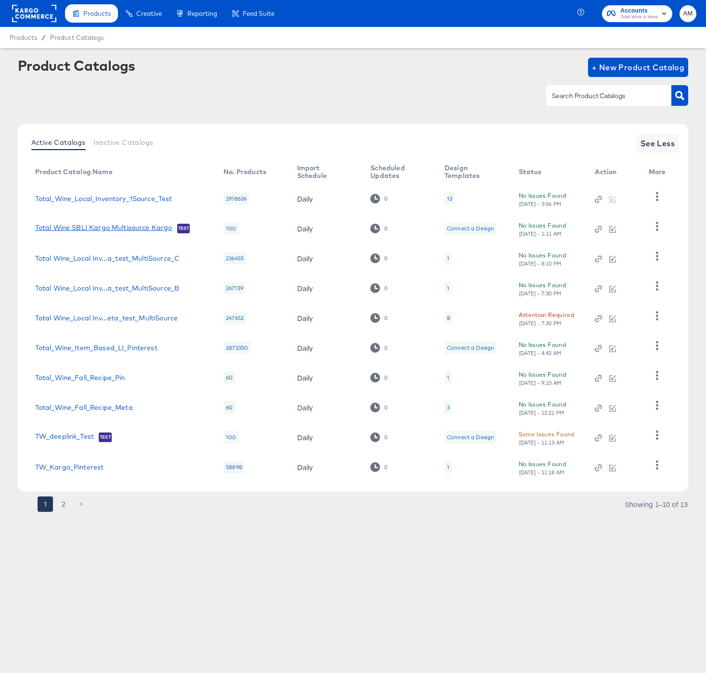
click at [100, 228] on link "Total Wine SBLI Kargo Multisource Kargo" at bounding box center [103, 229] width 137 height 10
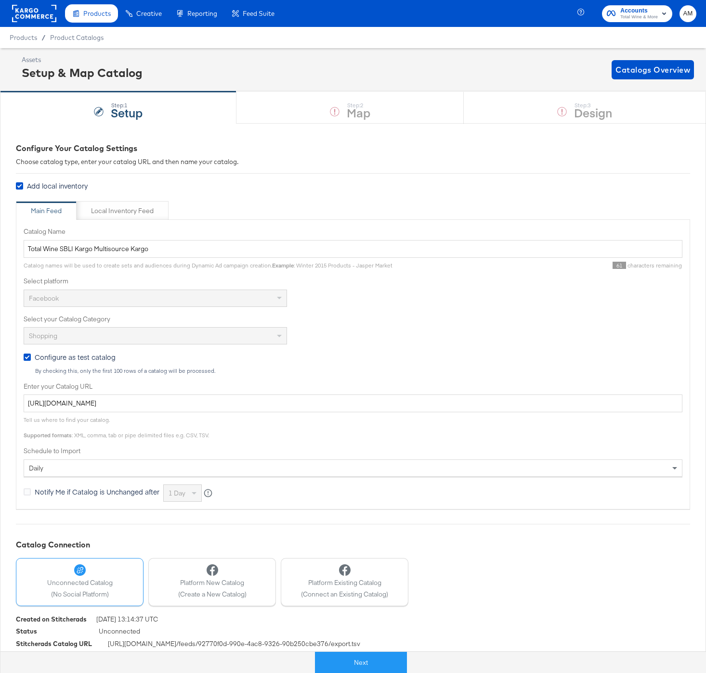
click at [73, 41] on div "Product Catalogs" at bounding box center [76, 37] width 53 height 9
click at [72, 37] on span "Product Catalogs" at bounding box center [77, 38] width 54 height 8
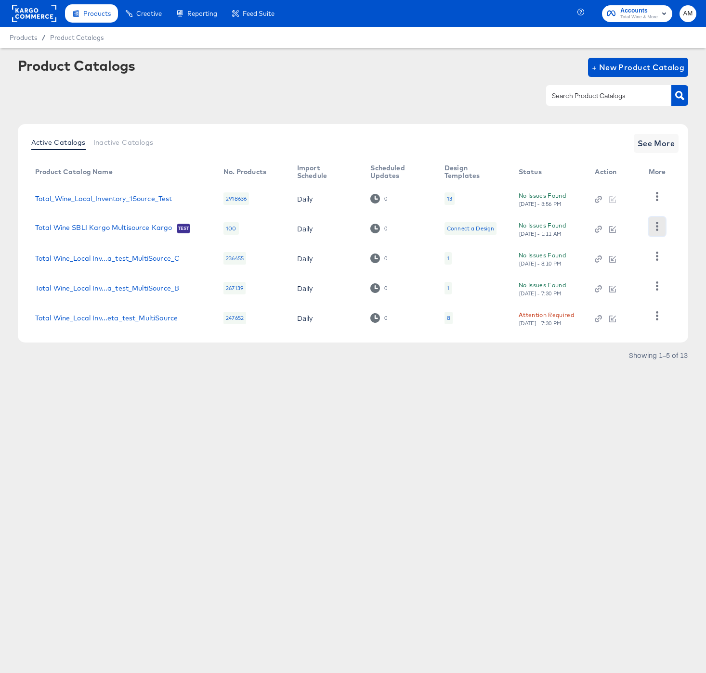
click at [657, 227] on icon "button" at bounding box center [656, 226] width 2 height 9
click at [580, 275] on div "Pause" at bounding box center [617, 277] width 96 height 15
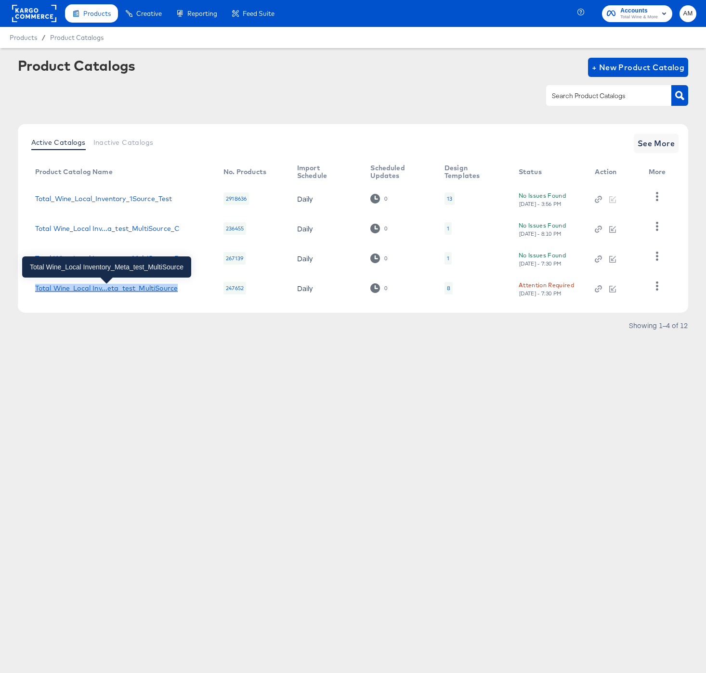
drag, startPoint x: 183, startPoint y: 289, endPoint x: 35, endPoint y: 290, distance: 148.7
click at [35, 290] on div "Total Wine_Local Inv...eta_test_MultiSource" at bounding box center [119, 288] width 169 height 8
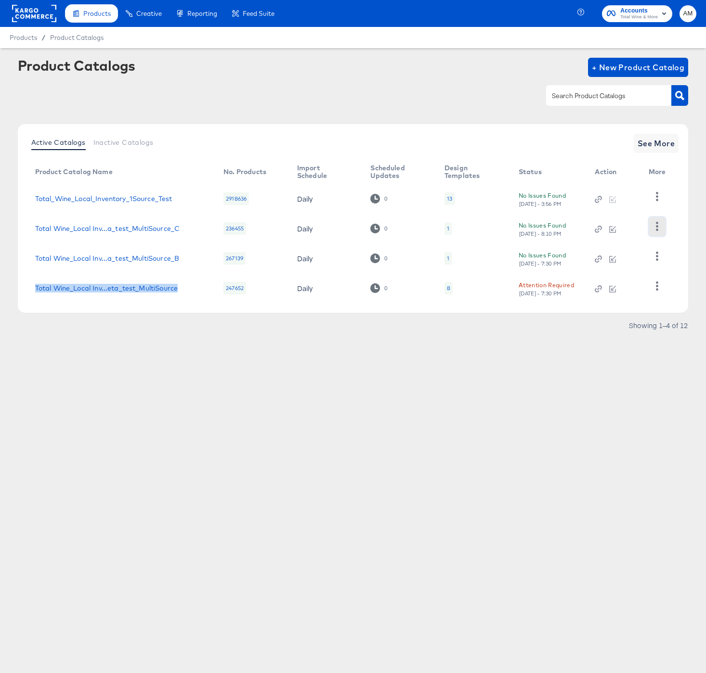
click at [656, 229] on icon "button" at bounding box center [656, 226] width 9 height 9
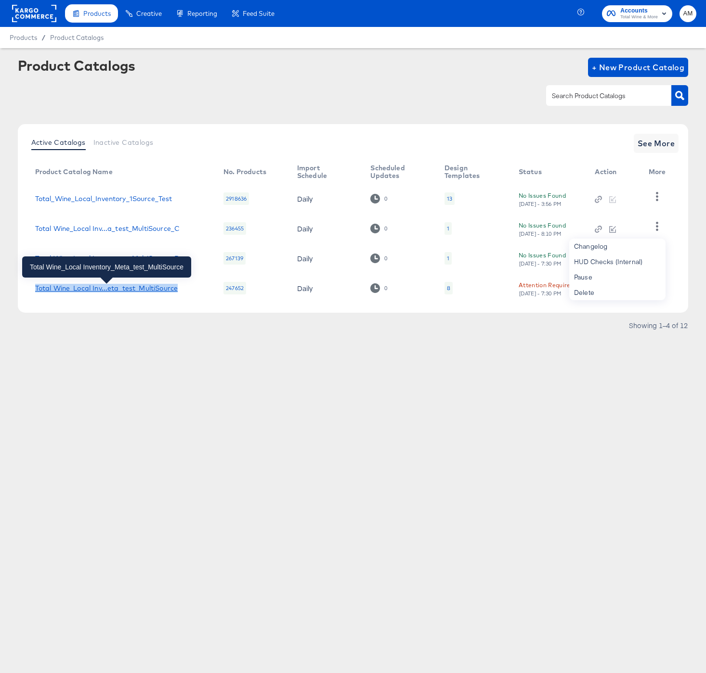
click at [157, 286] on div "Total Wine_Local Inv...eta_test_MultiSource" at bounding box center [106, 288] width 142 height 8
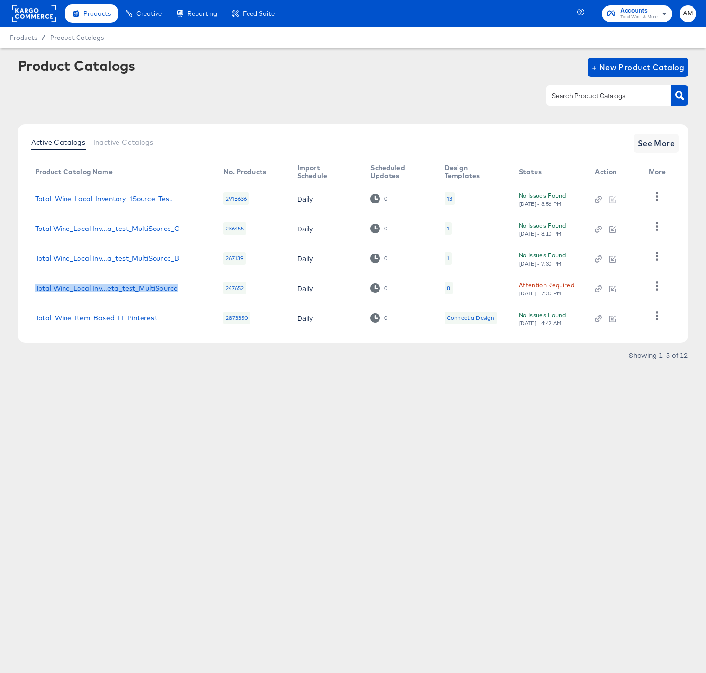
drag, startPoint x: 183, startPoint y: 287, endPoint x: 31, endPoint y: 286, distance: 152.1
click at [31, 286] on td "Total Wine_Local Inv...eta_test_MultiSource" at bounding box center [121, 288] width 189 height 30
copy div "Total Wine_Local Inv...eta_test_MultiSource"
click at [149, 290] on div "Total Wine_Local Inv...eta_test_MultiSource" at bounding box center [106, 288] width 142 height 8
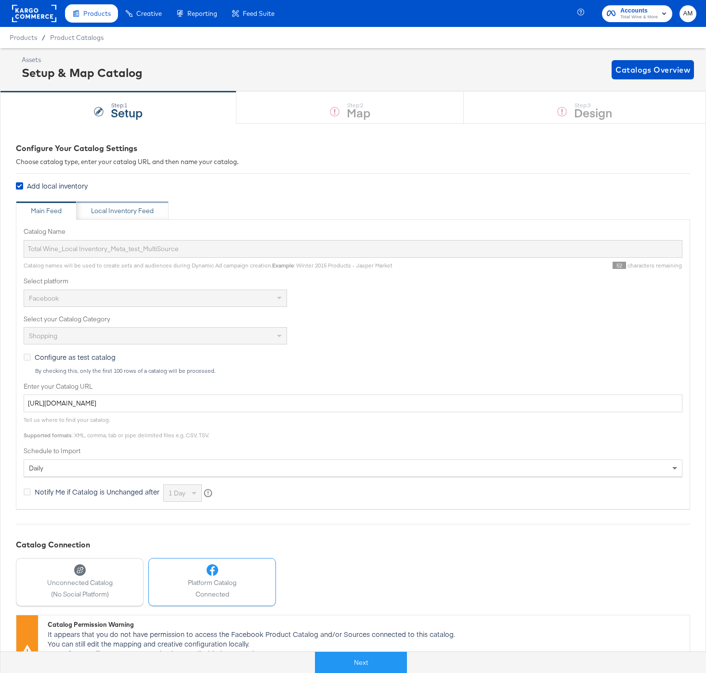
click at [115, 215] on div "Local Inventory Feed" at bounding box center [123, 210] width 92 height 19
type input "Local Inventory Feed for Total Wine_Local Inventory_Meta_test_MultiSource"
type input "https://ace.stitcherads.com/exports/1329/universal/none/universal/export.tsv"
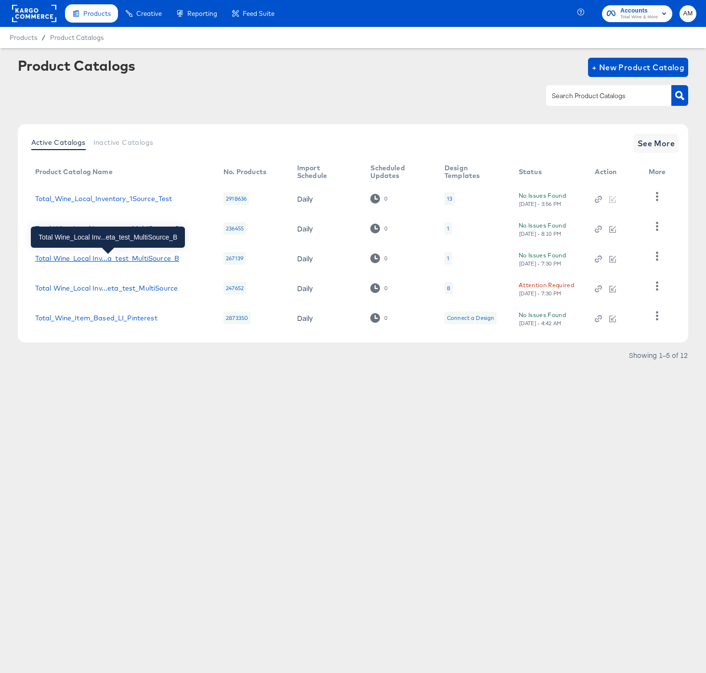
click at [149, 258] on div "Total Wine_Local Inv...a_test_MultiSource_B" at bounding box center [107, 259] width 144 height 8
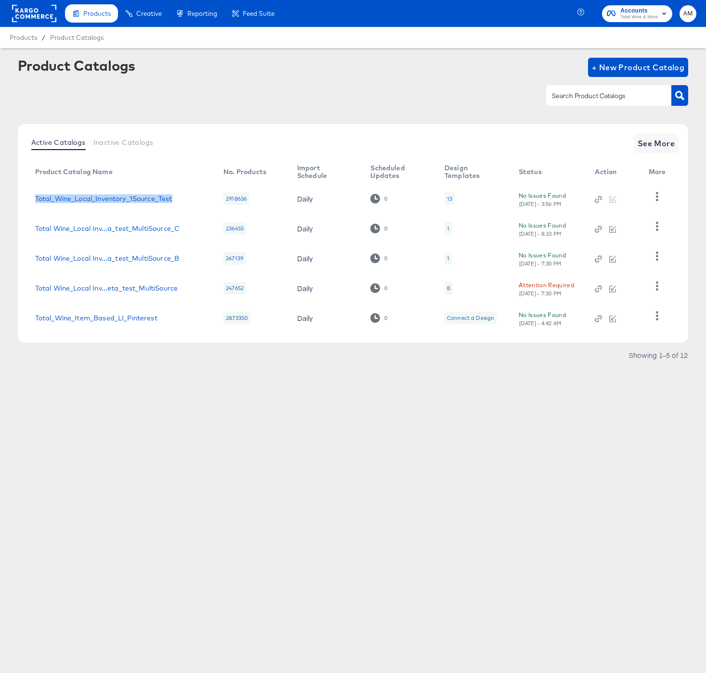
drag, startPoint x: 130, startPoint y: 196, endPoint x: 33, endPoint y: 198, distance: 96.8
click at [33, 198] on td "Total_Wine_Local_Inventory_1Source_Test" at bounding box center [121, 199] width 189 height 30
copy link "Total_Wine_Local_Inventory_1Source_Test"
click at [152, 198] on link "Total_Wine_Local_Inventory_1Source_Test" at bounding box center [103, 199] width 137 height 8
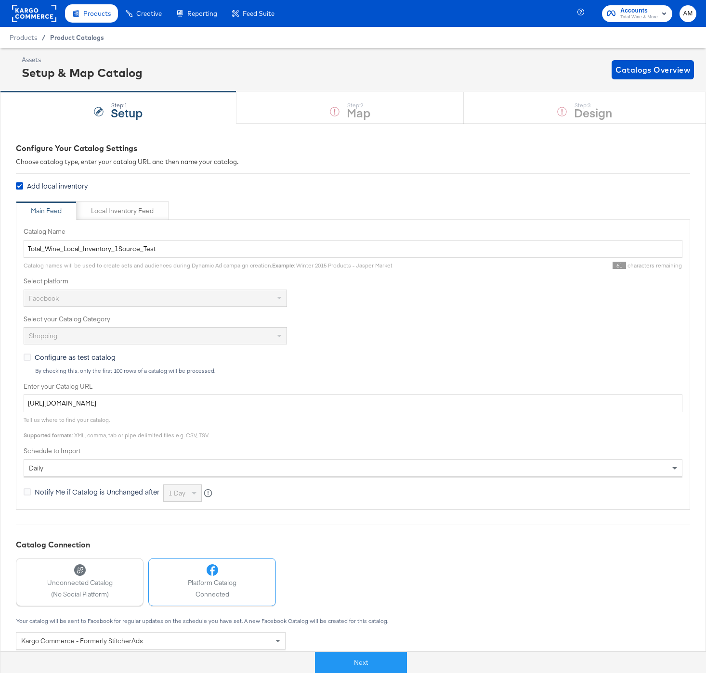
click at [77, 39] on span "Product Catalogs" at bounding box center [77, 38] width 54 height 8
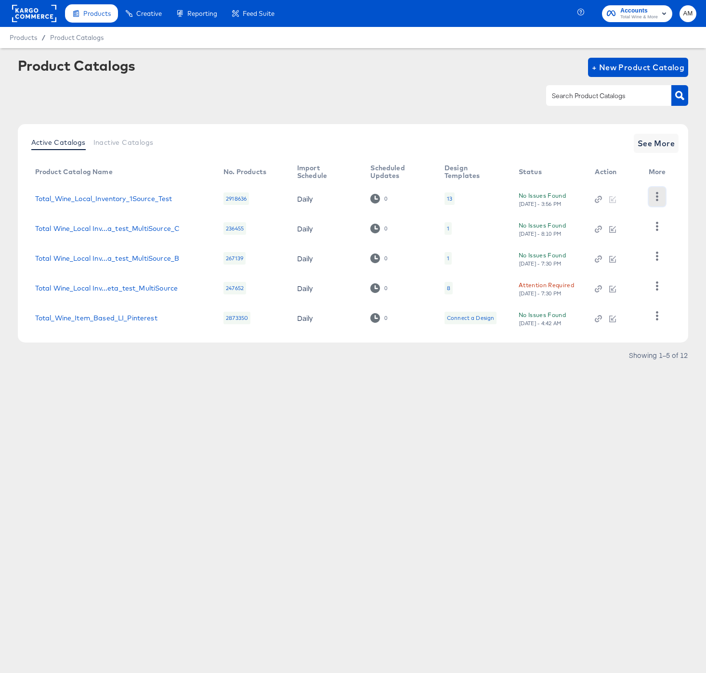
click at [655, 197] on icon "button" at bounding box center [656, 196] width 9 height 9
click at [623, 218] on div "HUD Checks (Internal)" at bounding box center [617, 219] width 96 height 15
click at [135, 200] on link "Total_Wine_Local_Inventory_1Source_Test" at bounding box center [103, 199] width 137 height 8
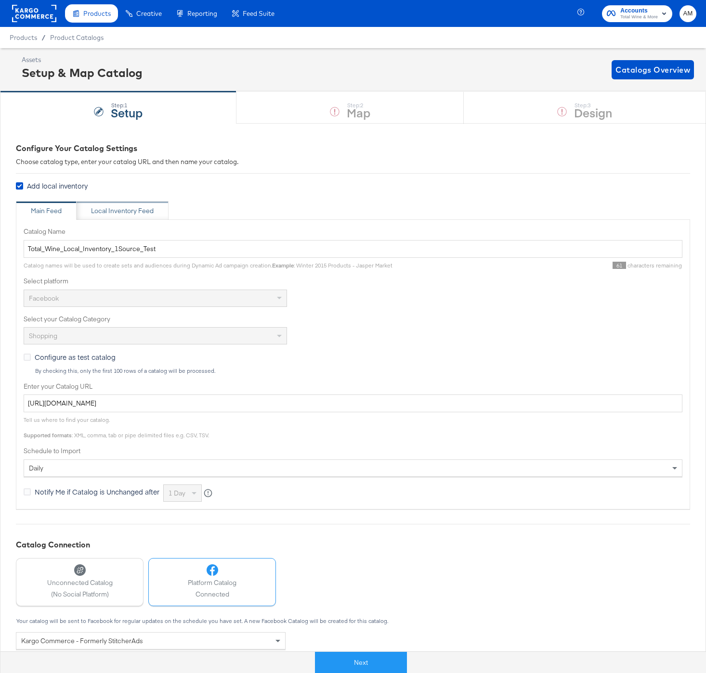
click at [119, 215] on div "Local Inventory Feed" at bounding box center [122, 210] width 63 height 9
type input "Local Inventory Feed for Total_Wine_Local_Inventory_1Source_Test"
type input "https://ace.stitcherads.com/exports/1314/universal/none/universal-5/export.tsv.…"
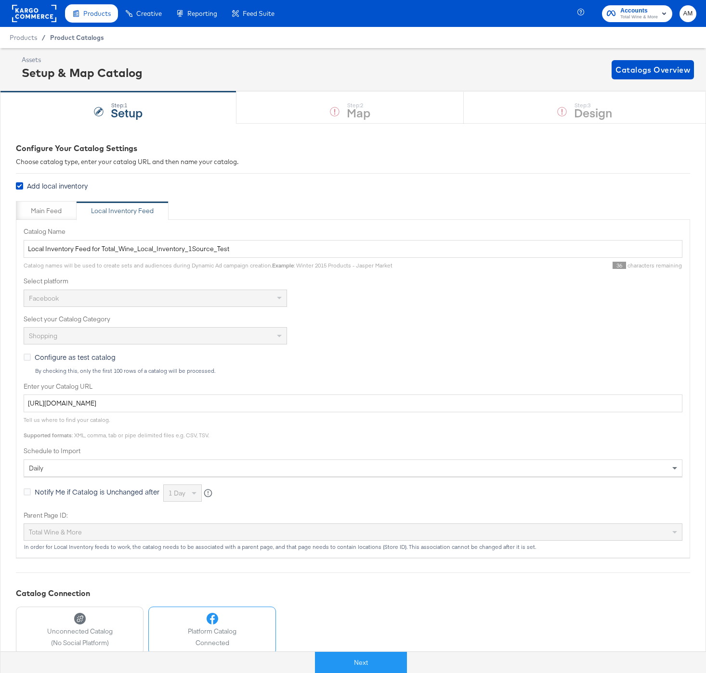
click at [63, 38] on span "Product Catalogs" at bounding box center [77, 38] width 54 height 8
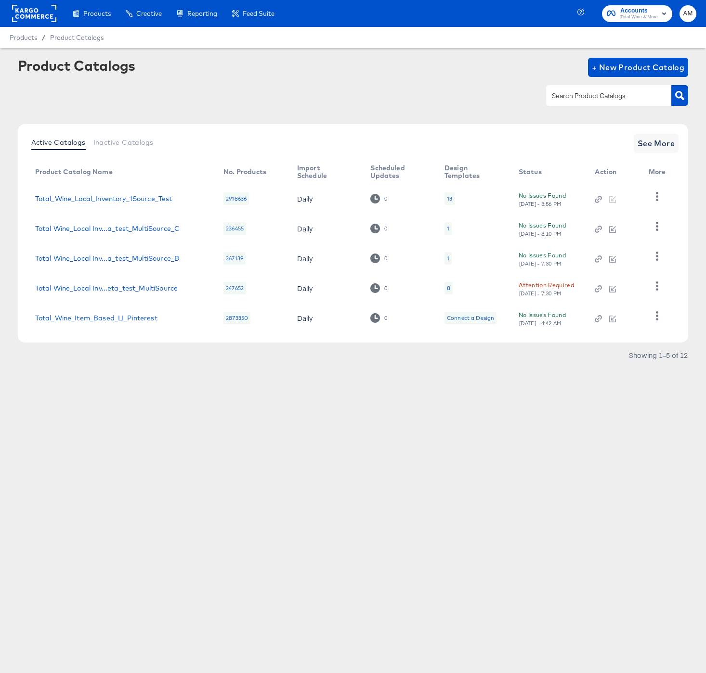
click at [27, 16] on rect at bounding box center [34, 13] width 44 height 17
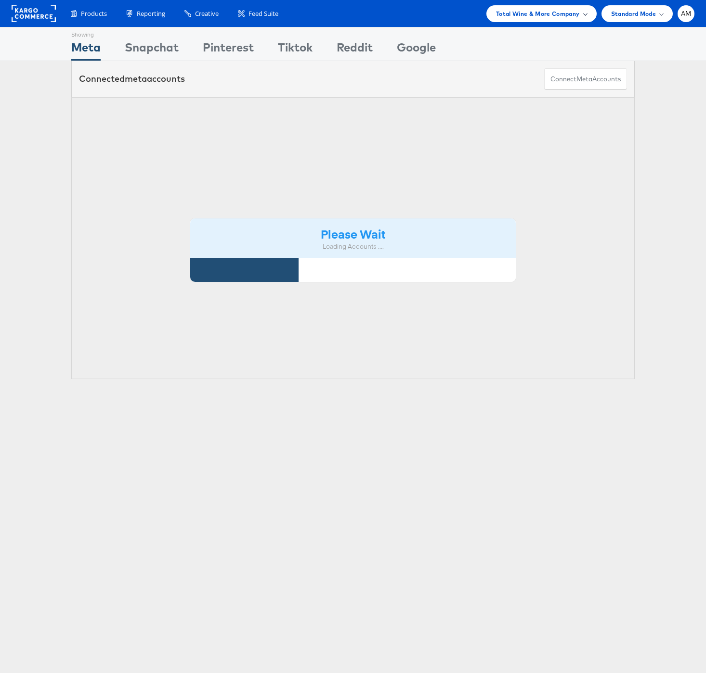
click at [523, 11] on span "Total Wine & More Company" at bounding box center [538, 14] width 84 height 10
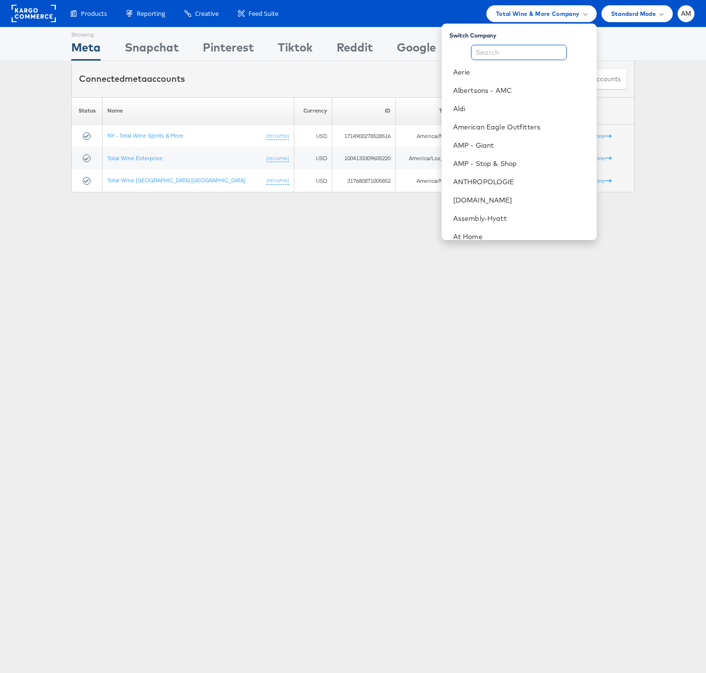
click at [503, 49] on input "text" at bounding box center [519, 52] width 96 height 15
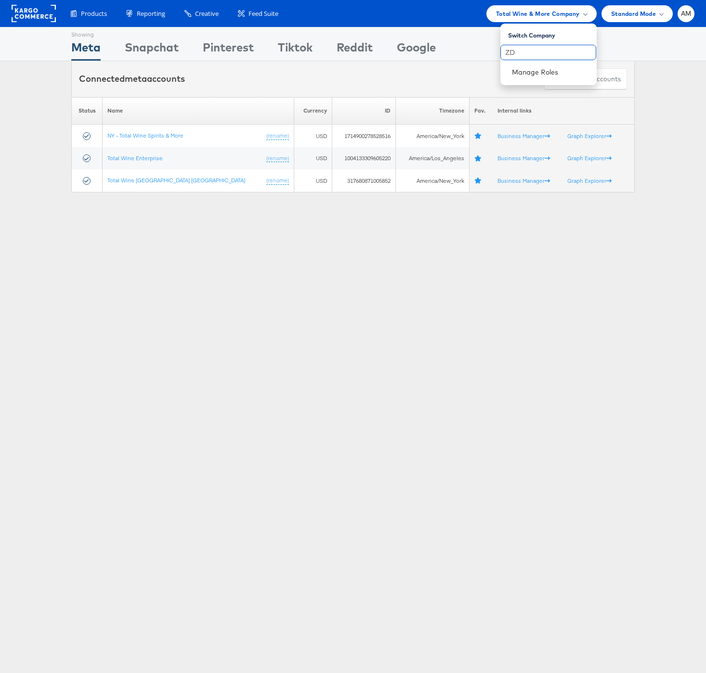
type input "Z"
type input "JD"
click at [514, 69] on link "JD Sports" at bounding box center [550, 72] width 77 height 10
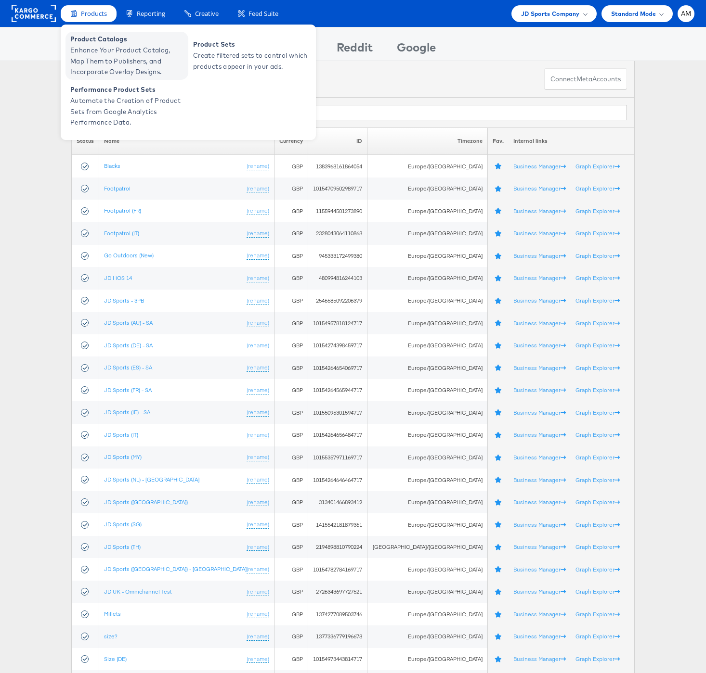
click at [91, 38] on span "Product Catalogs" at bounding box center [128, 39] width 116 height 11
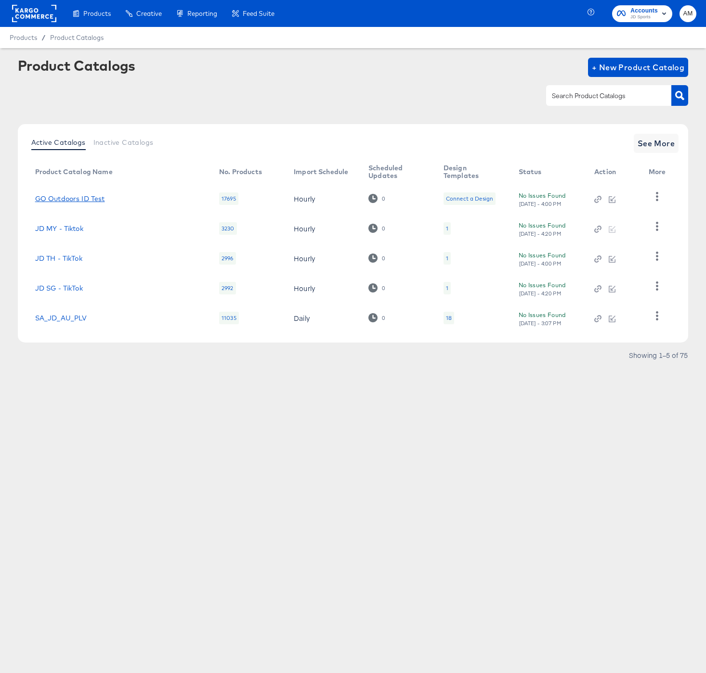
click at [82, 199] on link "GO Outdoors ID Test" at bounding box center [70, 199] width 70 height 8
click at [59, 289] on link "JD SG - TikTok" at bounding box center [59, 288] width 48 height 8
click at [660, 197] on icon "button" at bounding box center [656, 196] width 9 height 9
click at [620, 232] on div "HUD Checks (Internal)" at bounding box center [617, 231] width 96 height 15
click at [597, 99] on input "text" at bounding box center [601, 95] width 103 height 11
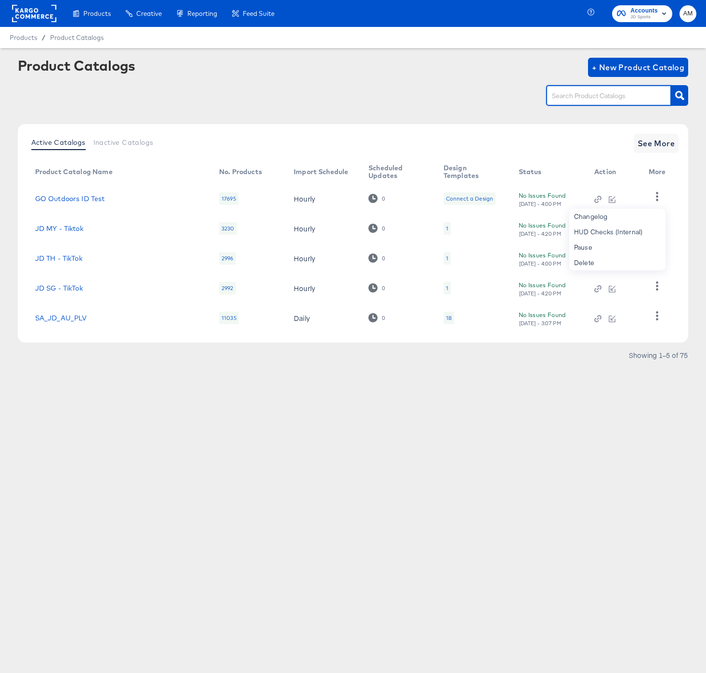
paste input "JD Sports IE Feed 032017"
type input "JD Sports IE Feed 032017"
click at [682, 97] on icon "button" at bounding box center [679, 95] width 9 height 9
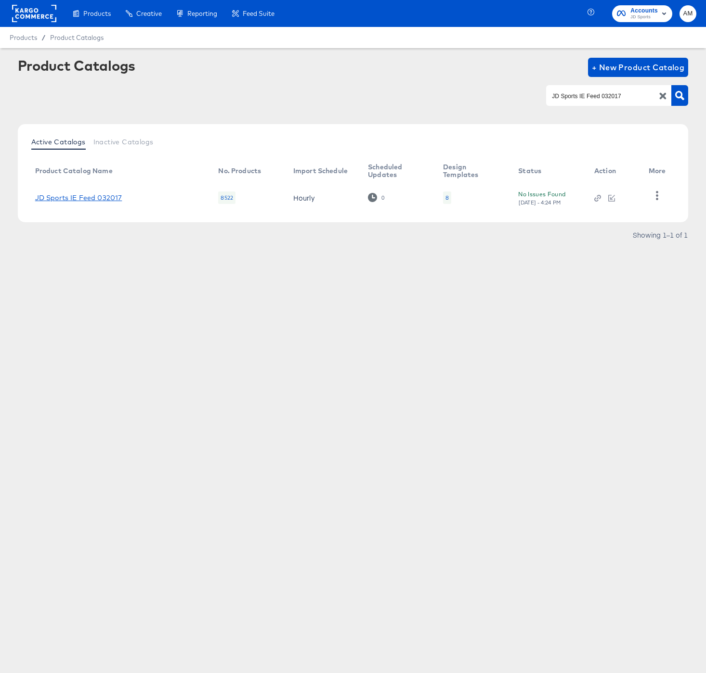
click at [70, 195] on link "JD Sports IE Feed 032017" at bounding box center [78, 198] width 87 height 8
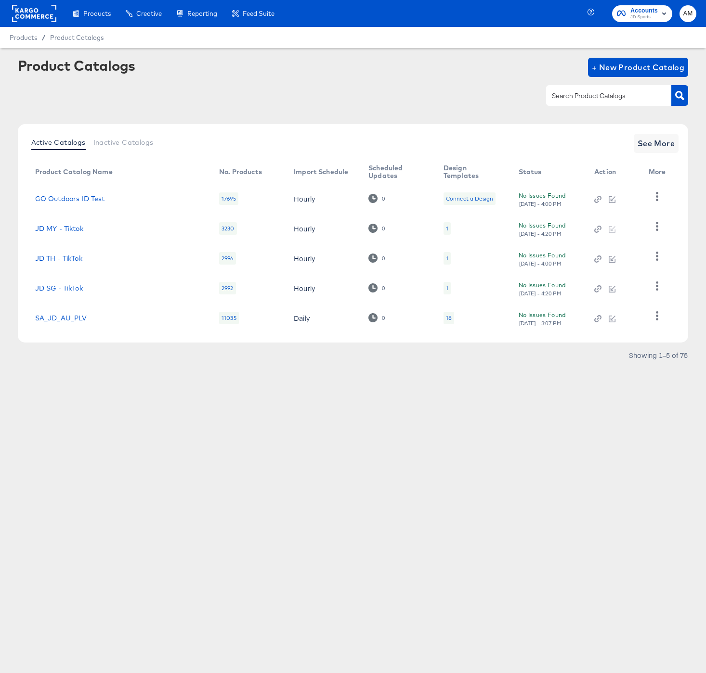
click at [585, 97] on input "text" at bounding box center [601, 95] width 103 height 11
paste input "JD Sports (DE) - SA"
type input "JD Sports (DE) - SA"
click at [685, 96] on button "button" at bounding box center [679, 95] width 17 height 21
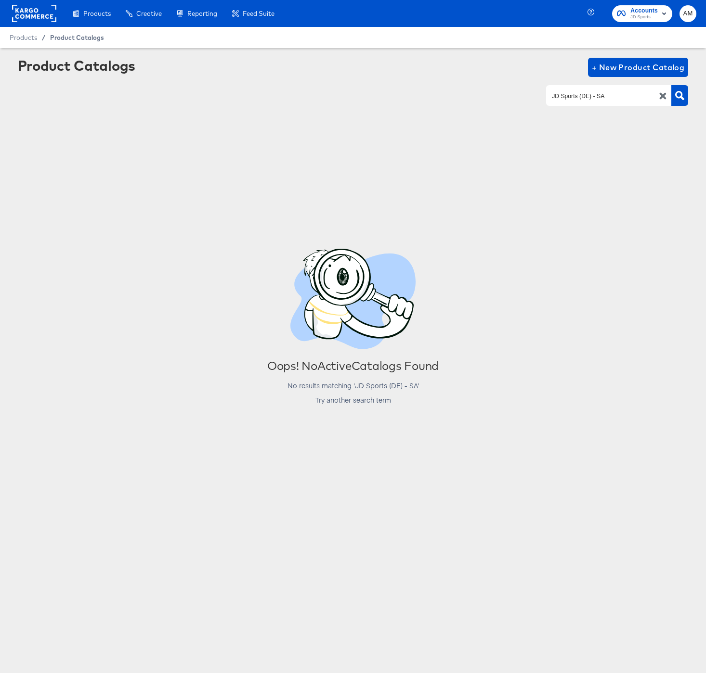
click at [76, 36] on span "Product Catalogs" at bounding box center [77, 38] width 54 height 8
click at [77, 37] on span "Product Catalogs" at bounding box center [77, 38] width 54 height 8
click at [663, 98] on icon "button" at bounding box center [662, 96] width 7 height 7
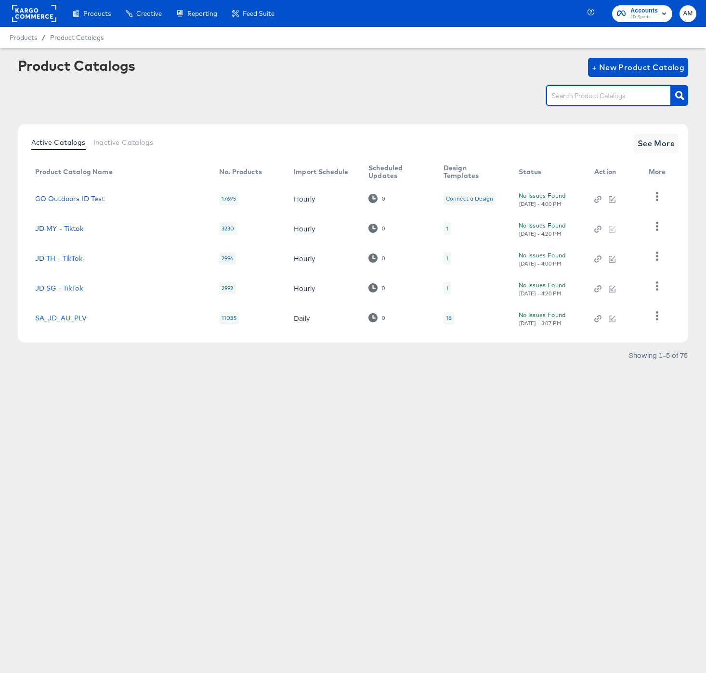
click at [579, 98] on input "text" at bounding box center [601, 95] width 103 height 11
type input "DE"
click at [677, 96] on icon "button" at bounding box center [679, 95] width 9 height 9
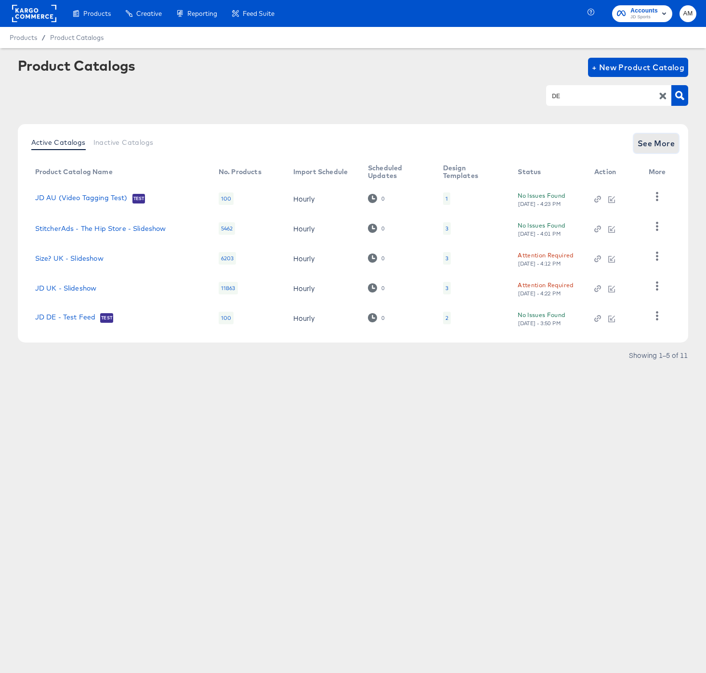
click at [655, 147] on span "See More" at bounding box center [656, 143] width 38 height 13
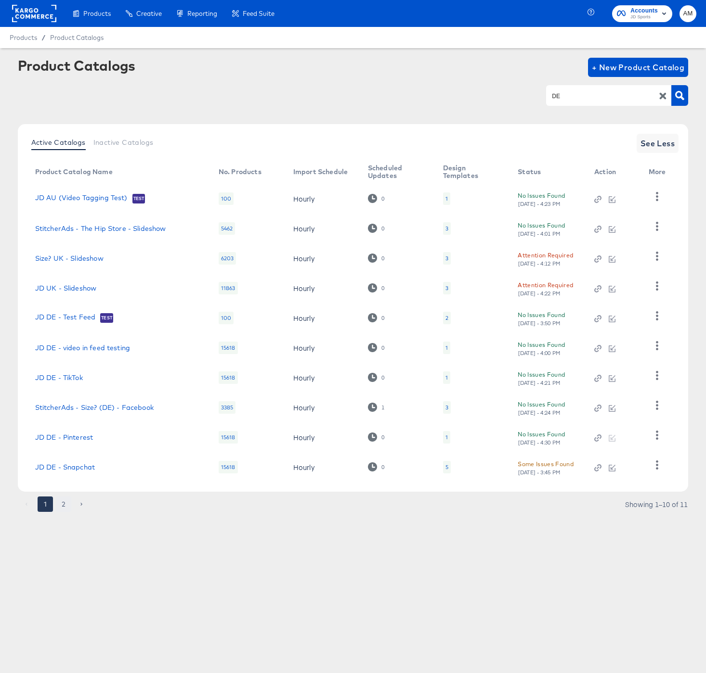
click at [62, 507] on button "2" at bounding box center [63, 504] width 15 height 15
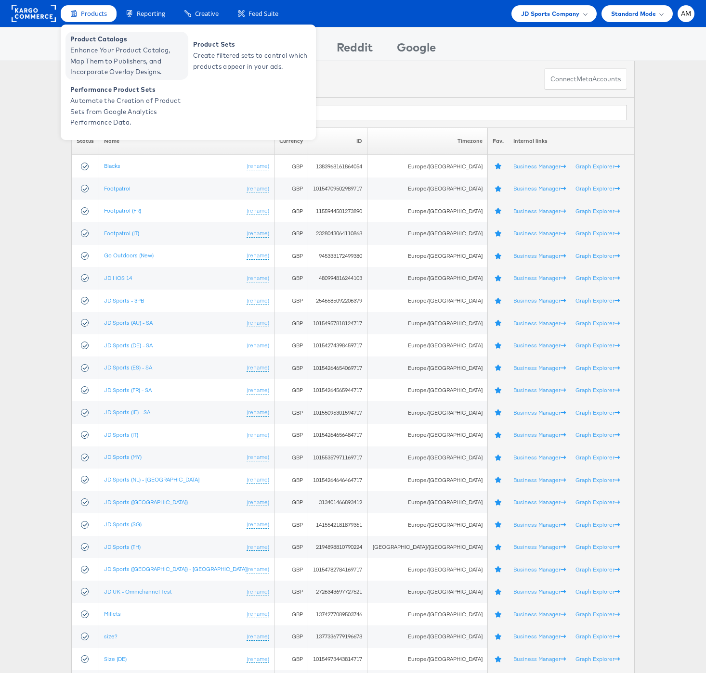
click at [96, 56] on span "Enhance Your Product Catalog, Map Them to Publishers, and Incorporate Overlay D…" at bounding box center [128, 61] width 116 height 33
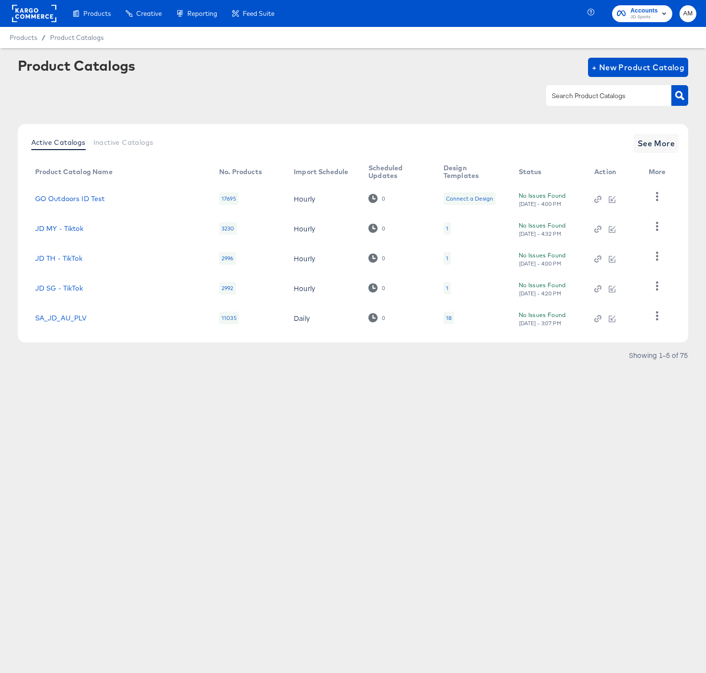
click at [609, 88] on div at bounding box center [608, 95] width 125 height 20
paste input "JD Sports IE Feed 032017"
type input "JD Sports IE Feed 032017"
click at [678, 95] on icon "button" at bounding box center [679, 95] width 9 height 9
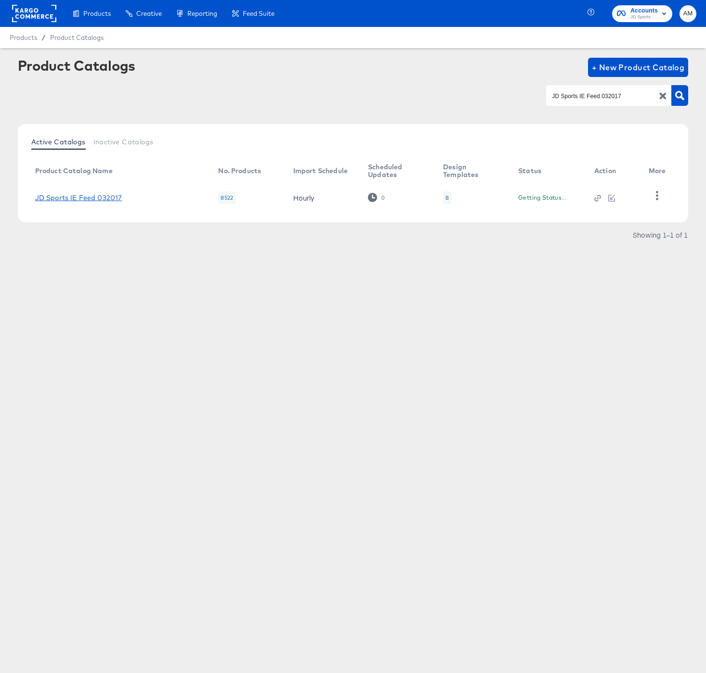
click at [82, 196] on link "JD Sports IE Feed 032017" at bounding box center [78, 198] width 87 height 8
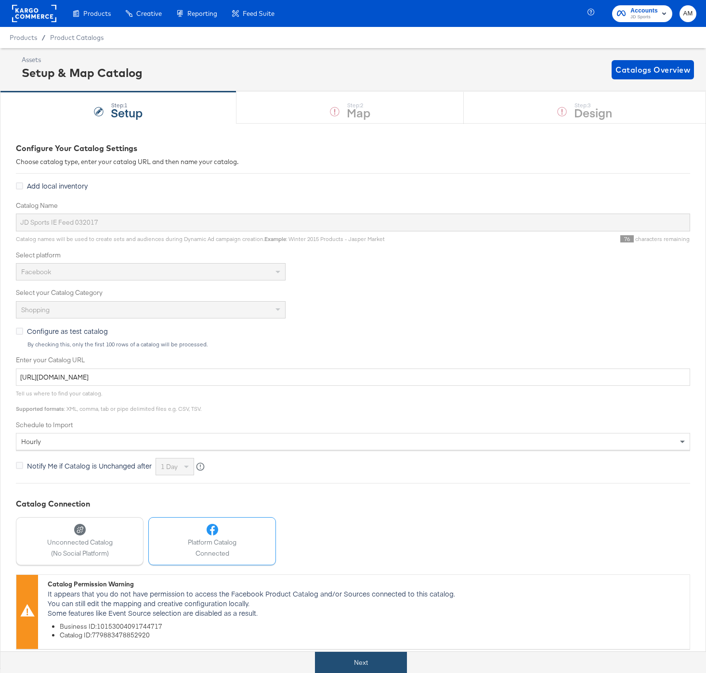
click at [380, 665] on button "Next" at bounding box center [361, 663] width 92 height 22
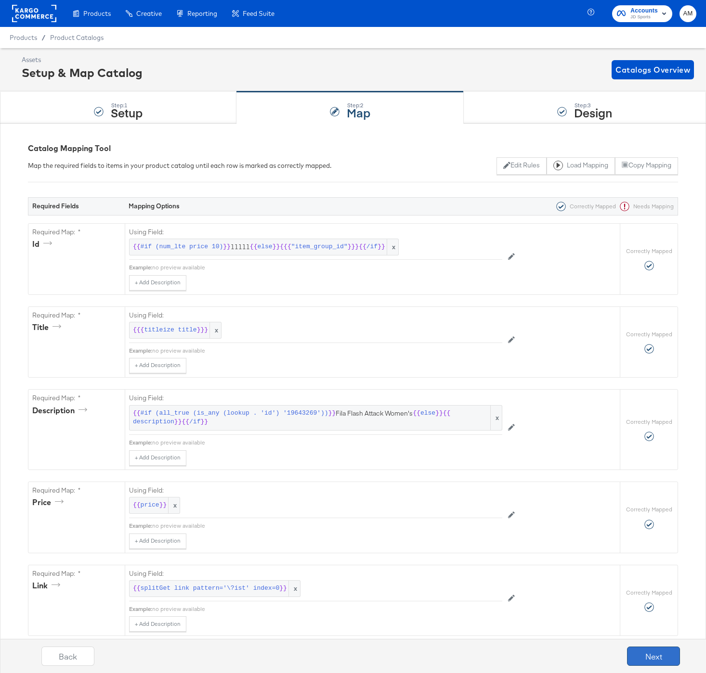
click at [649, 658] on button "Next" at bounding box center [653, 656] width 53 height 19
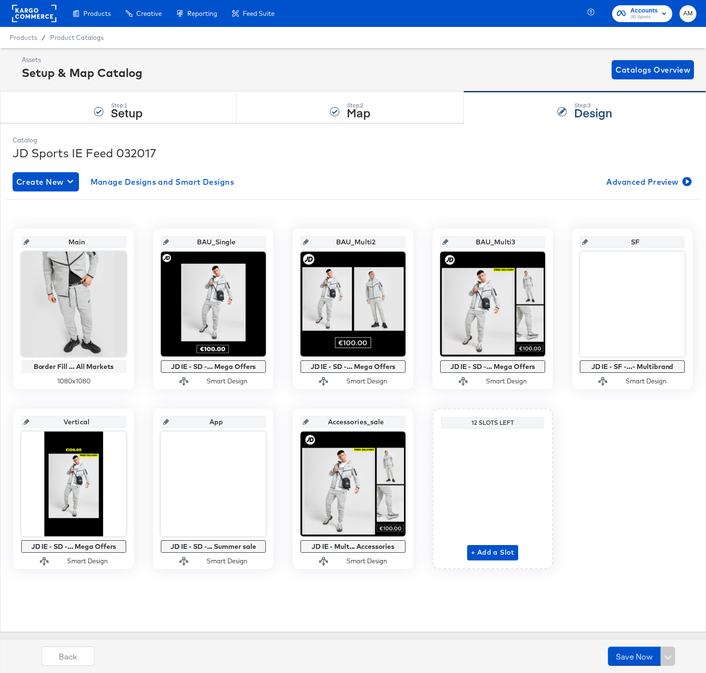
click at [40, 12] on rect at bounding box center [34, 13] width 44 height 17
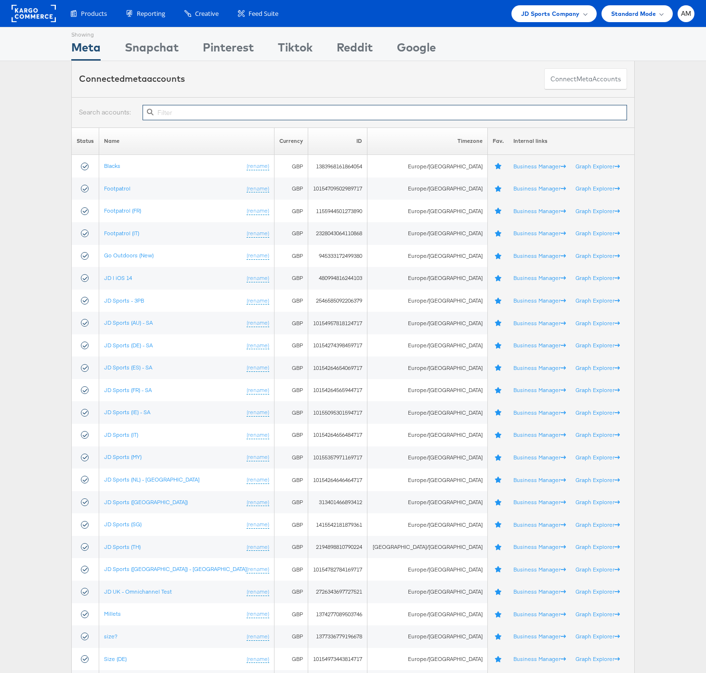
paste input "10154274398459717"
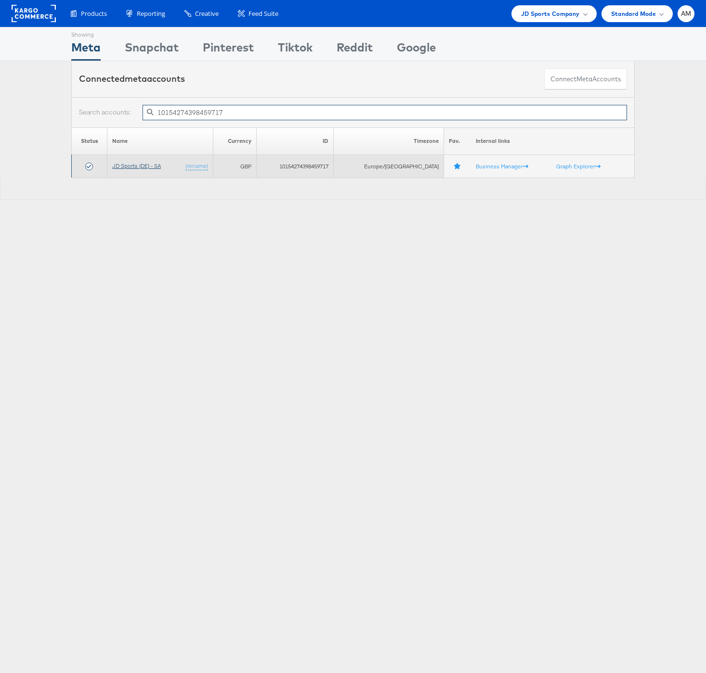
type input "10154274398459717"
click at [130, 165] on link "JD Sports (DE) - SA" at bounding box center [136, 165] width 49 height 7
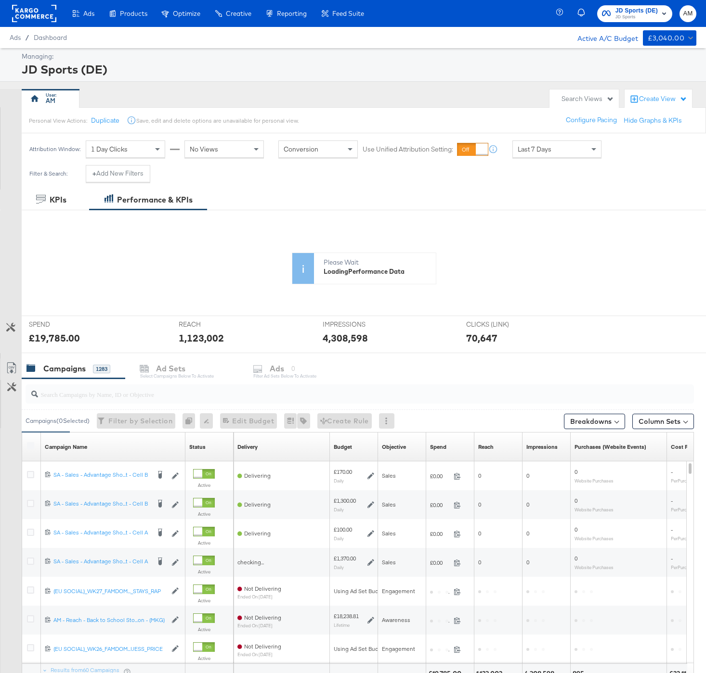
scroll to position [90, 0]
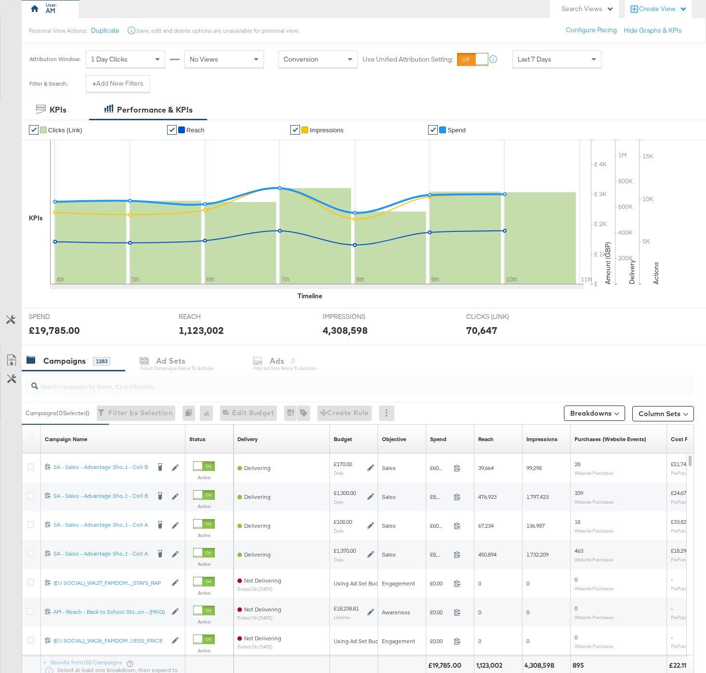
click at [81, 392] on div at bounding box center [360, 386] width 668 height 19
paste input "6873197450950"
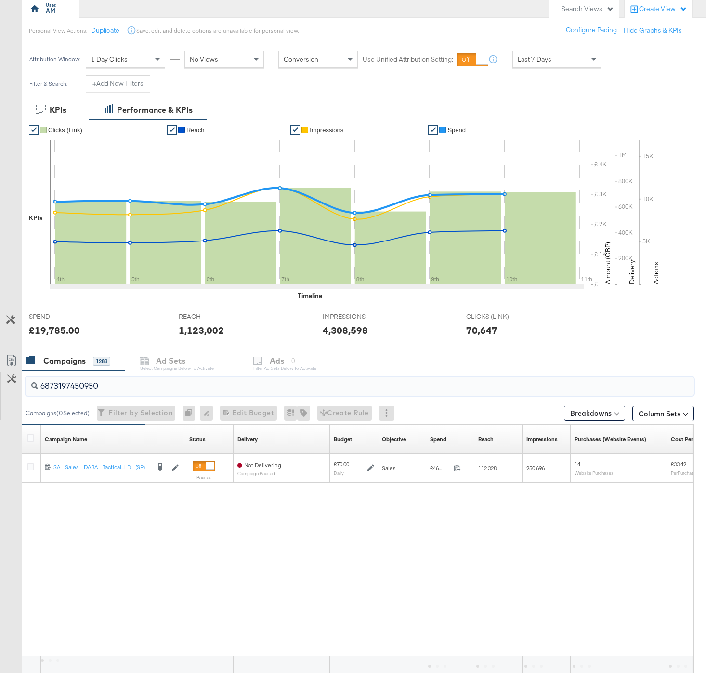
scroll to position [0, 0]
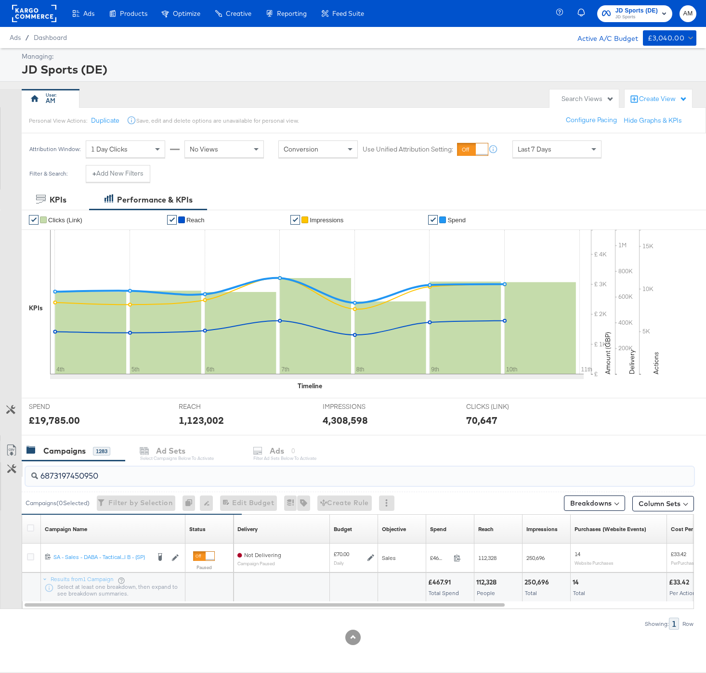
type input "6873197450950"
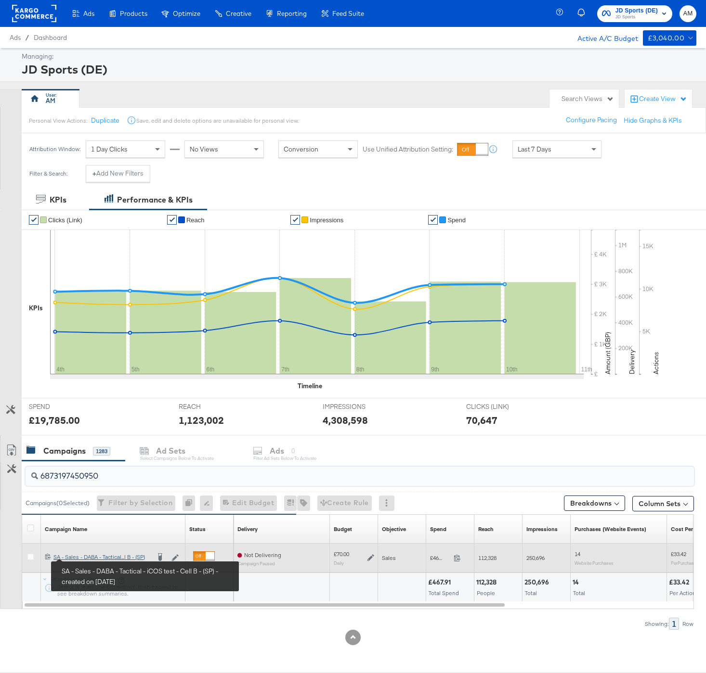
click at [87, 557] on div "SA - Sales - DABA - Tactical - iCOS test - Cell B - (SP) SA - Sales - DABA - Ta…" at bounding box center [101, 557] width 96 height 8
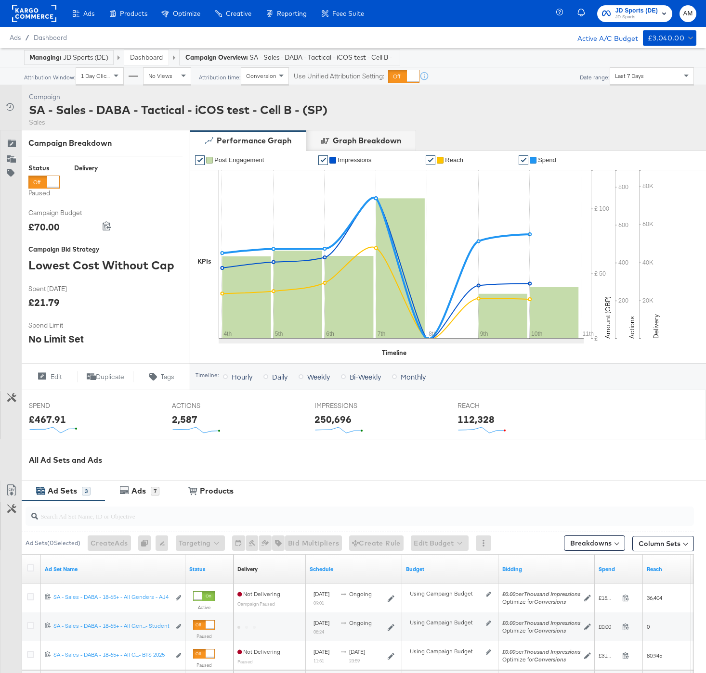
click at [86, 519] on input "search" at bounding box center [336, 512] width 596 height 19
paste input "6873197451350"
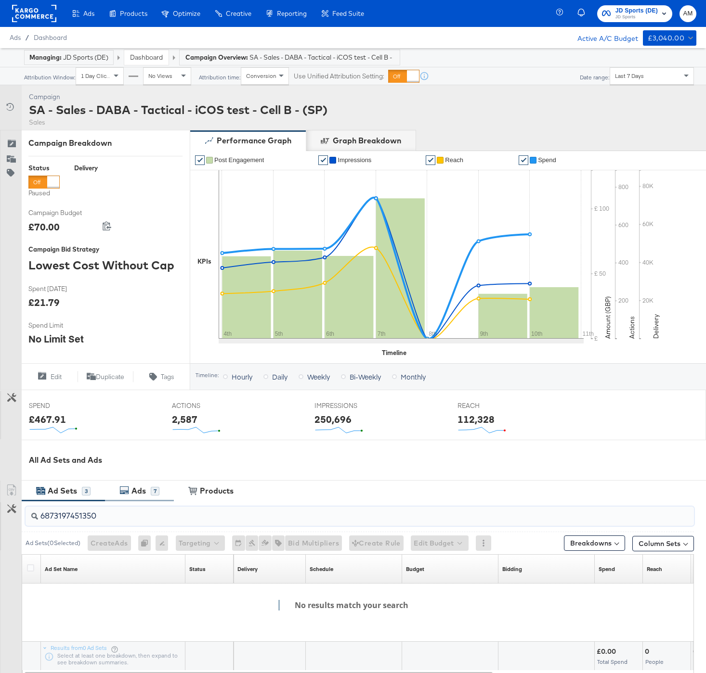
type input "6873197451350"
click at [147, 492] on div "Ads" at bounding box center [140, 491] width 22 height 11
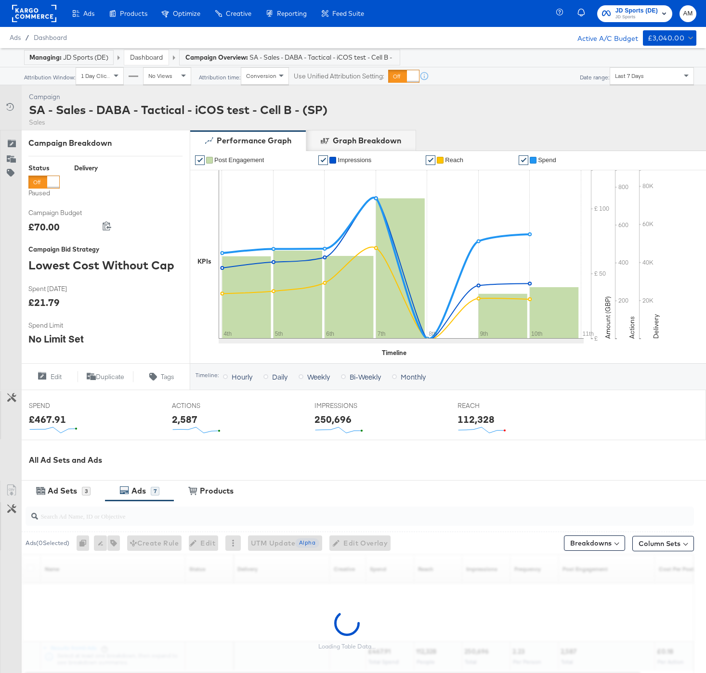
click at [113, 521] on input "search" at bounding box center [336, 512] width 596 height 19
paste input "6873197451350"
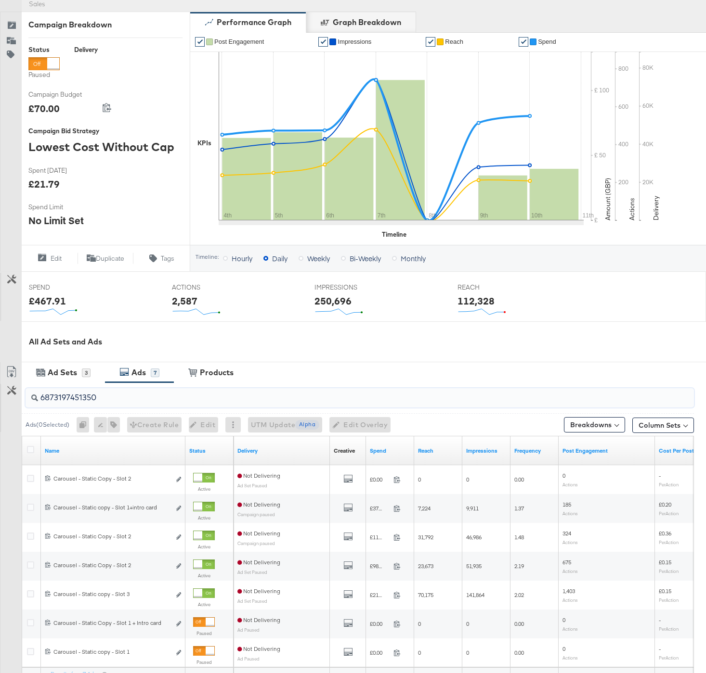
scroll to position [194, 0]
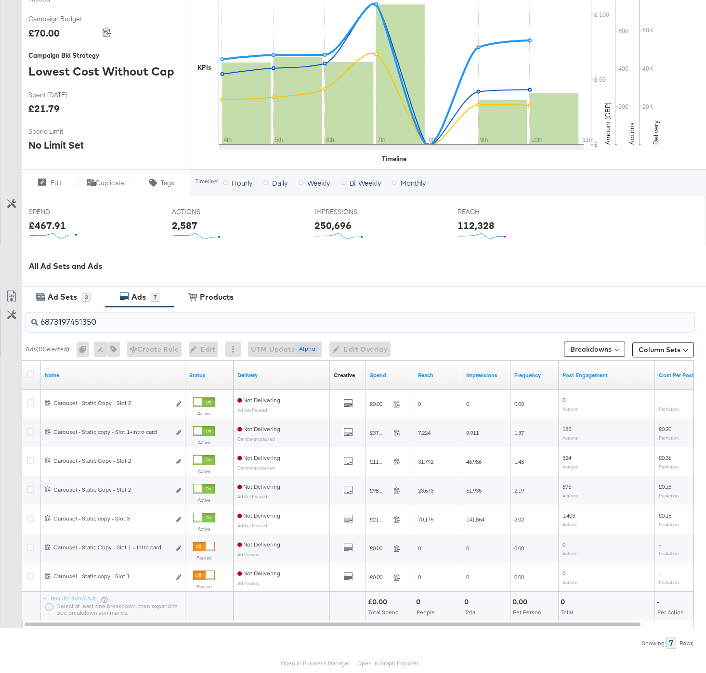
click at [114, 319] on input "6873197451350" at bounding box center [336, 318] width 596 height 19
click at [119, 320] on input "6873197451350" at bounding box center [336, 318] width 596 height 19
type input "6873197451350"
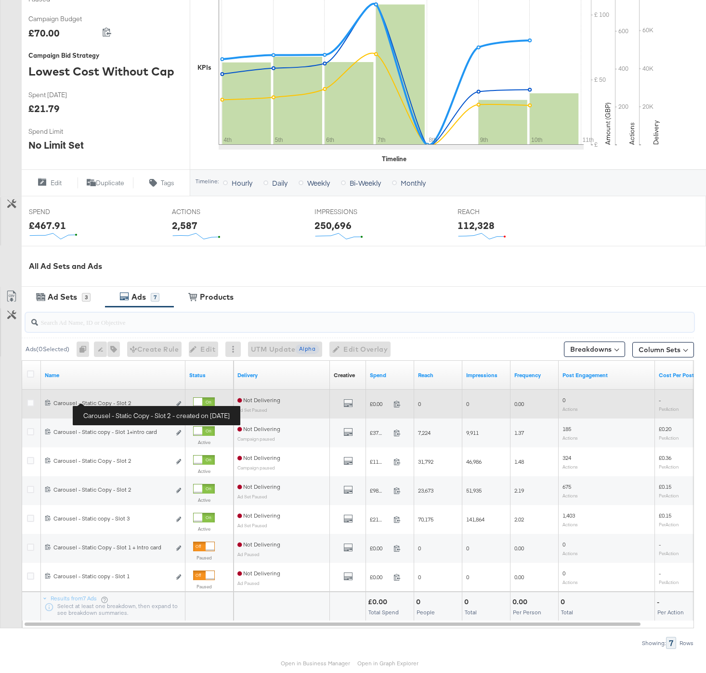
click at [90, 402] on div "Carousel - Static Copy - Slot 2 Carousel - Static Copy - Slot 2" at bounding box center [111, 403] width 117 height 8
click at [31, 401] on icon at bounding box center [30, 402] width 7 height 7
click at [0, 0] on input "checkbox" at bounding box center [0, 0] width 0 height 0
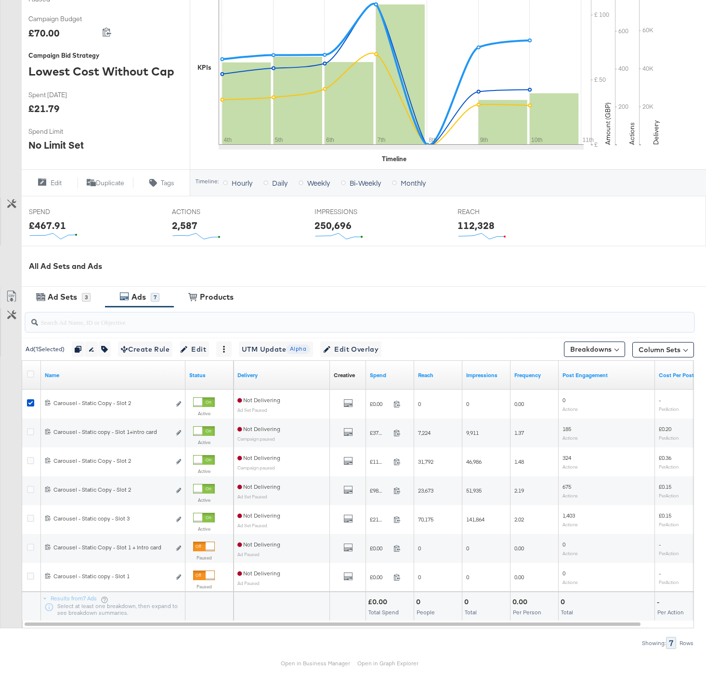
click at [94, 322] on input "search" at bounding box center [336, 318] width 596 height 19
paste input "6873197451350"
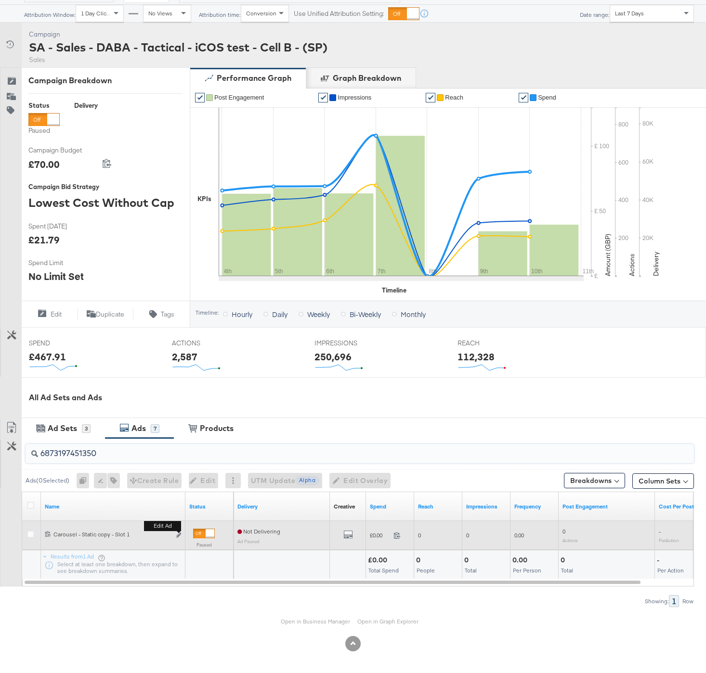
type input "6873197451350"
click at [181, 535] on button "Edit ad" at bounding box center [179, 536] width 6 height 10
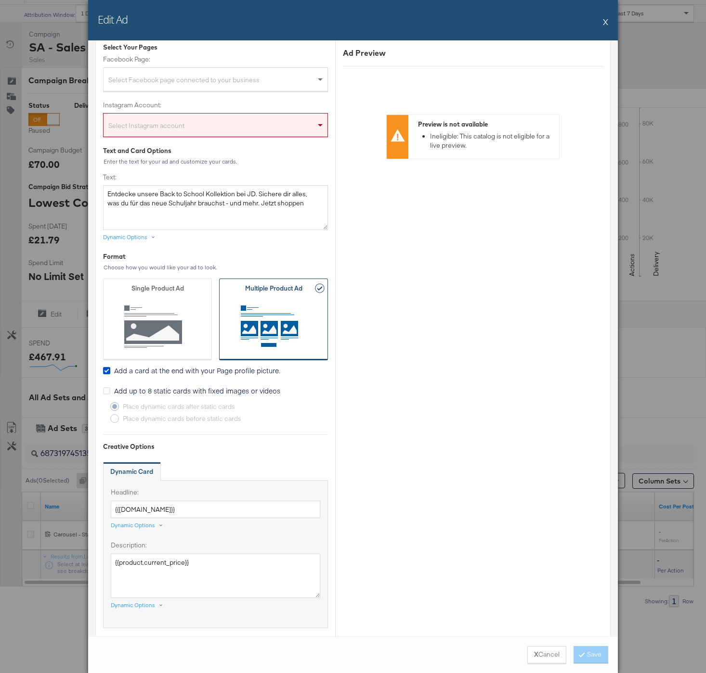
scroll to position [177, 0]
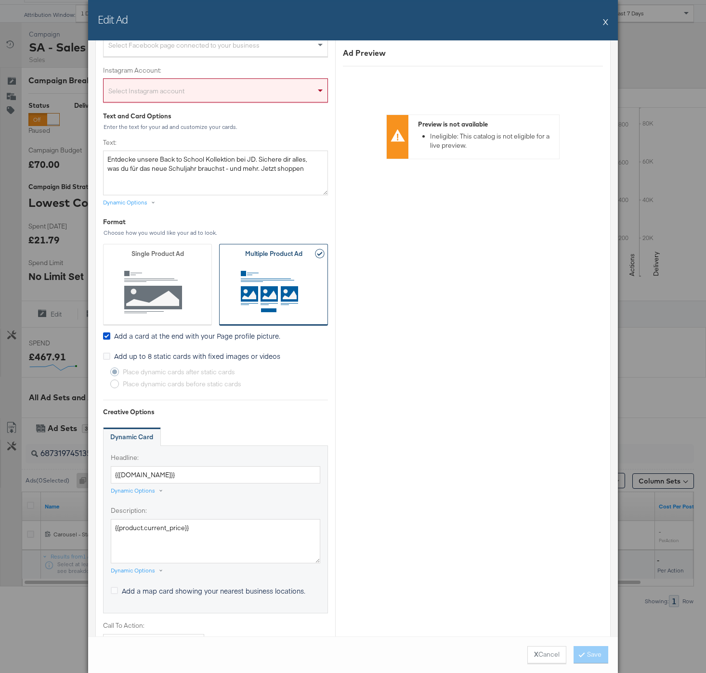
click at [132, 359] on span "Add up to 8 static cards with fixed images or videos" at bounding box center [197, 356] width 166 height 10
click at [0, 0] on input "Add up to 8 static cards with fixed images or videos" at bounding box center [0, 0] width 0 height 0
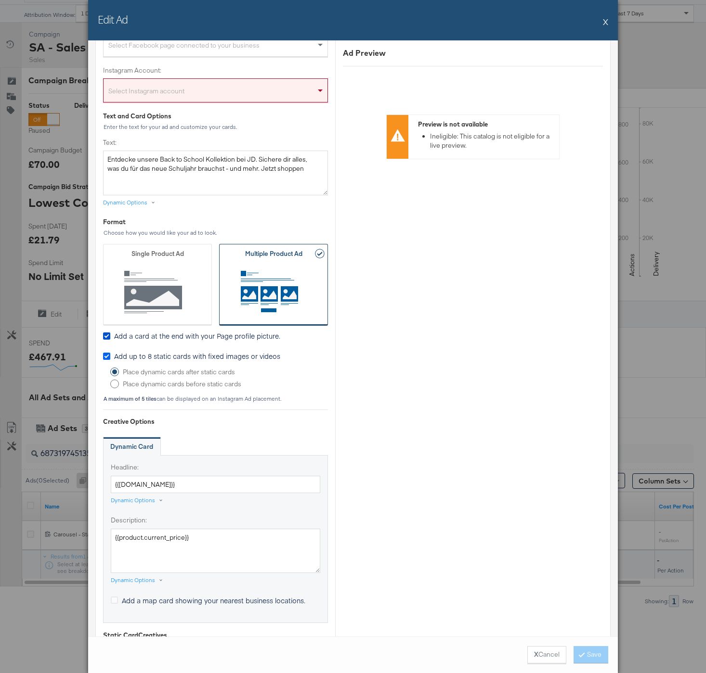
click at [109, 358] on icon at bounding box center [106, 356] width 7 height 7
click at [0, 0] on input "Add up to 8 static cards with fixed images or videos" at bounding box center [0, 0] width 0 height 0
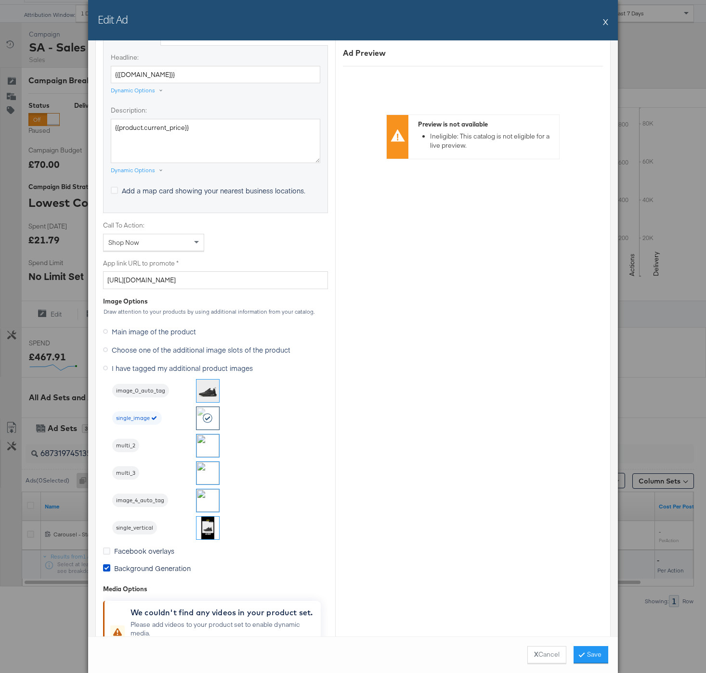
scroll to position [644, 0]
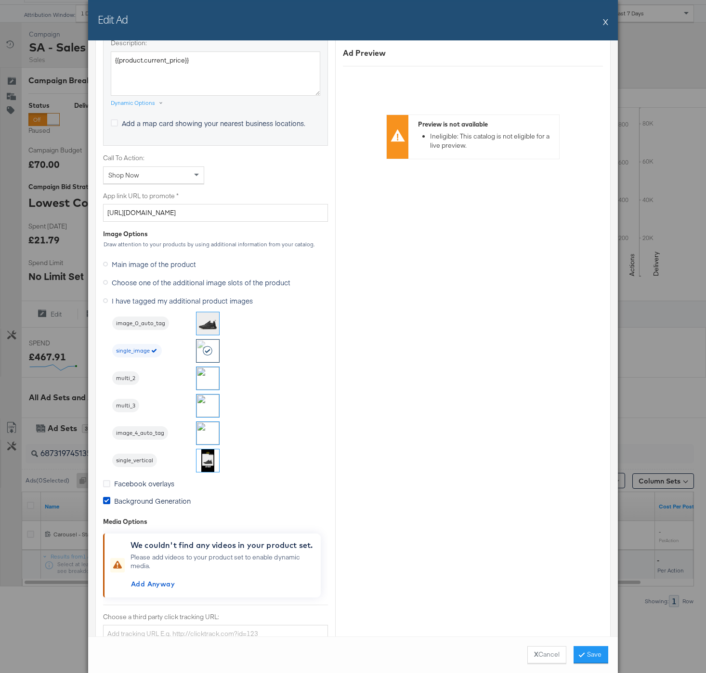
click at [123, 380] on span "multi_2" at bounding box center [125, 379] width 27 height 8
click at [125, 400] on div "multi_3" at bounding box center [125, 405] width 27 height 13
click at [133, 349] on span "single_image" at bounding box center [132, 351] width 41 height 8
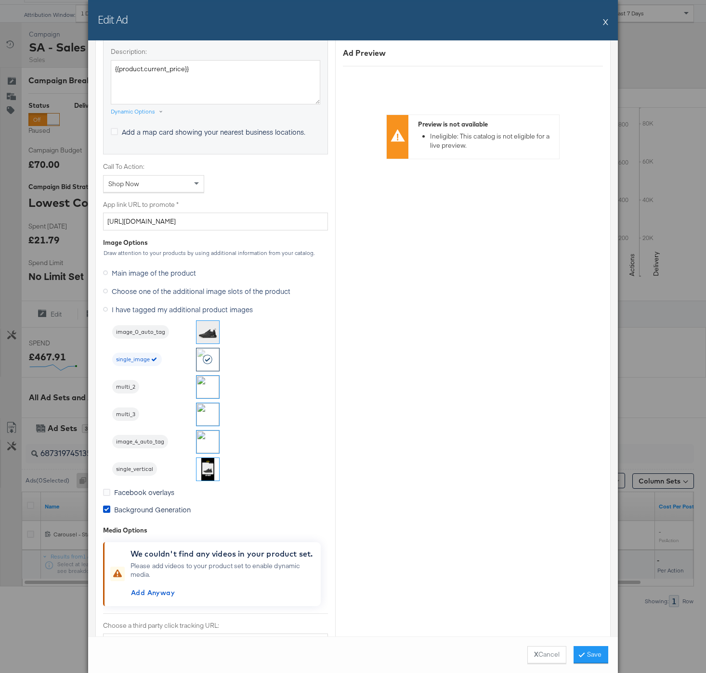
scroll to position [656, 0]
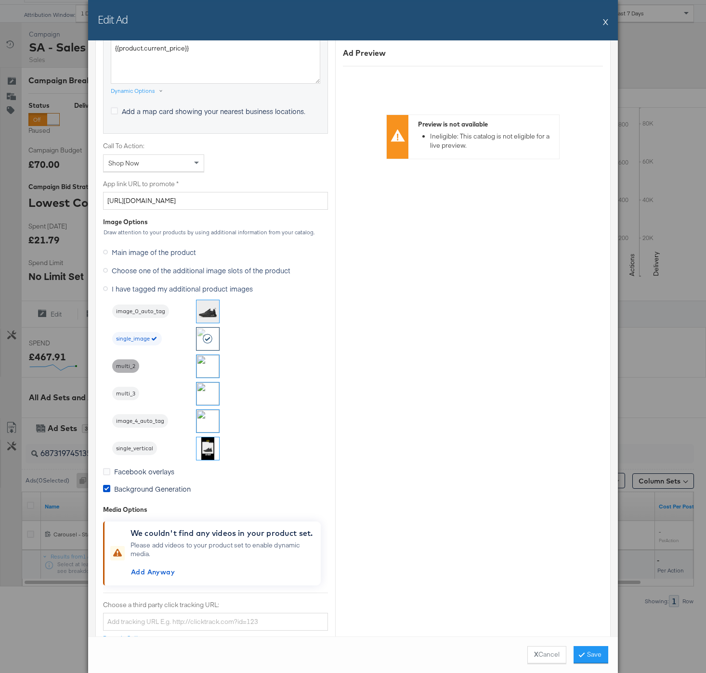
click at [118, 369] on span "multi_2" at bounding box center [125, 367] width 27 height 8
click at [591, 653] on button "Save" at bounding box center [590, 654] width 35 height 17
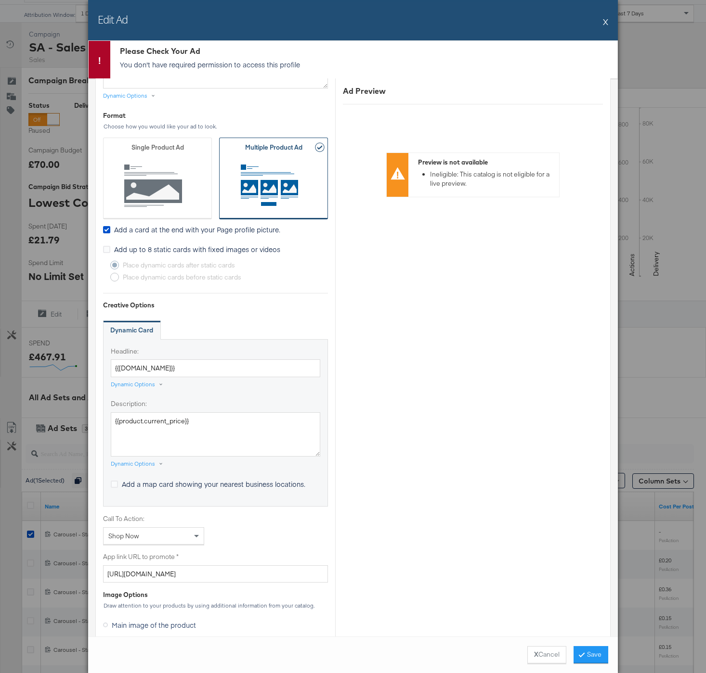
scroll to position [176, 0]
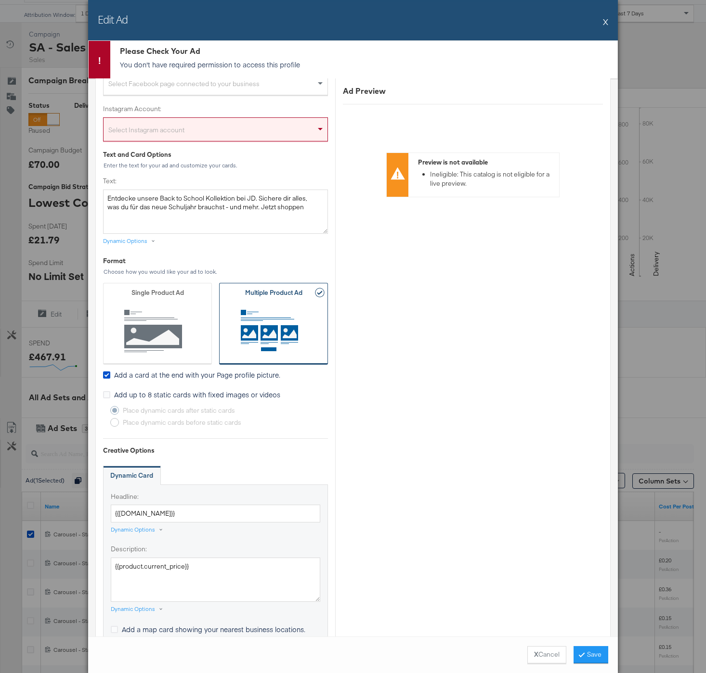
click at [605, 17] on button "X" at bounding box center [605, 21] width 5 height 19
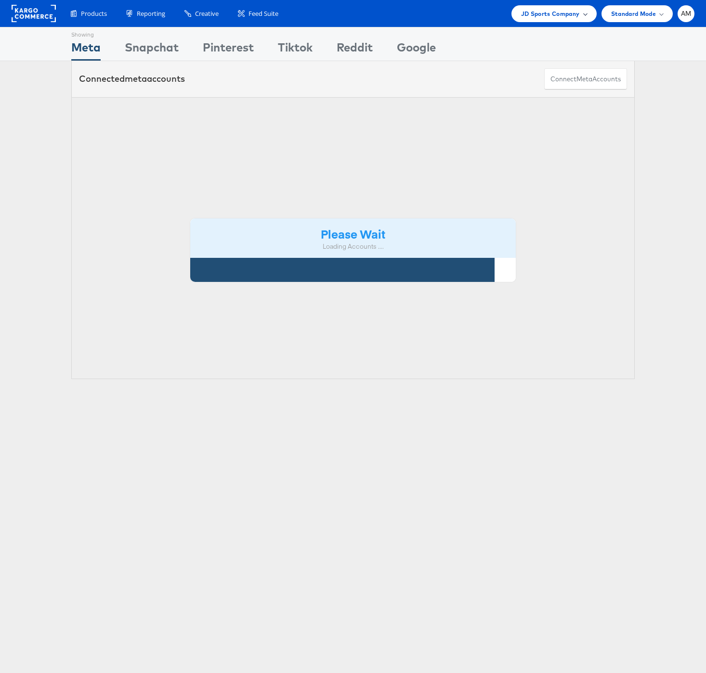
click at [536, 10] on span "JD Sports Company" at bounding box center [550, 14] width 59 height 10
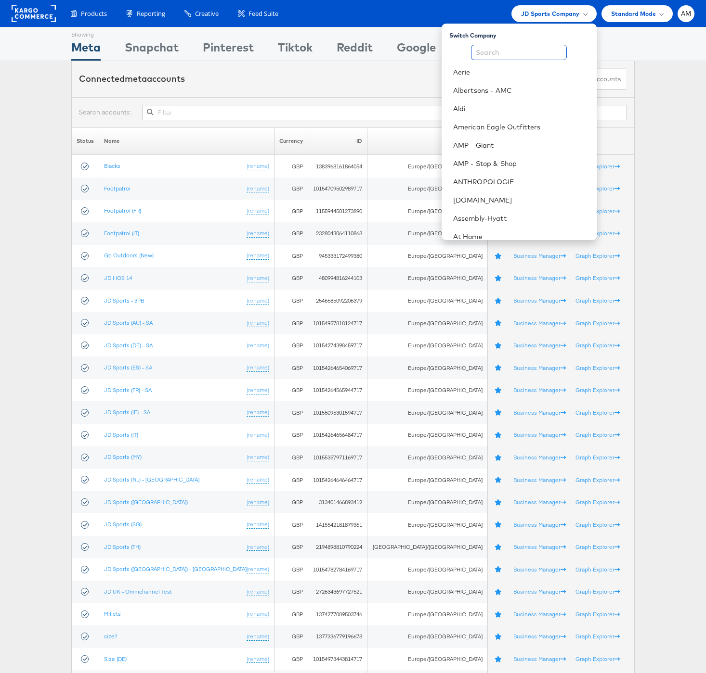
click at [498, 53] on input "text" at bounding box center [519, 52] width 96 height 15
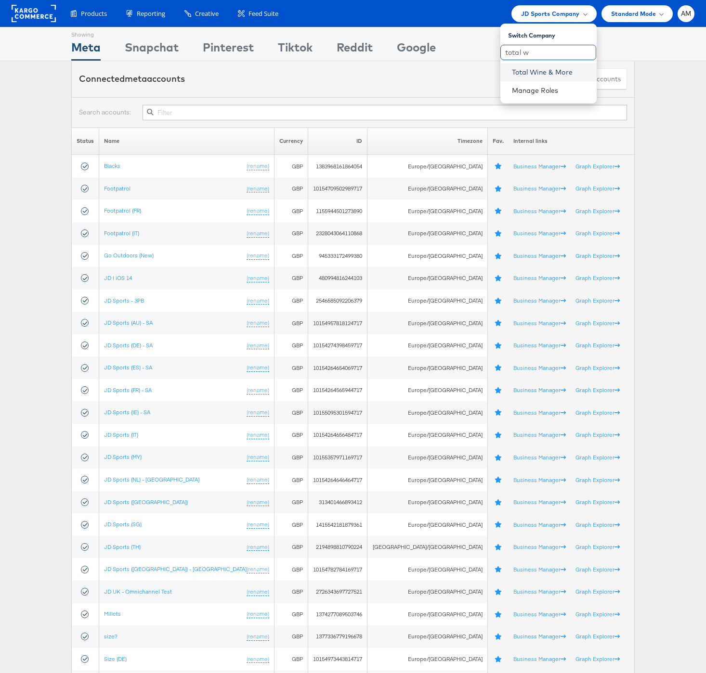
type input "total w"
click at [530, 75] on link "Total Wine & More" at bounding box center [550, 72] width 77 height 10
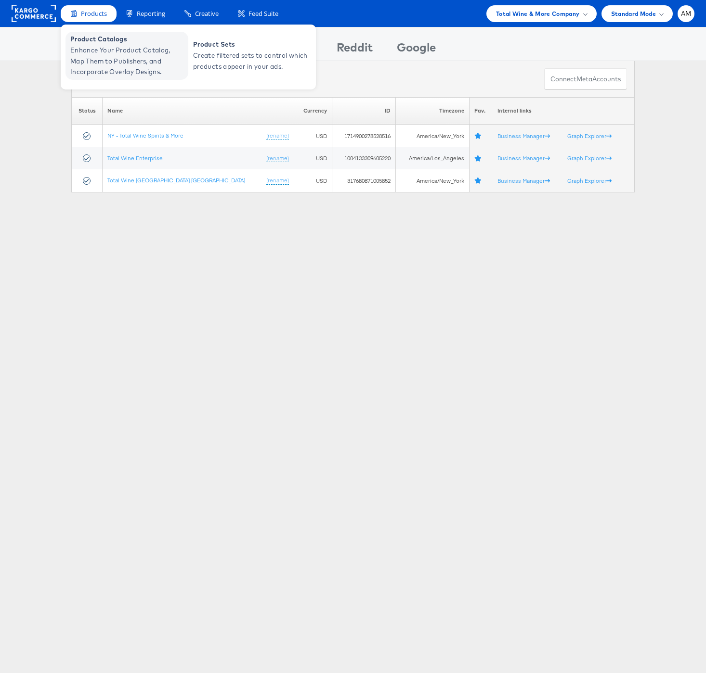
click at [99, 44] on span "Product Catalogs" at bounding box center [128, 39] width 116 height 11
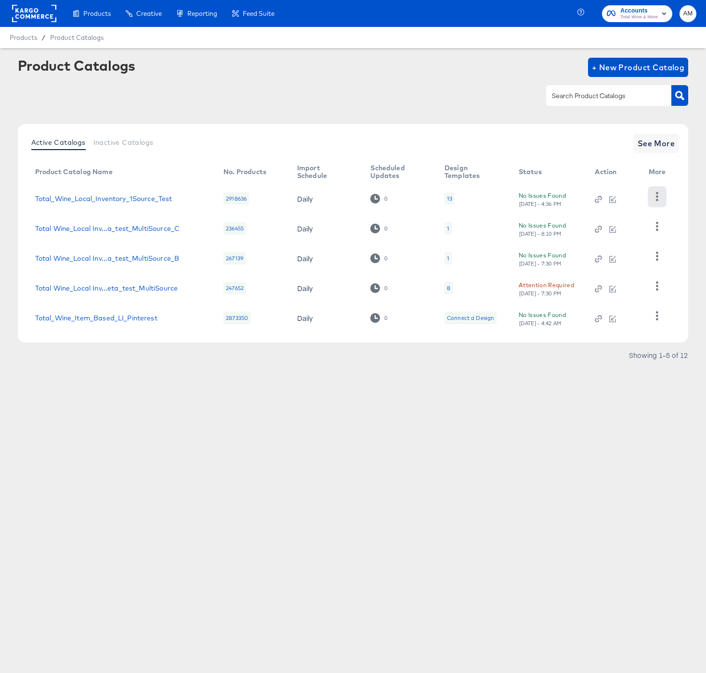
click at [655, 196] on icon "button" at bounding box center [656, 196] width 9 height 9
click at [616, 235] on div "Business Manager" at bounding box center [617, 234] width 96 height 15
click at [677, 192] on div "Product Catalog Name No. Products Import Schedule Scheduled Updates Design Temp…" at bounding box center [352, 247] width 651 height 172
click at [657, 195] on icon "button" at bounding box center [656, 196] width 9 height 9
click at [623, 222] on div "HUD Checks (Internal)" at bounding box center [617, 219] width 96 height 15
